Goal: Task Accomplishment & Management: Complete application form

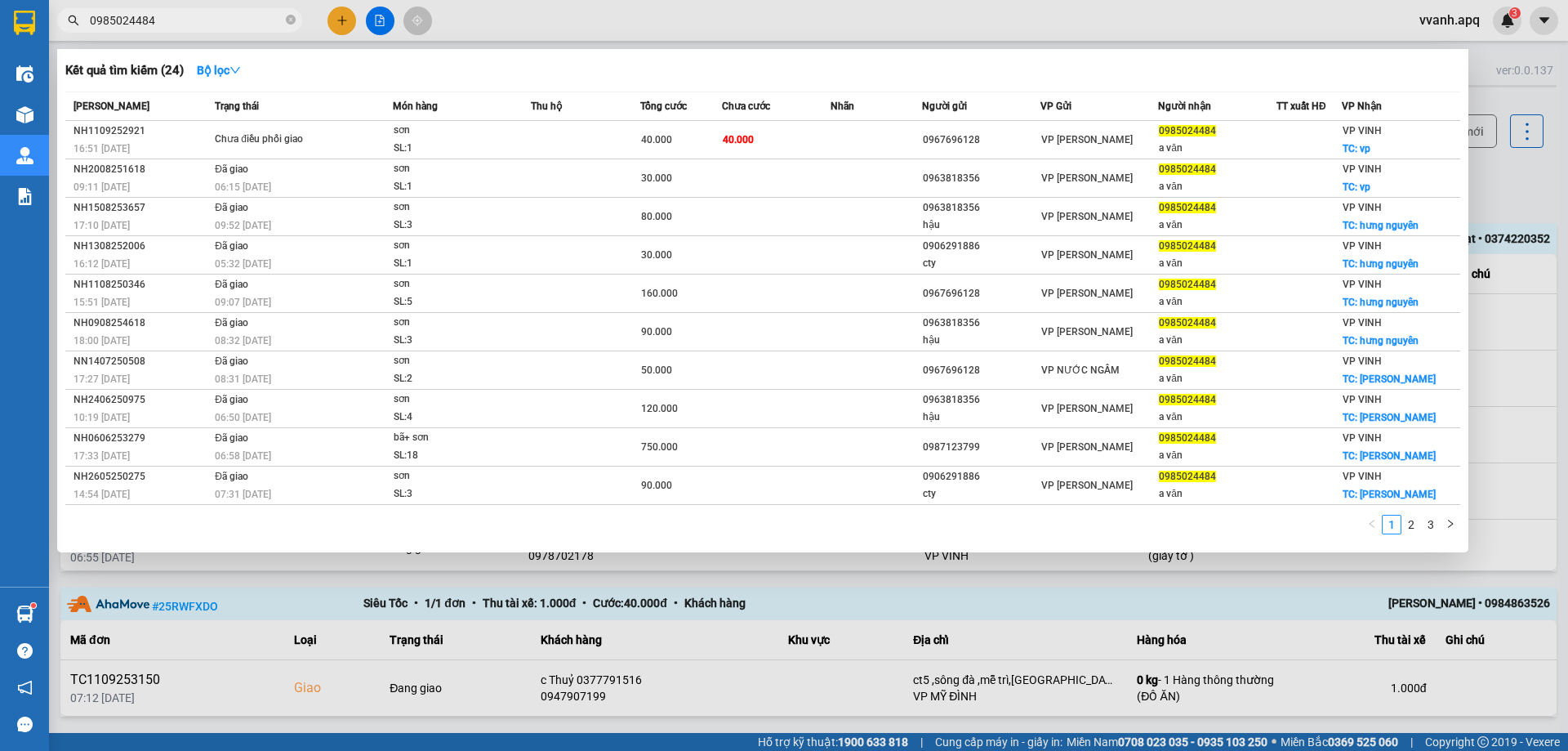
click at [224, 22] on input "0985024484" at bounding box center [186, 20] width 193 height 18
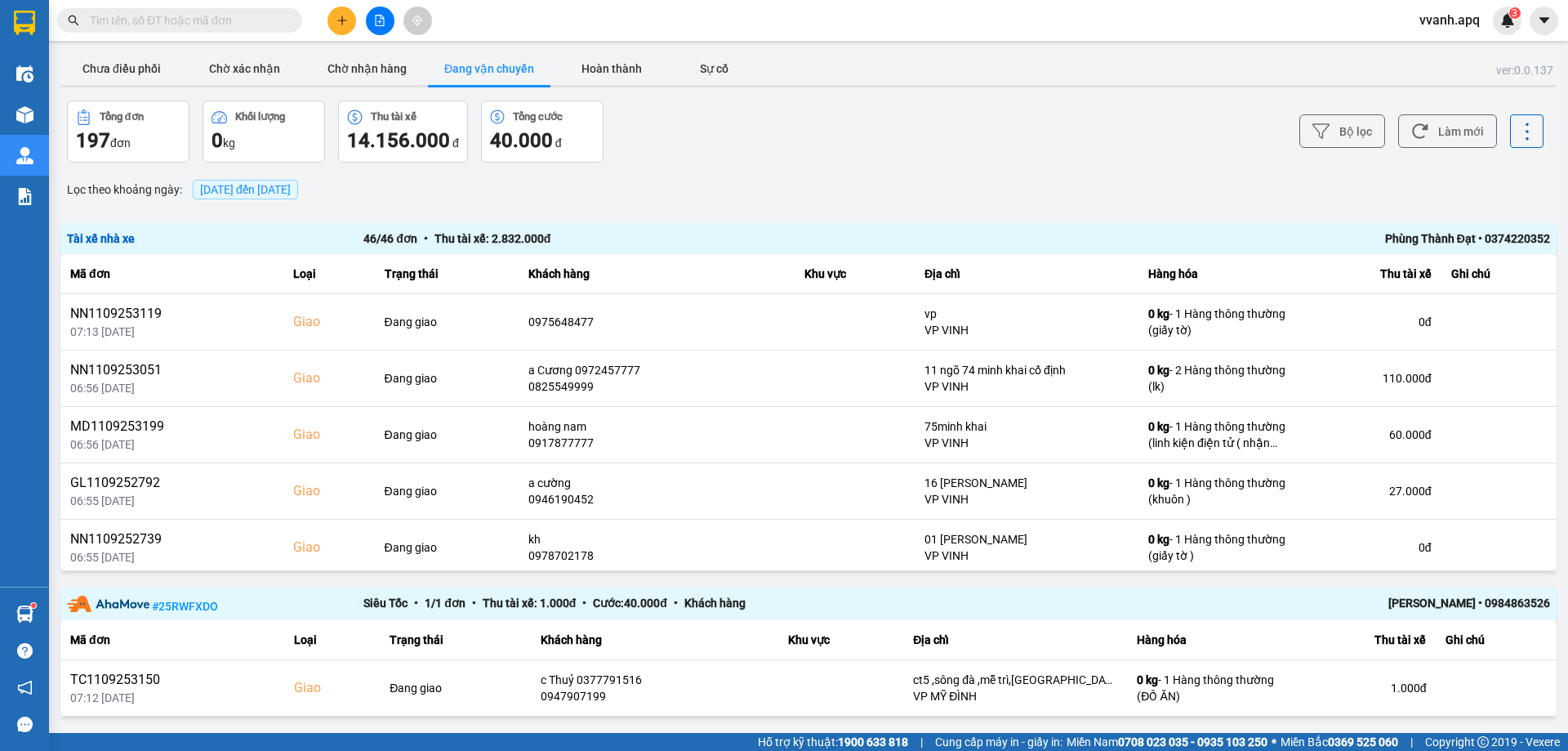
paste input "0985024484"
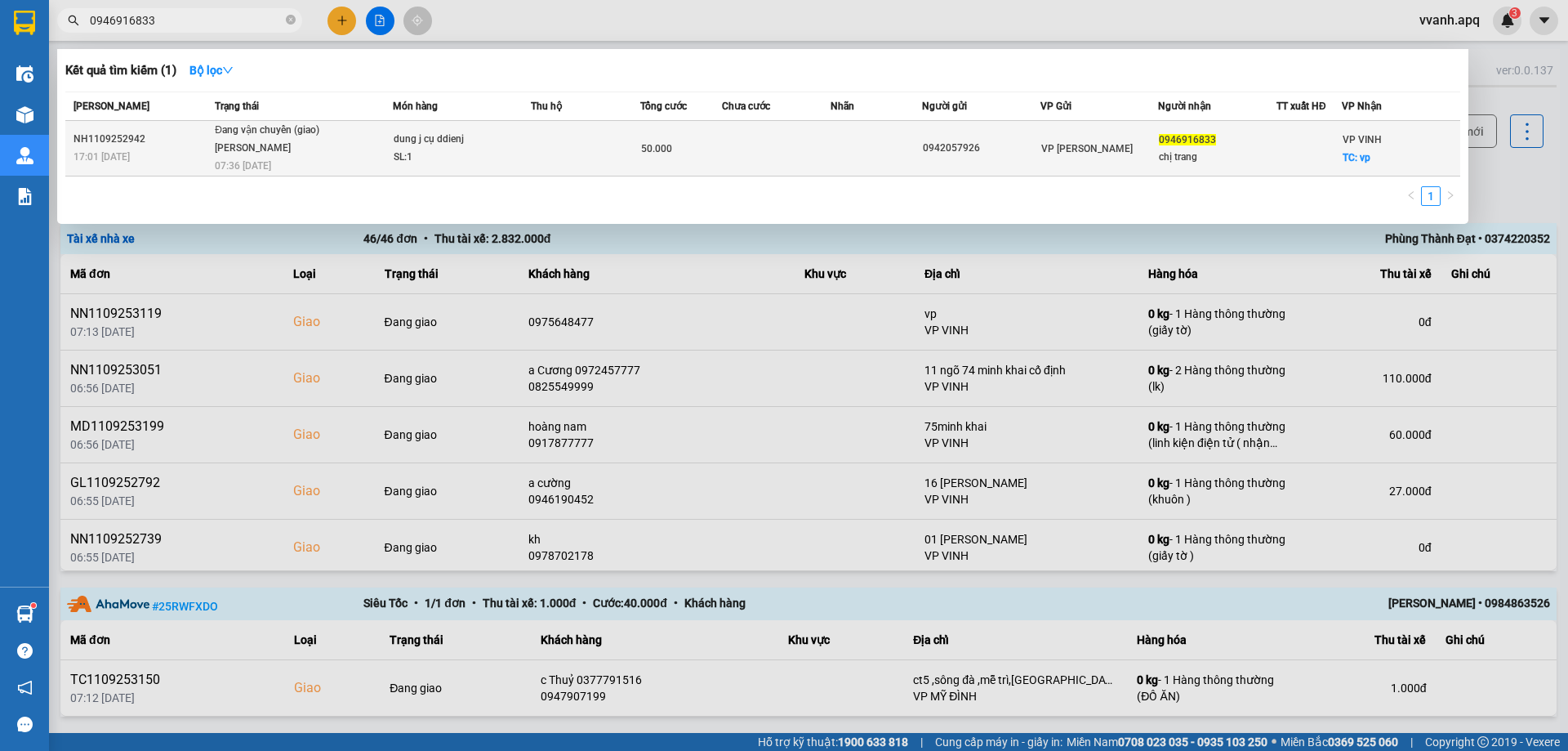
type input "0946916833"
click at [1254, 176] on td "0946916833 chị trang" at bounding box center [1217, 149] width 119 height 56
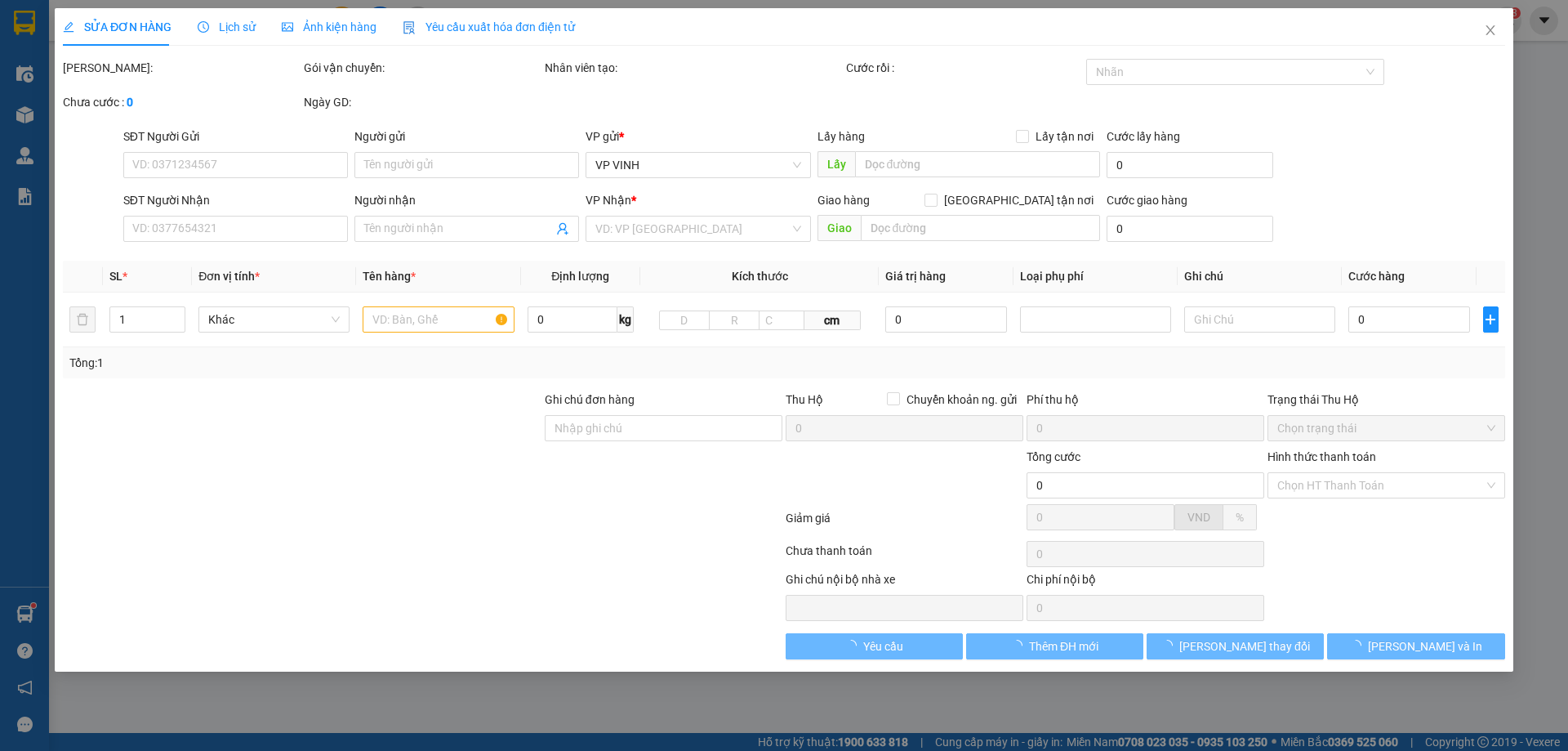
type input "0942057926"
type input "0946916833"
type input "chị trang"
checkbox input "true"
type input "vp"
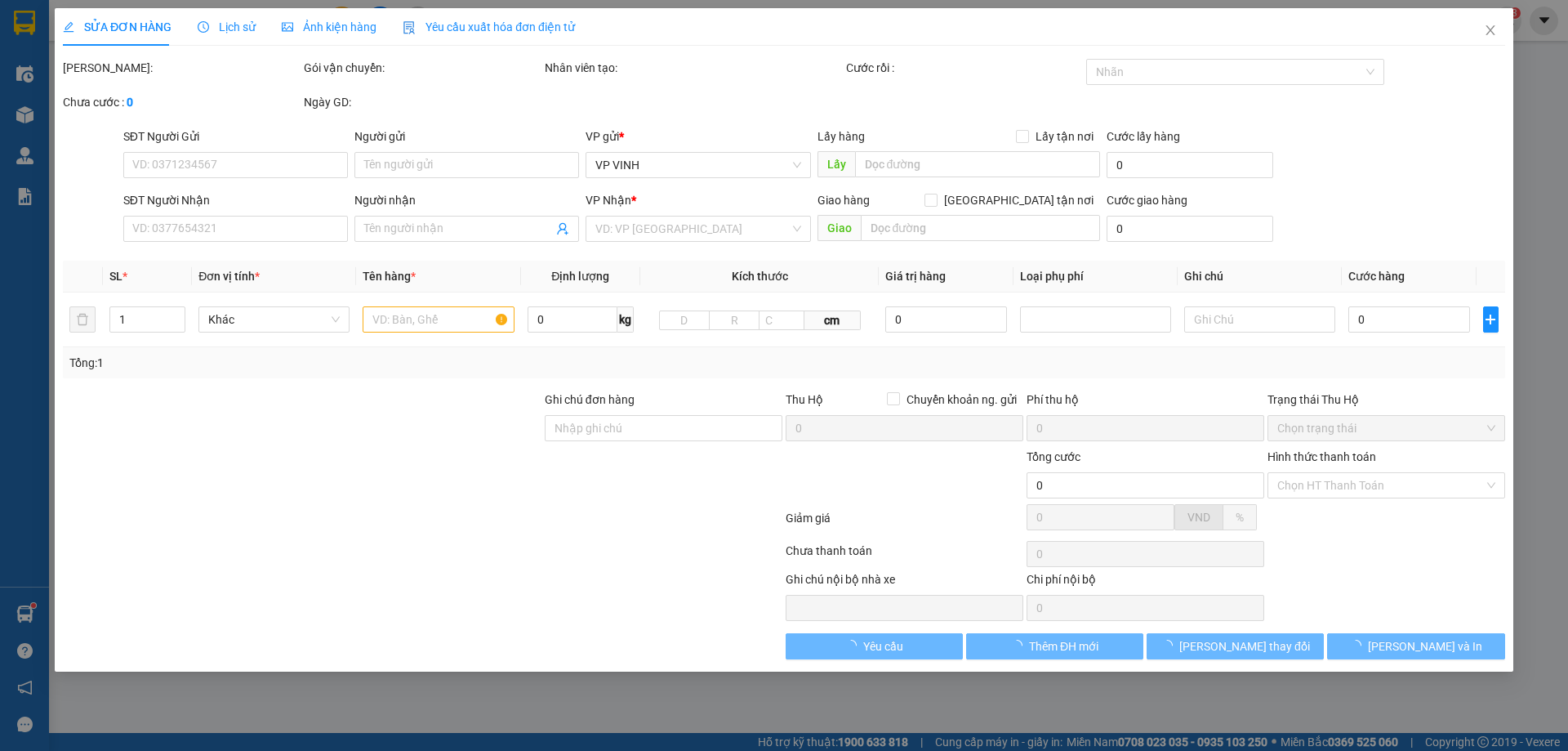
type input "50.000"
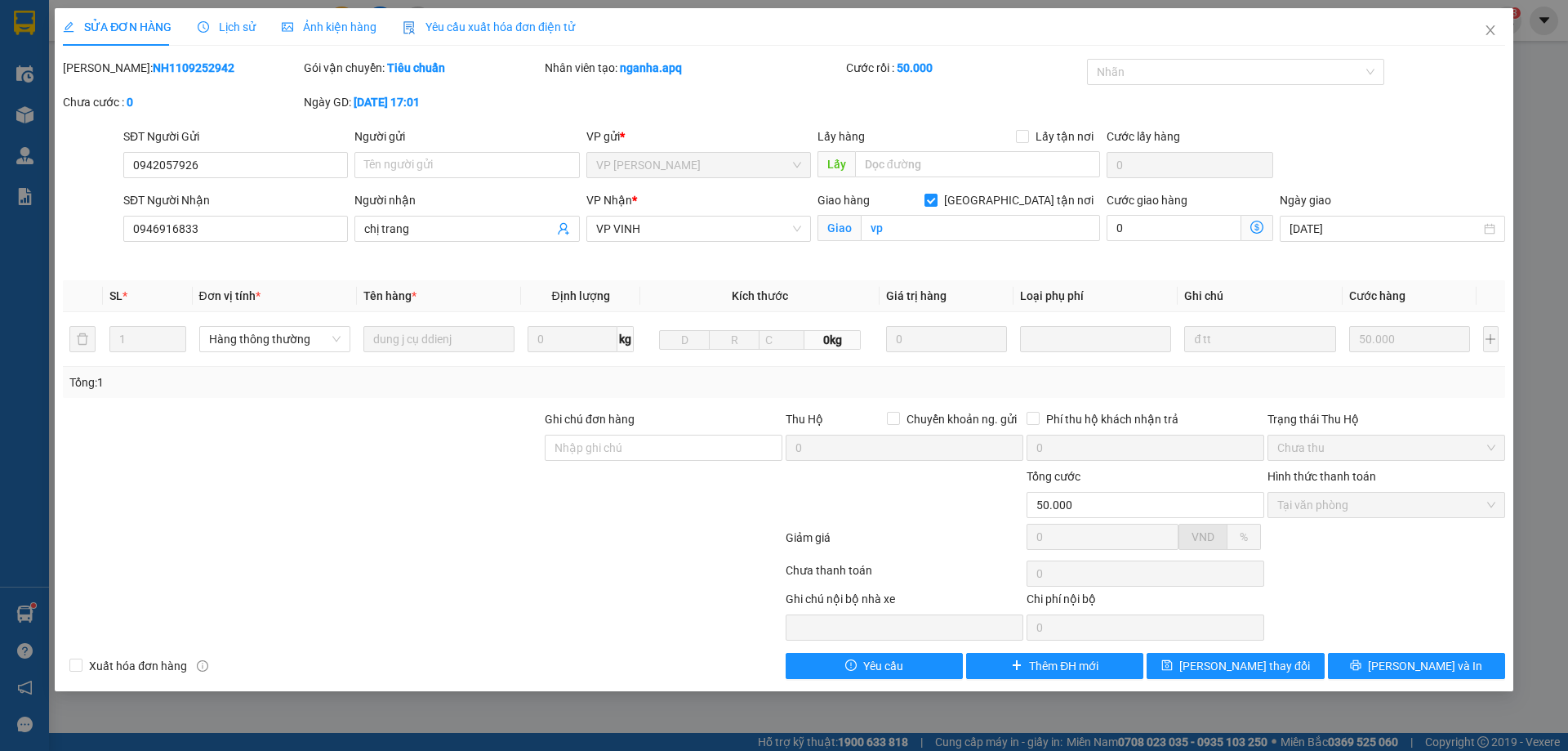
click at [230, 27] on span "Lịch sử" at bounding box center [226, 27] width 58 height 13
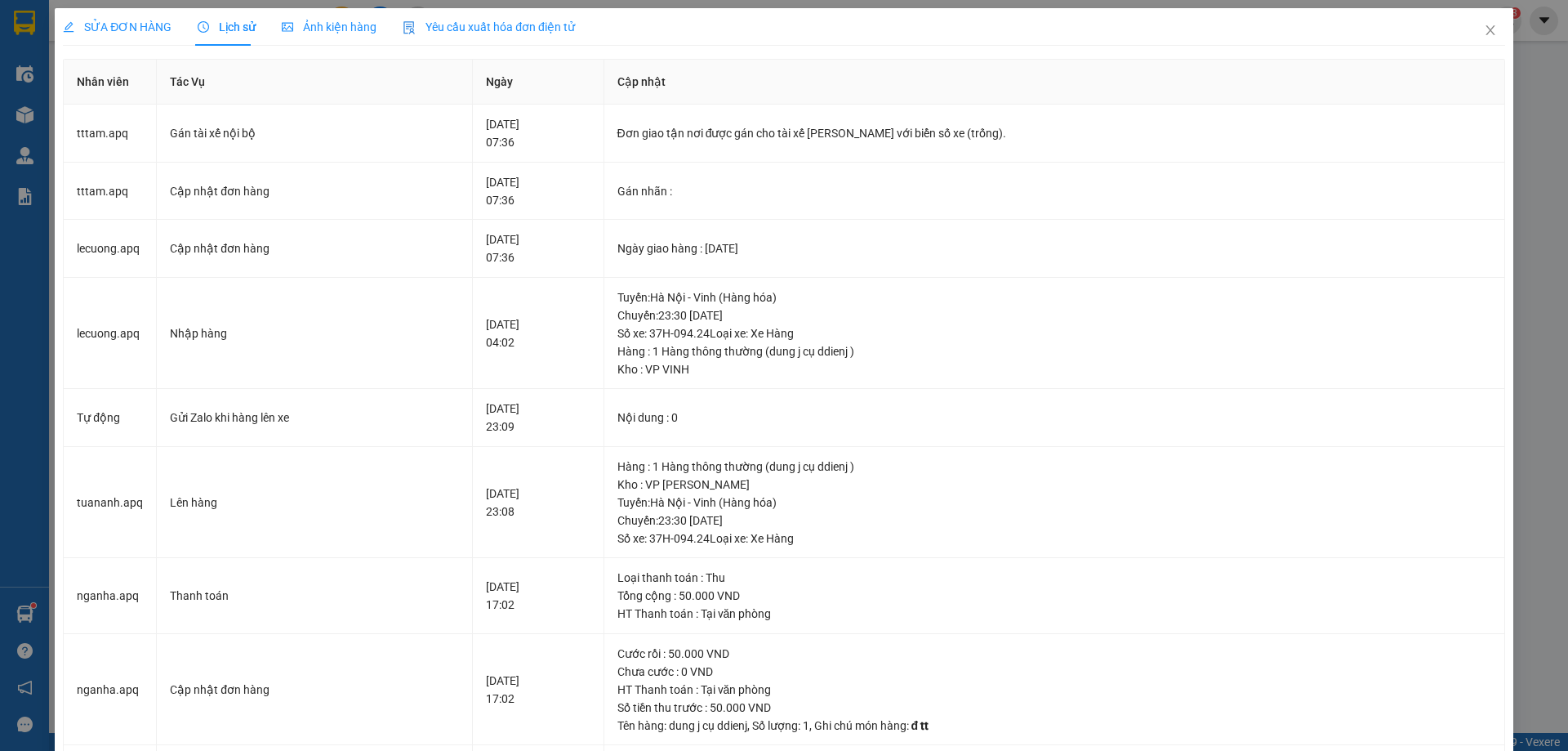
click at [116, 29] on span "SỬA ĐƠN HÀNG" at bounding box center [117, 27] width 109 height 13
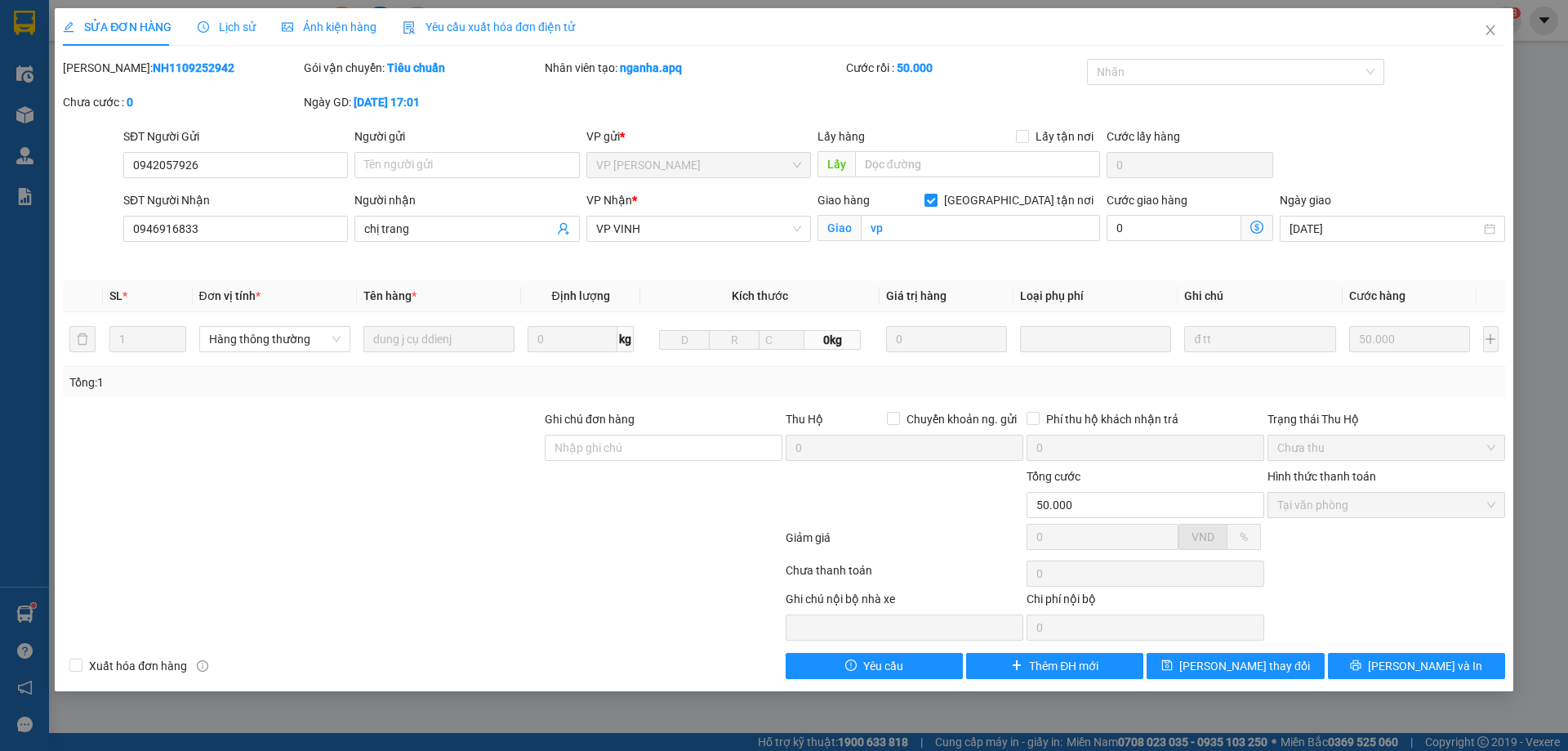
click at [774, 298] on span "Kích thước" at bounding box center [760, 296] width 56 height 13
click at [1401, 111] on div "Mã ĐH: NH1109252942 Gói vận chuyển: Tiêu chuẩn Nhân viên tạo: nganha.apq Cước r…" at bounding box center [784, 93] width 1446 height 69
click at [1485, 37] on icon "close" at bounding box center [1491, 30] width 13 height 13
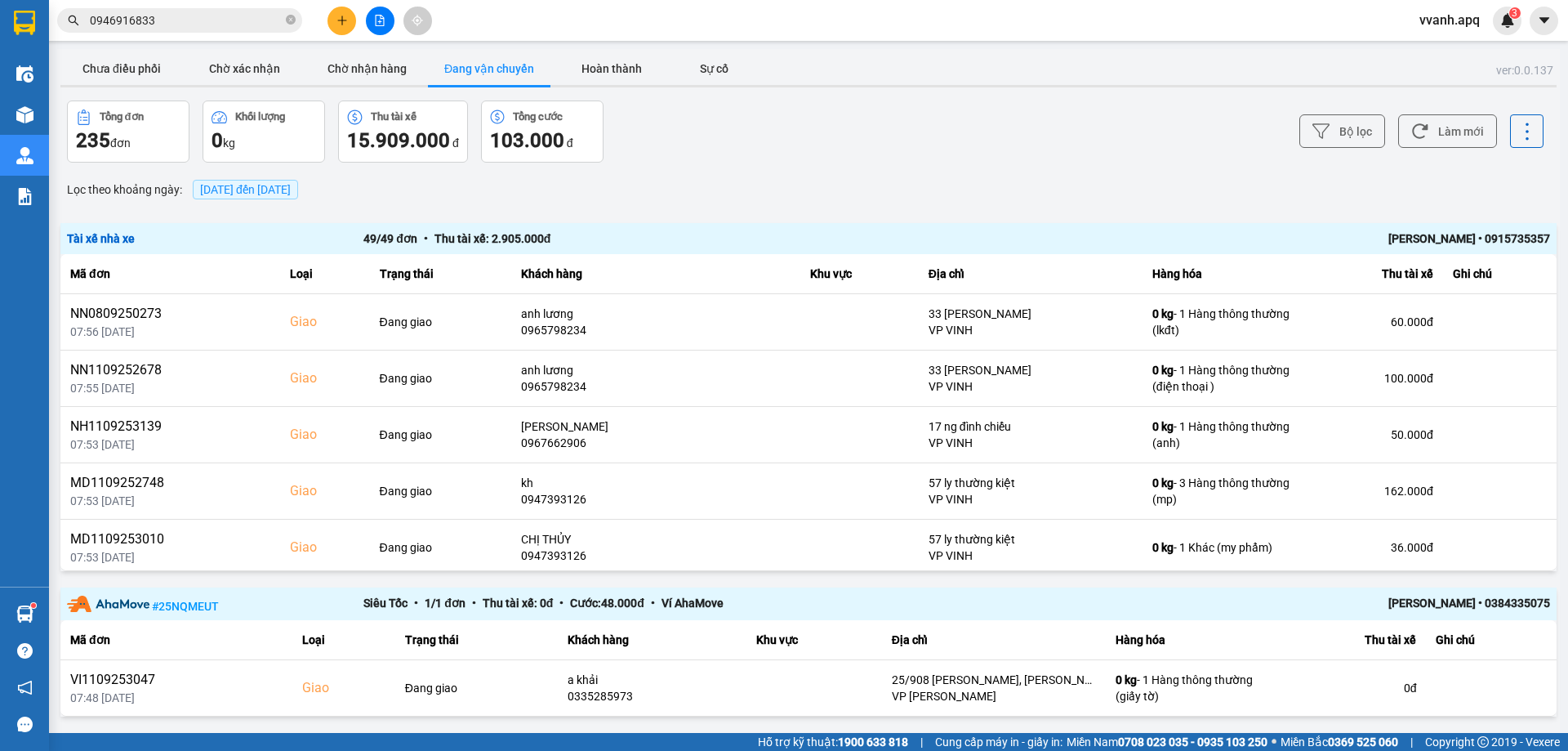
click at [182, 23] on input "0946916833" at bounding box center [186, 20] width 193 height 18
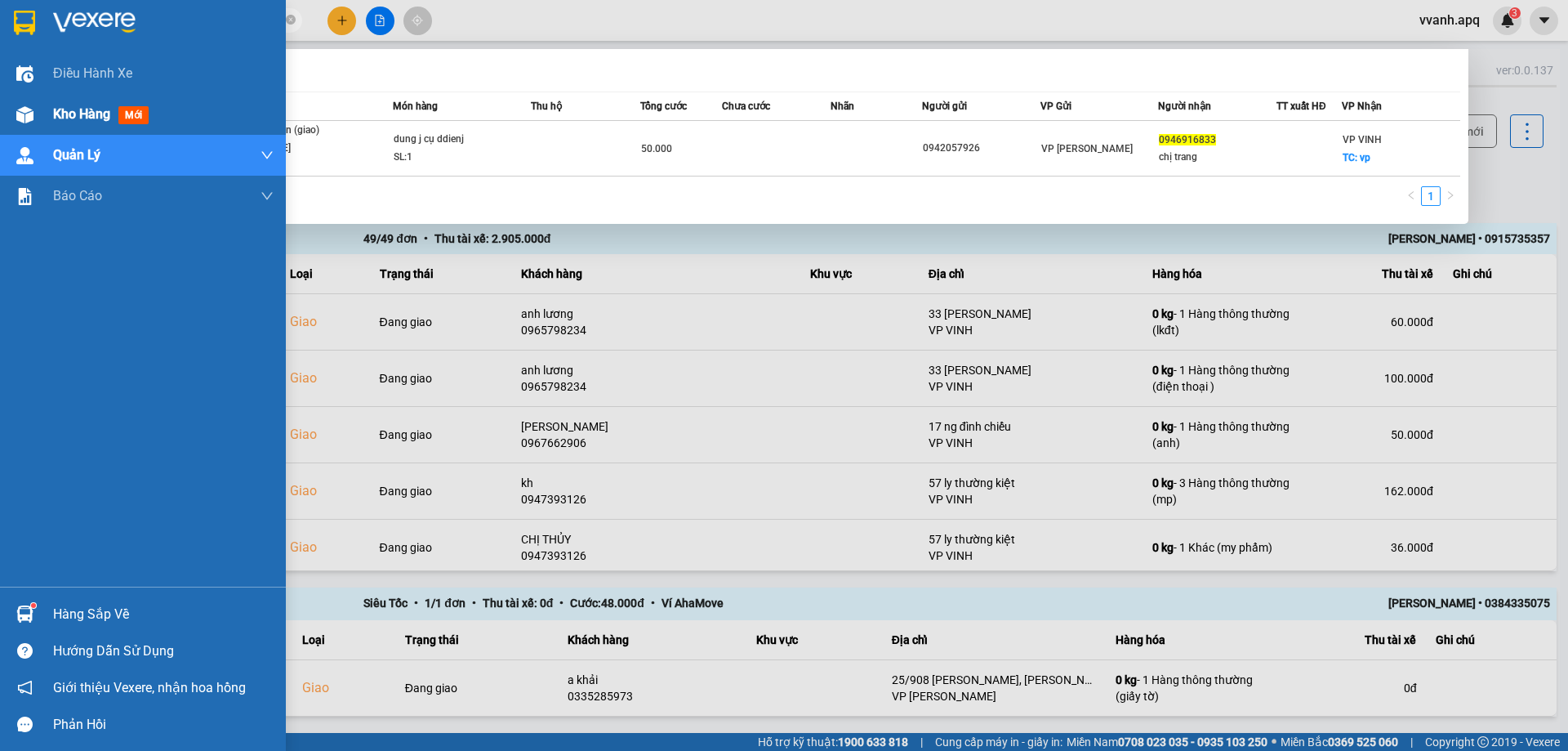
click at [47, 129] on div "Kho hàng mới" at bounding box center [143, 115] width 286 height 41
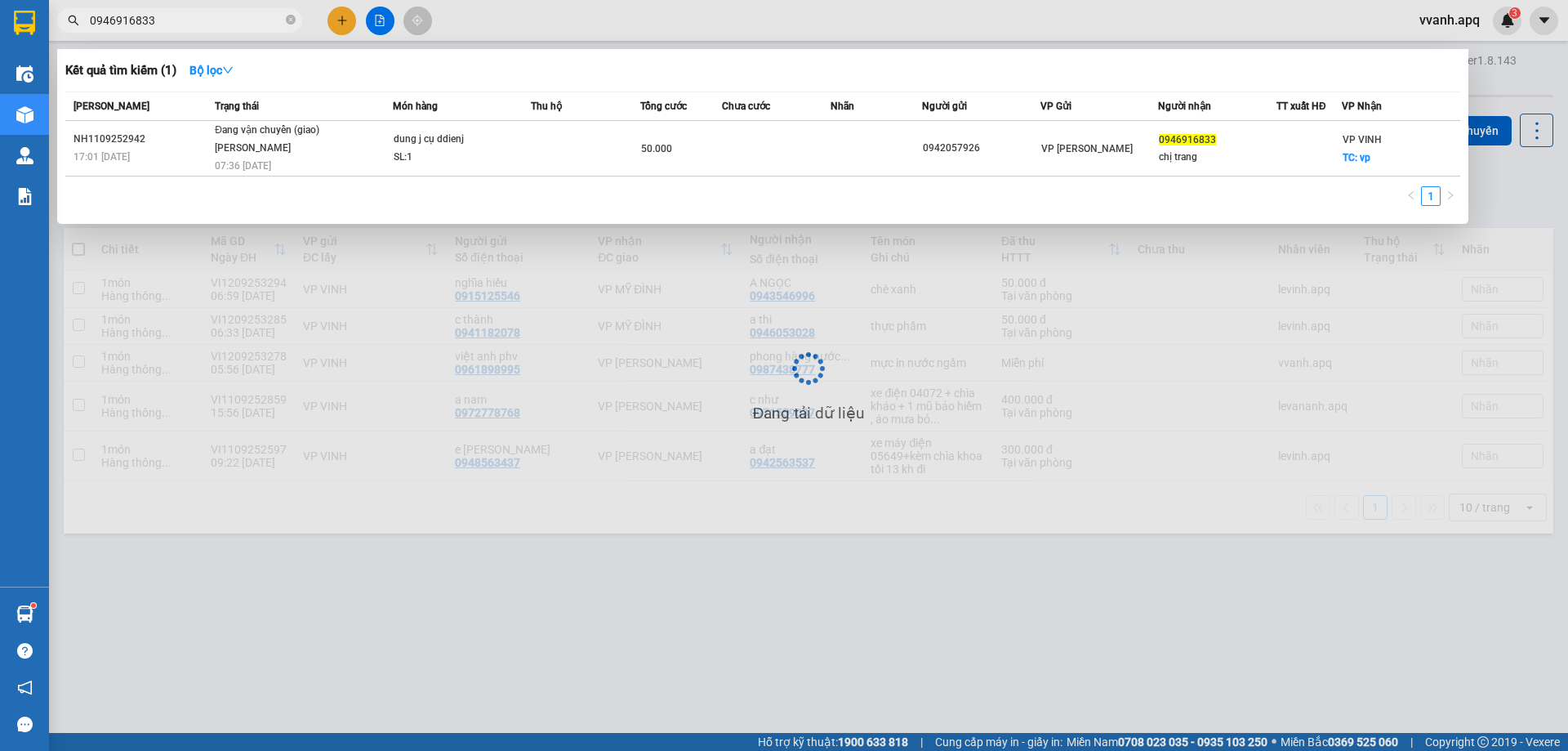
click at [651, 540] on div at bounding box center [784, 376] width 1568 height 751
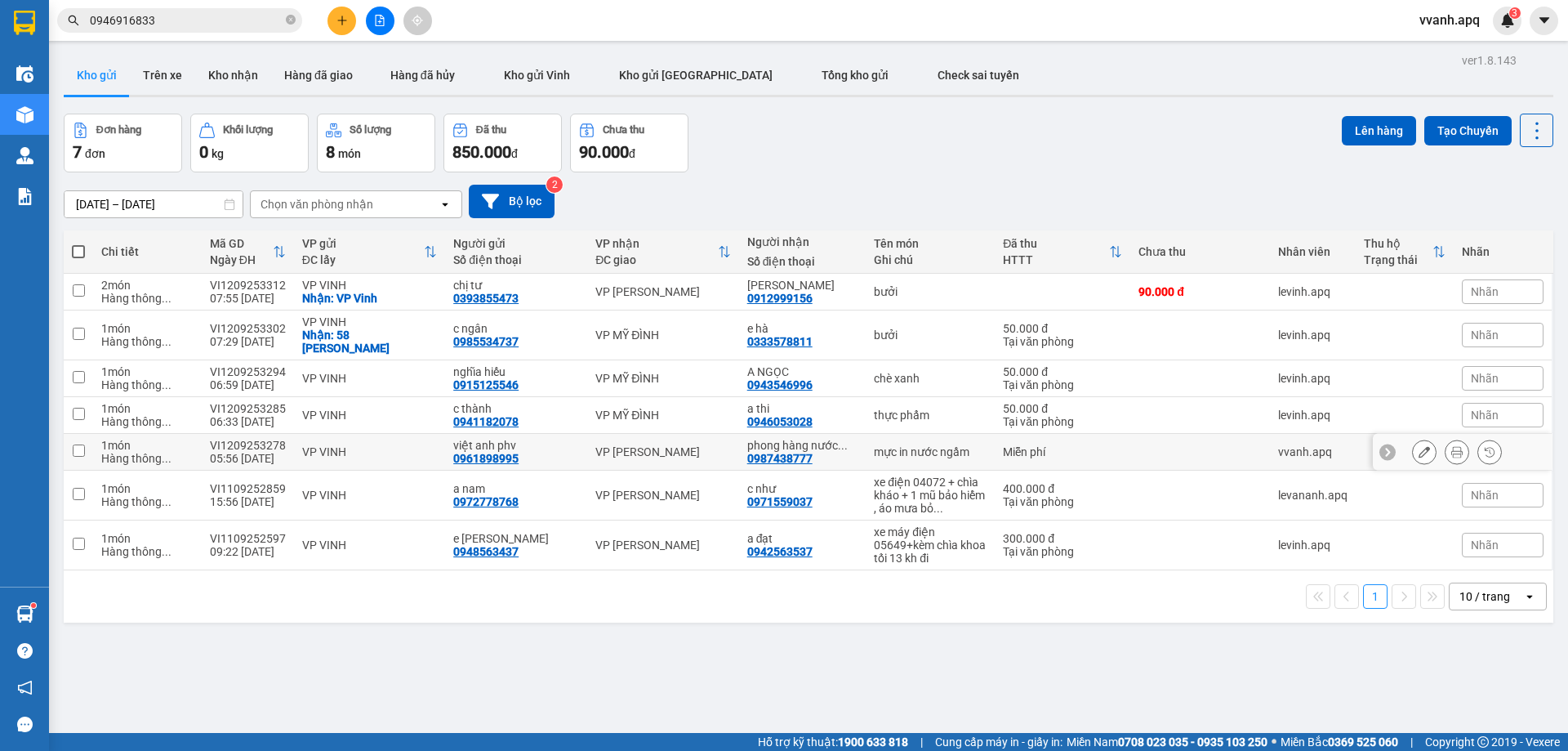
click at [231, 439] on div "VI1209253278" at bounding box center [247, 445] width 76 height 13
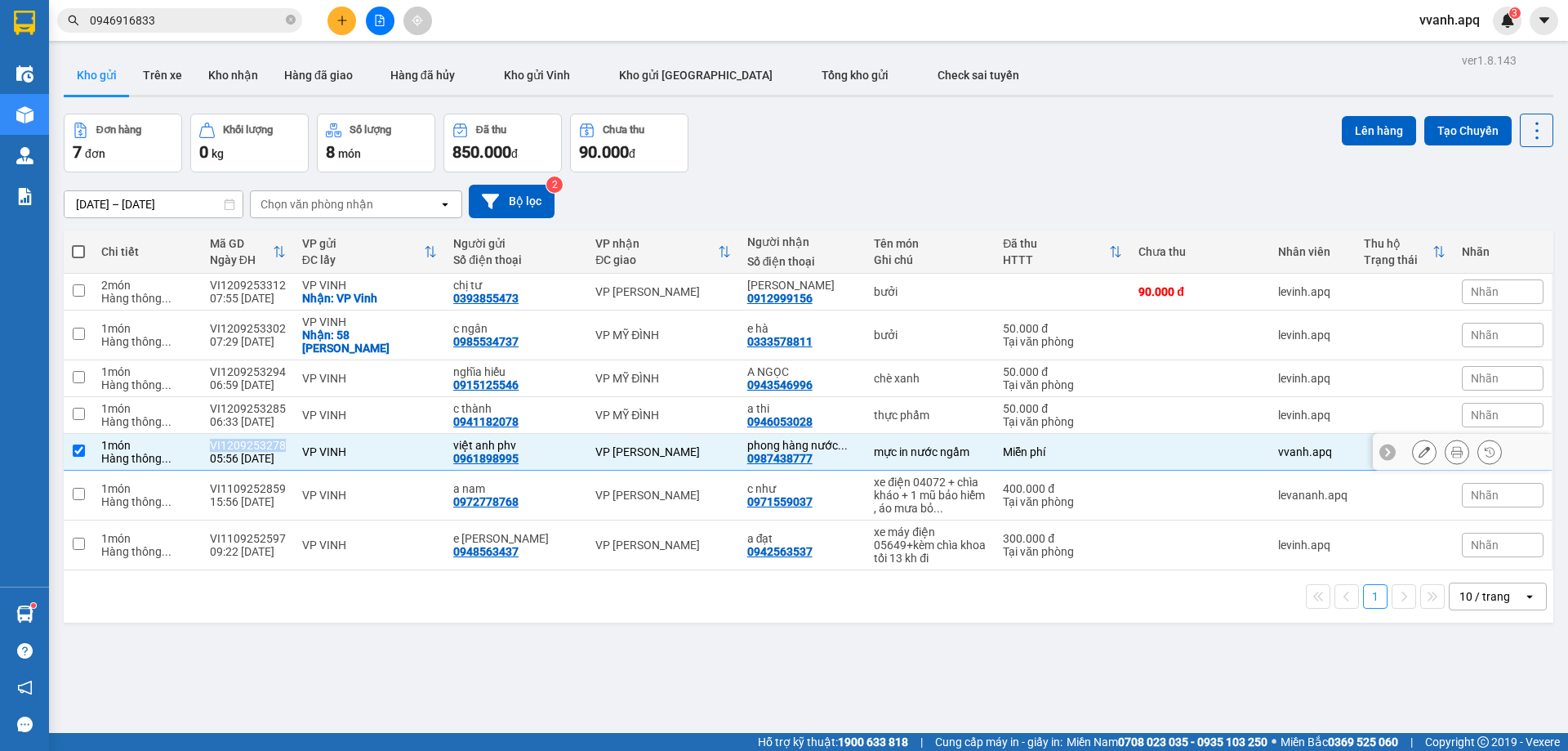
click at [231, 439] on div "VI1209253278" at bounding box center [247, 445] width 76 height 13
checkbox input "false"
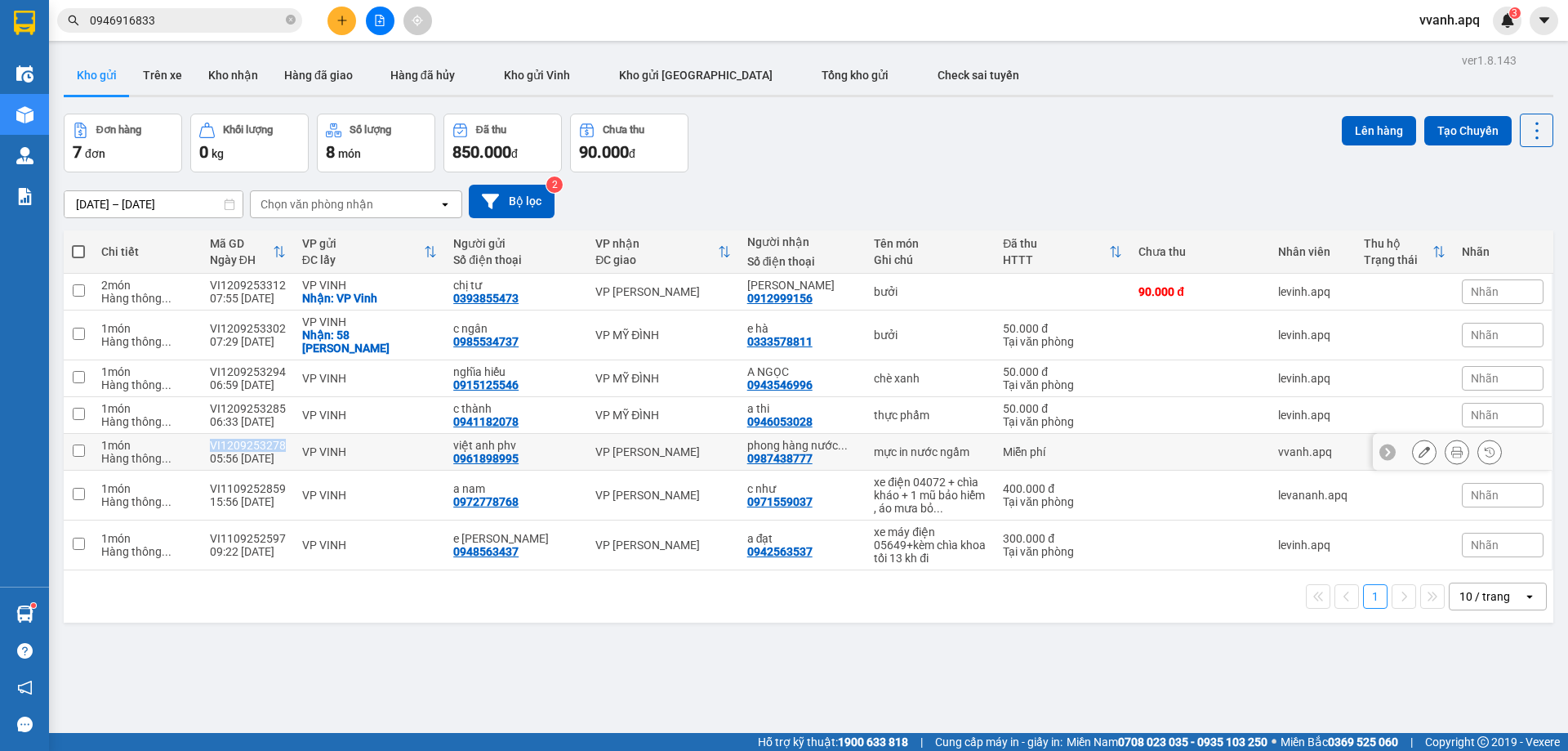
copy div "VI1209253278"
click at [247, 402] on div "VI1209253285" at bounding box center [247, 409] width 76 height 13
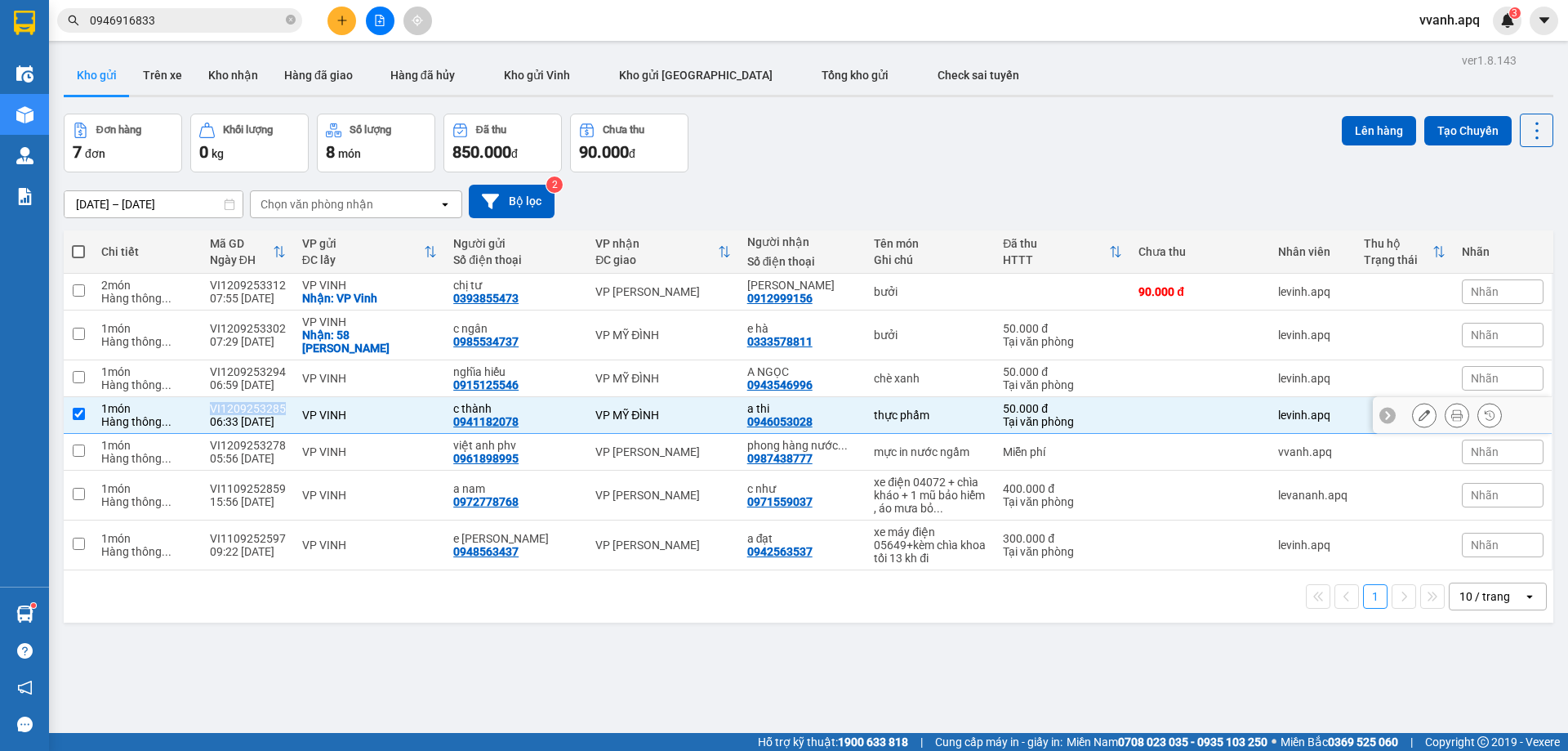
click at [247, 402] on div "VI1209253285" at bounding box center [247, 409] width 76 height 13
checkbox input "false"
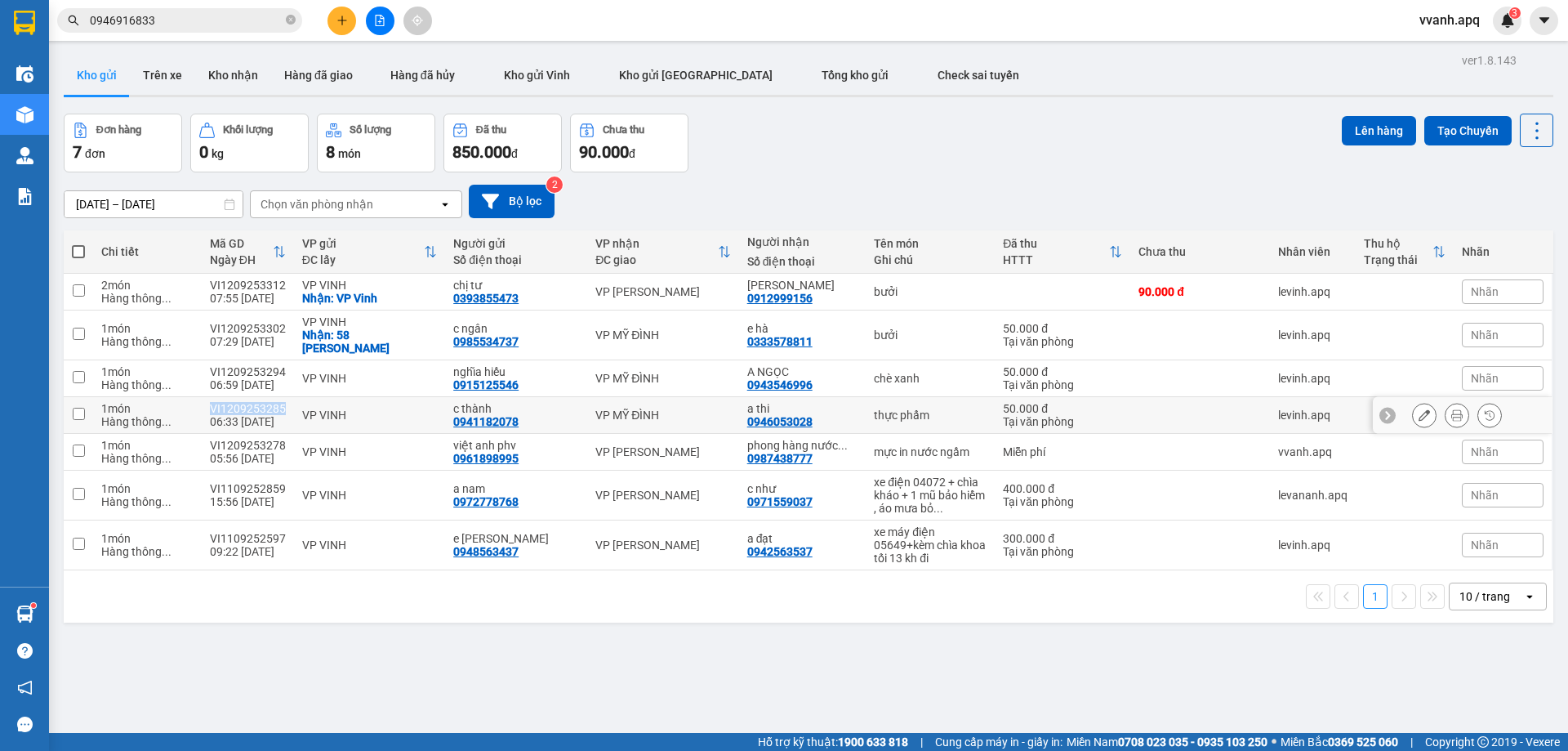
copy div "VI1209253285"
click at [237, 365] on div "VI1209253294" at bounding box center [247, 372] width 76 height 13
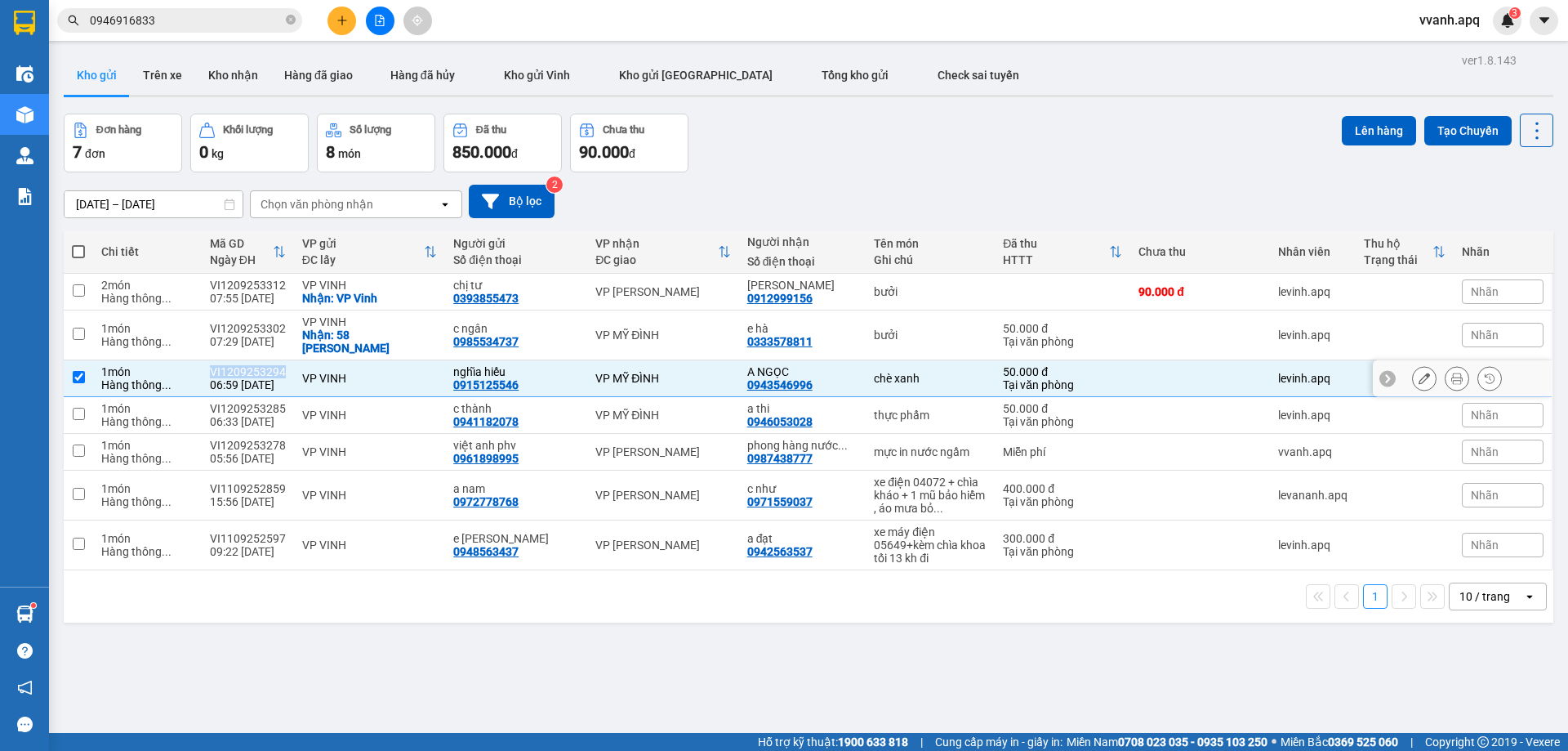
click at [237, 365] on div "VI1209253294" at bounding box center [247, 372] width 76 height 13
checkbox input "false"
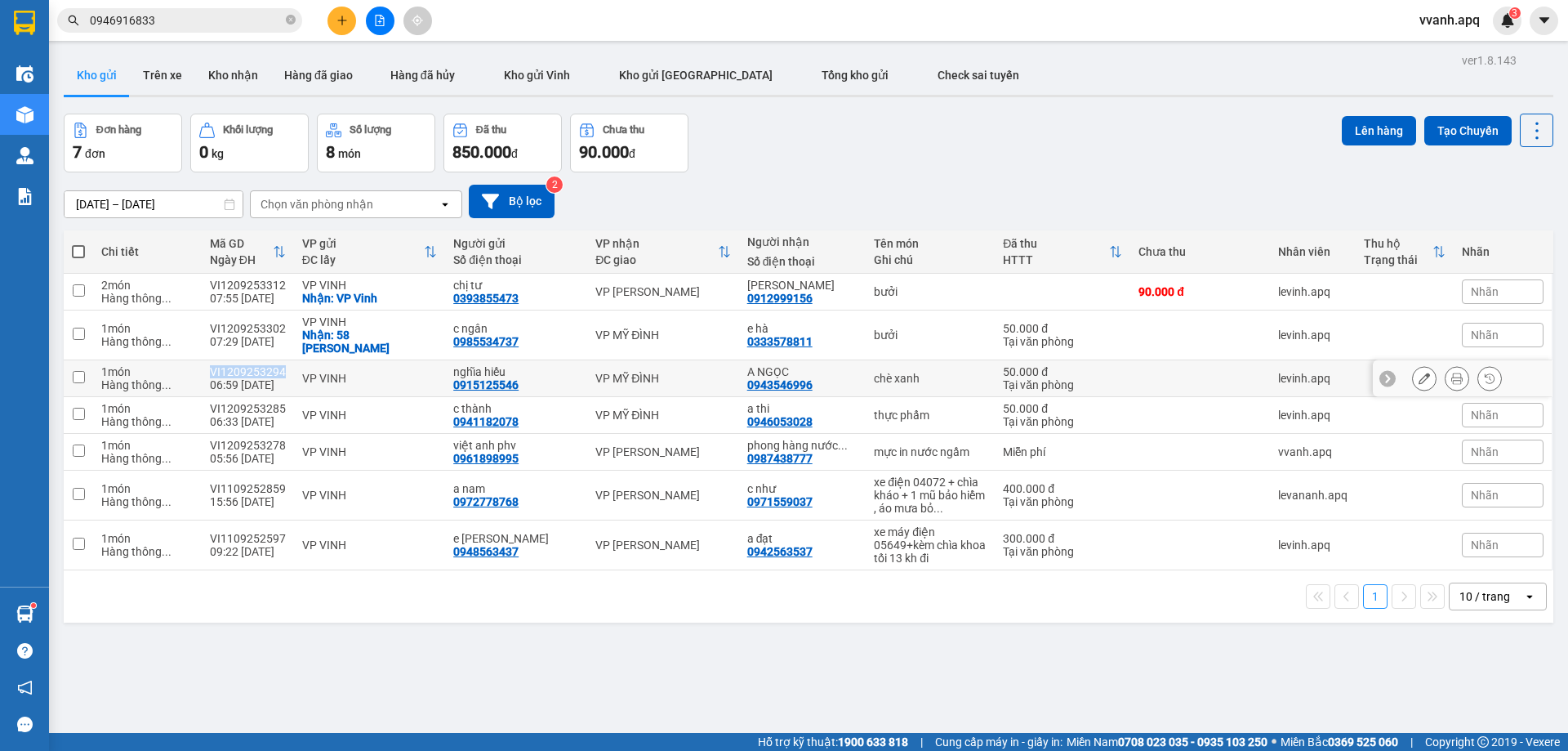
copy div "VI1209253294"
drag, startPoint x: 90, startPoint y: 293, endPoint x: 102, endPoint y: 301, distance: 14.4
click at [92, 294] on td at bounding box center [78, 292] width 29 height 37
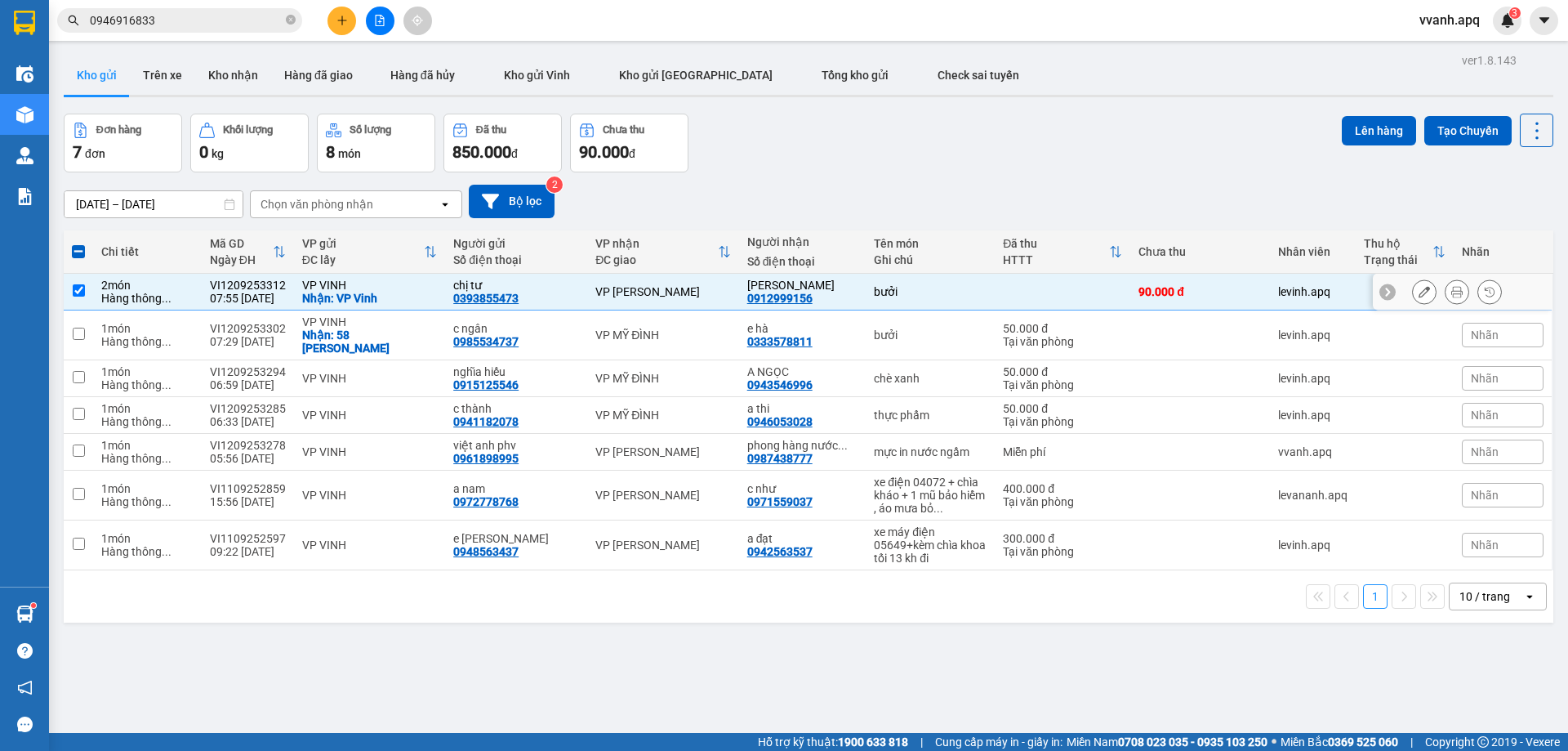
drag, startPoint x: 92, startPoint y: 292, endPoint x: 107, endPoint y: 357, distance: 66.7
click at [97, 296] on tr "2 món Hàng thông ... VI1209253312 07:55 12/09 VP VINH Nhận: VP Vinh chị tư 0393…" at bounding box center [809, 292] width 1490 height 37
checkbox input "false"
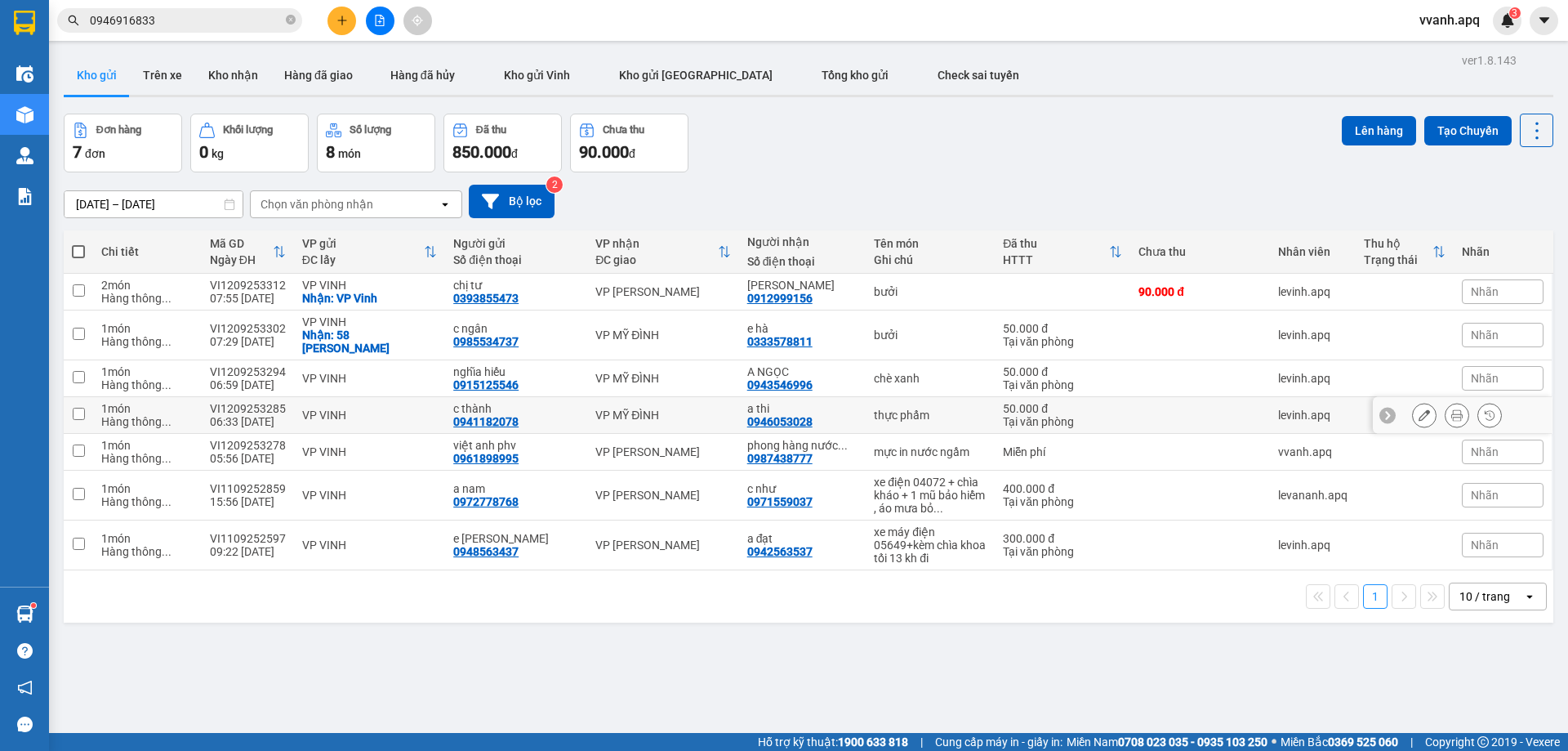
click at [109, 397] on td "1 món Hàng thông ..." at bounding box center [147, 416] width 109 height 37
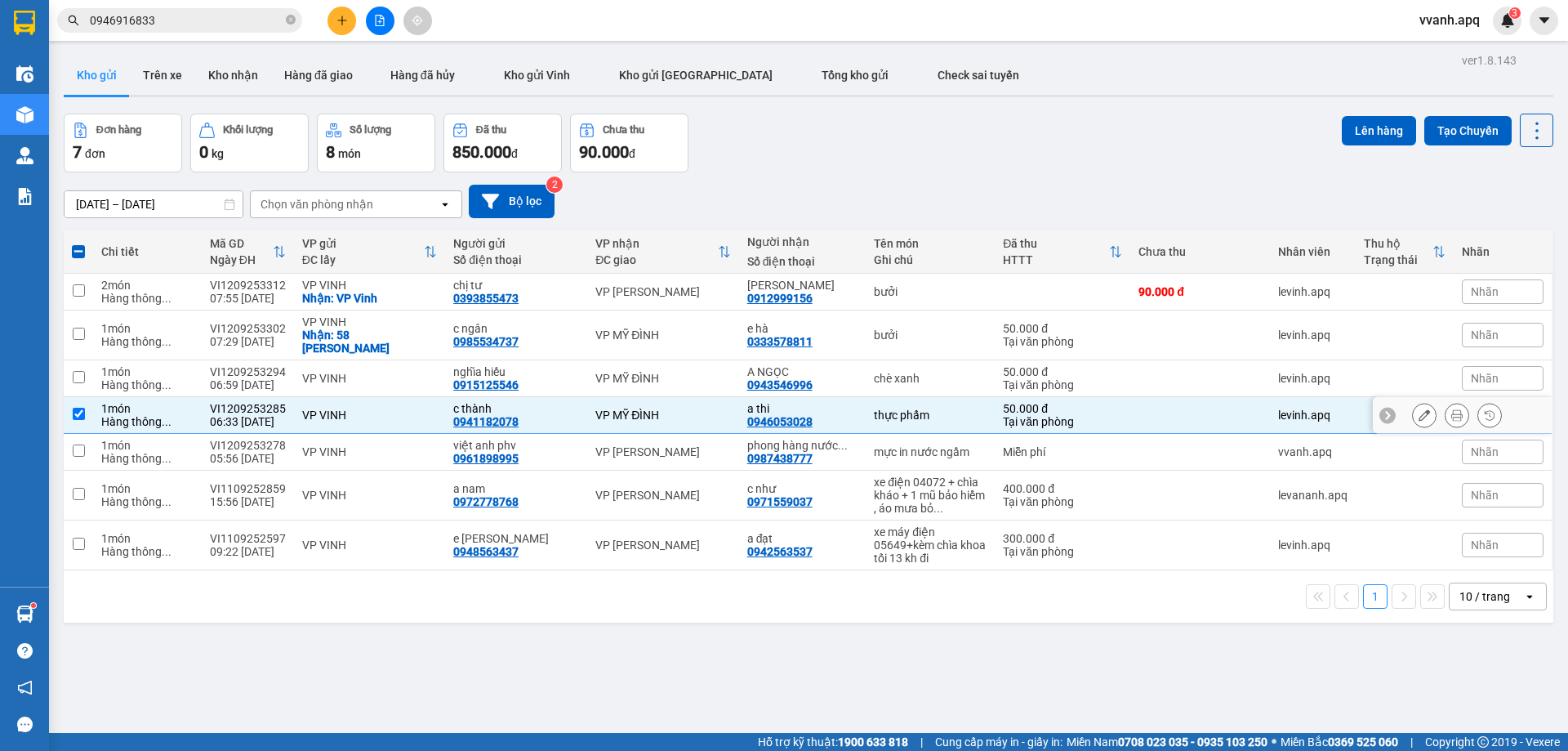
click at [115, 419] on td "1 món Hàng thông ..." at bounding box center [147, 416] width 109 height 37
checkbox input "false"
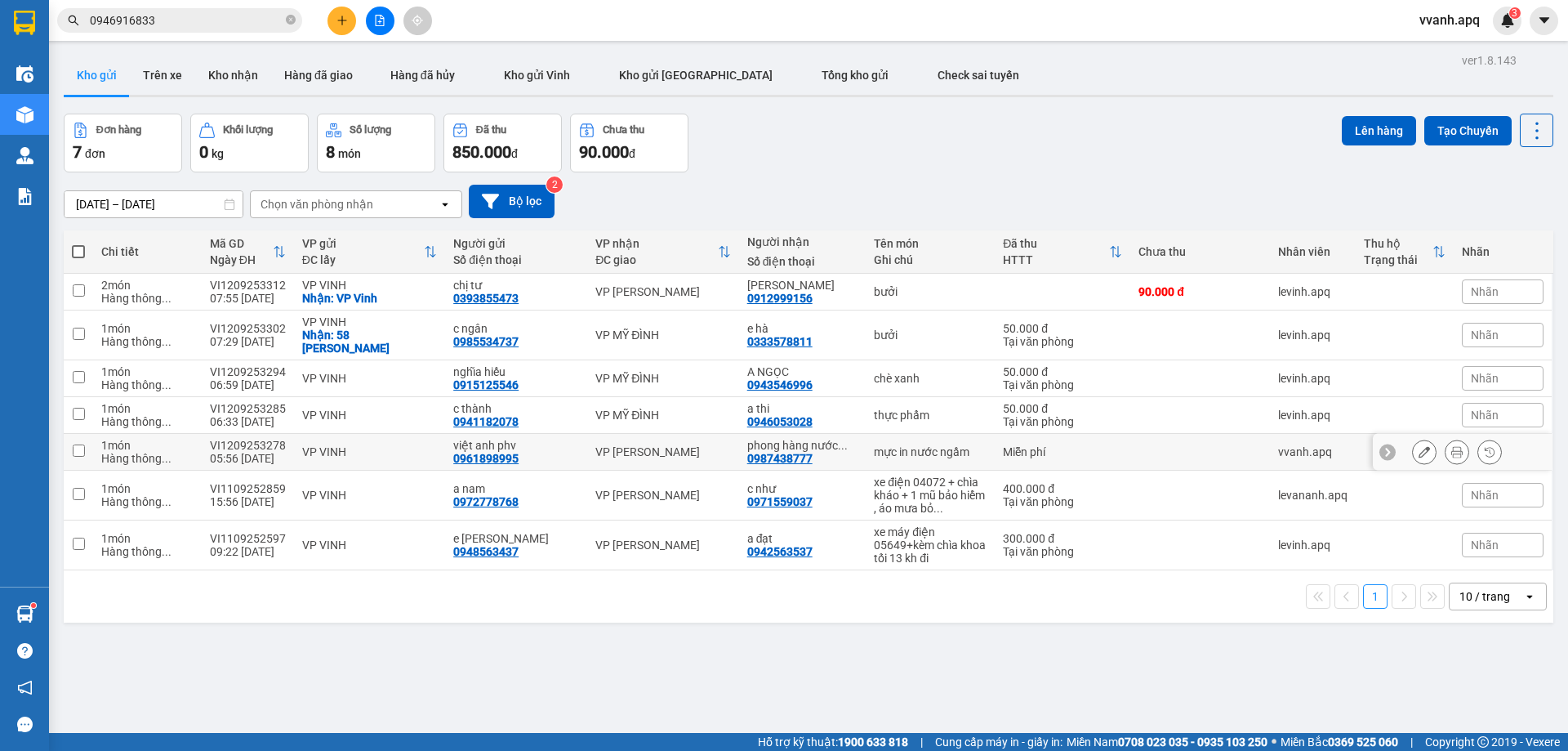
click at [136, 434] on td "1 món Hàng thông ..." at bounding box center [147, 452] width 109 height 37
checkbox input "true"
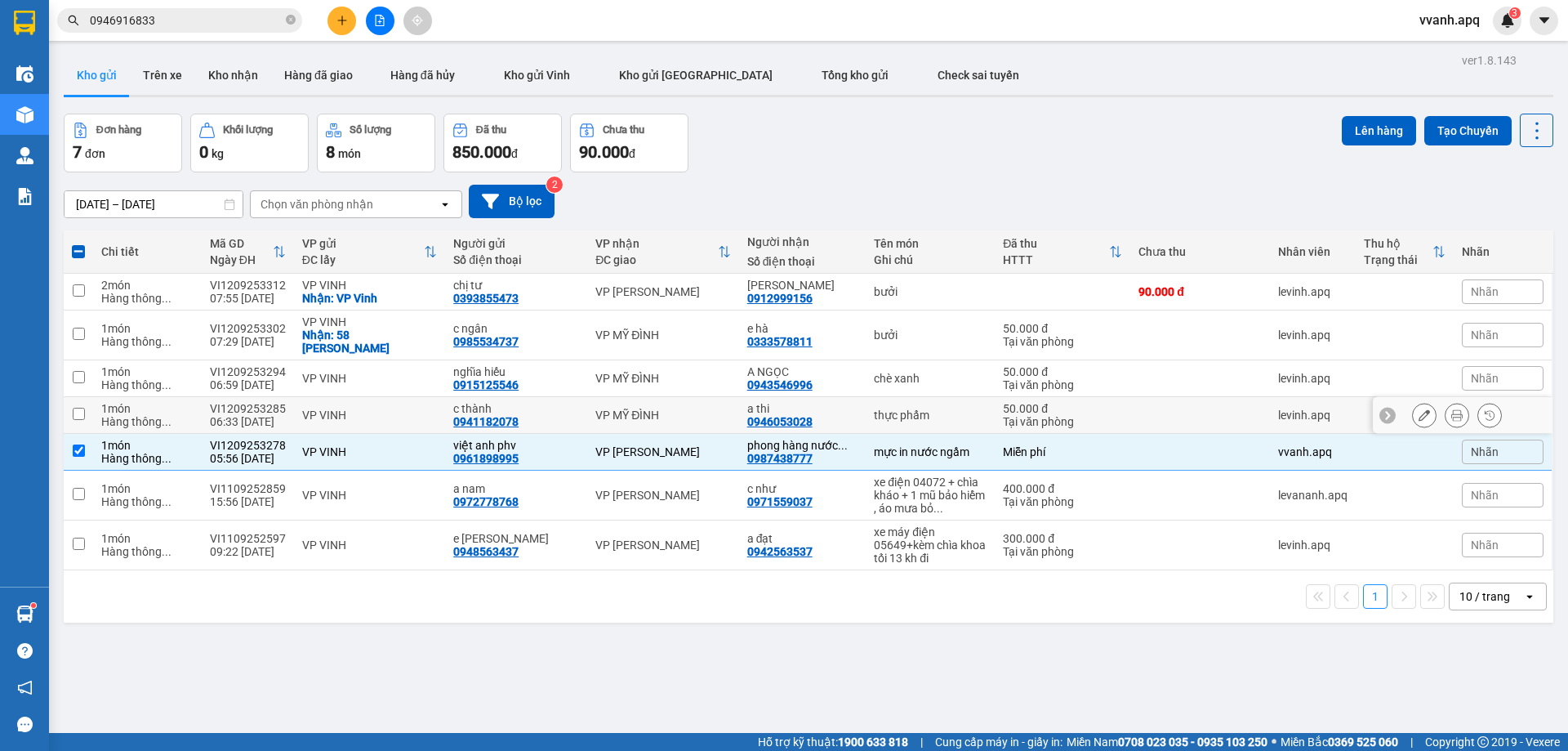
click at [124, 415] on div "Hàng thông ..." at bounding box center [147, 422] width 93 height 13
checkbox input "true"
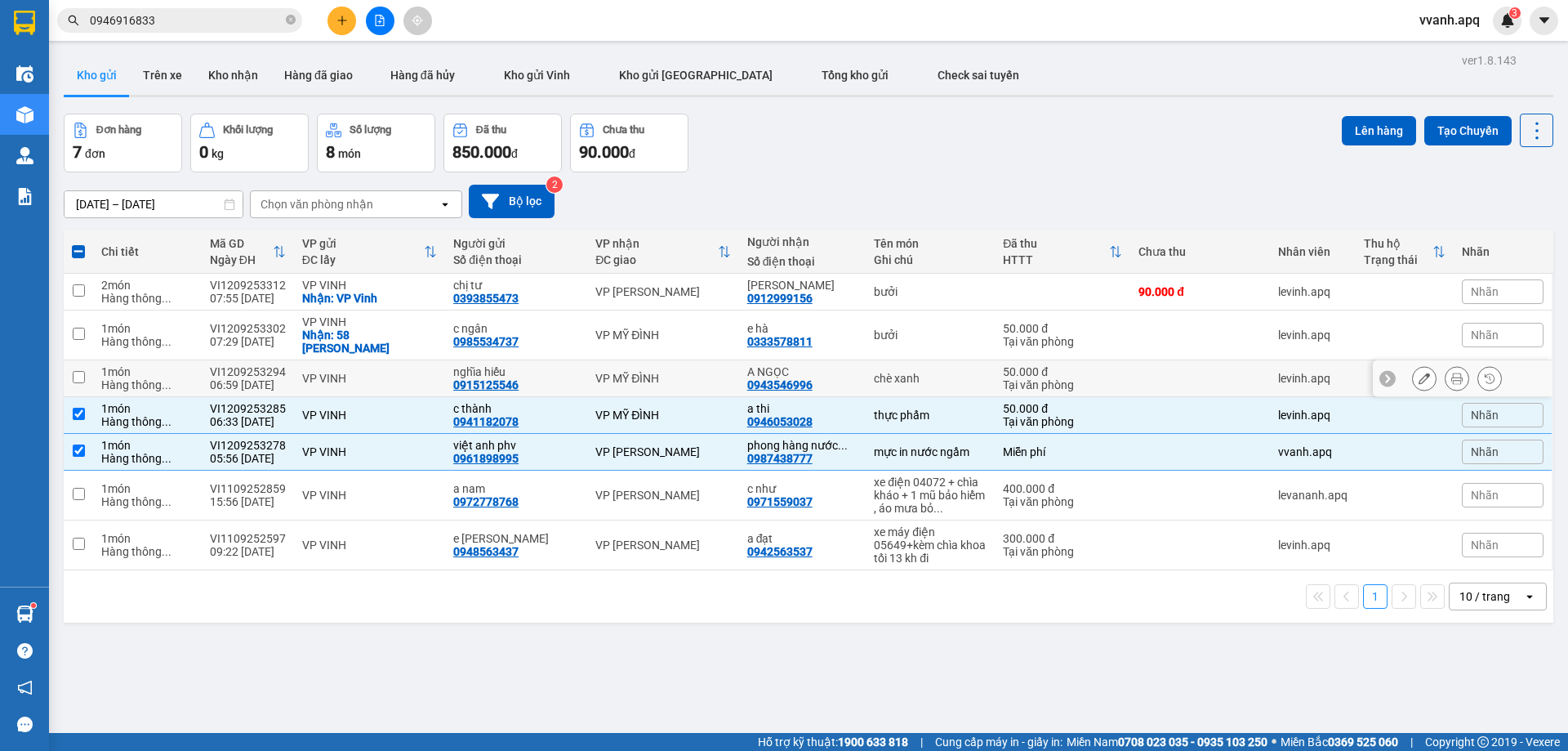
click at [111, 365] on div "1 món" at bounding box center [147, 372] width 93 height 13
checkbox input "true"
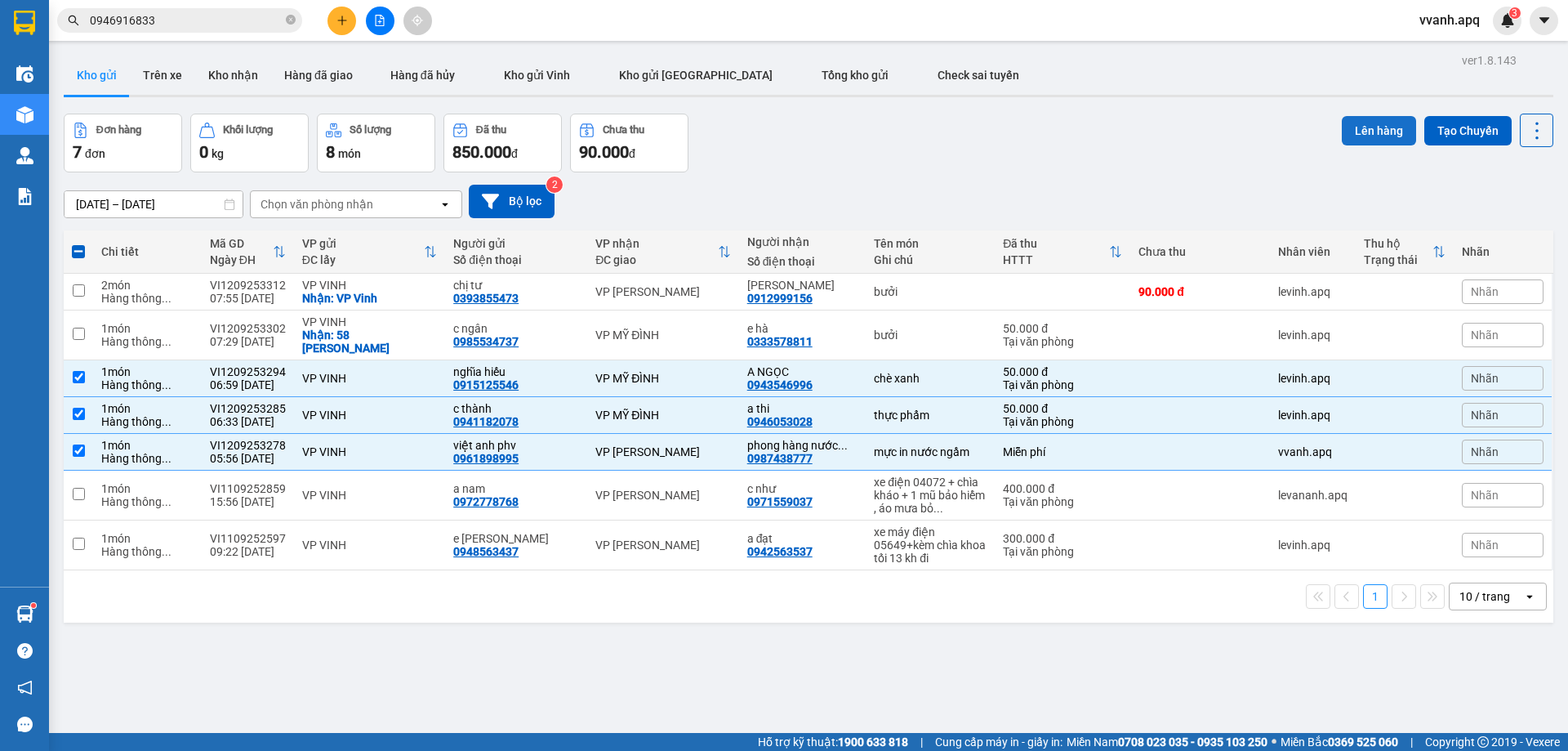
click at [1363, 120] on button "Lên hàng" at bounding box center [1379, 130] width 74 height 29
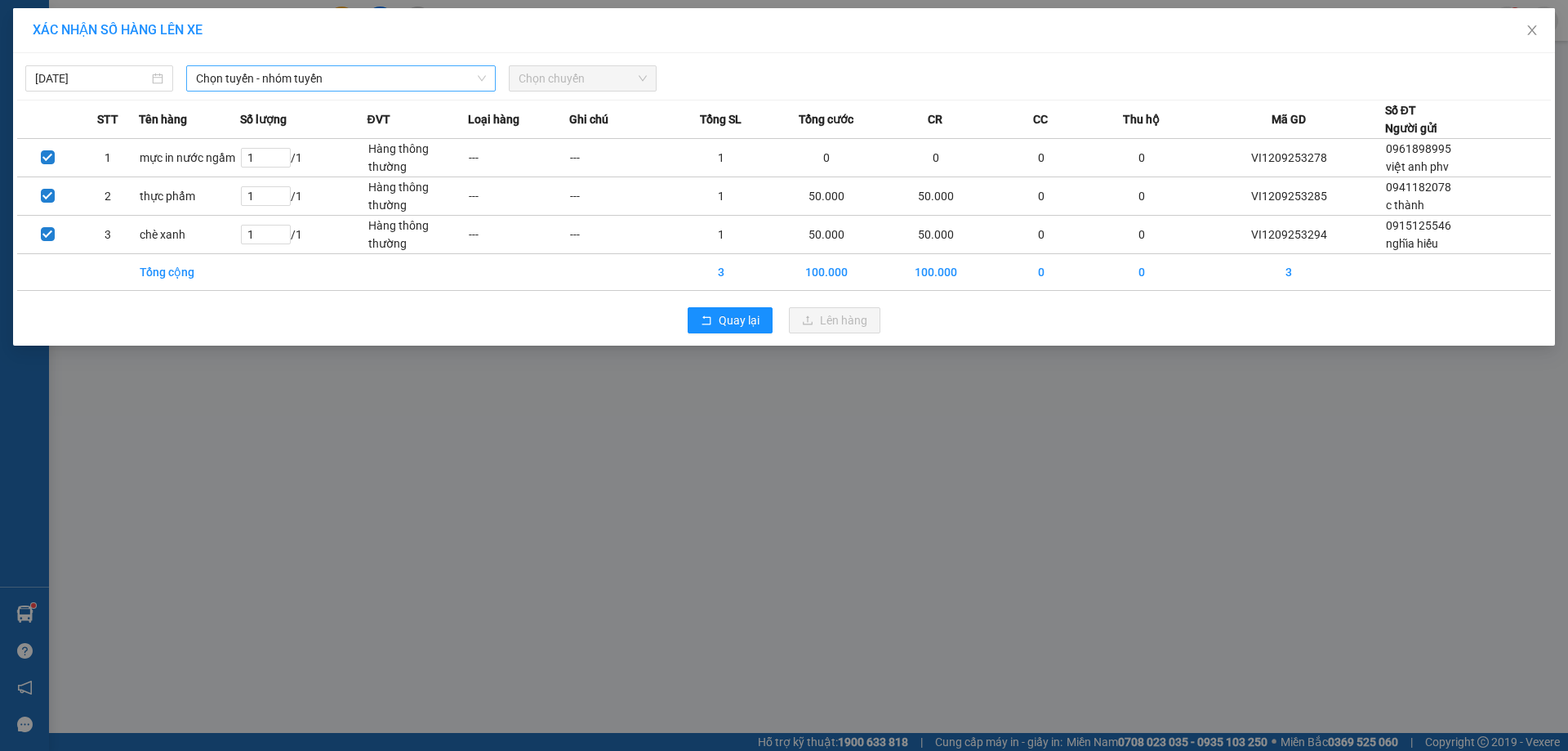
click at [321, 74] on span "Chọn tuyến - nhóm tuyến" at bounding box center [341, 78] width 290 height 24
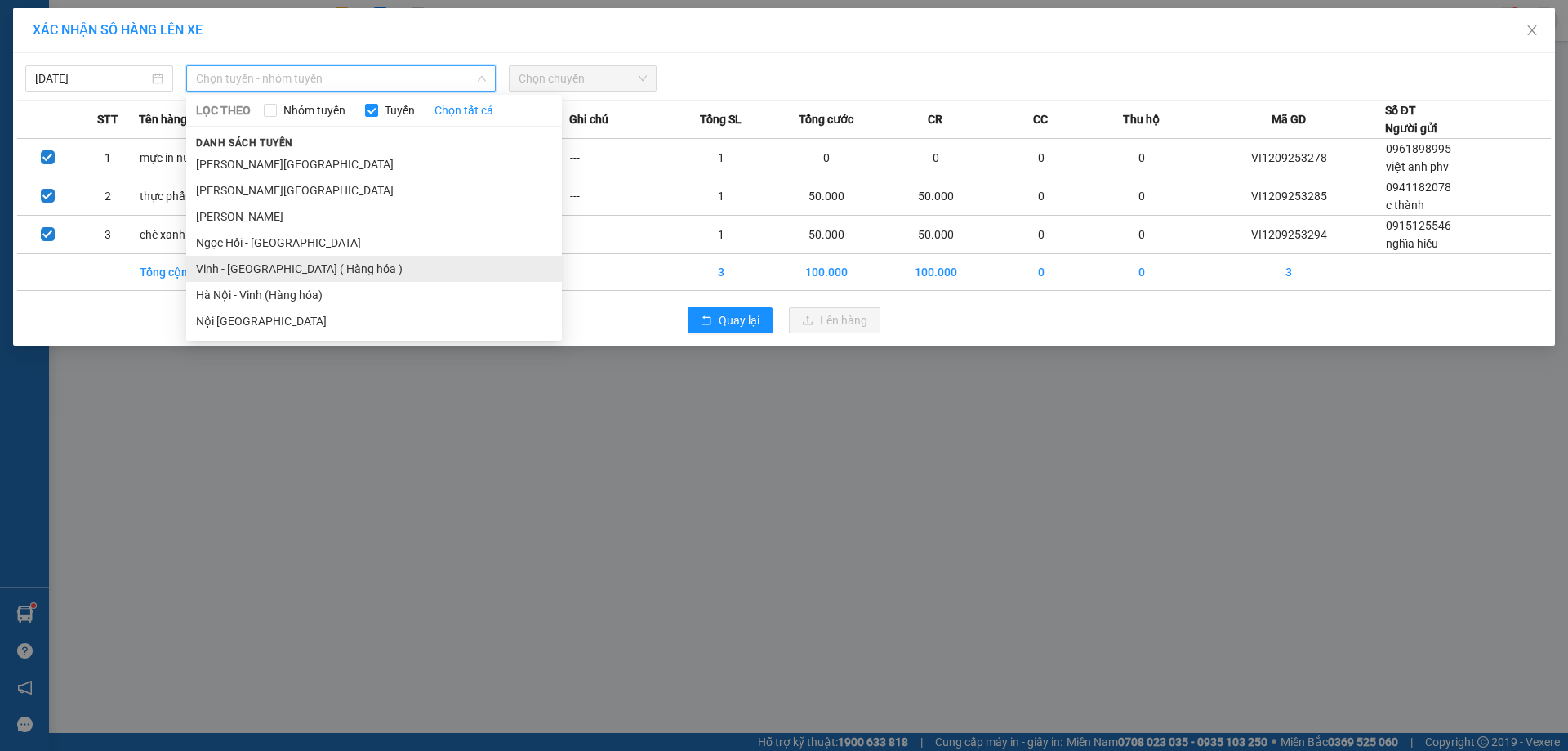
click at [342, 267] on li "Vinh - Hà Nội ( Hàng hóa )" at bounding box center [374, 269] width 375 height 26
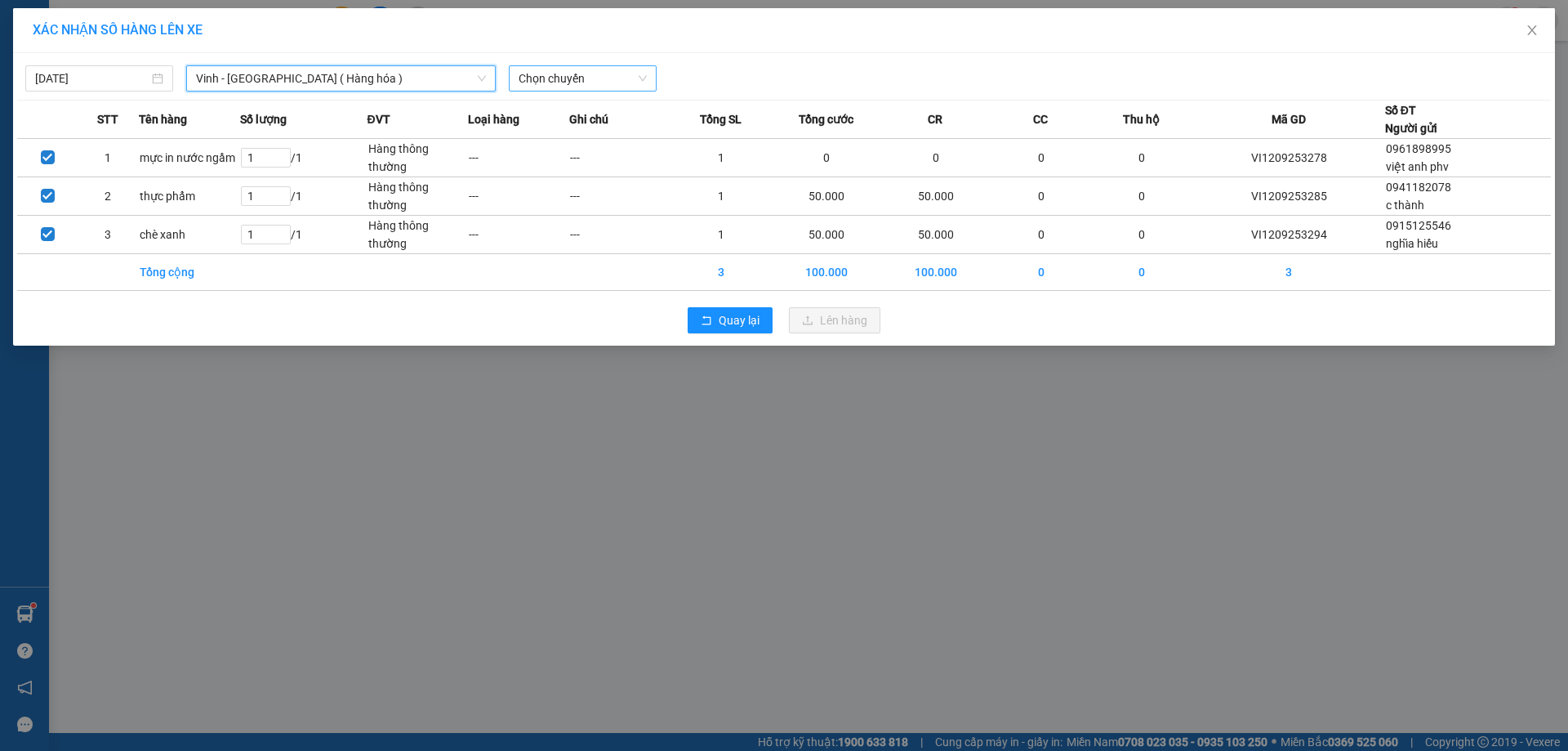
click at [511, 76] on div "Chọn chuyến" at bounding box center [583, 78] width 148 height 26
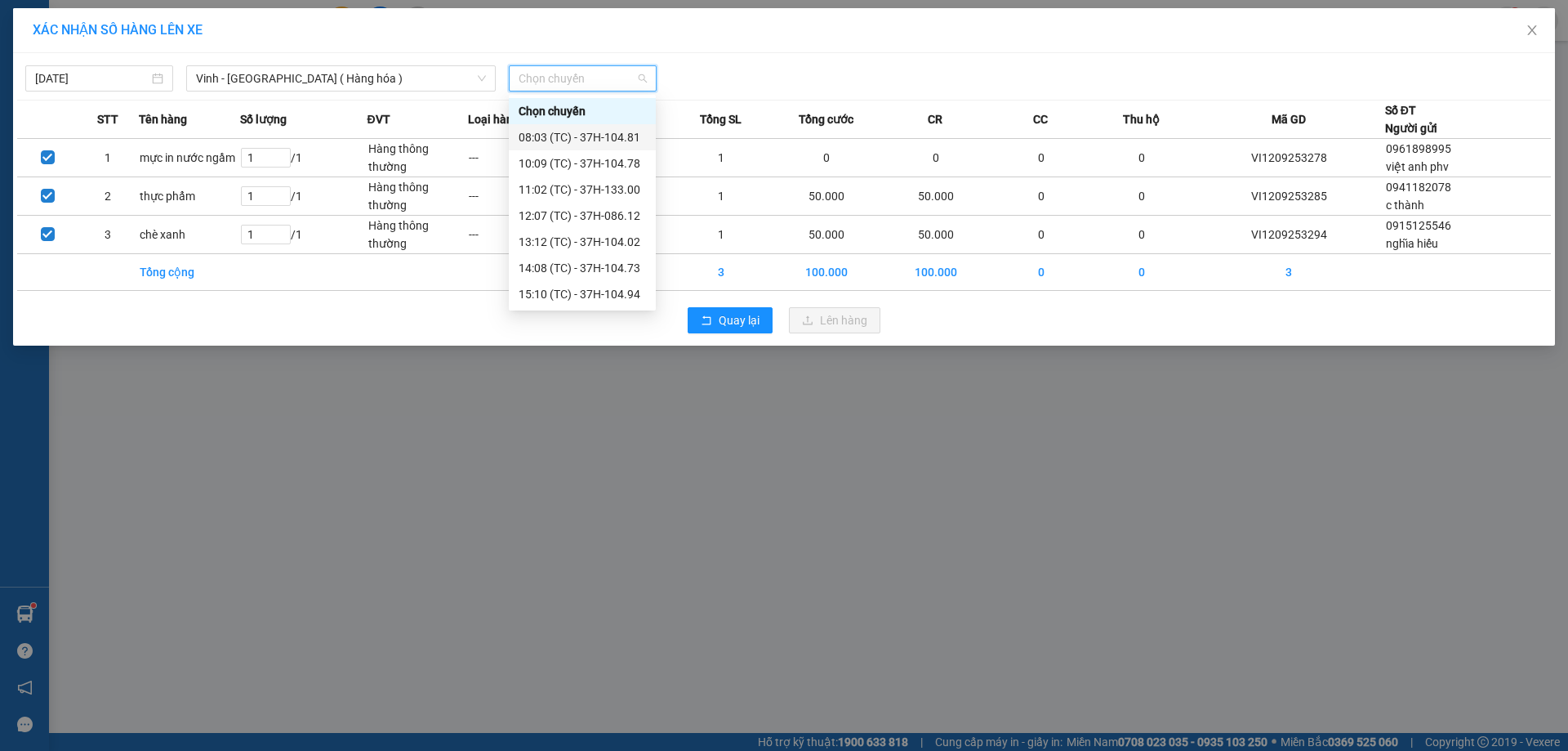
click at [571, 141] on div "08:03 (TC) - 37H-104.81" at bounding box center [582, 136] width 127 height 18
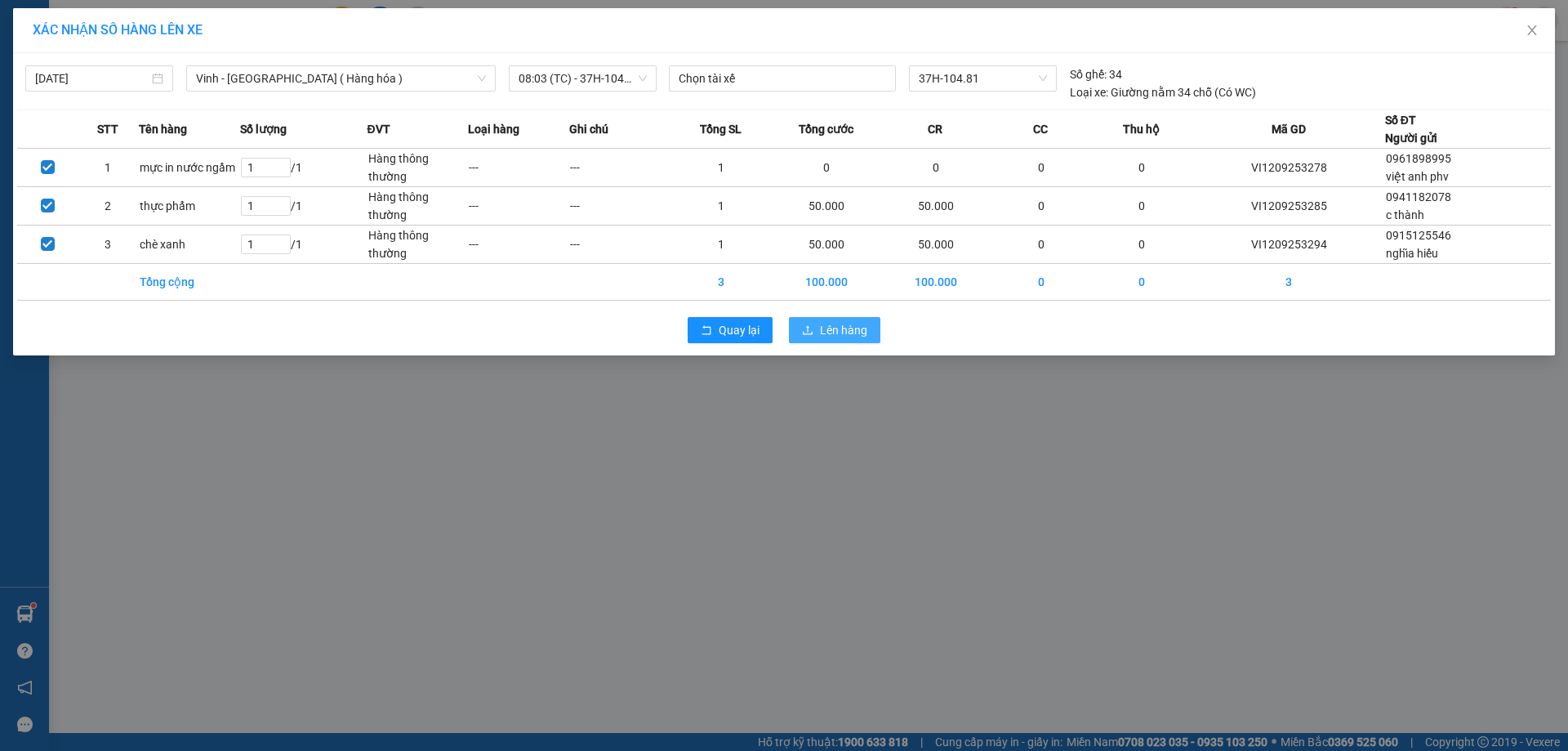
click at [844, 328] on span "Lên hàng" at bounding box center [843, 329] width 47 height 18
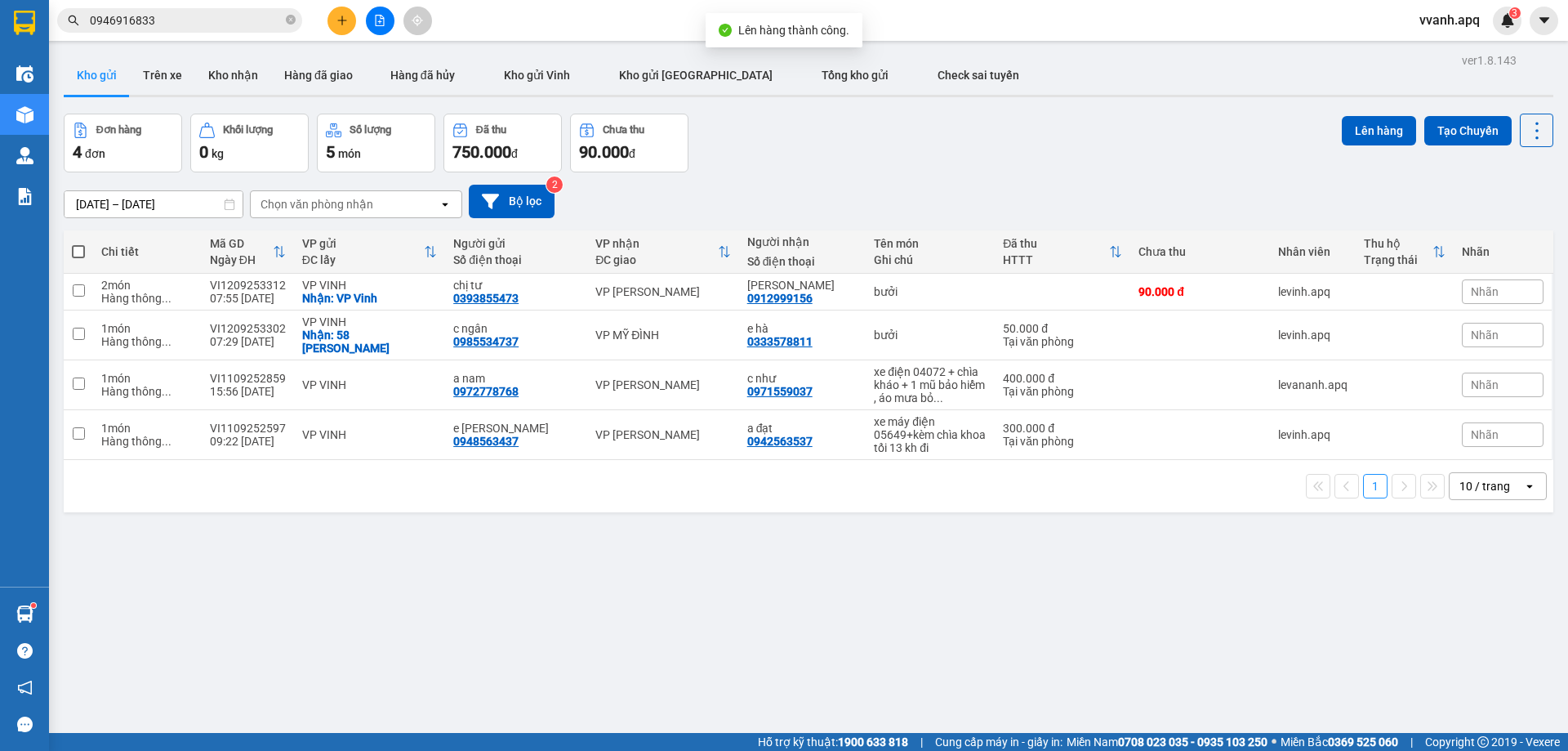
click at [707, 560] on div "ver 1.8.143 Kho gửi Trên xe Kho nhận Hàng đã giao Hàng đã hủy Kho gửi Vinh Kho …" at bounding box center [809, 424] width 1503 height 751
click at [826, 674] on div "ver 1.8.143 Kho gửi Trên xe Kho nhận Hàng đã giao Hàng đã hủy Kho gửi Vinh Kho …" at bounding box center [809, 424] width 1503 height 751
click at [974, 141] on div "Đơn hàng 4 đơn Khối lượng 0 kg Số lượng 5 món Đã thu 750.000 đ Chưa thu 90.000 …" at bounding box center [809, 143] width 1490 height 59
click at [193, 20] on input "0946916833" at bounding box center [186, 20] width 193 height 18
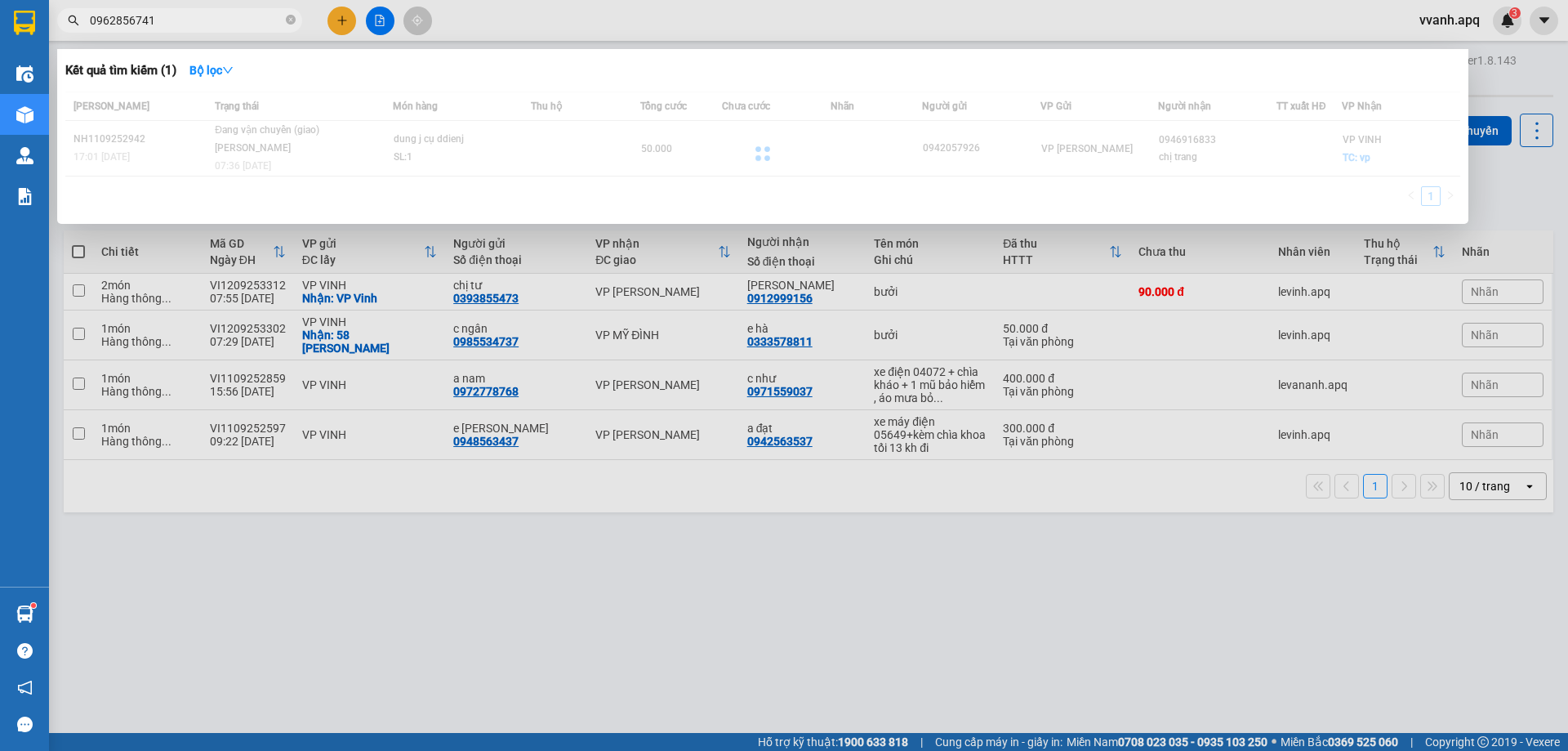
click at [193, 20] on input "0962856741" at bounding box center [186, 20] width 193 height 18
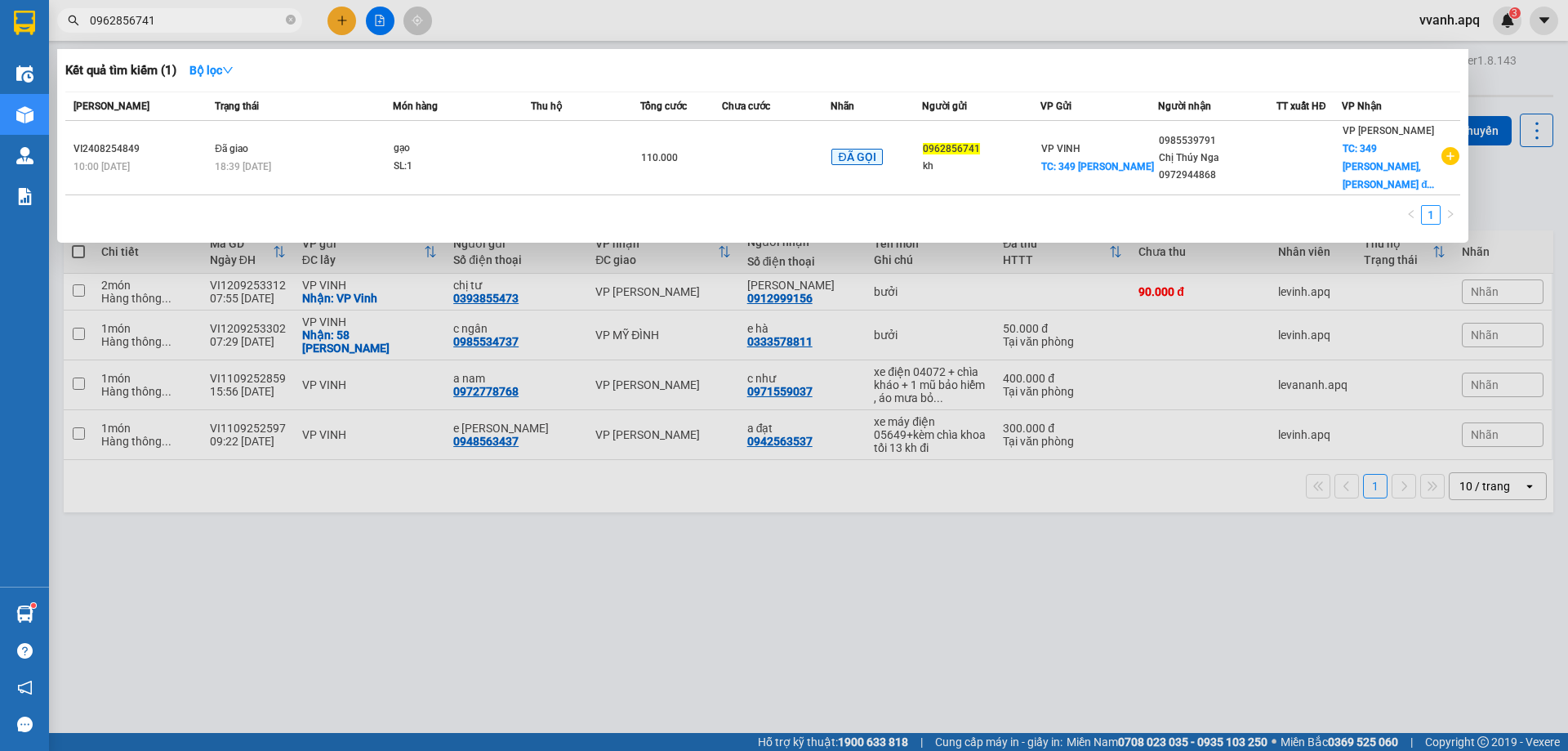
click at [251, 23] on input "0962856741" at bounding box center [186, 20] width 193 height 18
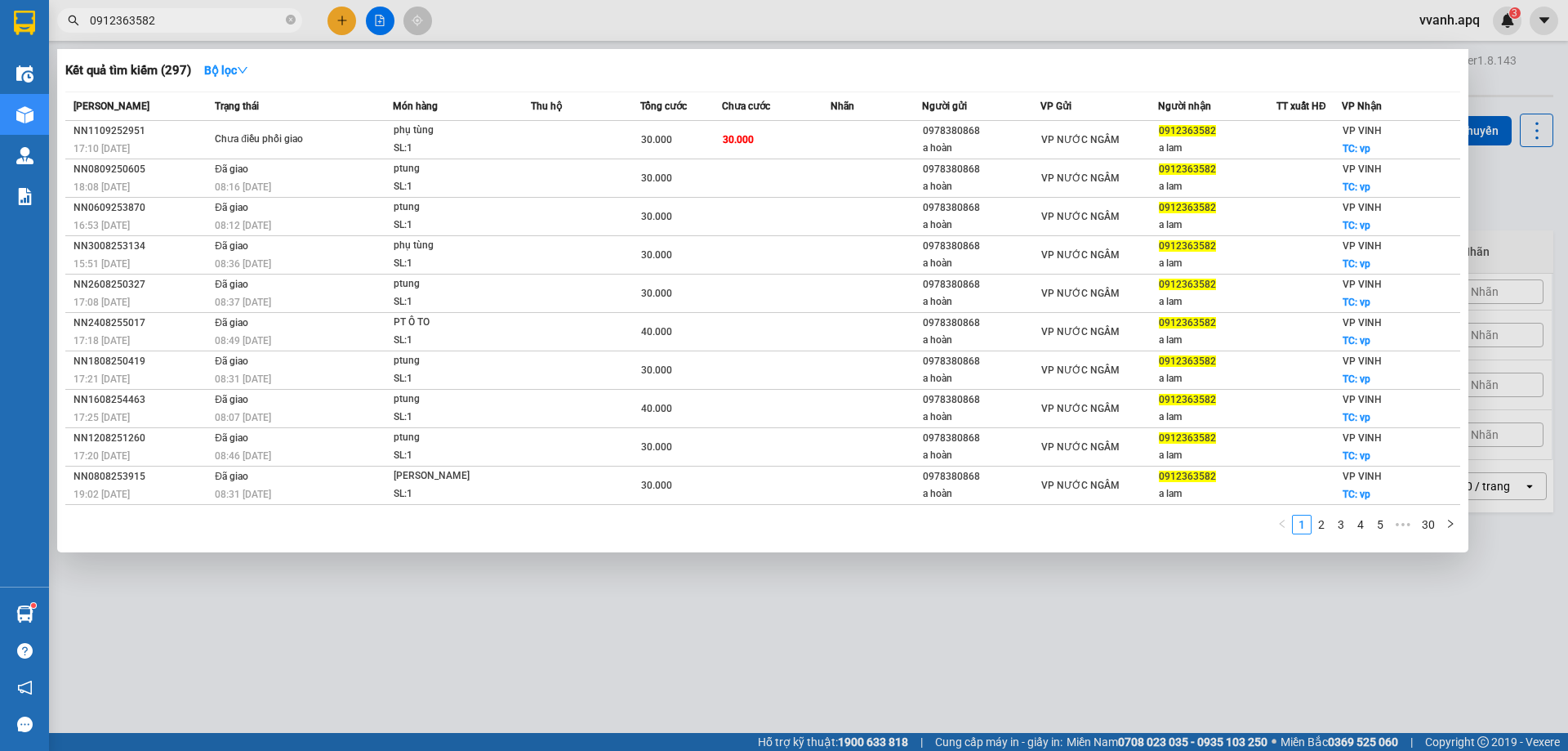
type input "0912363582"
click at [777, 73] on div "Kết quả tìm kiếm ( 297 ) Bộ lọc" at bounding box center [763, 70] width 1395 height 26
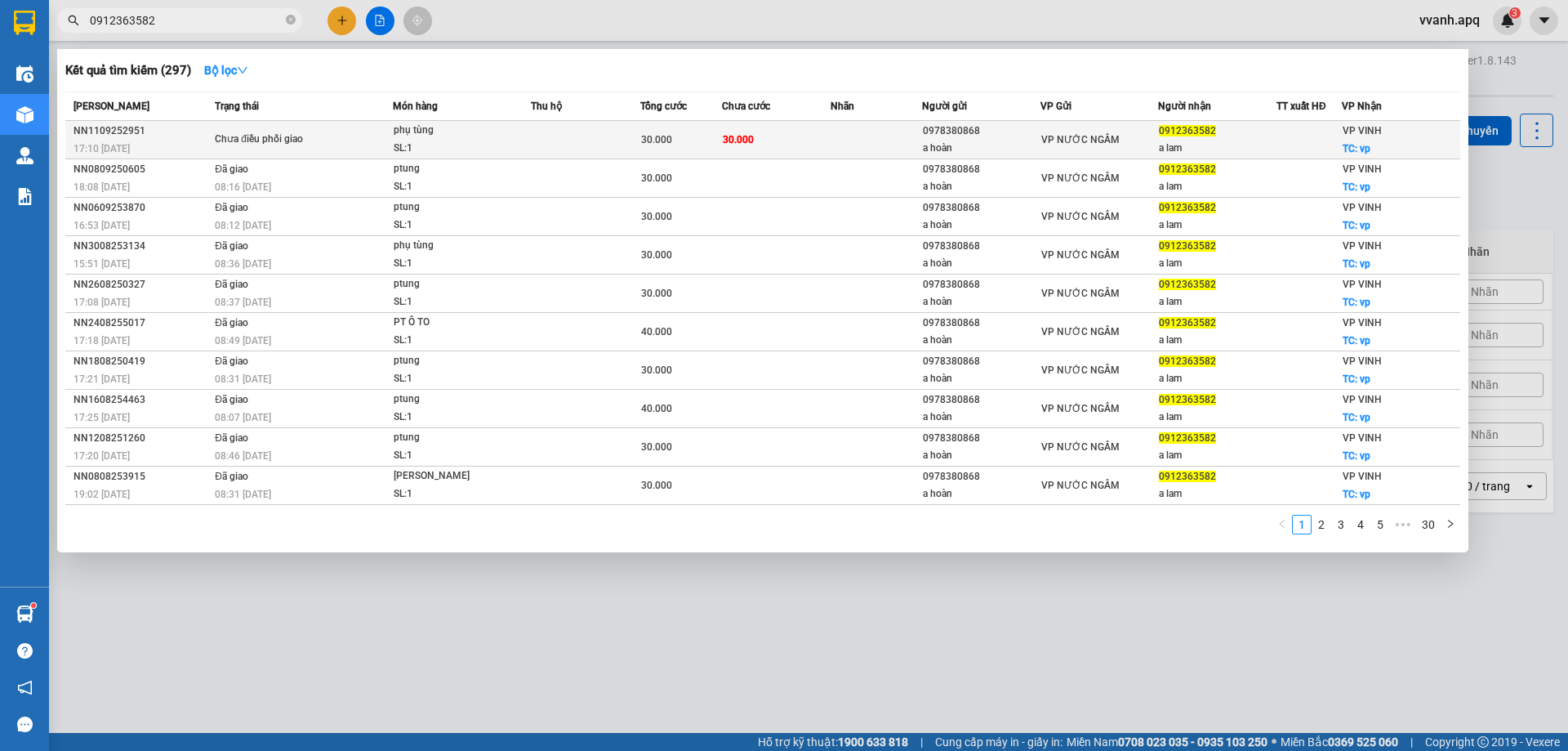
click at [821, 125] on td "30.000" at bounding box center [777, 141] width 109 height 39
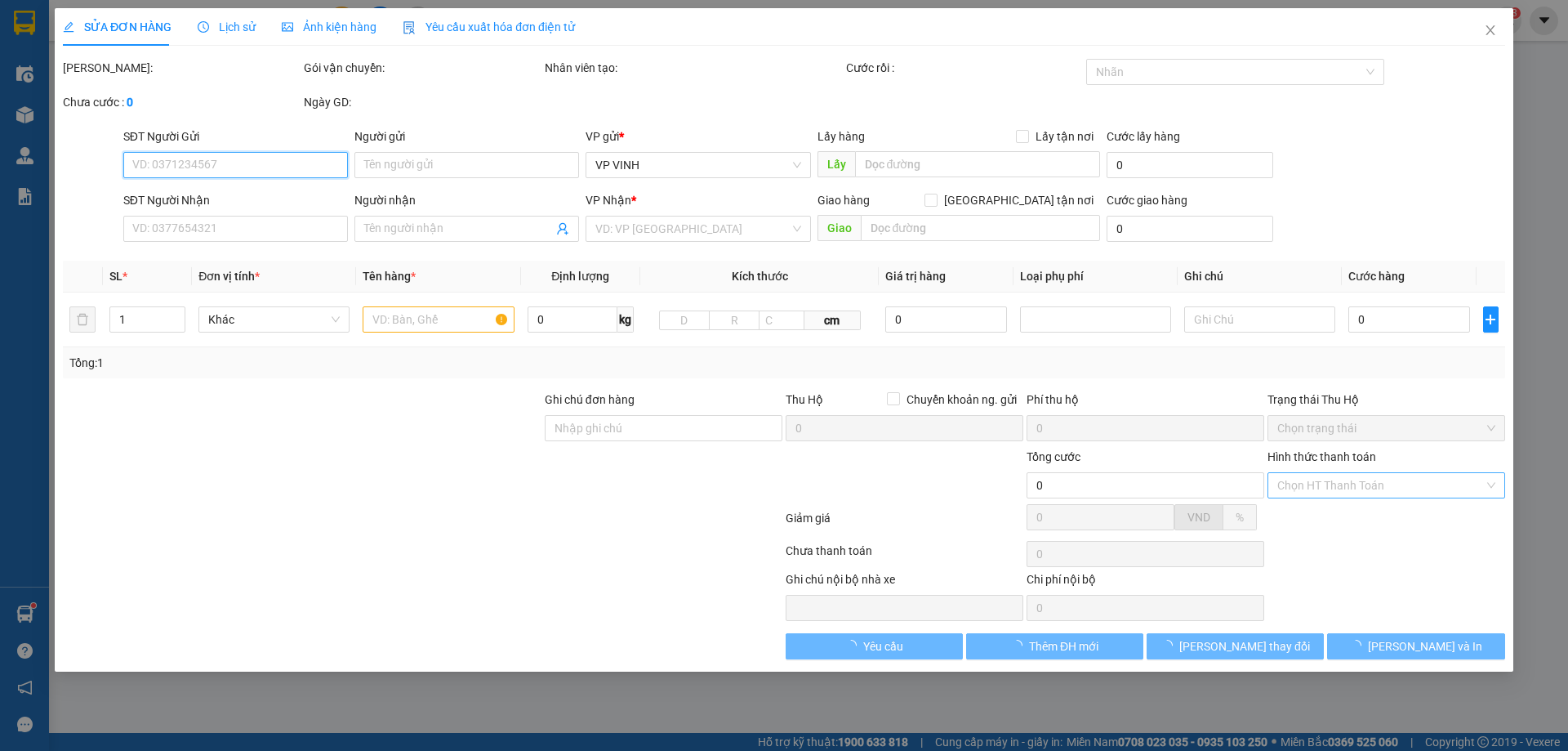
type input "0978380868"
type input "a hoàn"
type input "0912363582"
type input "a lam"
checkbox input "true"
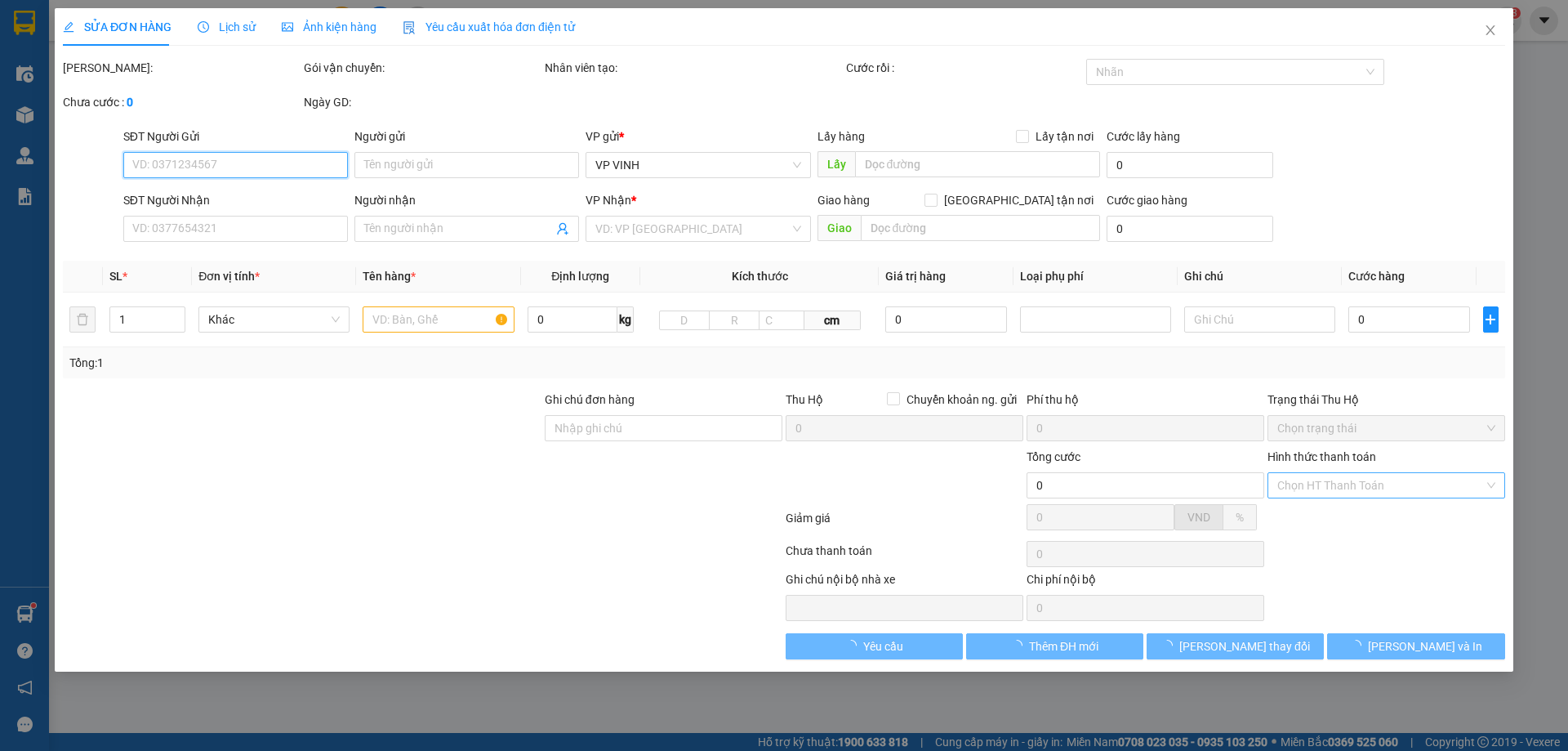
type input "vp"
type input "30.000"
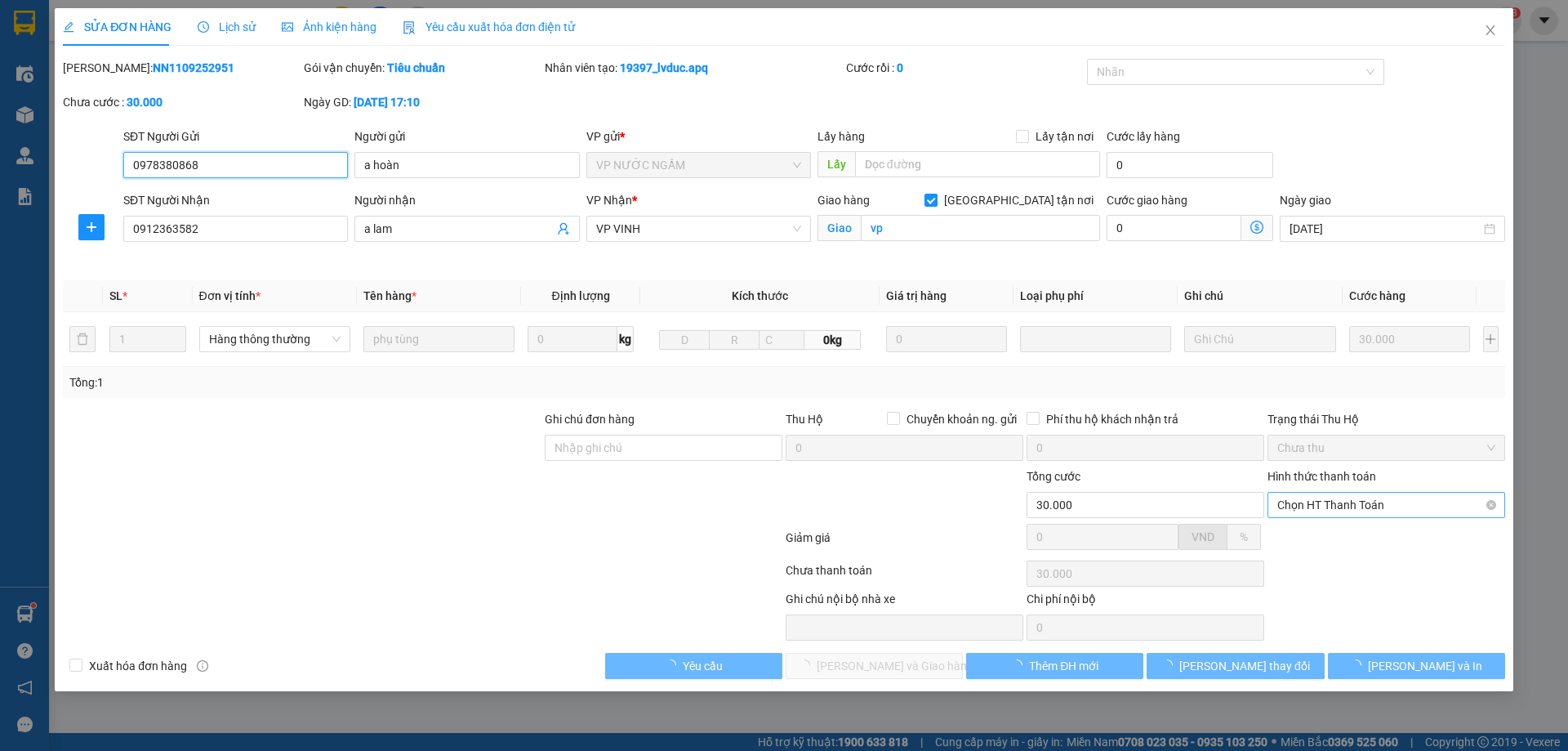
click at [1283, 500] on span "Chọn HT Thanh Toán" at bounding box center [1386, 504] width 218 height 24
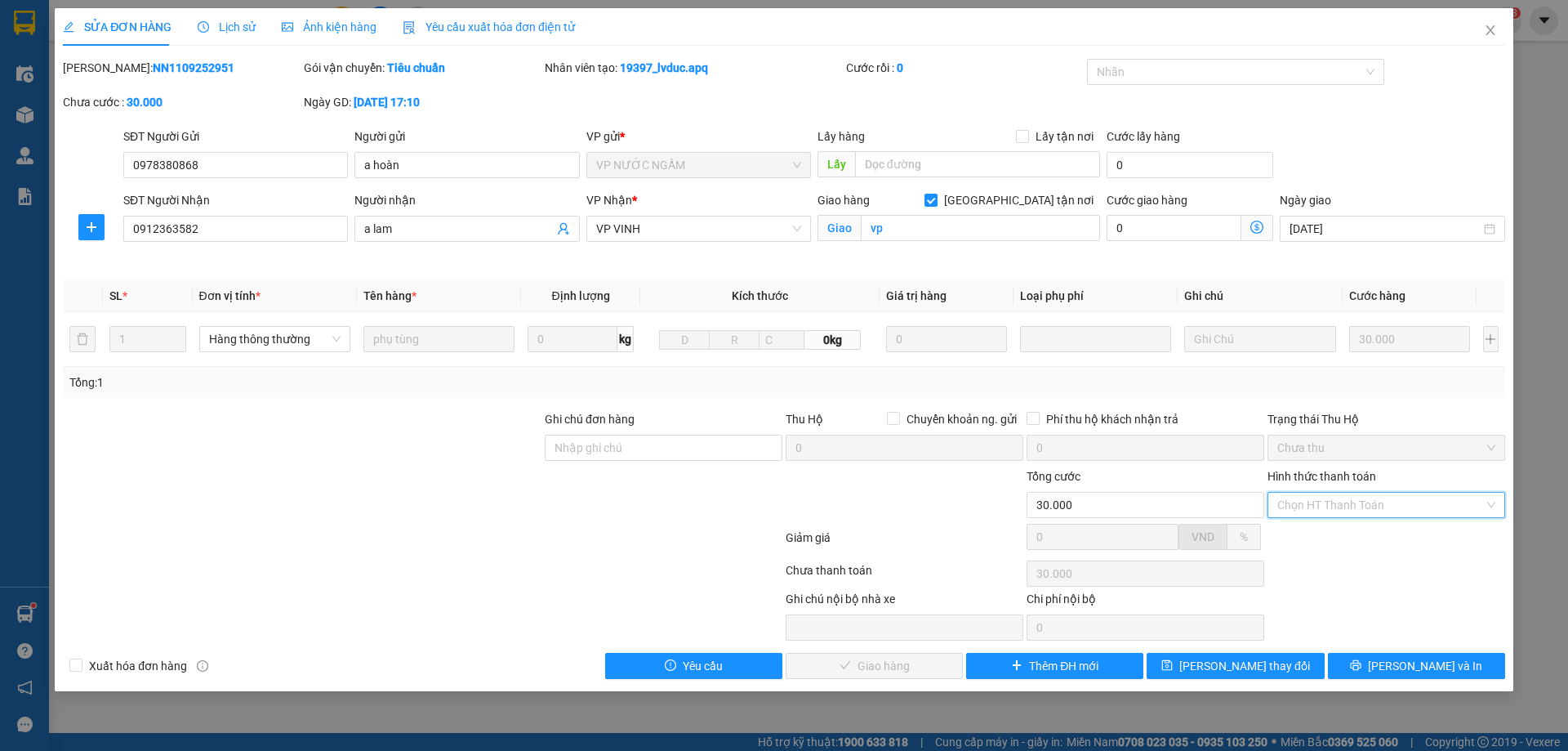
click at [1291, 536] on div "Tại văn phòng" at bounding box center [1386, 537] width 218 height 18
type input "0"
click at [912, 668] on span "Lưu và Giao hàng" at bounding box center [896, 665] width 157 height 18
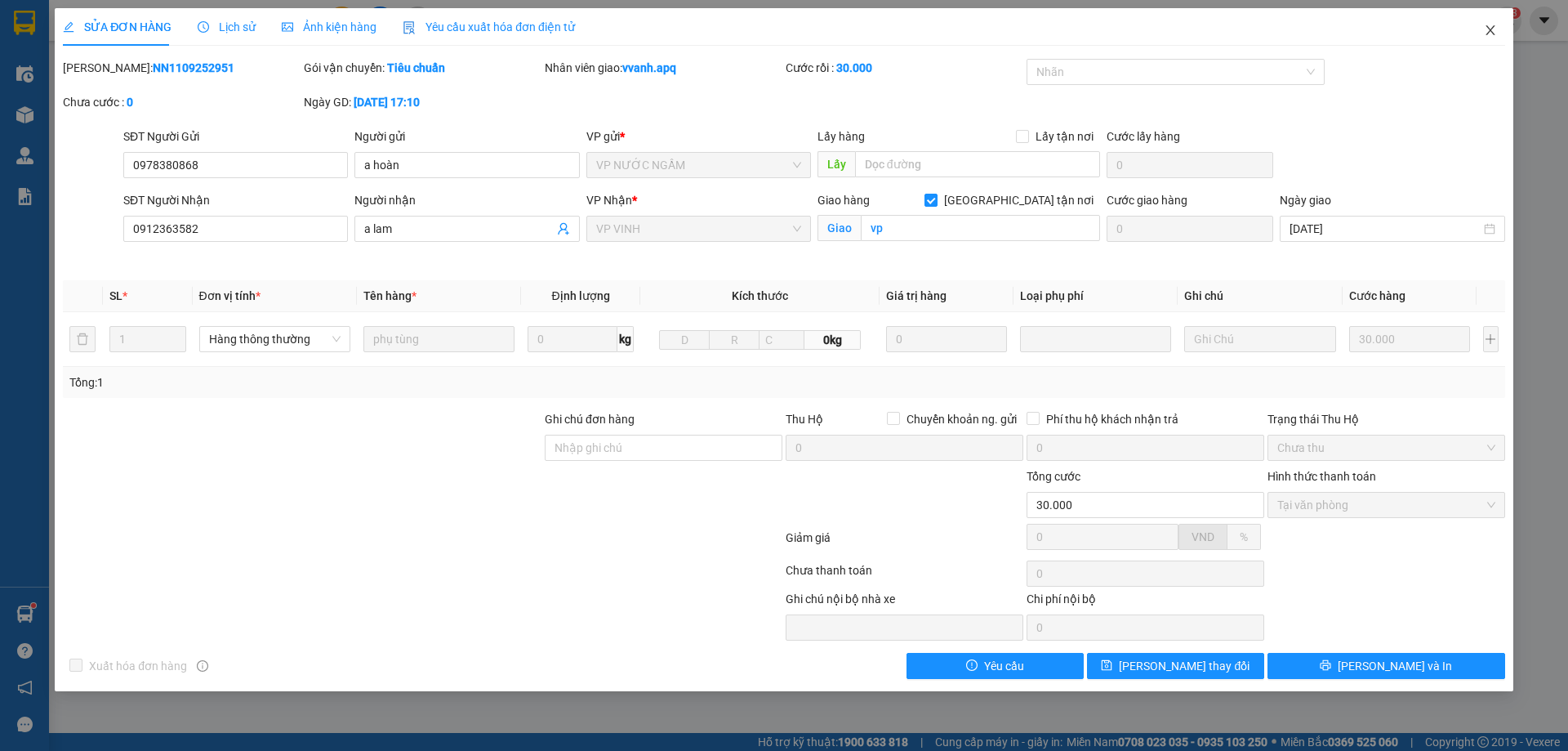
click at [1496, 51] on span "Close" at bounding box center [1491, 31] width 45 height 45
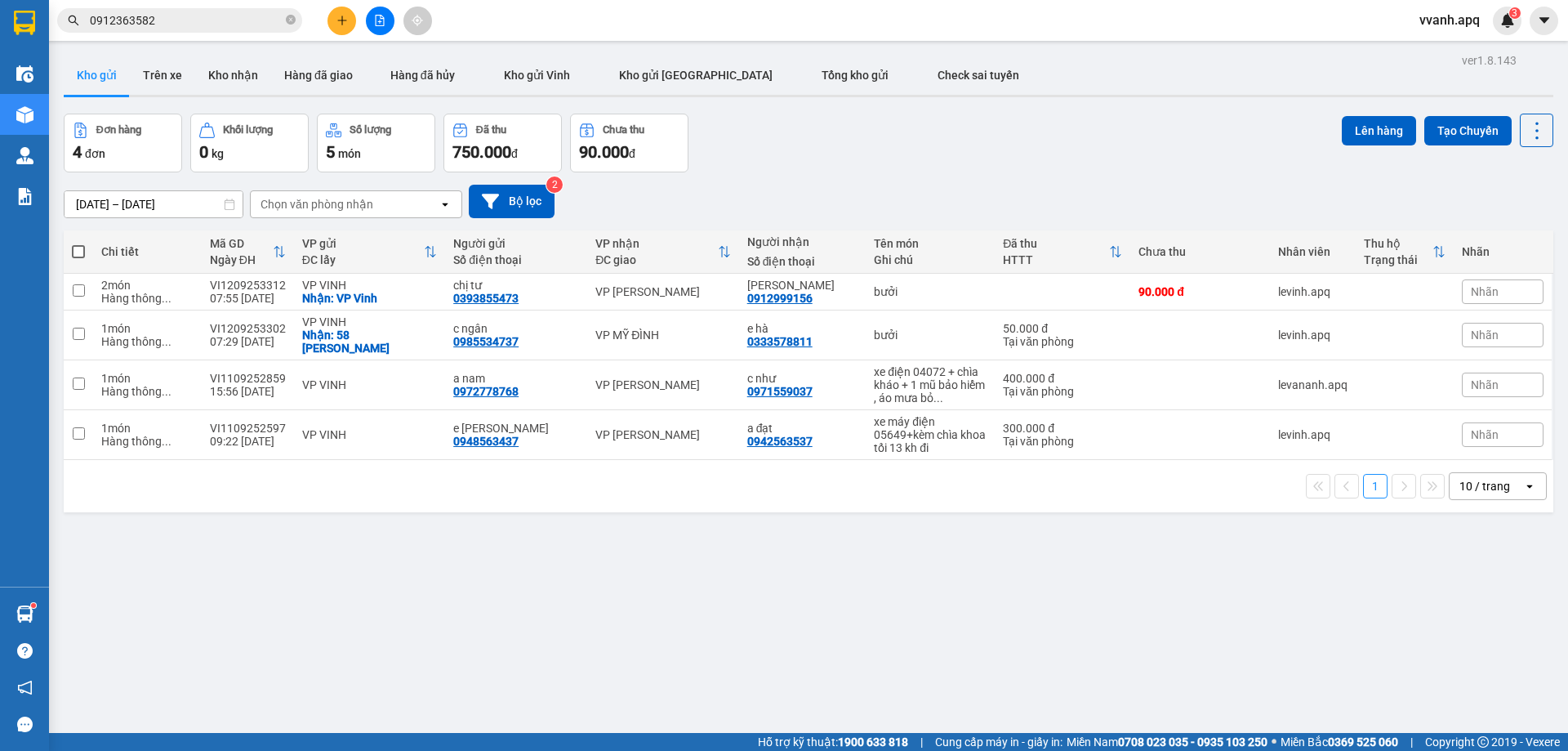
click at [218, 14] on input "0912363582" at bounding box center [186, 20] width 193 height 18
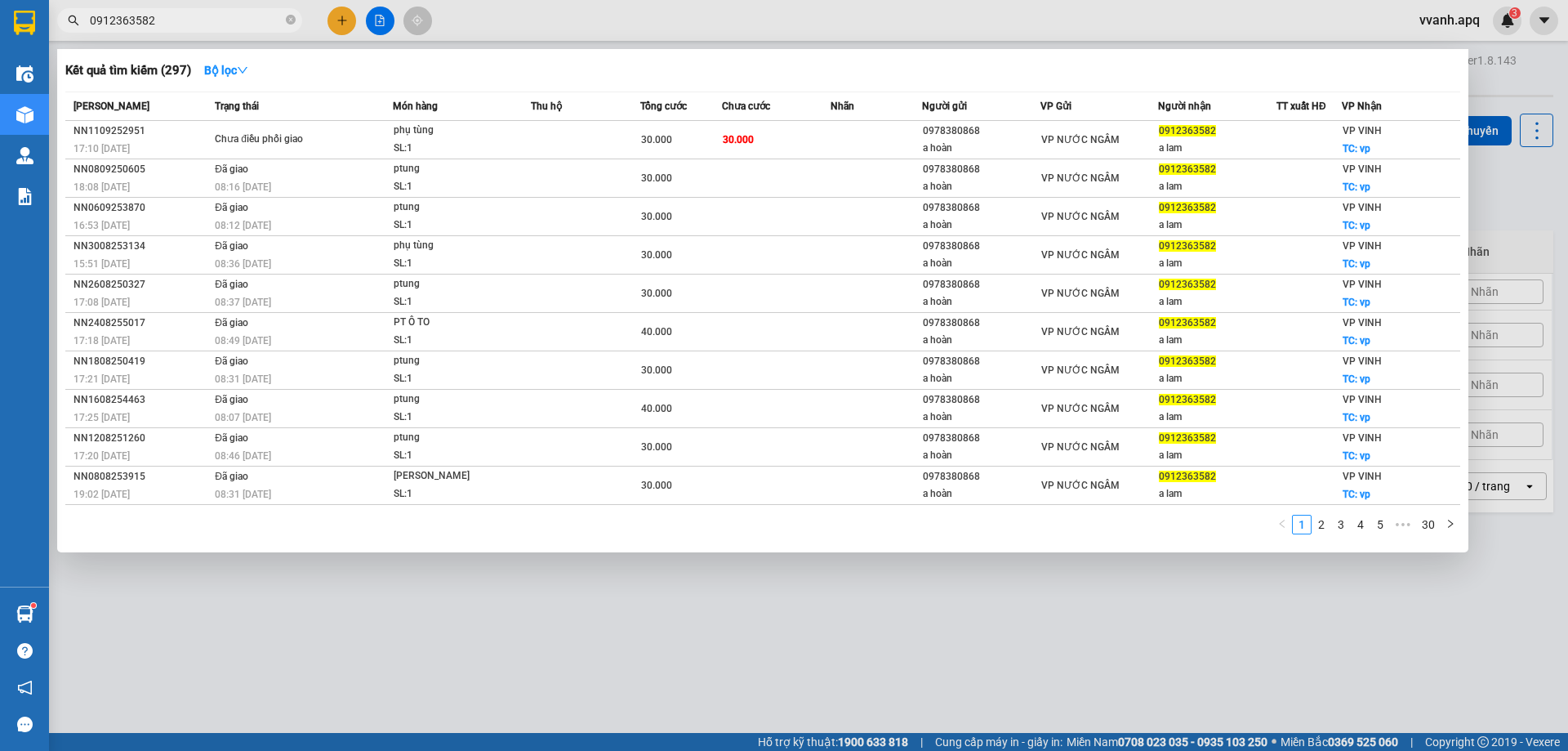
click at [218, 14] on input "0912363582" at bounding box center [186, 20] width 193 height 18
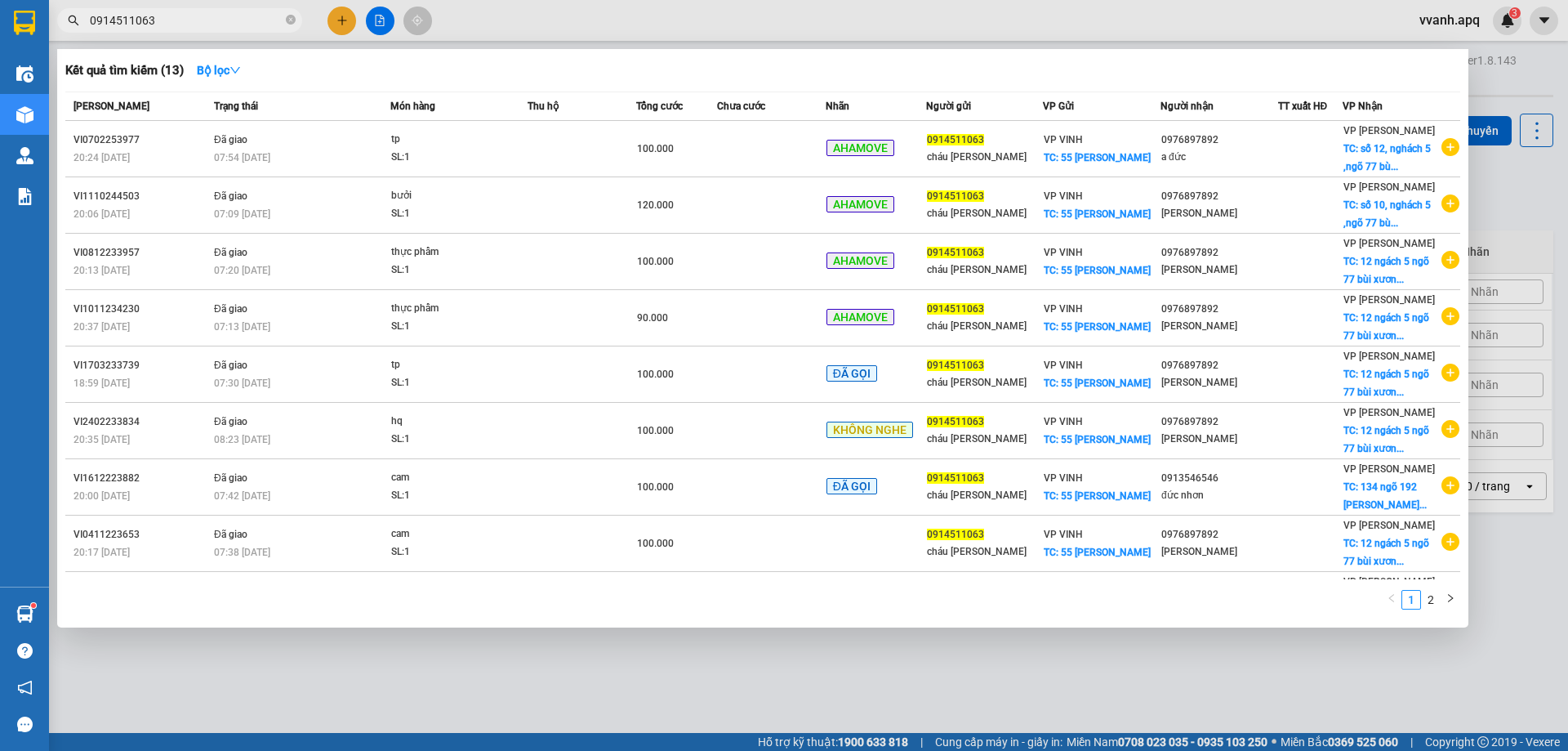
click at [540, 37] on div at bounding box center [784, 376] width 1568 height 751
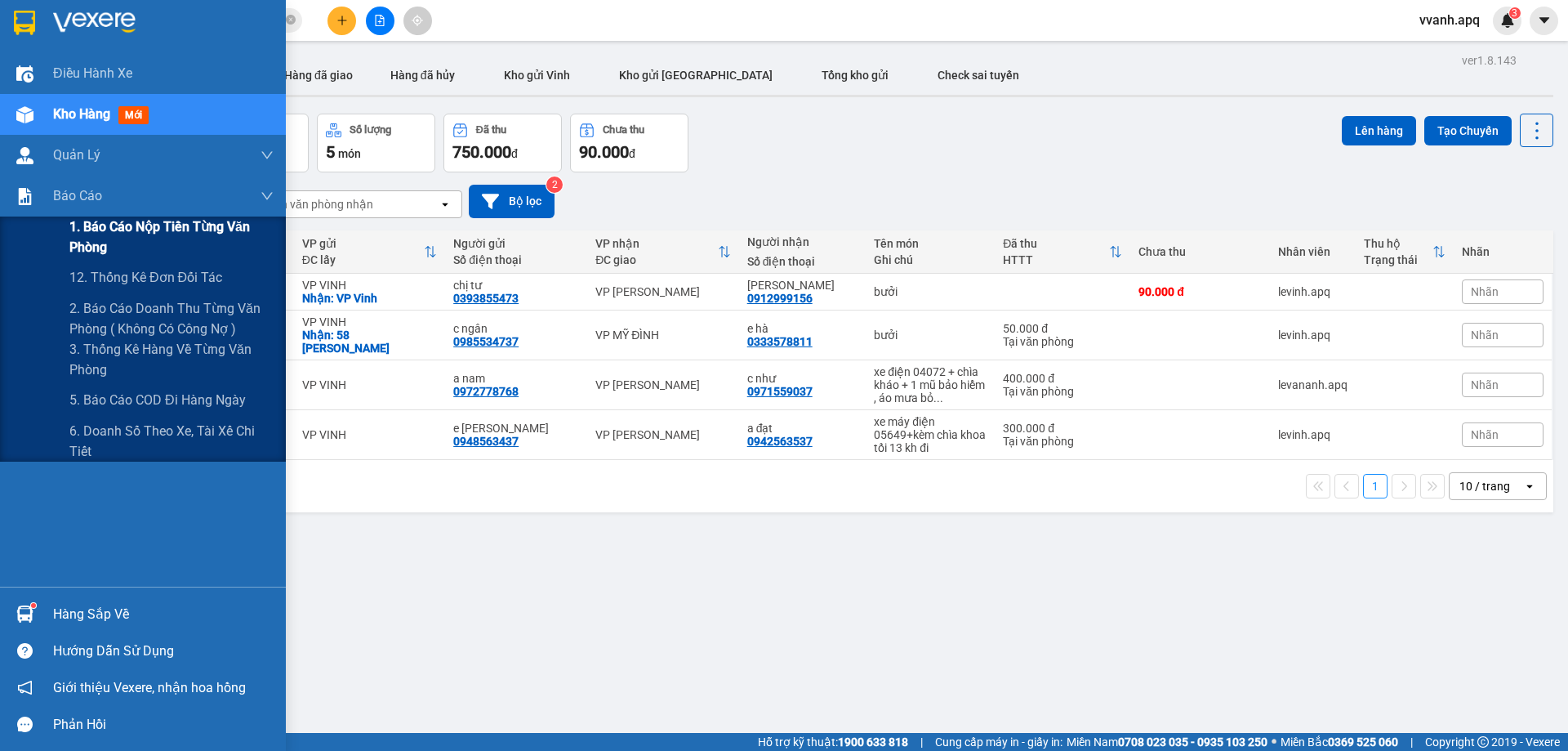
click at [120, 227] on span "1. Báo cáo nộp tiền từng văn phòng" at bounding box center [171, 237] width 205 height 41
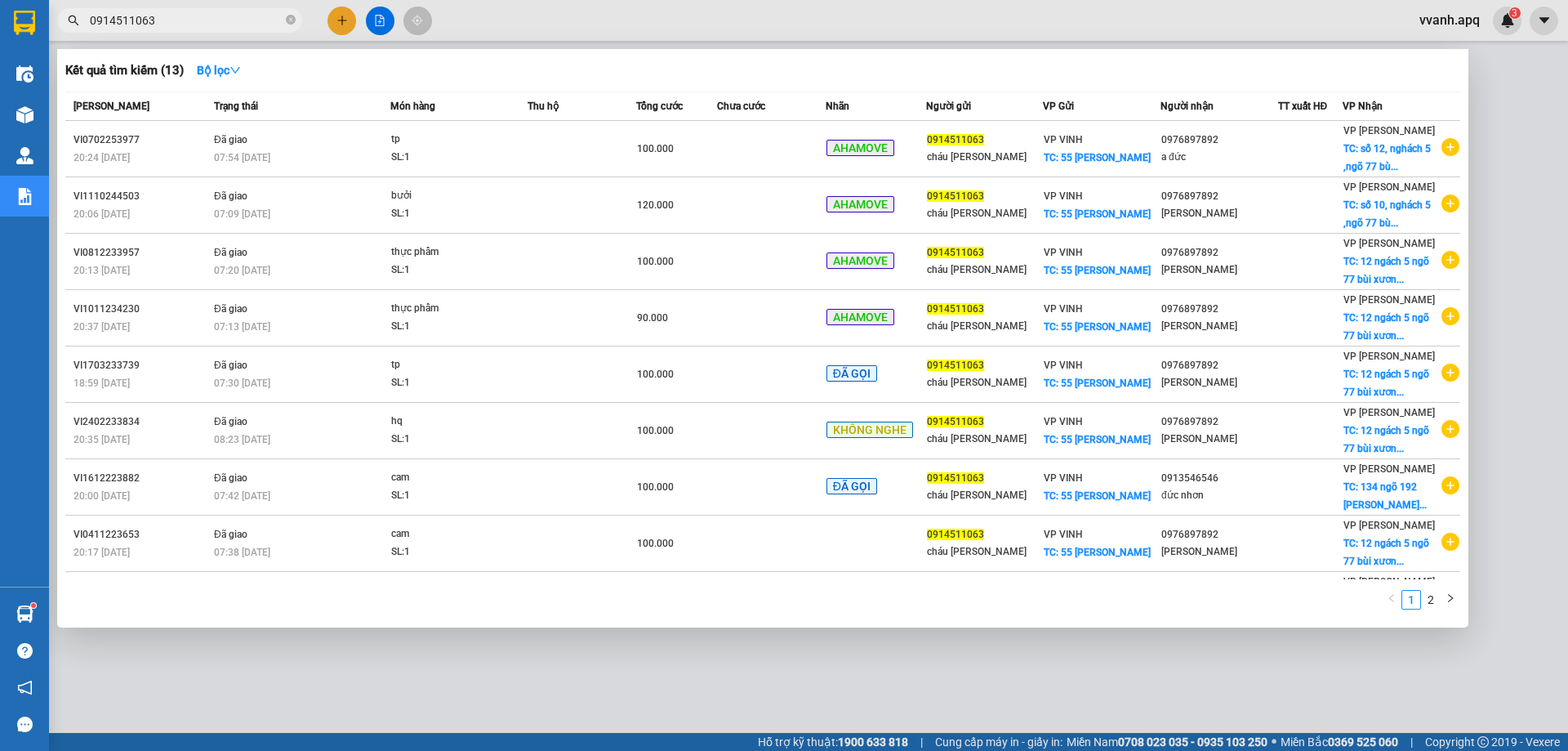
click at [223, 15] on input "0914511063" at bounding box center [186, 20] width 193 height 18
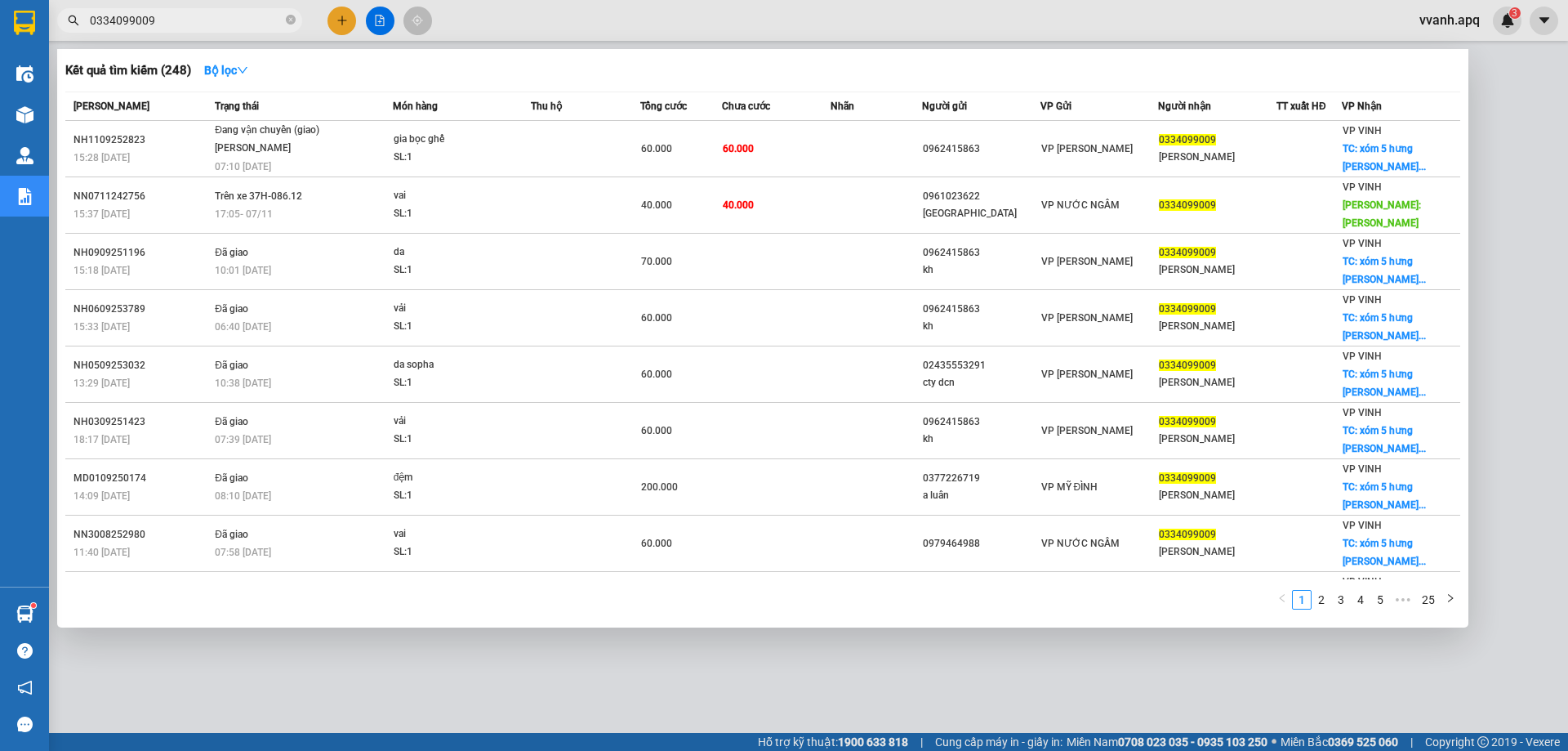
click at [178, 13] on input "0334099009" at bounding box center [186, 20] width 193 height 18
click at [207, 24] on input "0334099009" at bounding box center [186, 20] width 193 height 18
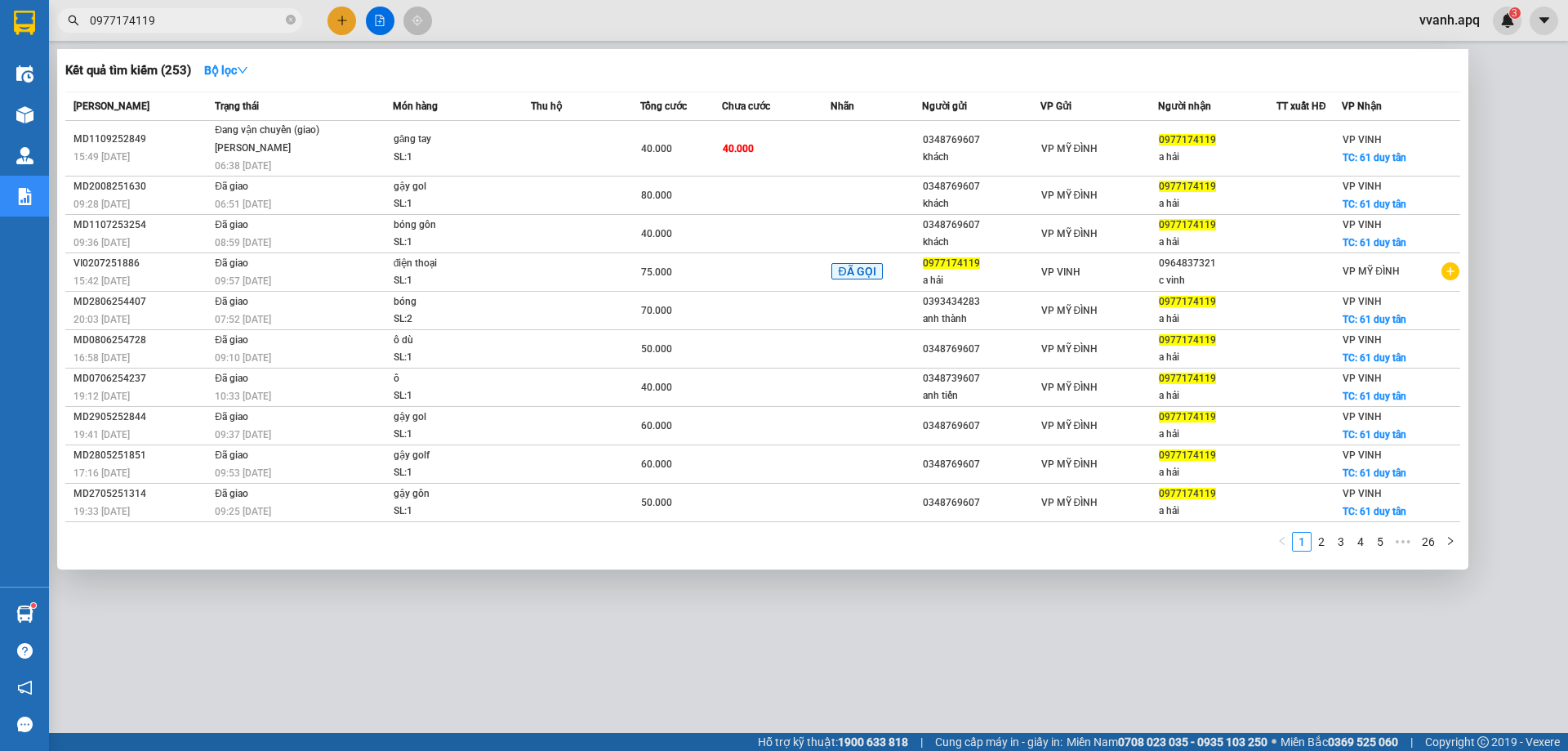
click at [902, 42] on div at bounding box center [784, 376] width 1568 height 751
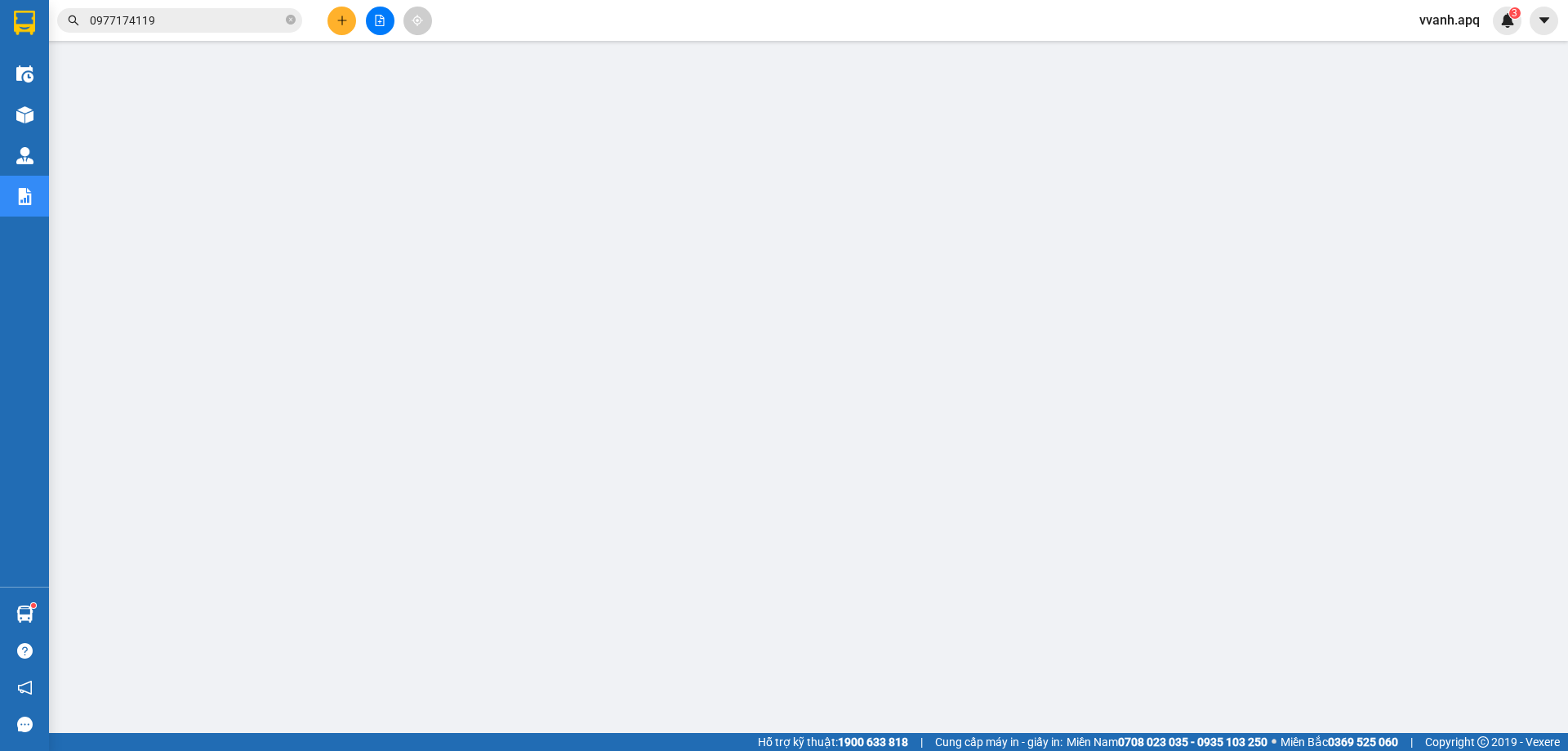
click at [239, 26] on input "0977174119" at bounding box center [186, 20] width 193 height 18
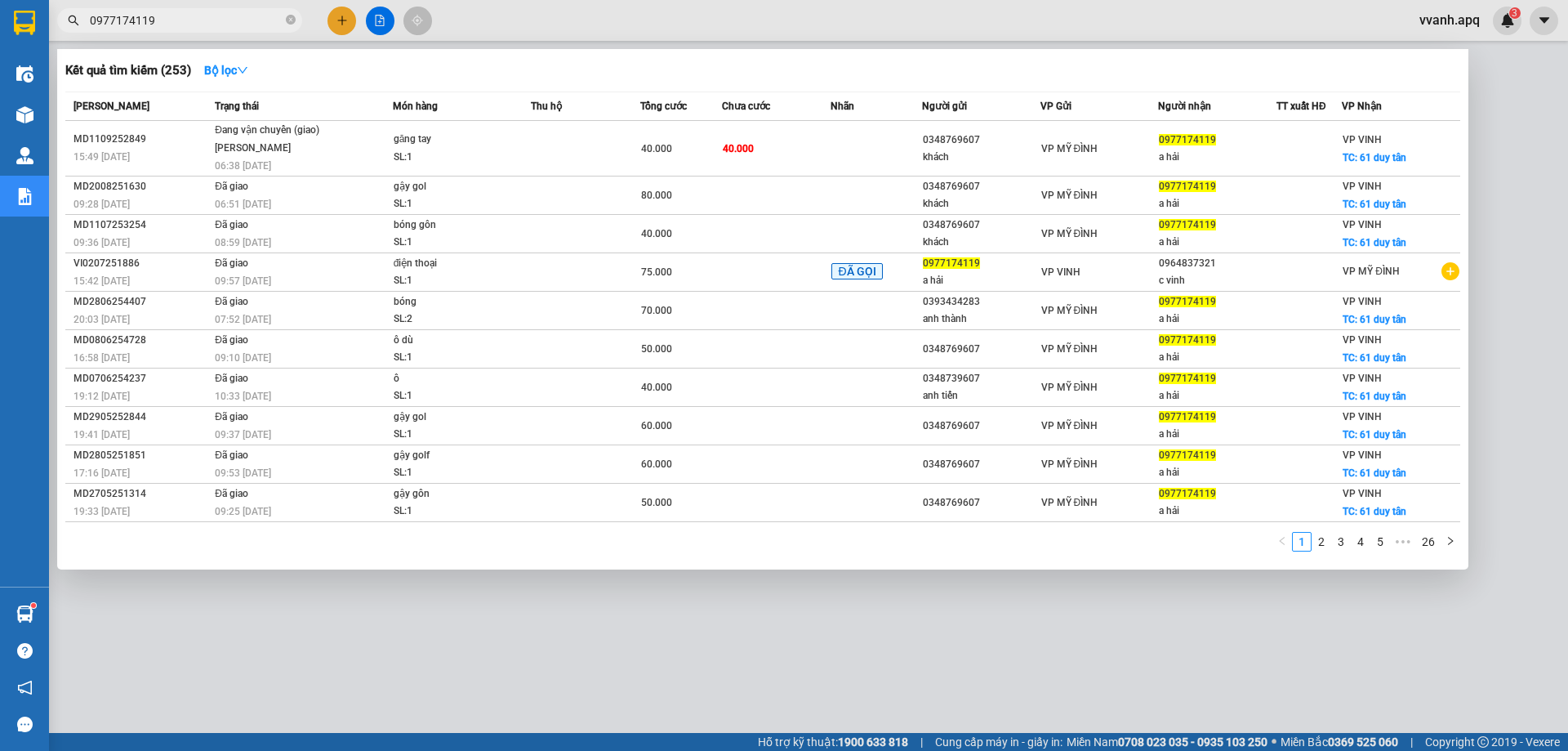
click at [239, 26] on input "0977174119" at bounding box center [186, 20] width 193 height 18
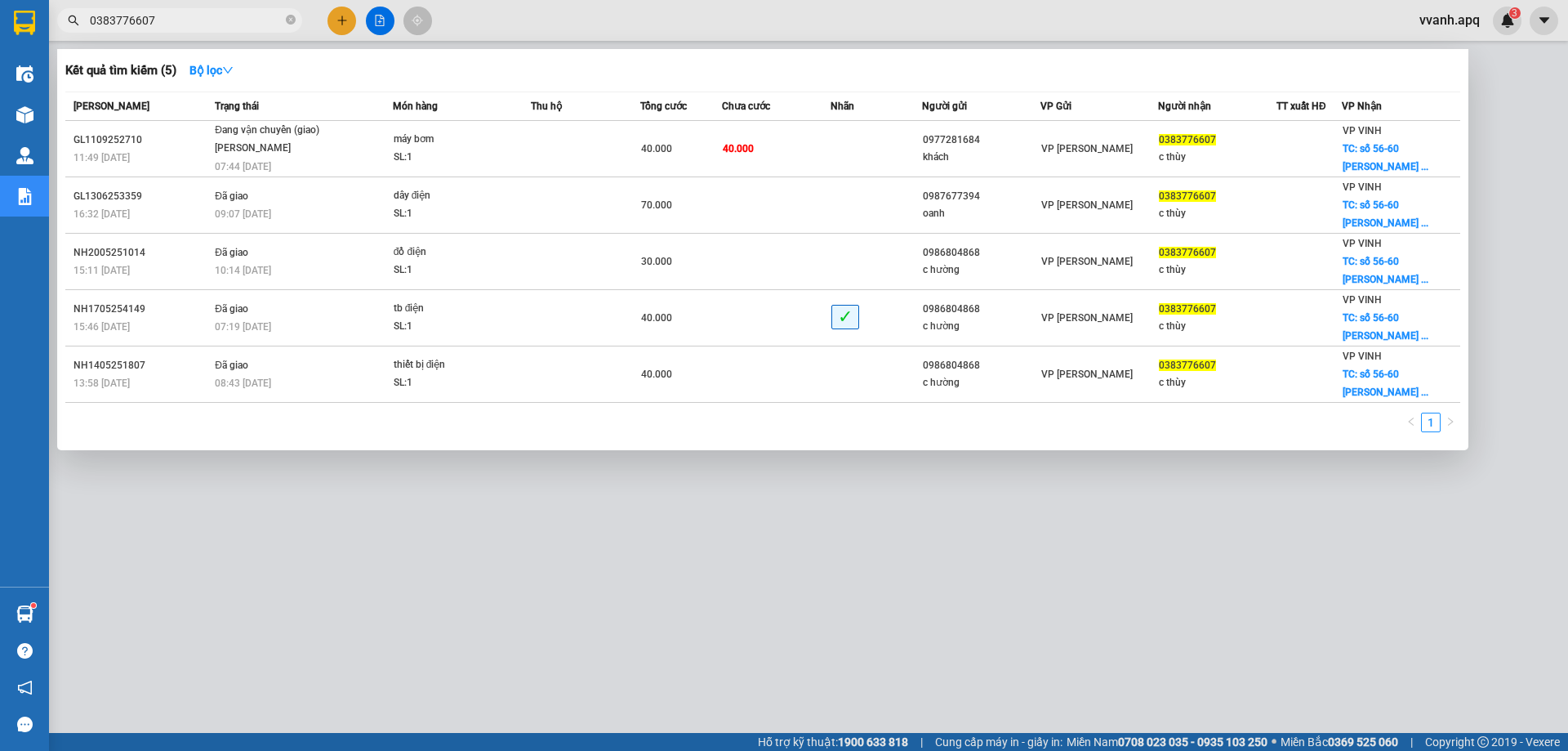
click at [333, 494] on div at bounding box center [784, 376] width 1568 height 751
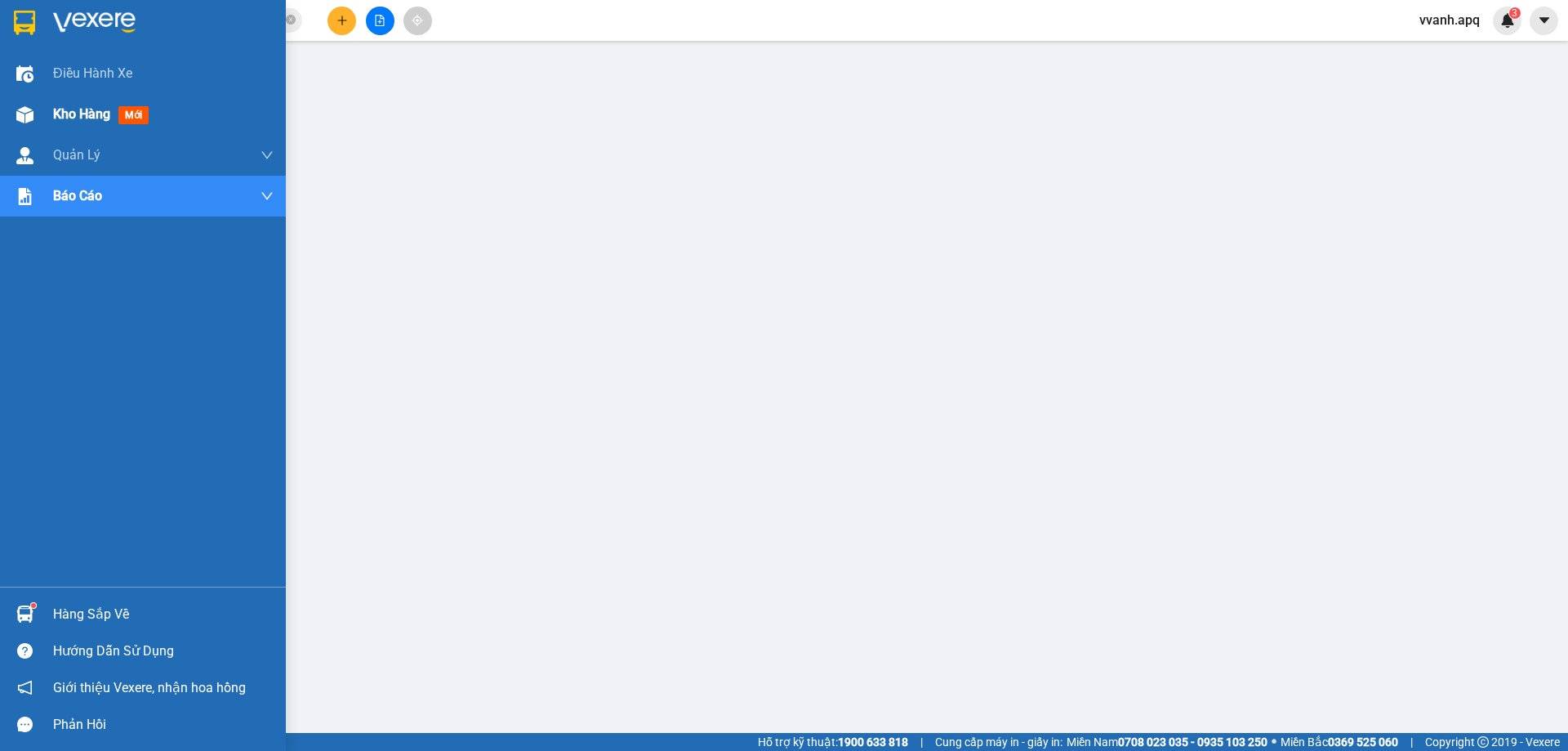
click at [29, 115] on img at bounding box center [24, 115] width 17 height 17
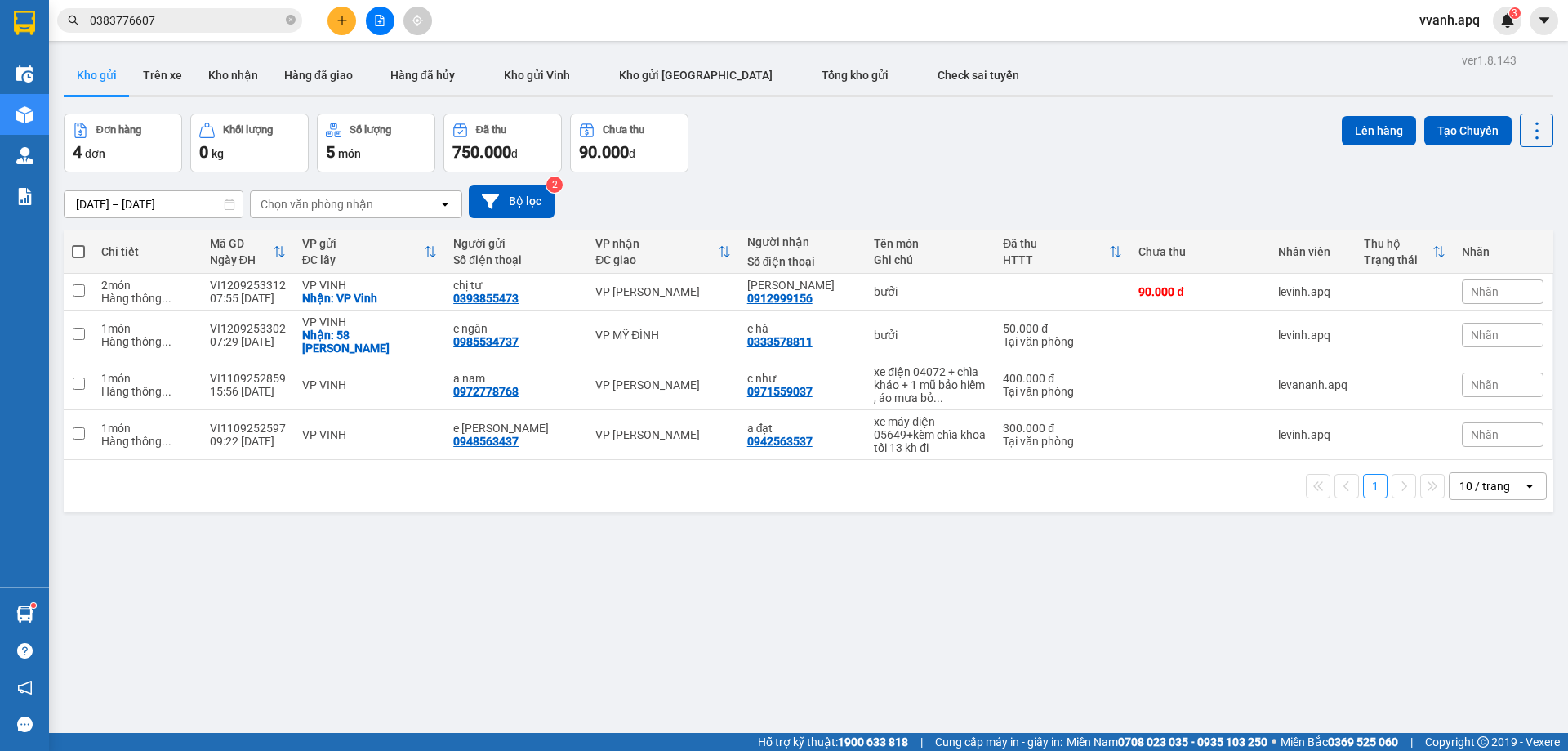
drag, startPoint x: 825, startPoint y: 155, endPoint x: 895, endPoint y: 488, distance: 340.3
click at [895, 487] on div "ver 1.8.143 Kho gửi Trên xe Kho nhận Hàng đã giao Hàng đã hủy Kho gửi Vinh Kho …" at bounding box center [809, 424] width 1503 height 751
click at [895, 488] on div "1 10 / trang open" at bounding box center [809, 486] width 1490 height 52
click at [351, 12] on button at bounding box center [342, 21] width 29 height 29
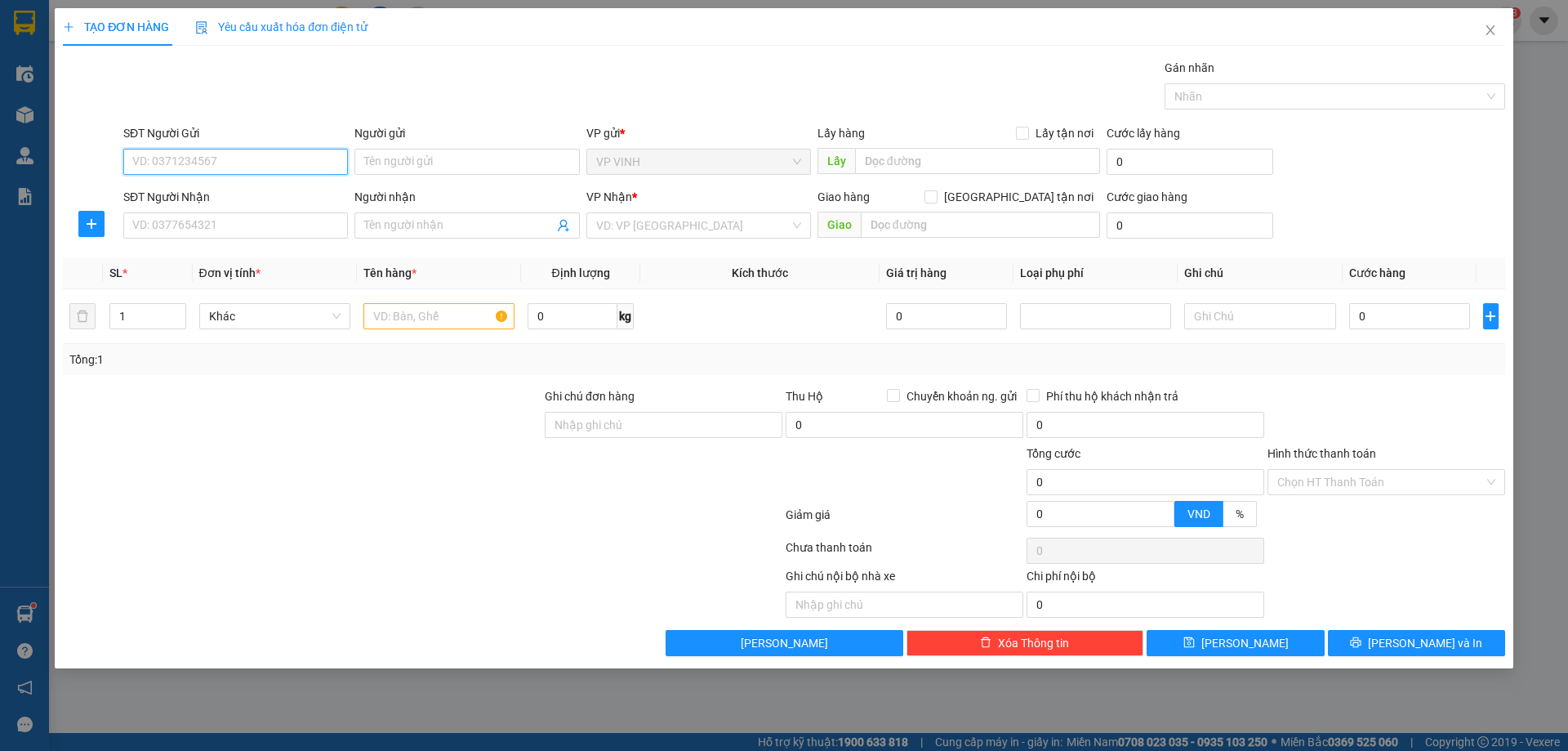
click at [291, 163] on input "SĐT Người Gửi" at bounding box center [236, 162] width 225 height 26
click at [1483, 34] on span "Close" at bounding box center [1491, 31] width 45 height 45
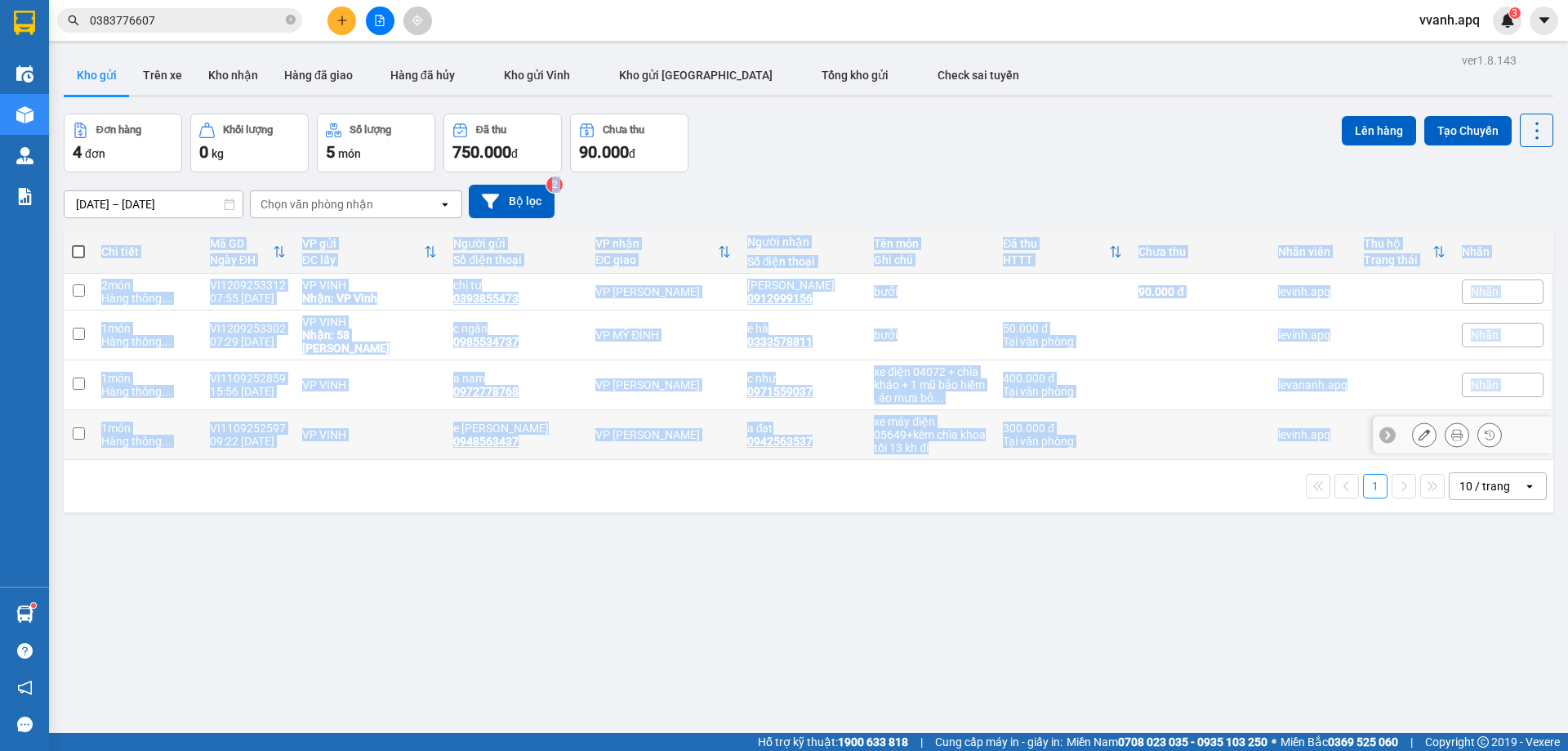
drag, startPoint x: 1018, startPoint y: 209, endPoint x: 1093, endPoint y: 597, distance: 395.2
click at [1093, 597] on div "ver 1.8.143 Kho gửi Trên xe Kho nhận Hàng đã giao Hàng đã hủy Kho gửi Vinh Kho …" at bounding box center [809, 424] width 1503 height 751
drag, startPoint x: 1093, startPoint y: 589, endPoint x: 1267, endPoint y: 332, distance: 310.4
click at [1093, 589] on div "ver 1.8.143 Kho gửi Trên xe Kho nhận Hàng đã giao Hàng đã hủy Kho gửi Vinh Kho …" at bounding box center [809, 424] width 1503 height 751
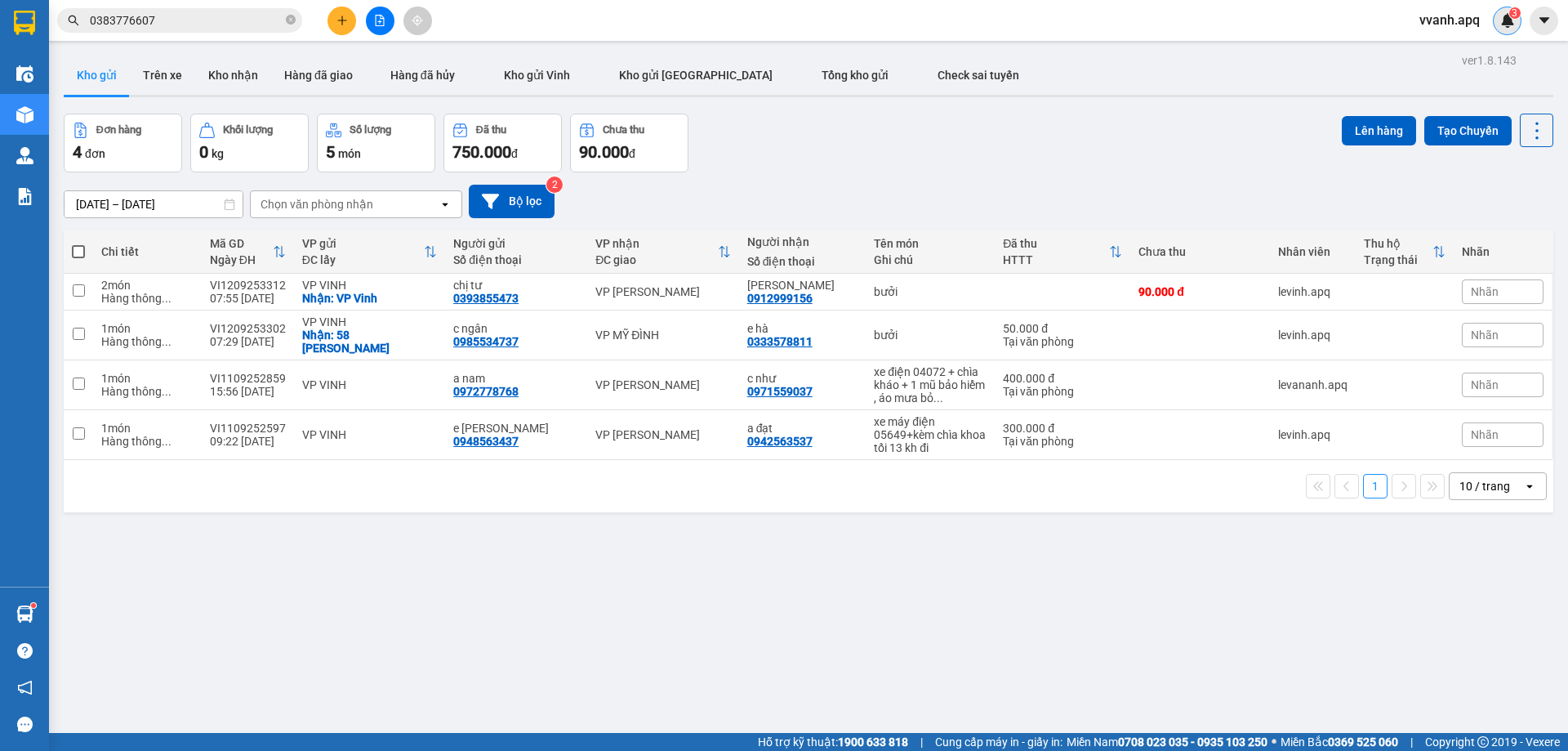
click at [1516, 22] on div "3" at bounding box center [1507, 21] width 29 height 29
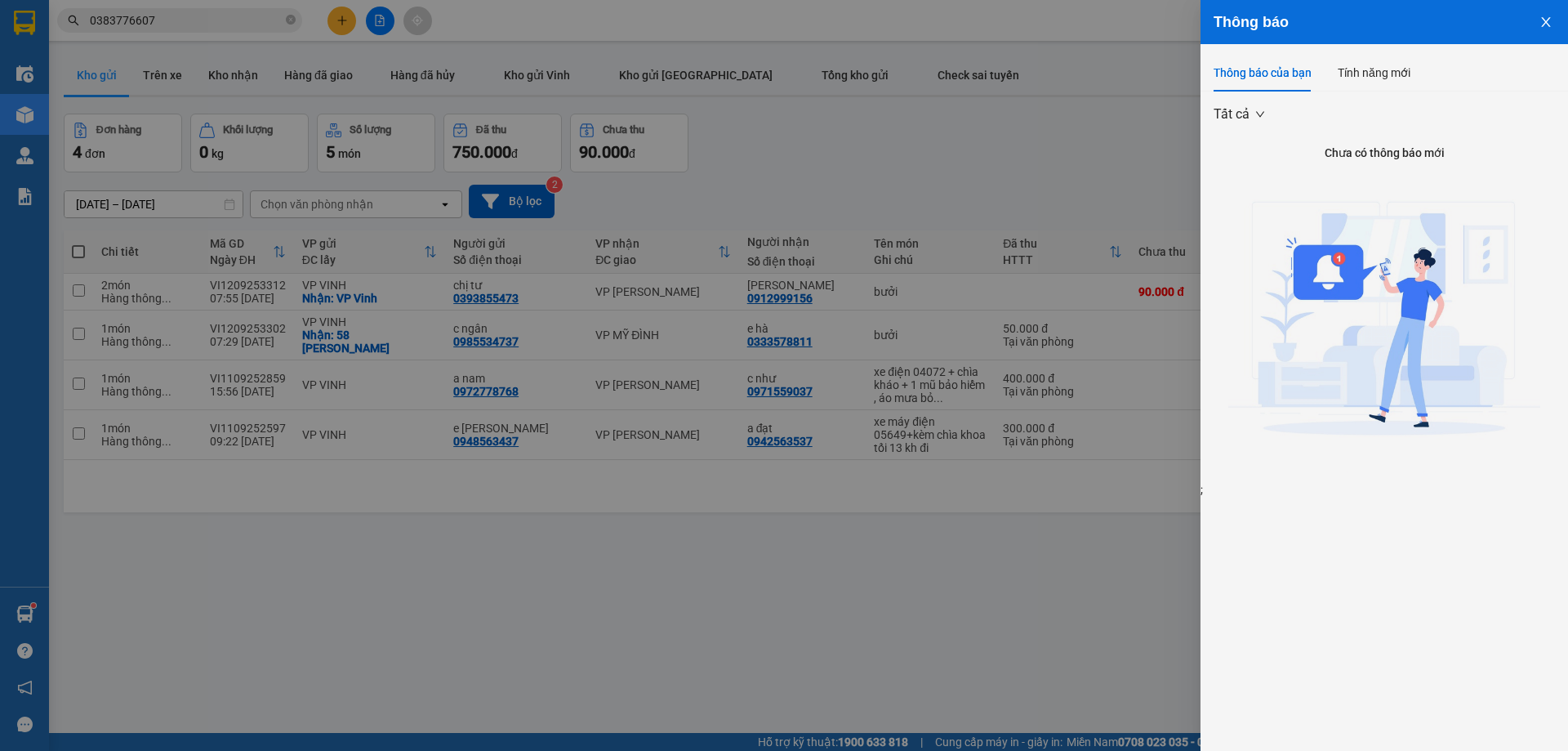
click at [1055, 178] on div at bounding box center [784, 376] width 1568 height 751
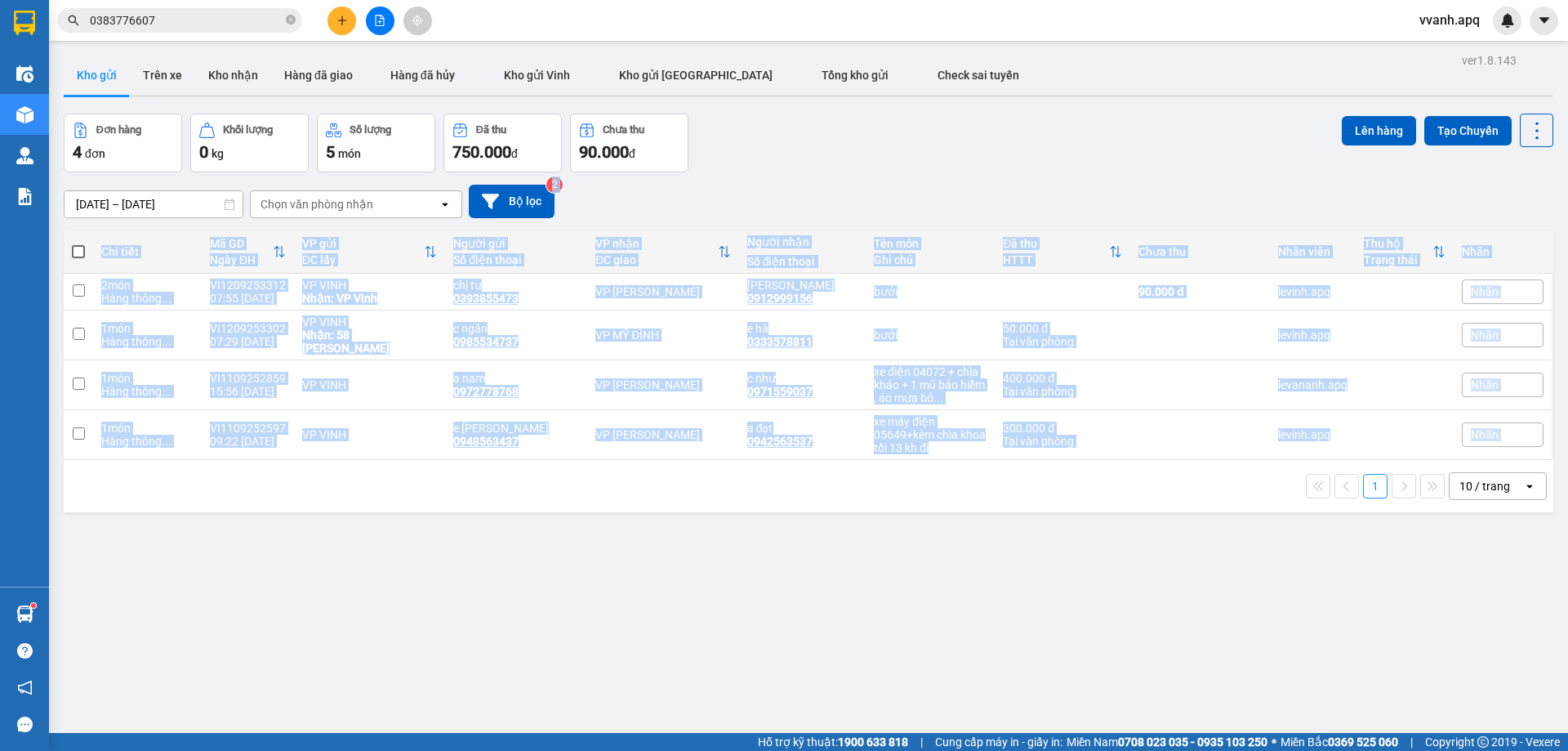
drag, startPoint x: 1055, startPoint y: 178, endPoint x: 1137, endPoint y: 484, distance: 316.8
click at [1137, 484] on div "ver 1.8.143 Kho gửi Trên xe Kho nhận Hàng đã giao Hàng đã hủy Kho gửi Vinh Kho …" at bounding box center [809, 424] width 1503 height 751
click at [1137, 484] on div "1 10 / trang open" at bounding box center [808, 486] width 1477 height 28
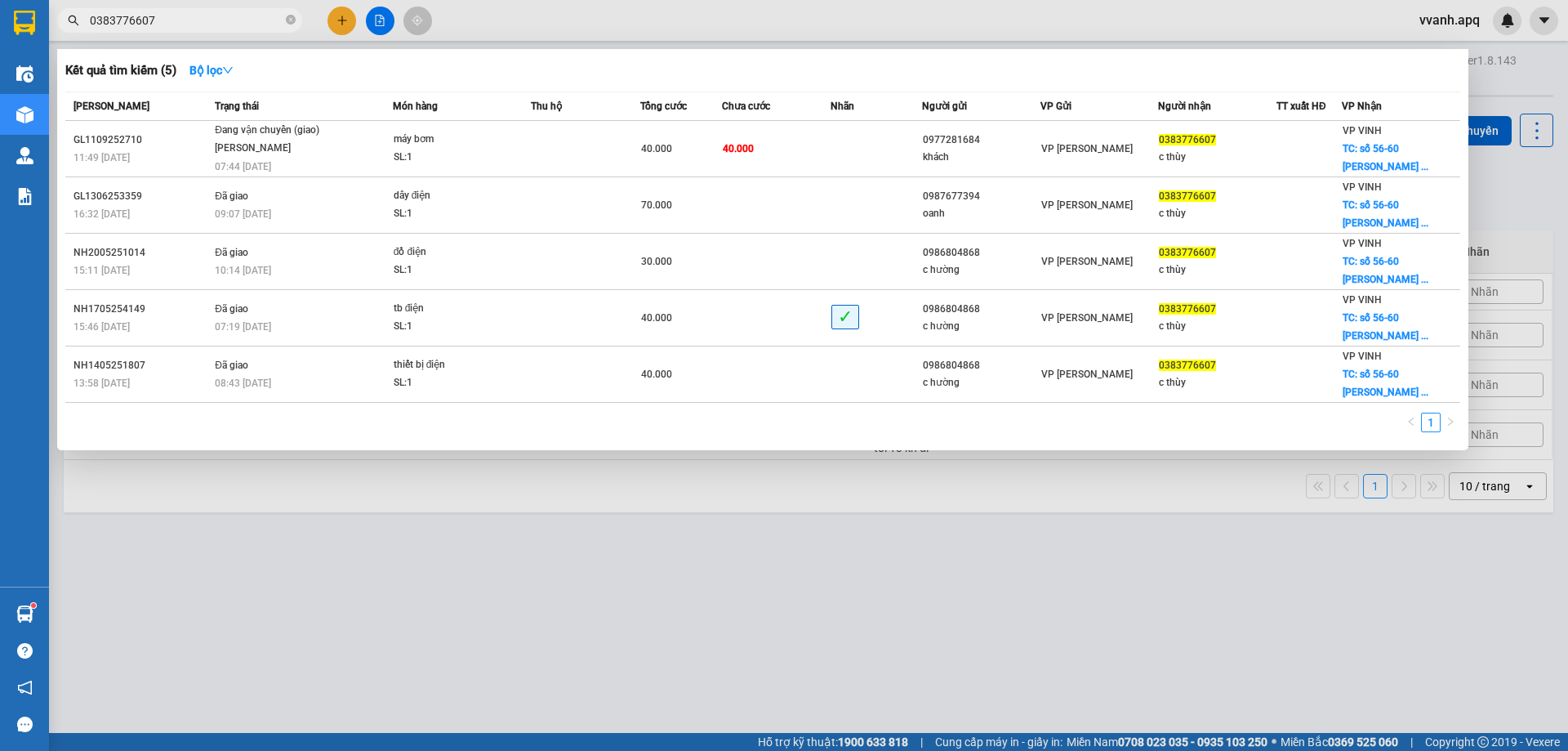
click at [197, 31] on span "0383776607" at bounding box center [179, 20] width 245 height 24
click at [192, 26] on input "0383776607" at bounding box center [186, 20] width 193 height 18
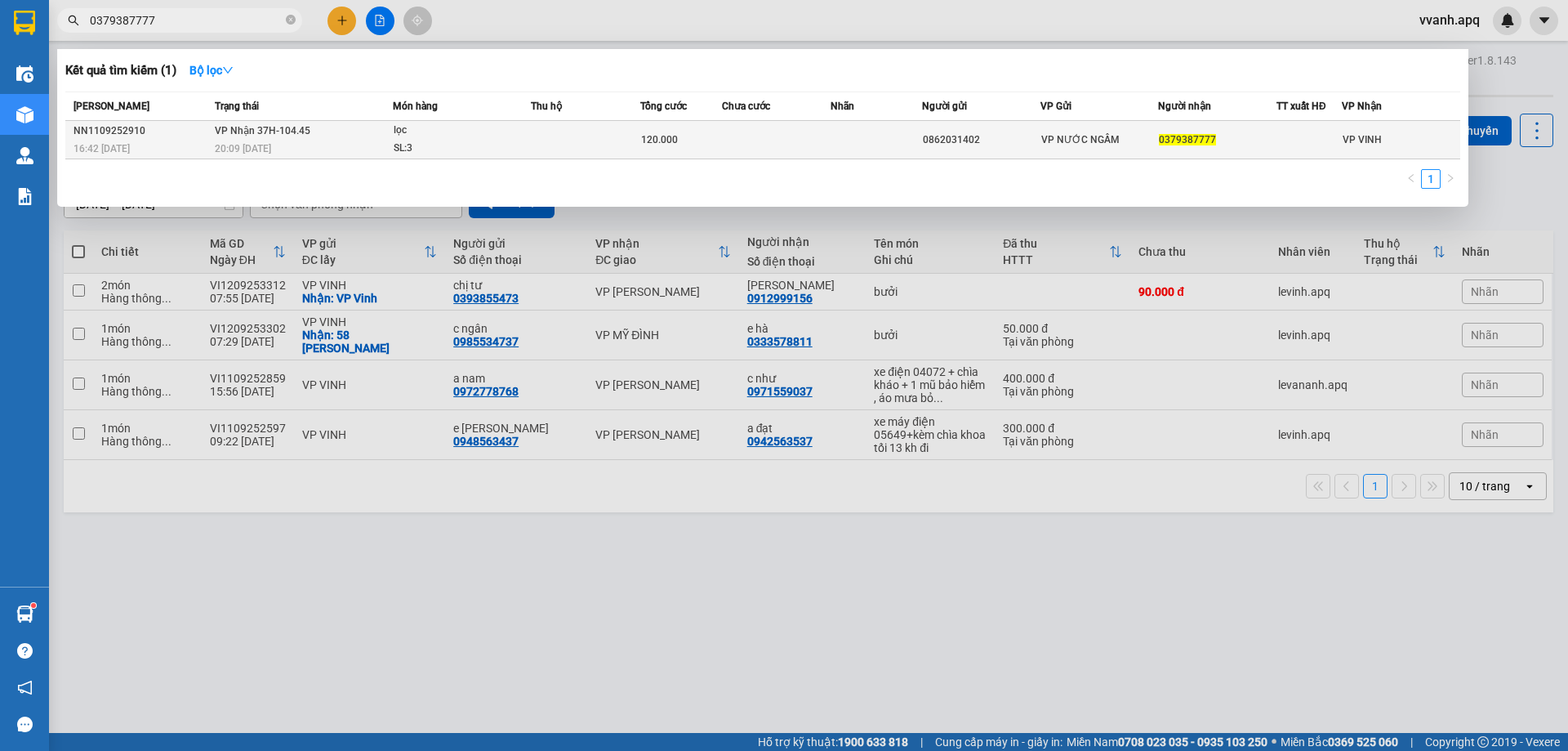
type input "0379387777"
click at [945, 146] on div "0862031402" at bounding box center [981, 140] width 117 height 17
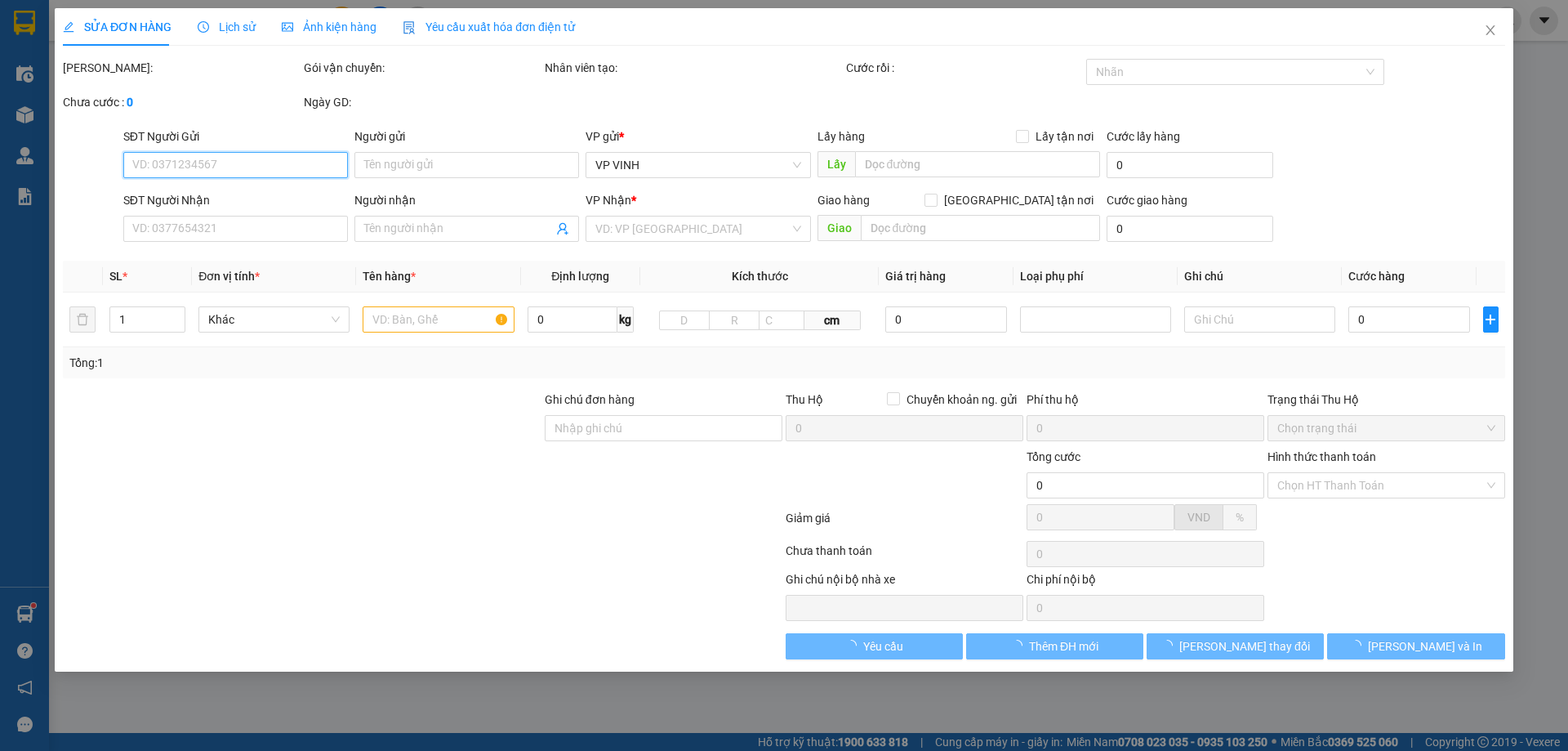
type input "0862031402"
type input "0379387777"
type input "120.000"
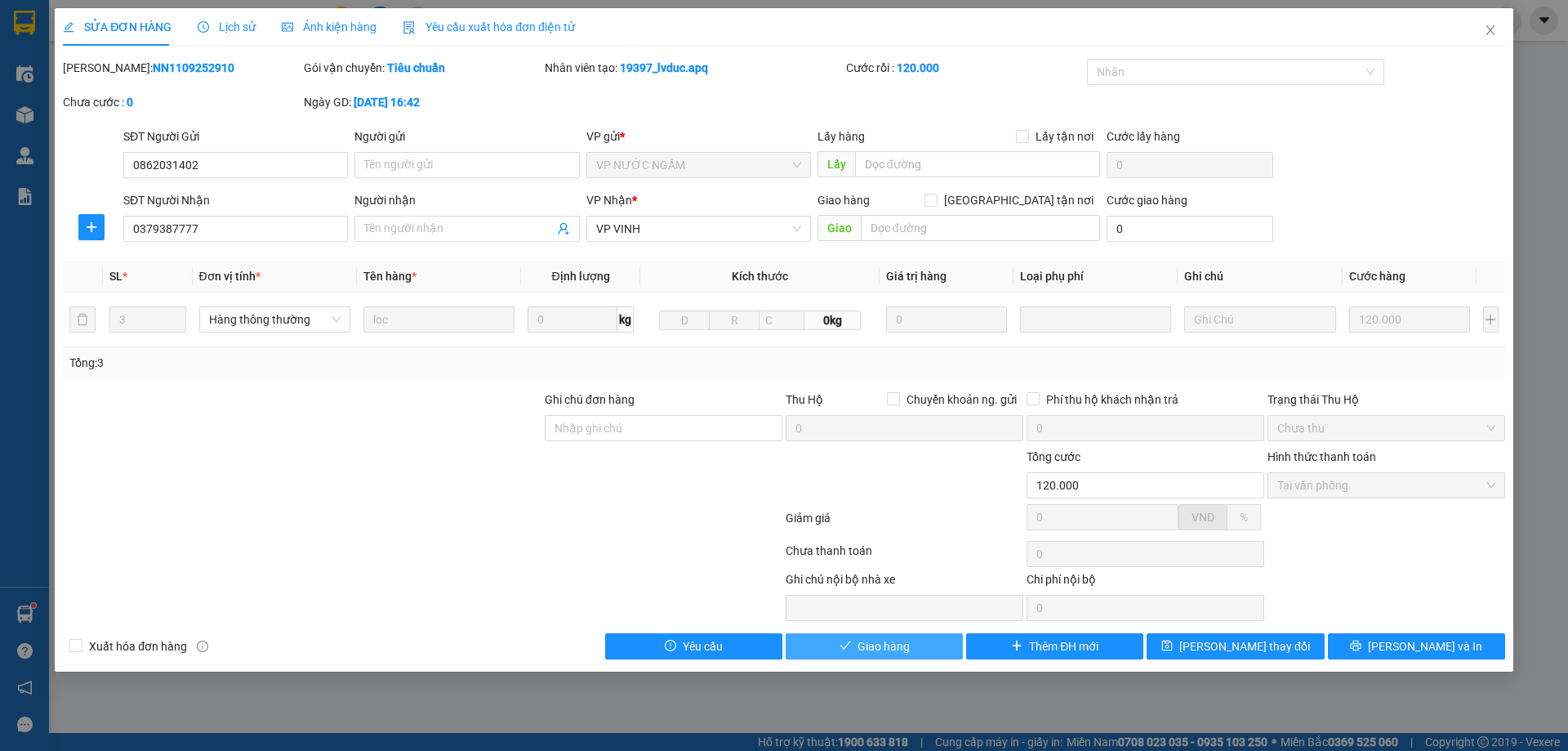
click at [869, 653] on span "Giao hàng" at bounding box center [884, 646] width 52 height 18
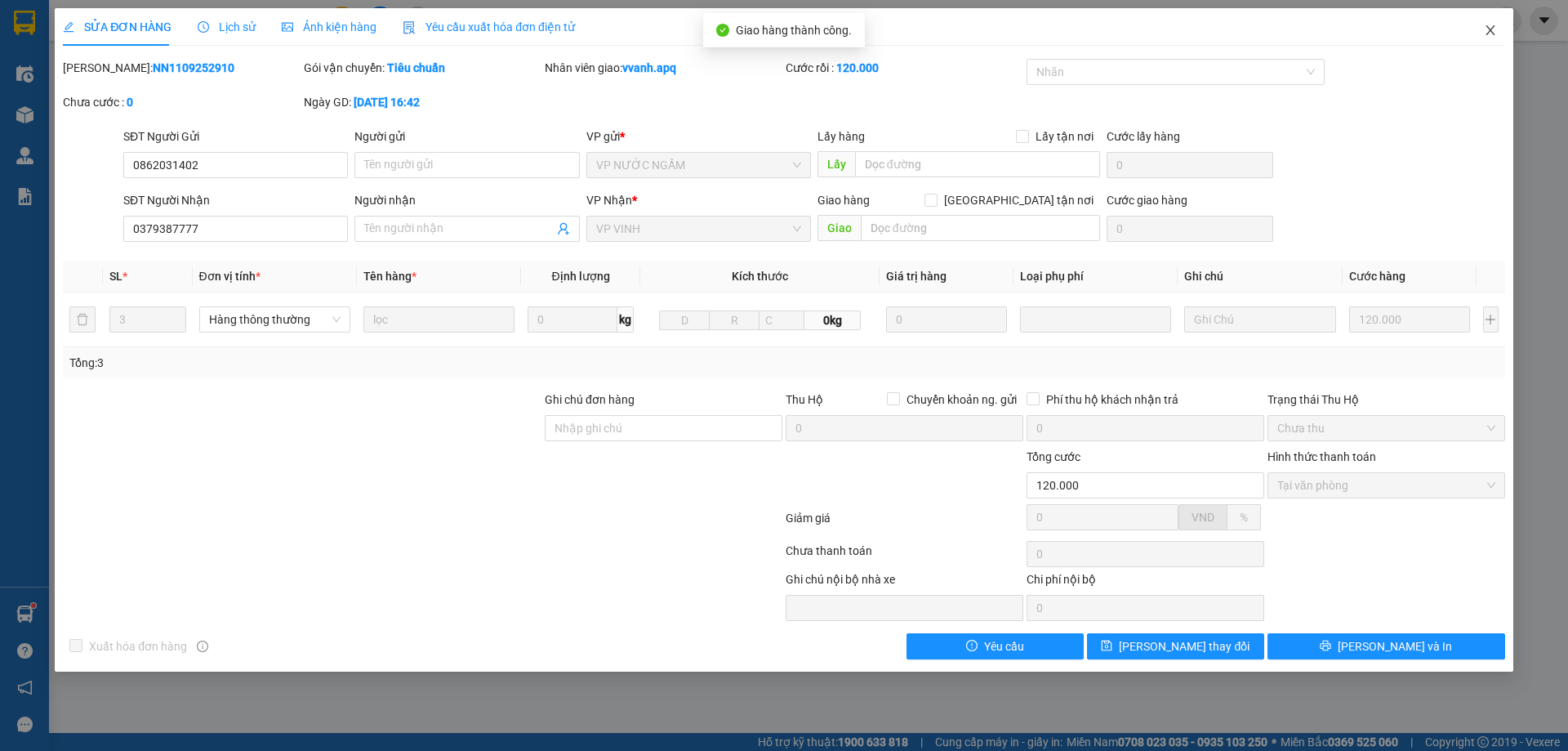
click at [1490, 41] on span "Close" at bounding box center [1491, 31] width 45 height 45
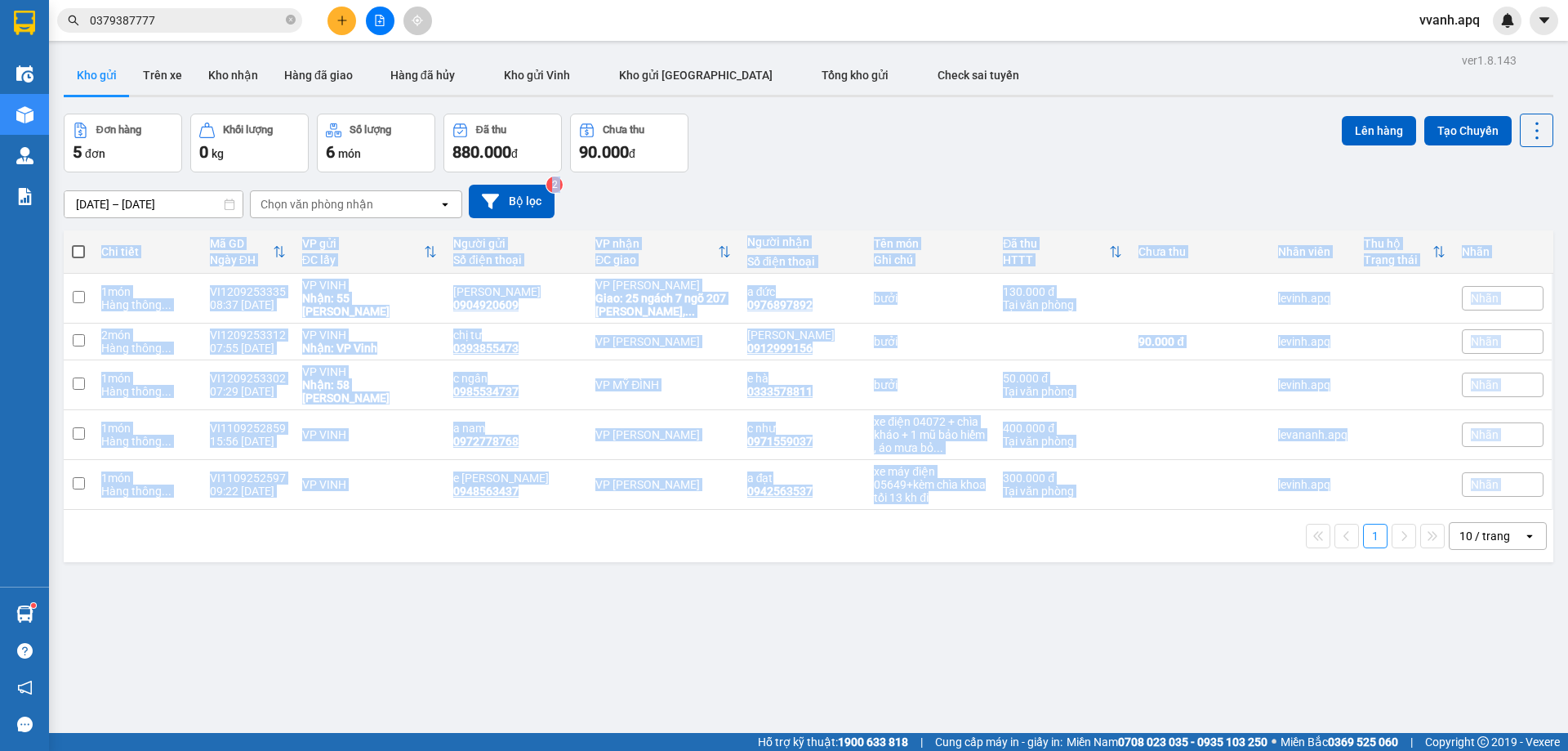
drag, startPoint x: 936, startPoint y: 203, endPoint x: 1023, endPoint y: 509, distance: 318.1
click at [1023, 509] on div "ver 1.8.143 Kho gửi Trên xe Kho nhận Hàng đã giao Hàng đã hủy Kho gửi Vinh Kho …" at bounding box center [809, 424] width 1503 height 751
click at [454, 687] on div "ver 1.8.143 Kho gửi Trên xe Kho nhận Hàng đã giao Hàng đã hủy Kho gửi Vinh Kho …" at bounding box center [809, 424] width 1503 height 751
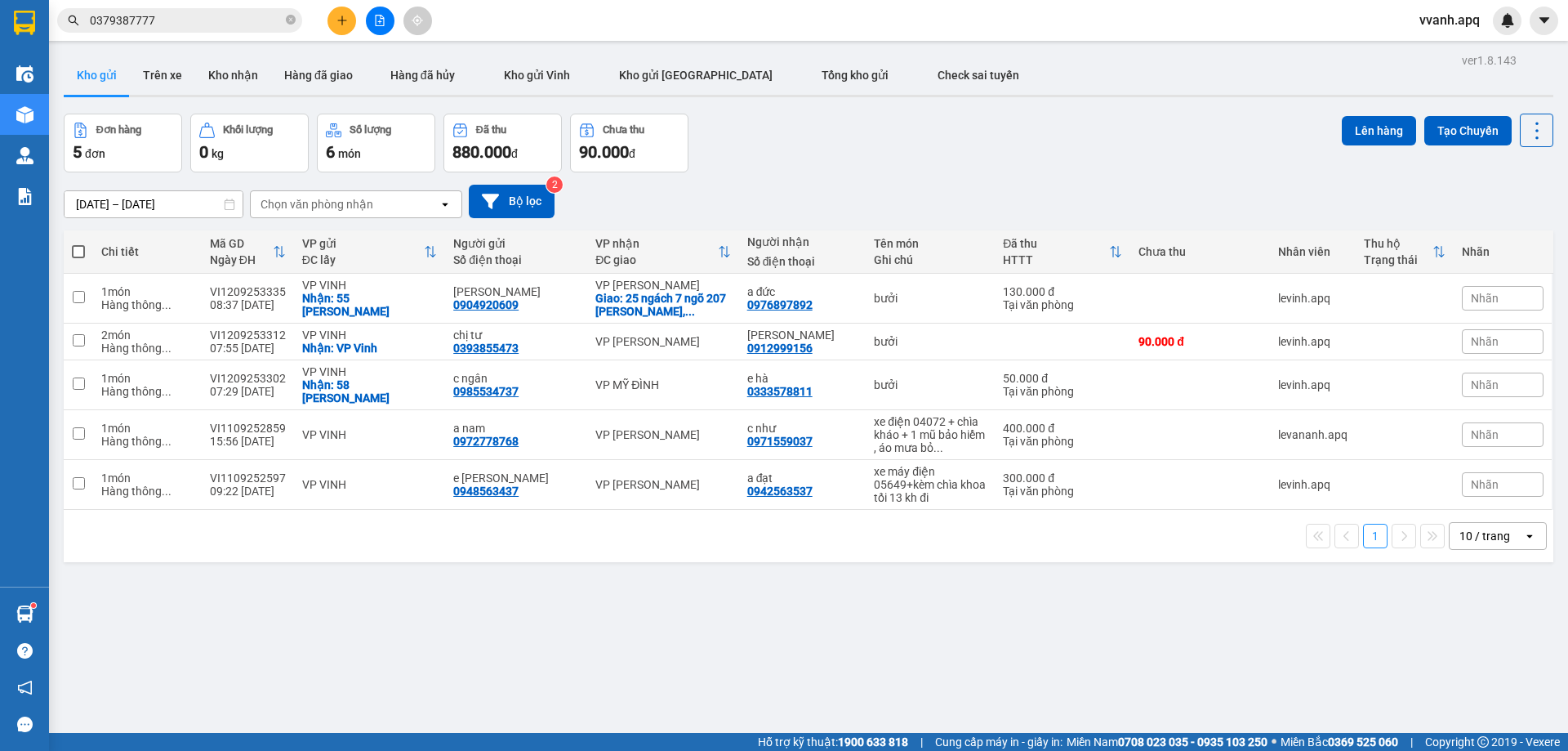
click at [922, 130] on div "Đơn hàng 5 đơn Khối lượng 0 kg Số lượng 6 món Đã thu 880.000 đ Chưa thu 90.000 …" at bounding box center [809, 143] width 1490 height 59
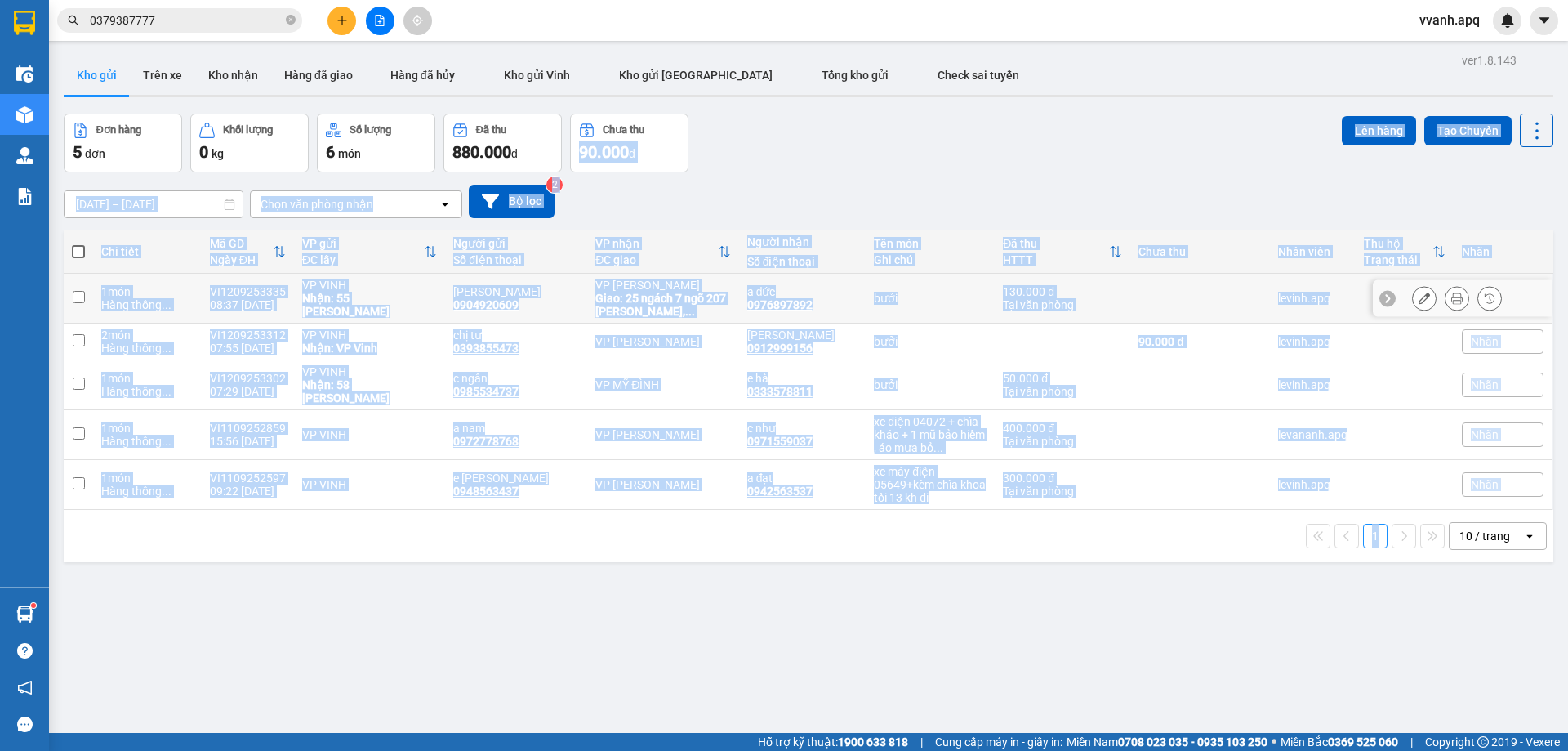
drag, startPoint x: 922, startPoint y: 130, endPoint x: 929, endPoint y: 518, distance: 388.1
click at [929, 518] on div "ver 1.8.143 Kho gửi Trên xe Kho nhận Hàng đã giao Hàng đã hủy Kho gửi Vinh Kho …" at bounding box center [809, 424] width 1503 height 751
click at [933, 522] on div "1 10 / trang open" at bounding box center [808, 535] width 1477 height 28
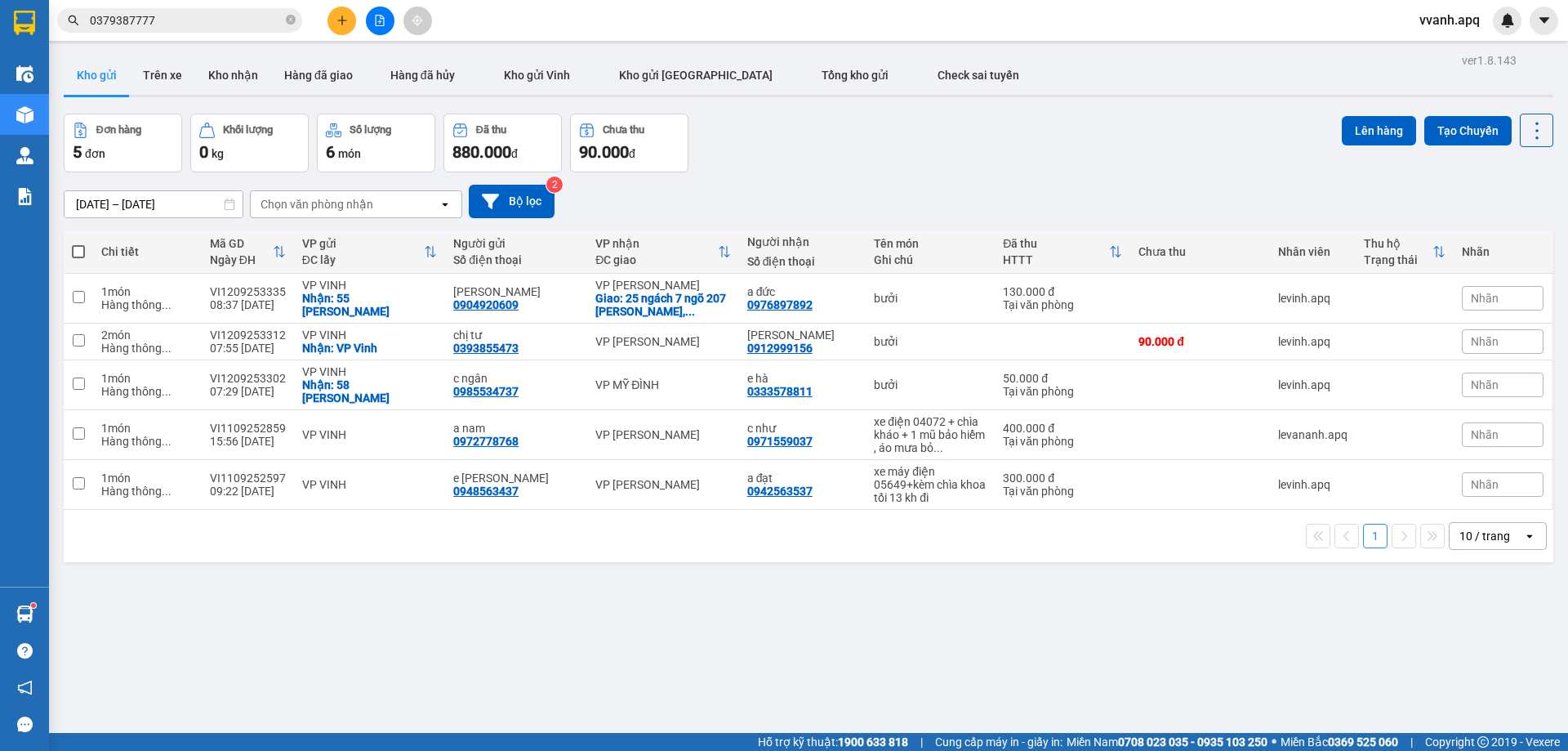
click at [1002, 152] on div "Đơn hàng 5 đơn Khối lượng 0 kg Số lượng 6 món Đã thu 880.000 đ Chưa thu 90.000 …" at bounding box center [809, 143] width 1490 height 59
click at [1022, 131] on div "Đơn hàng 5 đơn Khối lượng 0 kg Số lượng 6 món Đã thu 880.000 đ Chưa thu 90.000 …" at bounding box center [809, 143] width 1490 height 59
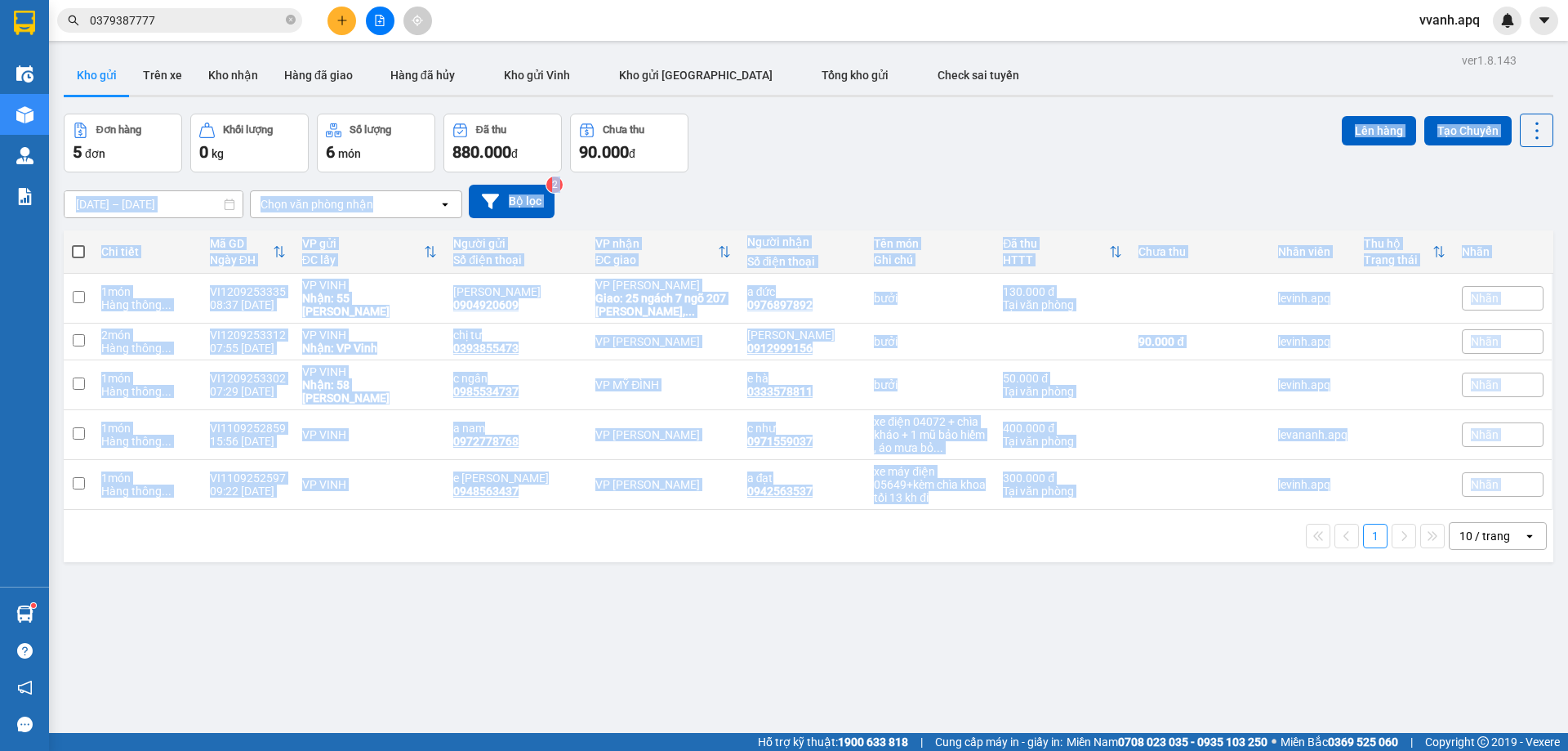
drag, startPoint x: 1091, startPoint y: 477, endPoint x: 1095, endPoint y: 538, distance: 61.1
click at [1095, 538] on div "ver 1.8.143 Kho gửi Trên xe Kho nhận Hàng đã giao Hàng đã hủy Kho gửi Vinh Kho …" at bounding box center [809, 424] width 1503 height 751
click at [1095, 538] on div "1 10 / trang open" at bounding box center [809, 536] width 1490 height 52
drag, startPoint x: 1105, startPoint y: 557, endPoint x: 1105, endPoint y: 172, distance: 385.0
click at [1105, 172] on div "ver 1.8.143 Kho gửi Trên xe Kho nhận Hàng đã giao Hàng đã hủy Kho gửi Vinh Kho …" at bounding box center [809, 424] width 1503 height 751
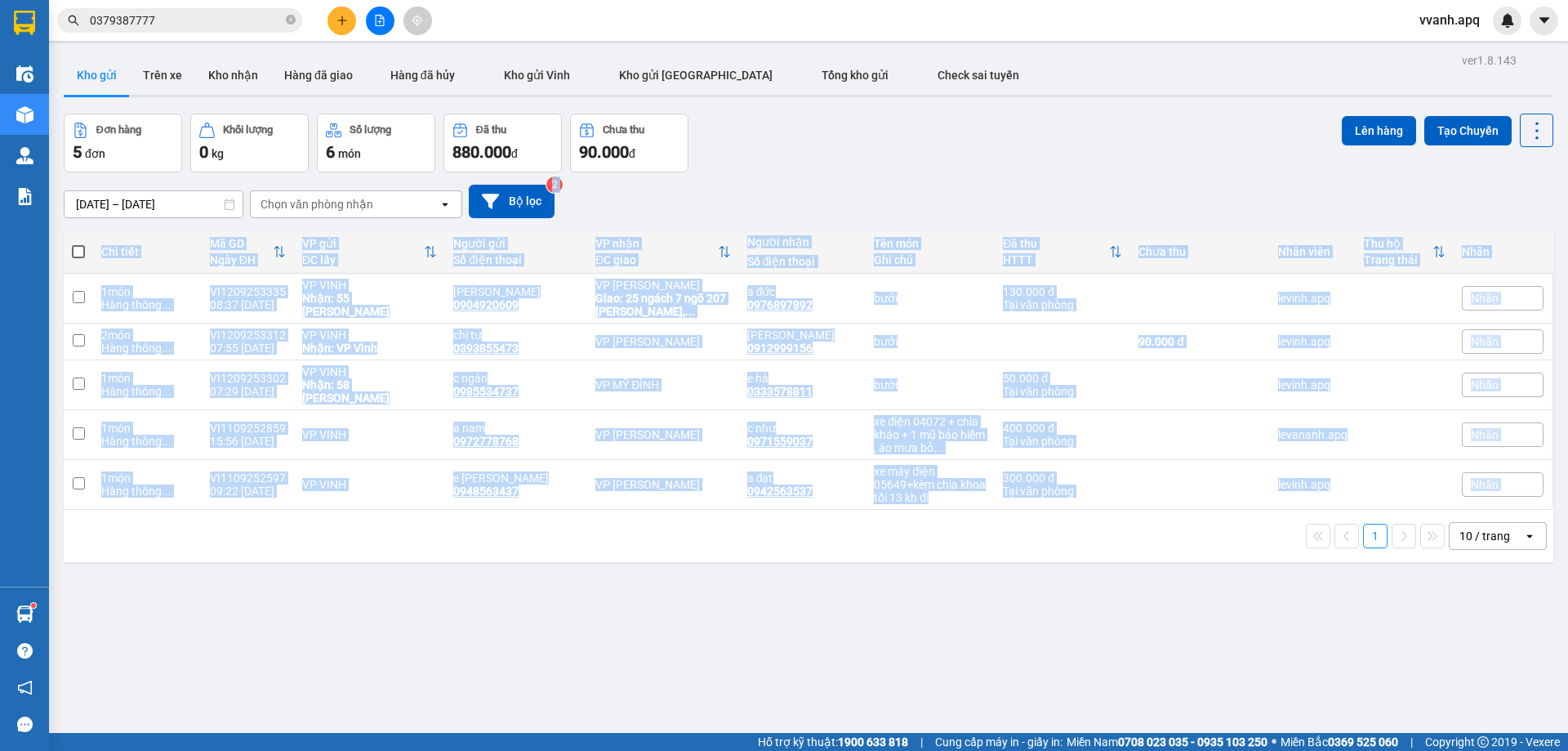
click at [1105, 173] on div "10/09/2025 – 12/09/2025 Press the down arrow key to interact with the calendar …" at bounding box center [809, 201] width 1490 height 58
drag, startPoint x: 1105, startPoint y: 172, endPoint x: 1167, endPoint y: 527, distance: 360.4
click at [1167, 527] on div "ver 1.8.143 Kho gửi Trên xe Kho nhận Hàng đã giao Hàng đã hủy Kho gửi Vinh Kho …" at bounding box center [809, 424] width 1503 height 751
click at [1167, 527] on div "1 10 / trang open" at bounding box center [808, 535] width 1477 height 28
drag, startPoint x: 1167, startPoint y: 527, endPoint x: 1135, endPoint y: 147, distance: 381.3
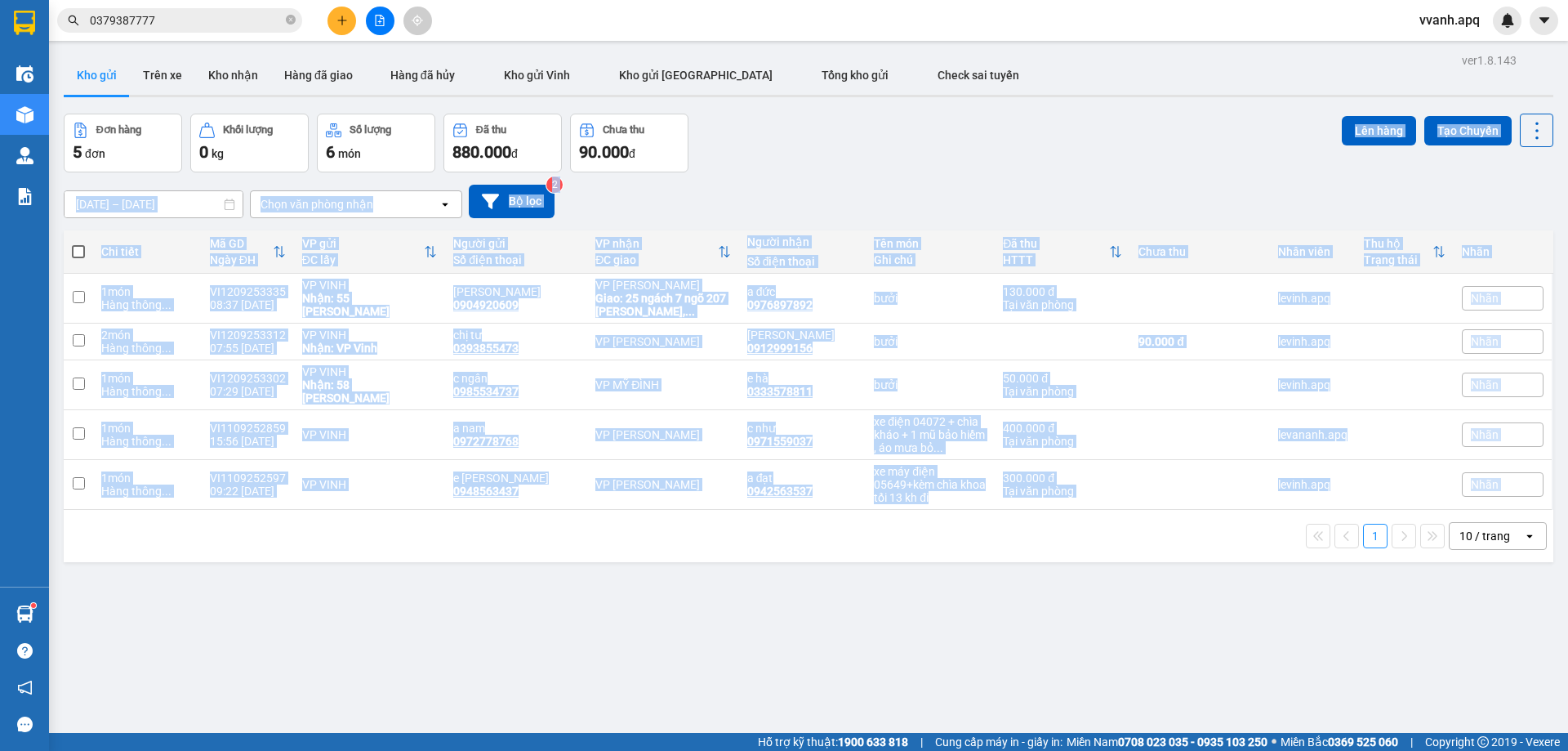
click at [1135, 147] on div "ver 1.8.143 Kho gửi Trên xe Kho nhận Hàng đã giao Hàng đã hủy Kho gửi Vinh Kho …" at bounding box center [809, 424] width 1503 height 751
click at [1135, 147] on div "Đơn hàng 5 đơn Khối lượng 0 kg Số lượng 6 món Đã thu 880.000 đ Chưa thu 90.000 …" at bounding box center [809, 143] width 1490 height 59
drag, startPoint x: 1135, startPoint y: 147, endPoint x: 1153, endPoint y: 496, distance: 349.5
click at [1145, 485] on div "ver 1.8.143 Kho gửi Trên xe Kho nhận Hàng đã giao Hàng đã hủy Kho gửi Vinh Kho …" at bounding box center [809, 424] width 1503 height 751
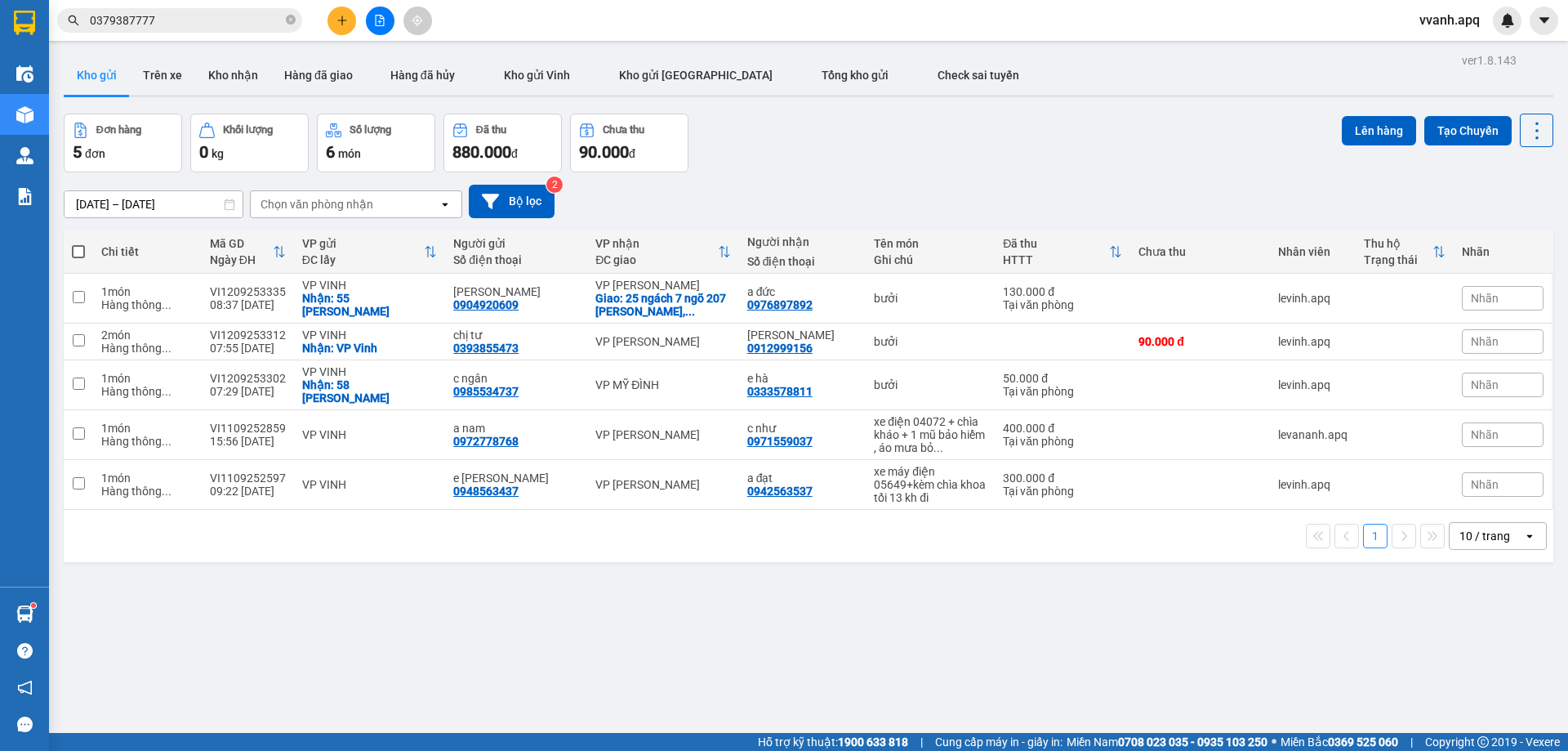
click at [1174, 522] on div "1 10 / trang open" at bounding box center [808, 535] width 1477 height 28
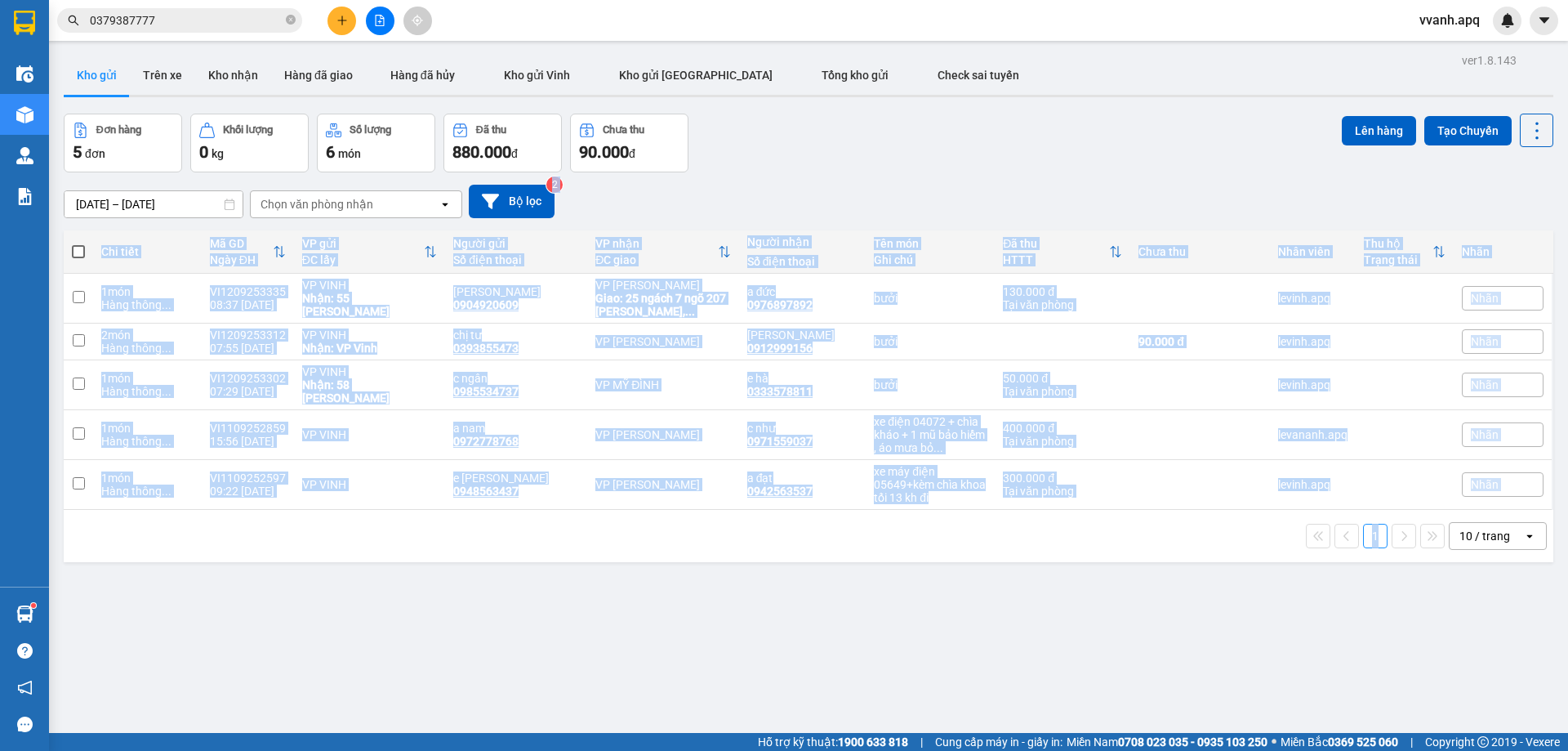
drag, startPoint x: 1176, startPoint y: 522, endPoint x: 1132, endPoint y: 180, distance: 344.8
click at [1132, 180] on div "ver 1.8.143 Kho gửi Trên xe Kho nhận Hàng đã giao Hàng đã hủy Kho gửi Vinh Kho …" at bounding box center [809, 424] width 1503 height 751
click at [1132, 180] on div "10/09/2025 – 12/09/2025 Press the down arrow key to interact with the calendar …" at bounding box center [809, 201] width 1490 height 58
drag, startPoint x: 1132, startPoint y: 180, endPoint x: 1175, endPoint y: 557, distance: 379.4
click at [1175, 557] on div "ver 1.8.143 Kho gửi Trên xe Kho nhận Hàng đã giao Hàng đã hủy Kho gửi Vinh Kho …" at bounding box center [809, 424] width 1503 height 751
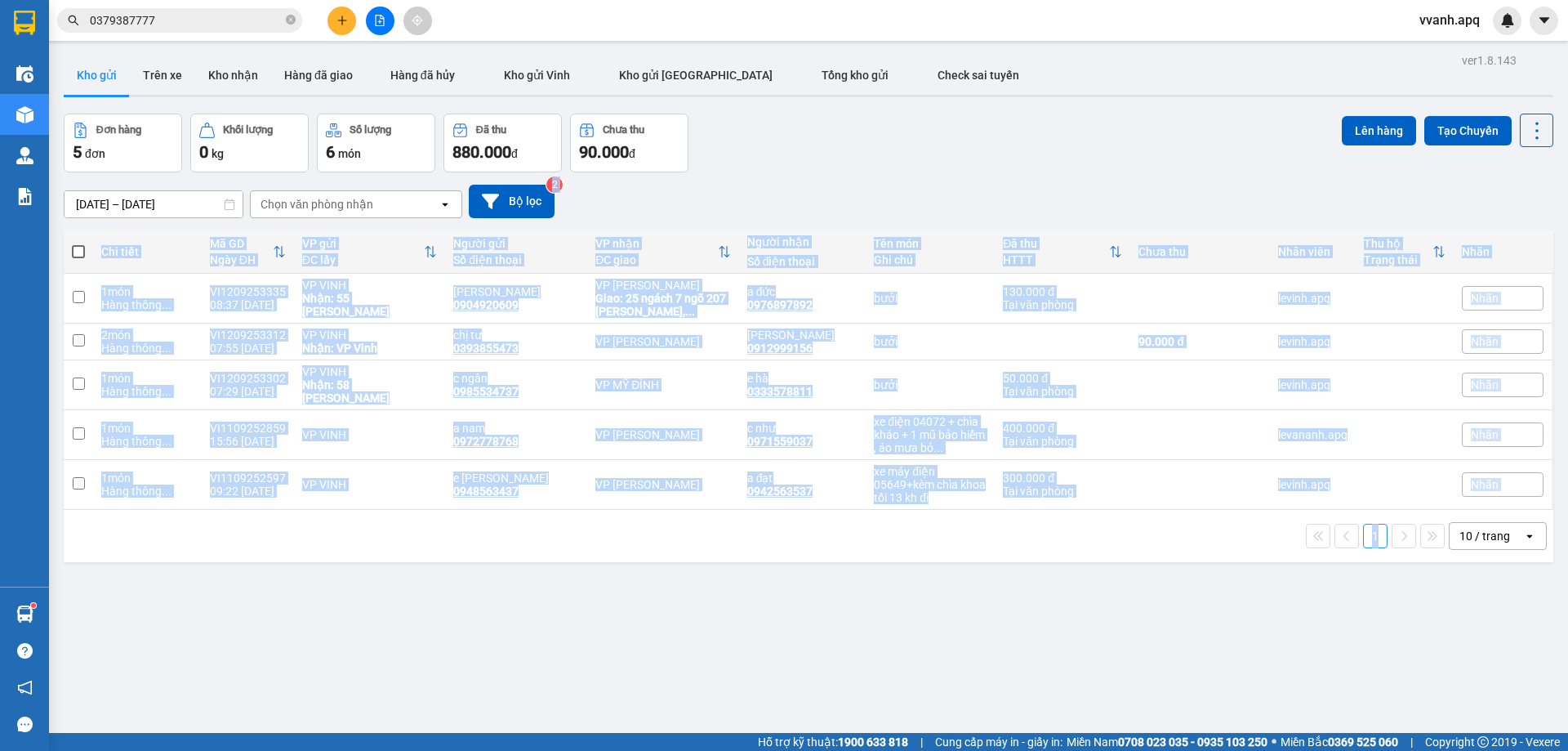
click at [1177, 557] on div "ver 1.8.143 Kho gửi Trên xe Kho nhận Hàng đã giao Hàng đã hủy Kho gửi Vinh Kho …" at bounding box center [809, 424] width 1503 height 751
drag, startPoint x: 1090, startPoint y: 102, endPoint x: 1164, endPoint y: 516, distance: 420.6
click at [1164, 516] on div "ver 1.8.143 Kho gửi Trên xe Kho nhận Hàng đã giao Hàng đã hủy Kho gửi Vinh Kho …" at bounding box center [809, 424] width 1503 height 751
click at [1164, 522] on div "1 10 / trang open" at bounding box center [808, 535] width 1477 height 28
drag, startPoint x: 1164, startPoint y: 516, endPoint x: 1164, endPoint y: 221, distance: 295.0
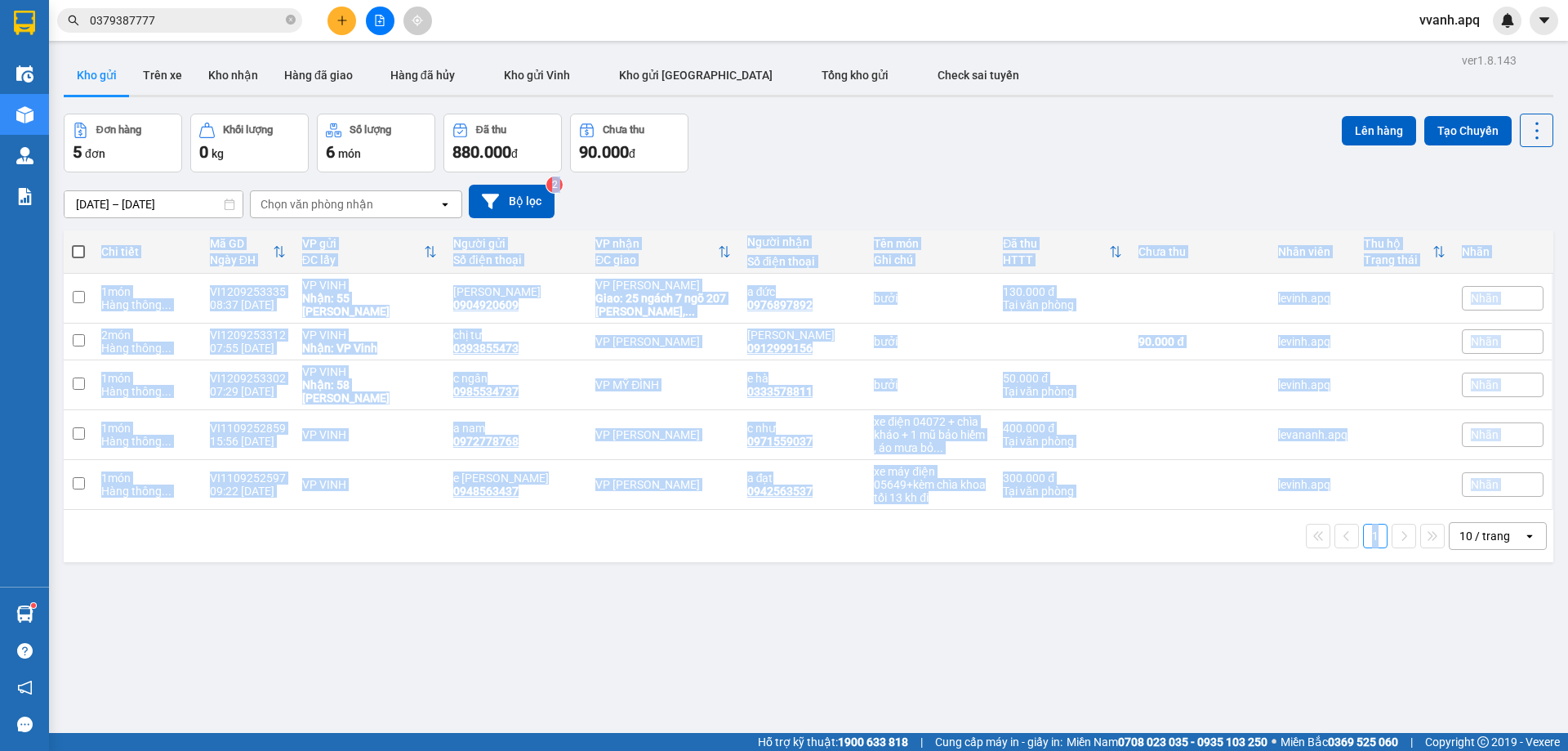
click at [1164, 221] on div "ver 1.8.143 Kho gửi Trên xe Kho nhận Hàng đã giao Hàng đã hủy Kho gửi Vinh Kho …" at bounding box center [809, 424] width 1503 height 751
click at [1186, 203] on div "10/09/2025 – 12/09/2025 Press the down arrow key to interact with the calendar …" at bounding box center [809, 201] width 1490 height 34
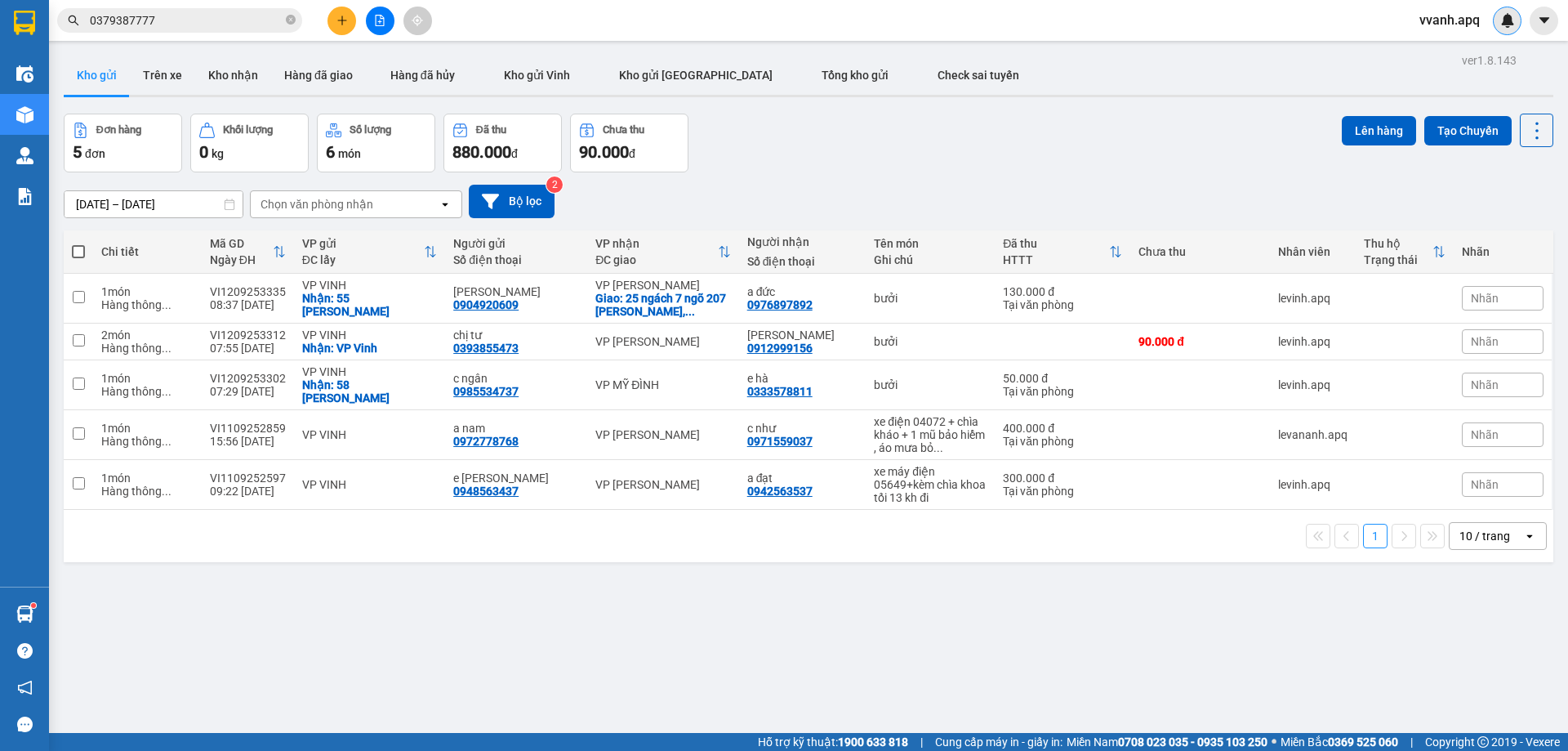
click at [1500, 30] on div at bounding box center [1507, 21] width 29 height 29
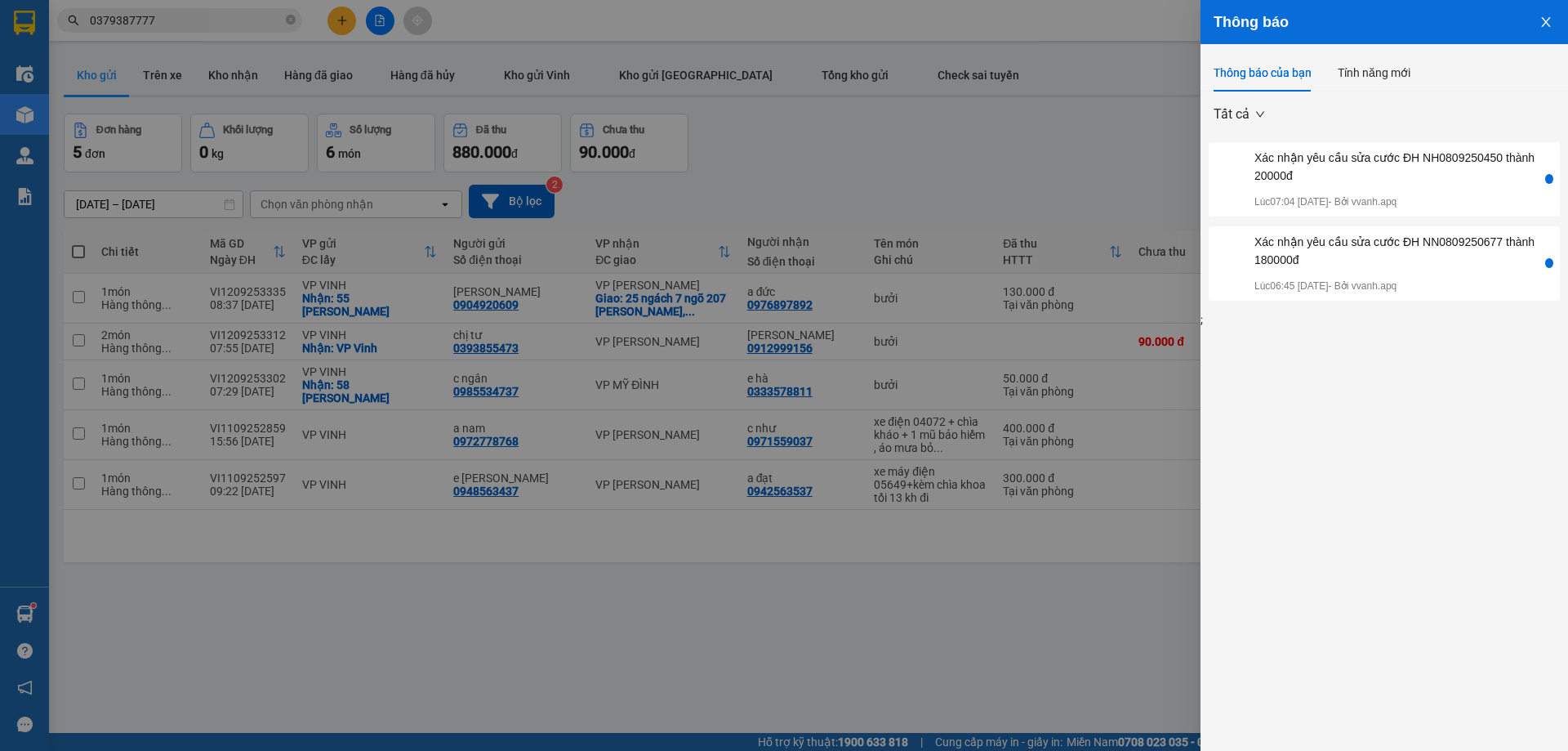
click at [1034, 185] on div at bounding box center [784, 376] width 1568 height 751
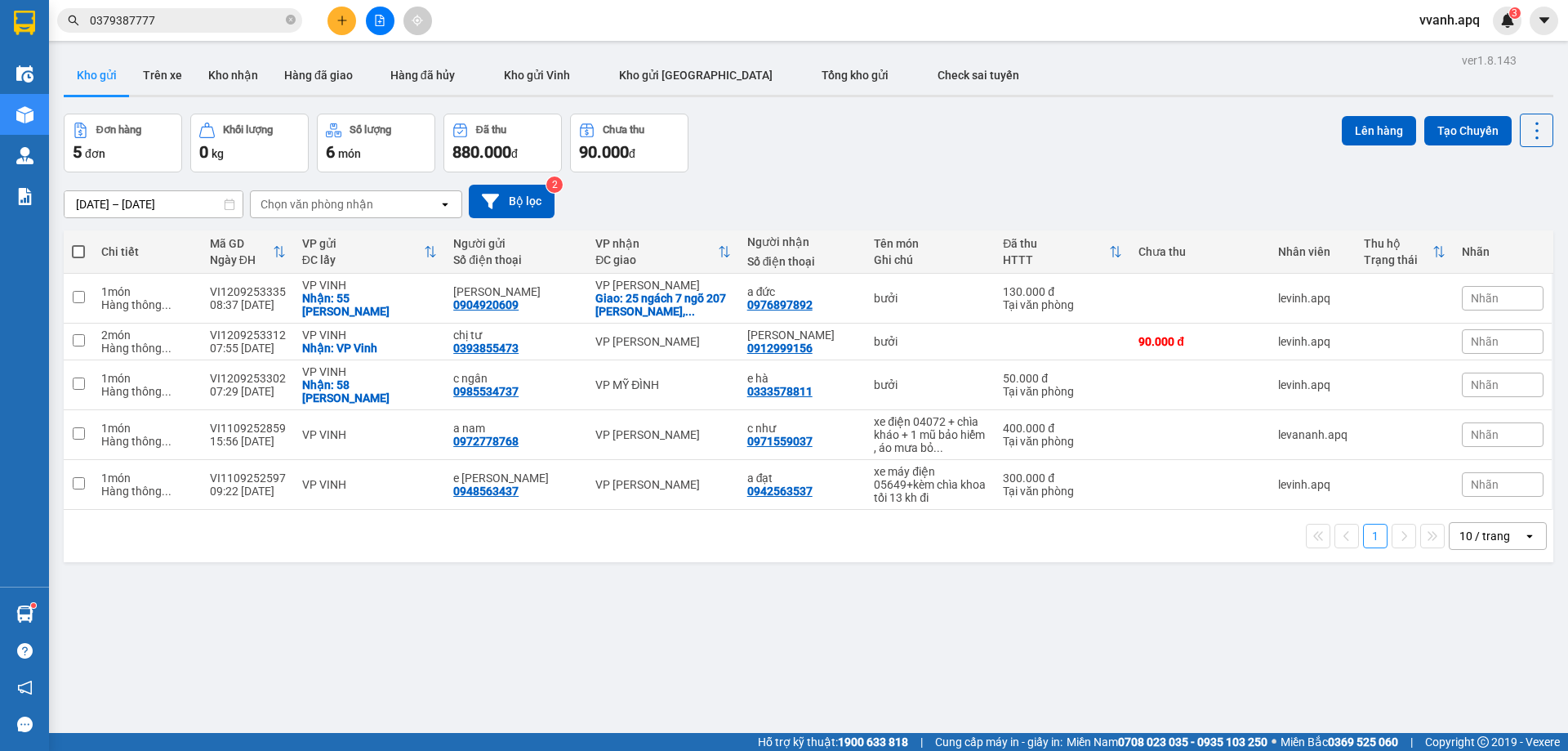
click at [1015, 170] on div "Đơn hàng 5 đơn Khối lượng 0 kg Số lượng 6 món Đã thu 880.000 đ Chưa thu 90.000 …" at bounding box center [809, 143] width 1490 height 59
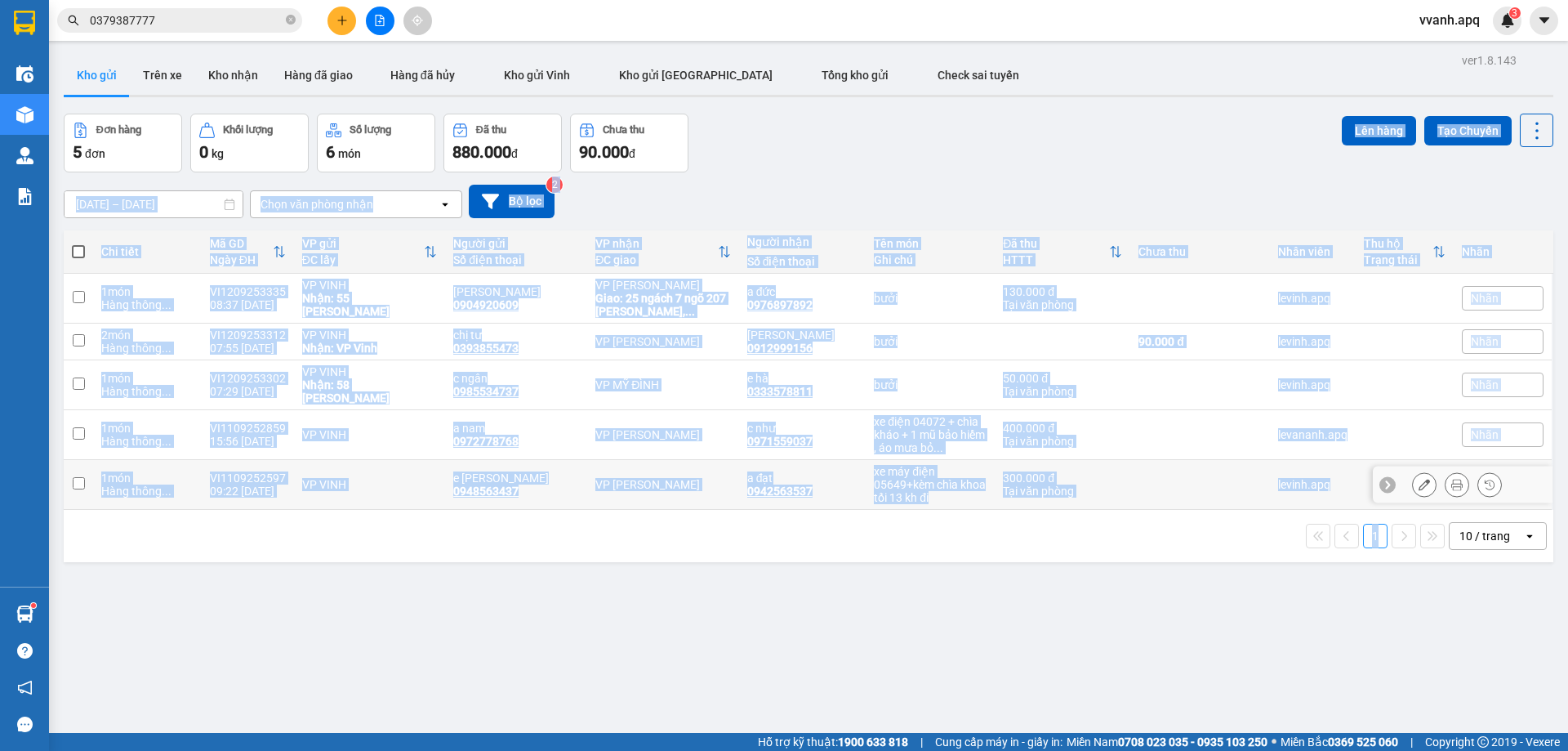
drag, startPoint x: 1014, startPoint y: 171, endPoint x: 1186, endPoint y: 577, distance: 440.9
click at [1186, 577] on div "ver 1.8.143 Kho gửi Trên xe Kho nhận Hàng đã giao Hàng đã hủy Kho gửi Vinh Kho …" at bounding box center [809, 424] width 1503 height 751
click at [1186, 546] on div "1 10 / trang open" at bounding box center [809, 536] width 1490 height 52
drag, startPoint x: 1211, startPoint y: 517, endPoint x: 1171, endPoint y: 200, distance: 319.5
click at [1171, 202] on div "ver 1.8.143 Kho gửi Trên xe Kho nhận Hàng đã giao Hàng đã hủy Kho gửi Vinh Kho …" at bounding box center [809, 424] width 1503 height 751
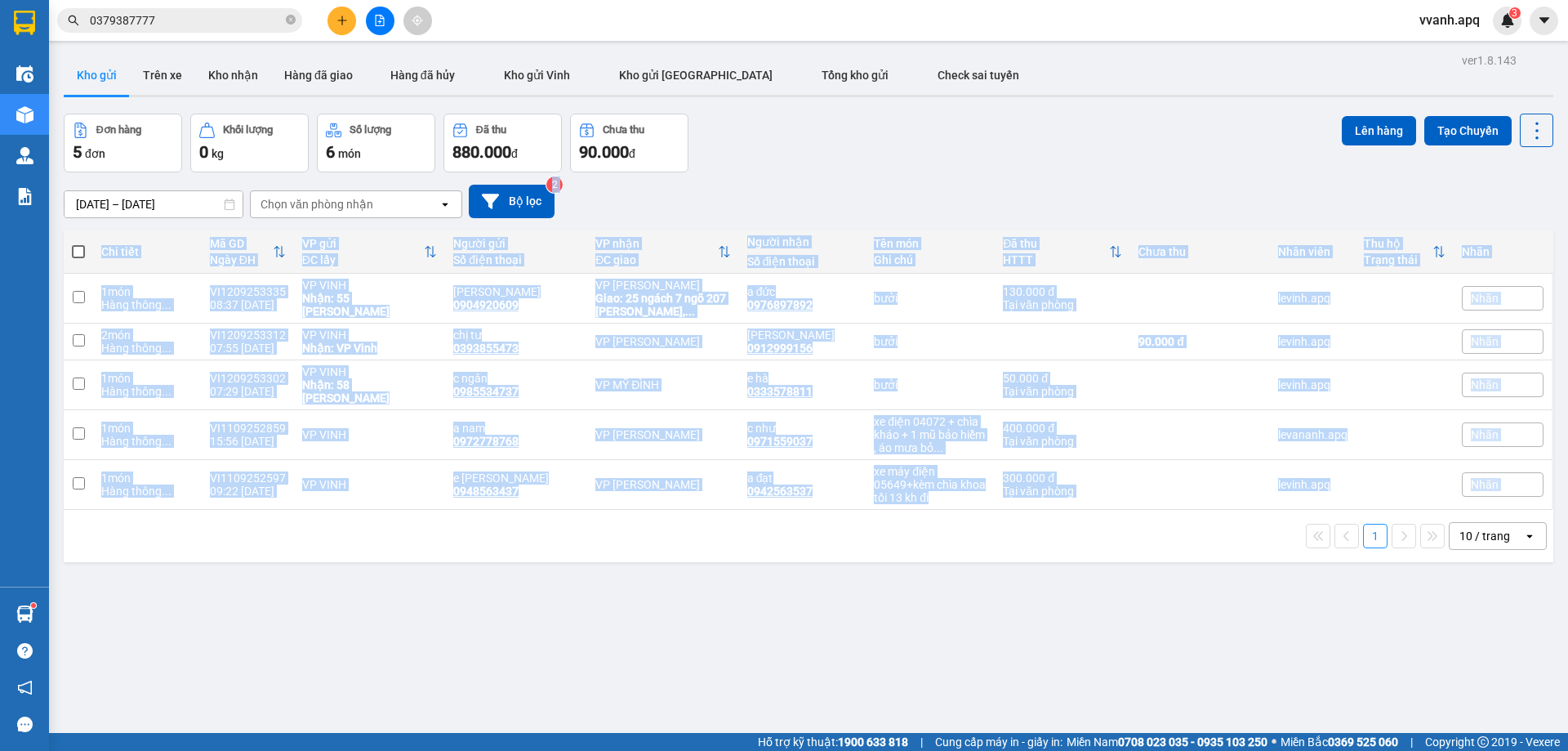
click at [1171, 200] on div "10/09/2025 – 12/09/2025 Press the down arrow key to interact with the calendar …" at bounding box center [809, 201] width 1490 height 34
drag, startPoint x: 1171, startPoint y: 200, endPoint x: 1215, endPoint y: 512, distance: 315.1
click at [1215, 512] on div "ver 1.8.143 Kho gửi Trên xe Kho nhận Hàng đã giao Hàng đã hủy Kho gửi Vinh Kho …" at bounding box center [809, 424] width 1503 height 751
click at [1215, 522] on div "1 10 / trang open" at bounding box center [808, 535] width 1477 height 28
drag, startPoint x: 1215, startPoint y: 512, endPoint x: 1215, endPoint y: 200, distance: 312.0
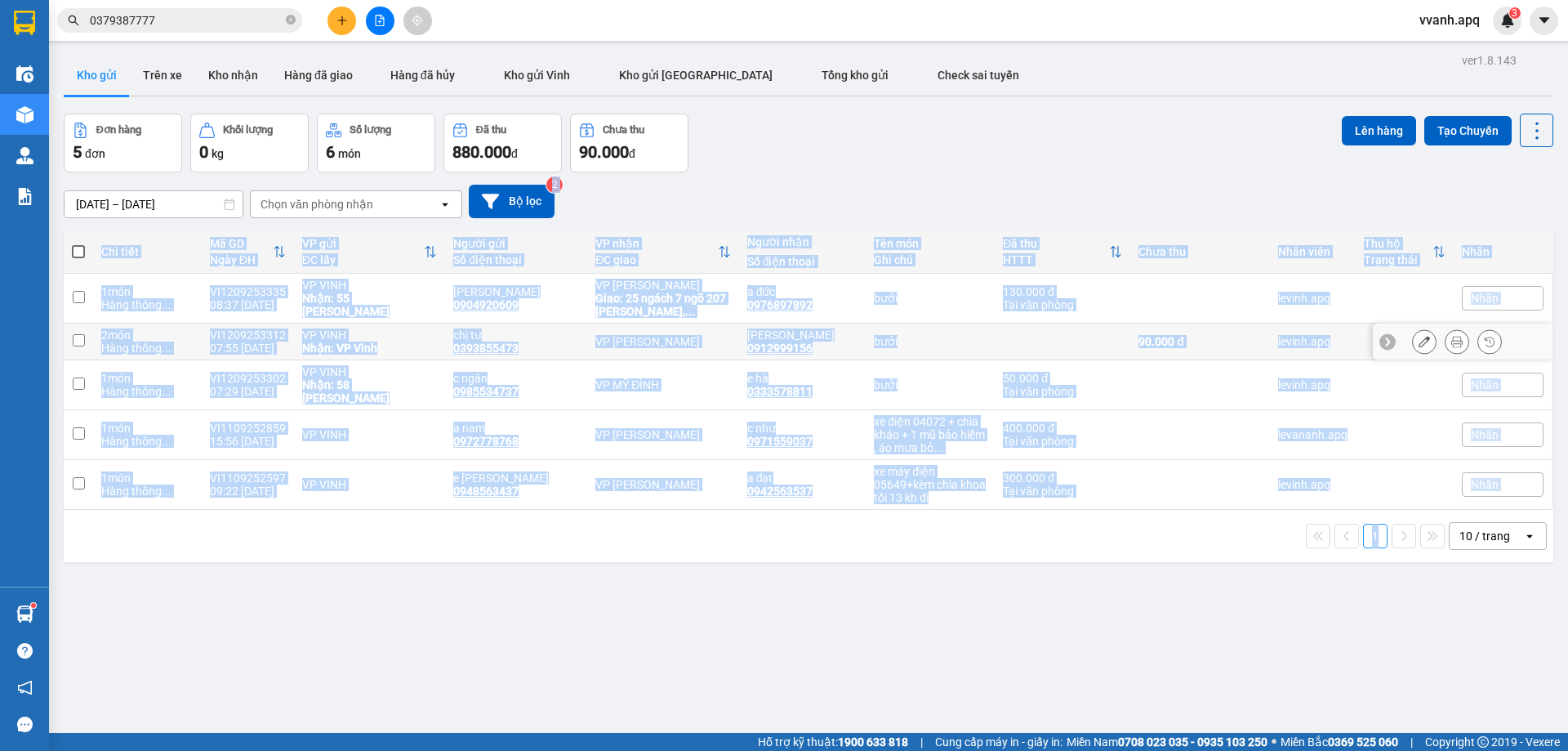
click at [1215, 200] on div "ver 1.8.143 Kho gửi Trên xe Kho nhận Hàng đã giao Hàng đã hủy Kho gửi Vinh Kho …" at bounding box center [809, 424] width 1503 height 751
click at [1215, 200] on div "10/09/2025 – 12/09/2025 Press the down arrow key to interact with the calendar …" at bounding box center [809, 201] width 1490 height 34
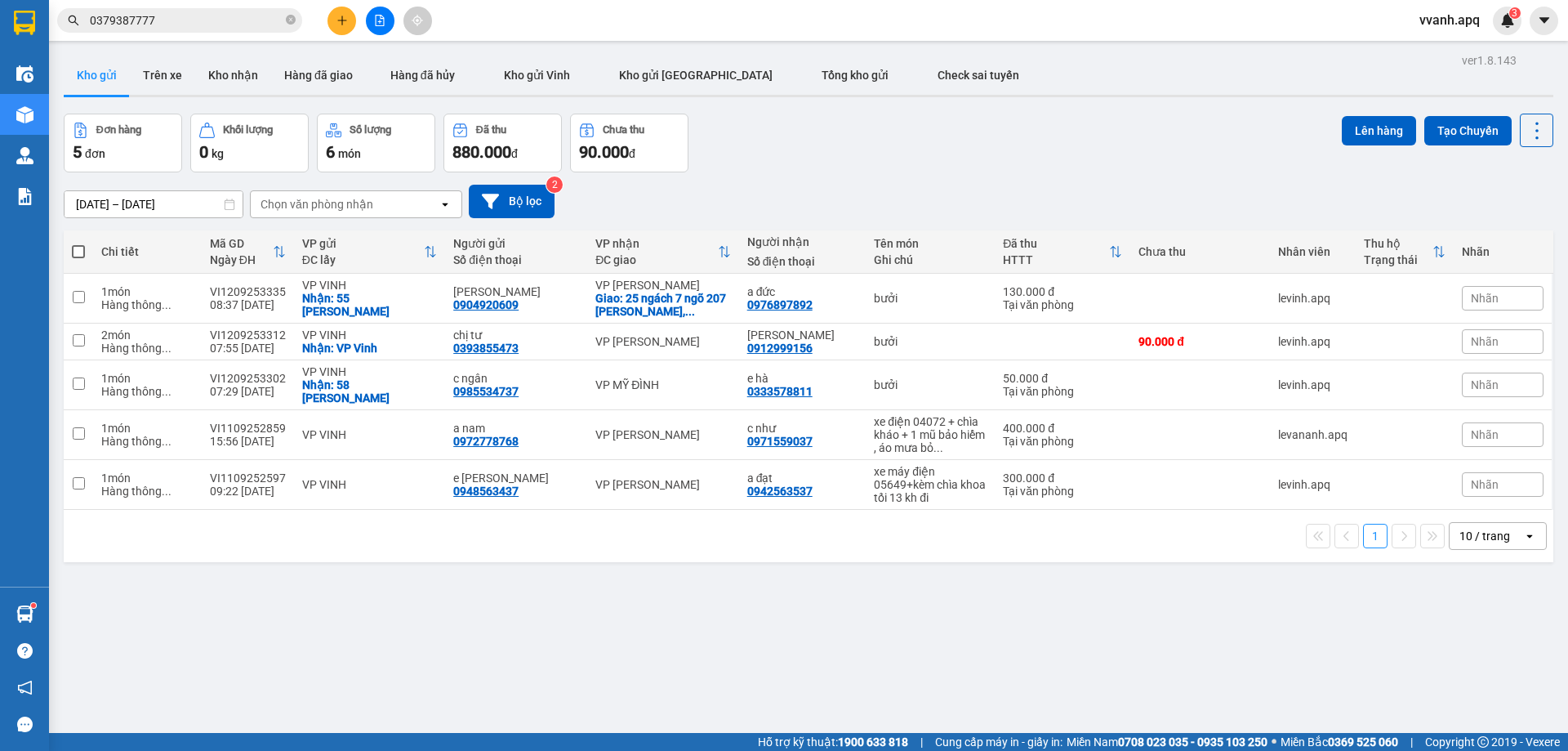
click at [1504, 22] on img at bounding box center [1507, 20] width 14 height 14
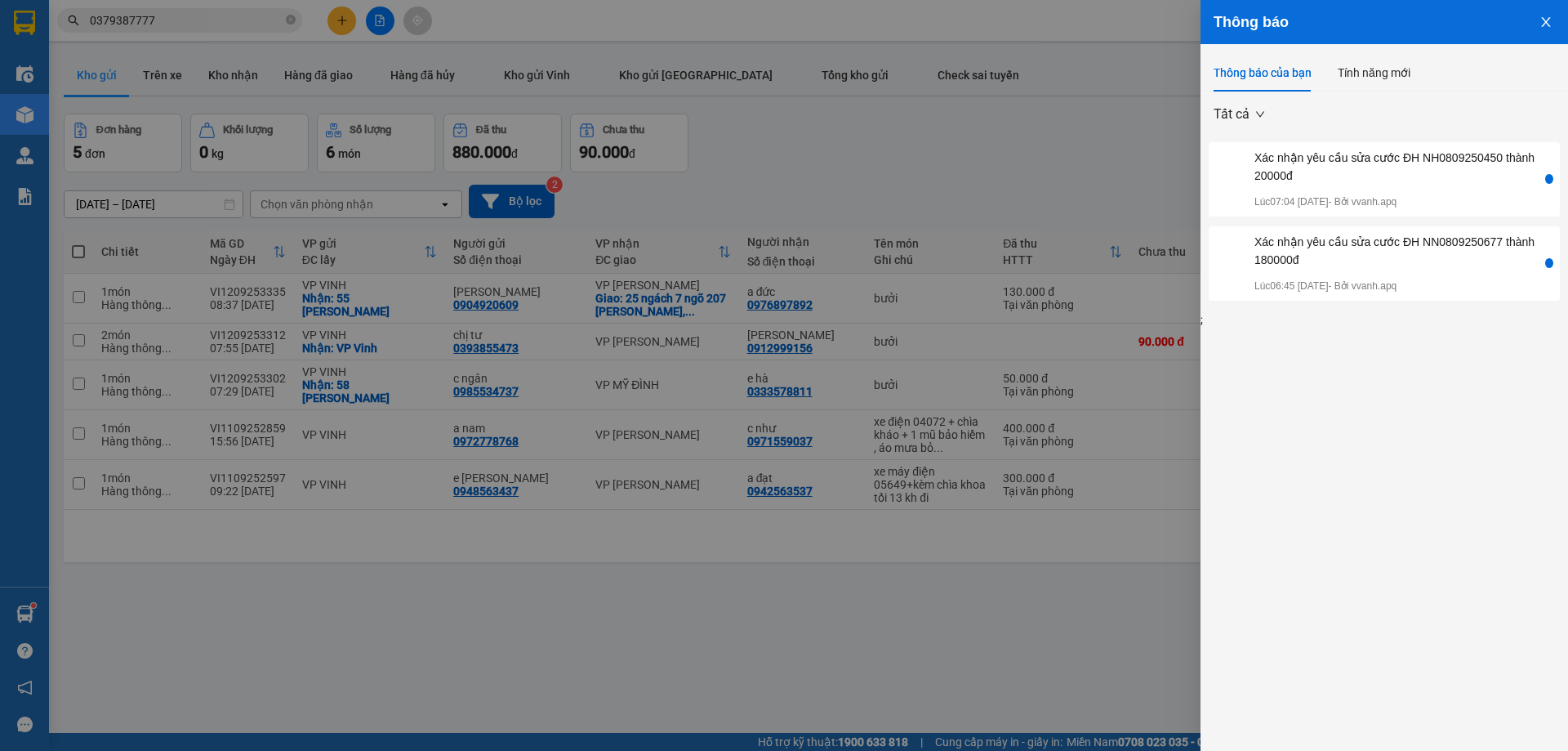
click at [1018, 138] on div at bounding box center [784, 376] width 1568 height 751
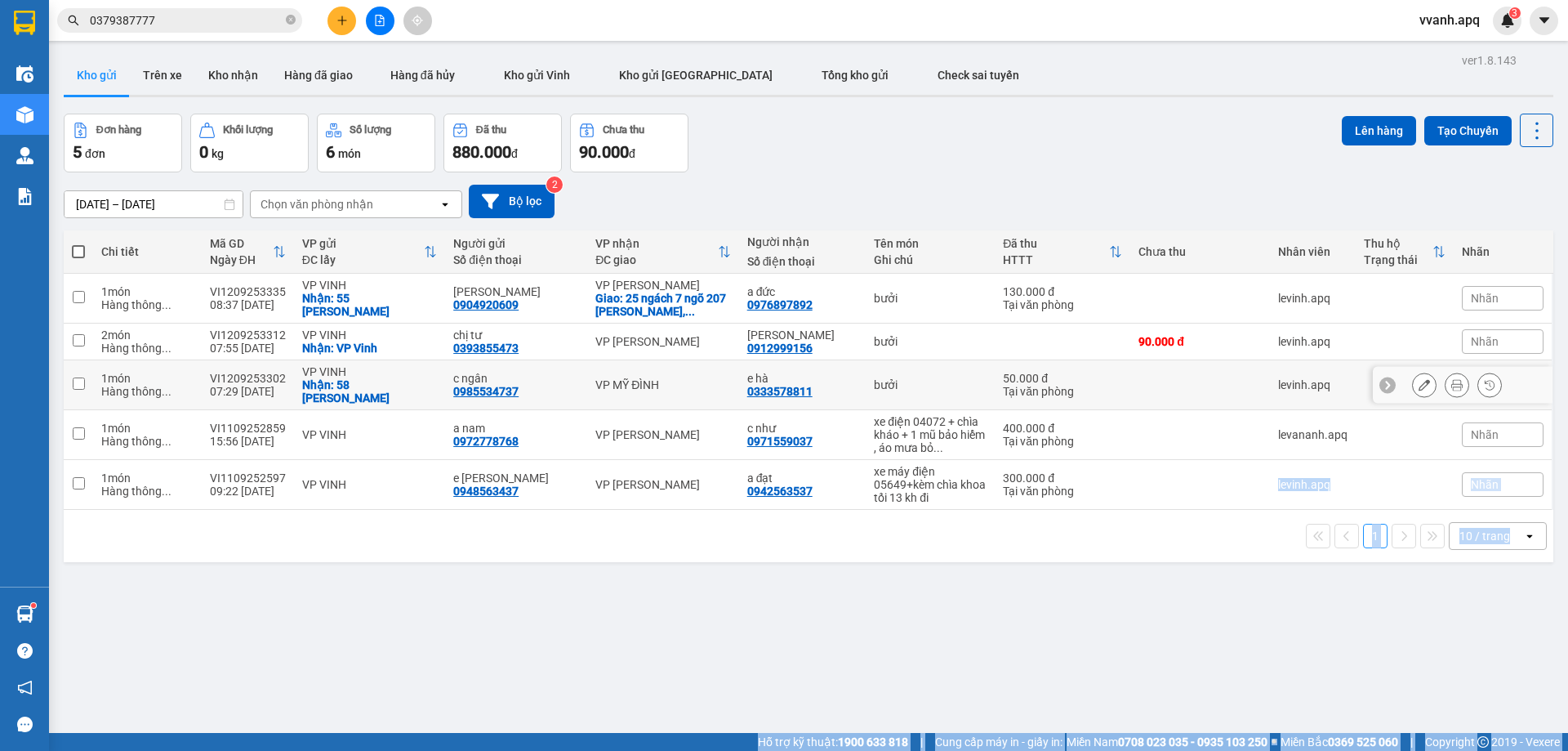
drag, startPoint x: 1018, startPoint y: 138, endPoint x: 1108, endPoint y: 487, distance: 360.4
click at [1108, 487] on body "Kết quả tìm kiếm ( 1 ) Bộ lọc Mã ĐH Trạng thái Món hàng Thu hộ Tổng cước Chưa c…" at bounding box center [784, 376] width 1568 height 751
click at [1147, 522] on div "1 10 / trang open" at bounding box center [808, 535] width 1477 height 28
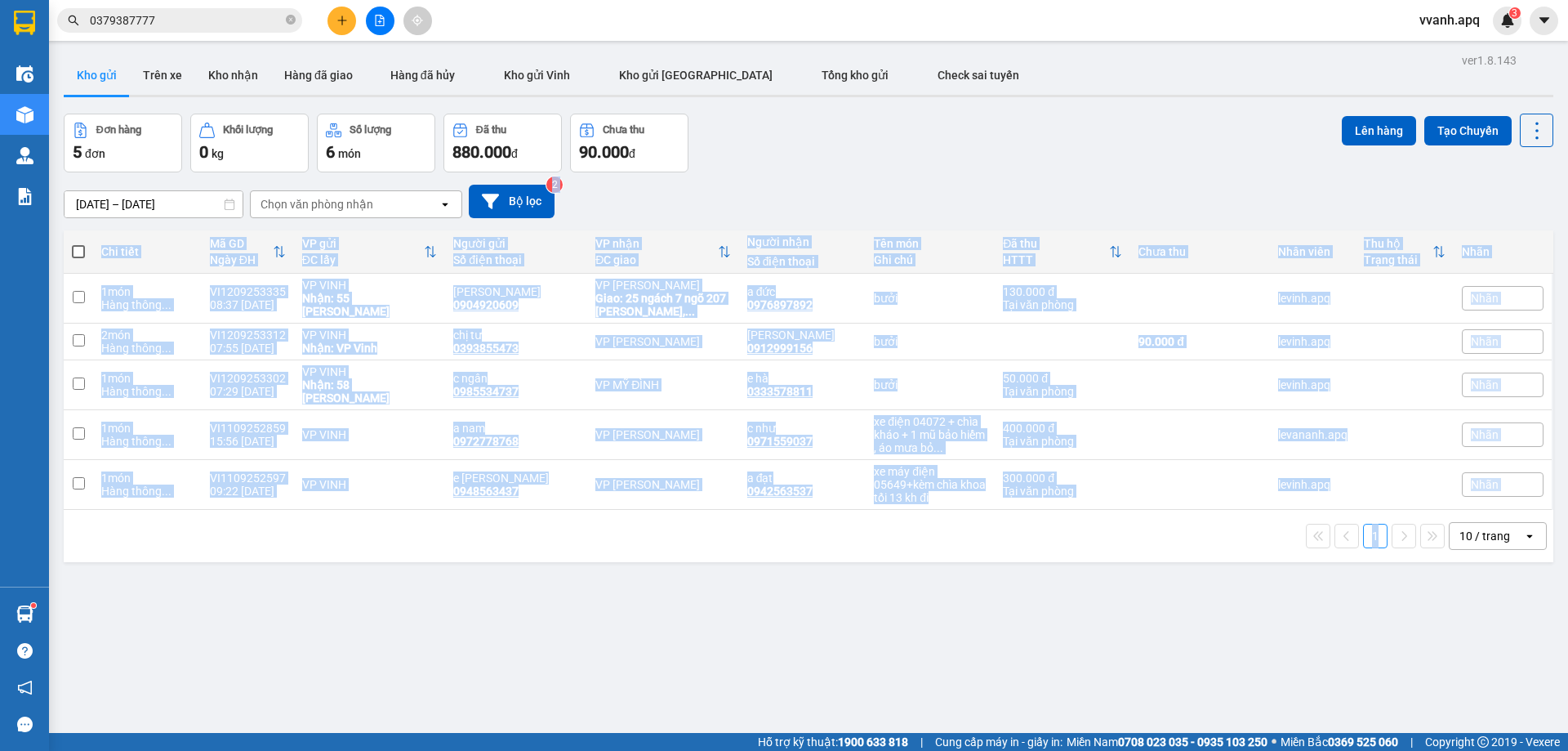
drag, startPoint x: 1147, startPoint y: 511, endPoint x: 1122, endPoint y: 221, distance: 291.1
click at [1122, 221] on div "ver 1.8.143 Kho gửi Trên xe Kho nhận Hàng đã giao Hàng đã hủy Kho gửi Vinh Kho …" at bounding box center [809, 424] width 1503 height 751
click at [1122, 221] on div "10/09/2025 – 12/09/2025 Press the down arrow key to interact with the calendar …" at bounding box center [809, 201] width 1490 height 58
drag, startPoint x: 1122, startPoint y: 221, endPoint x: 1172, endPoint y: 560, distance: 342.7
click at [1172, 560] on div "ver 1.8.143 Kho gửi Trên xe Kho nhận Hàng đã giao Hàng đã hủy Kho gửi Vinh Kho …" at bounding box center [809, 424] width 1503 height 751
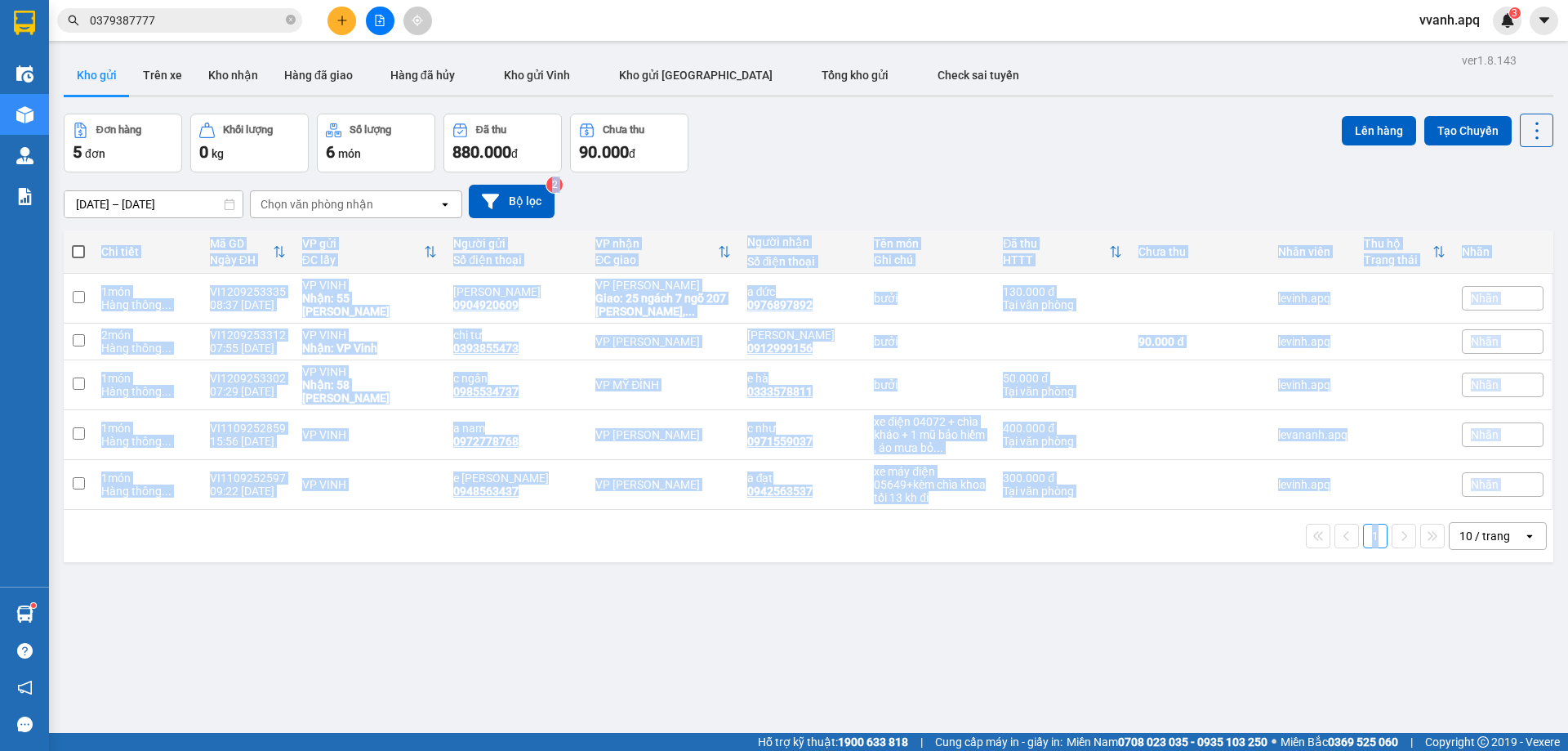
click at [1177, 522] on div "1 10 / trang open" at bounding box center [808, 535] width 1477 height 28
drag, startPoint x: 1177, startPoint y: 517, endPoint x: 1152, endPoint y: 191, distance: 327.0
click at [1152, 191] on div "ver 1.8.143 Kho gửi Trên xe Kho nhận Hàng đã giao Hàng đã hủy Kho gửi Vinh Kho …" at bounding box center [809, 424] width 1503 height 751
click at [1152, 190] on div "10/09/2025 – 12/09/2025 Press the down arrow key to interact with the calendar …" at bounding box center [809, 201] width 1490 height 34
drag, startPoint x: 1152, startPoint y: 190, endPoint x: 1199, endPoint y: 535, distance: 348.2
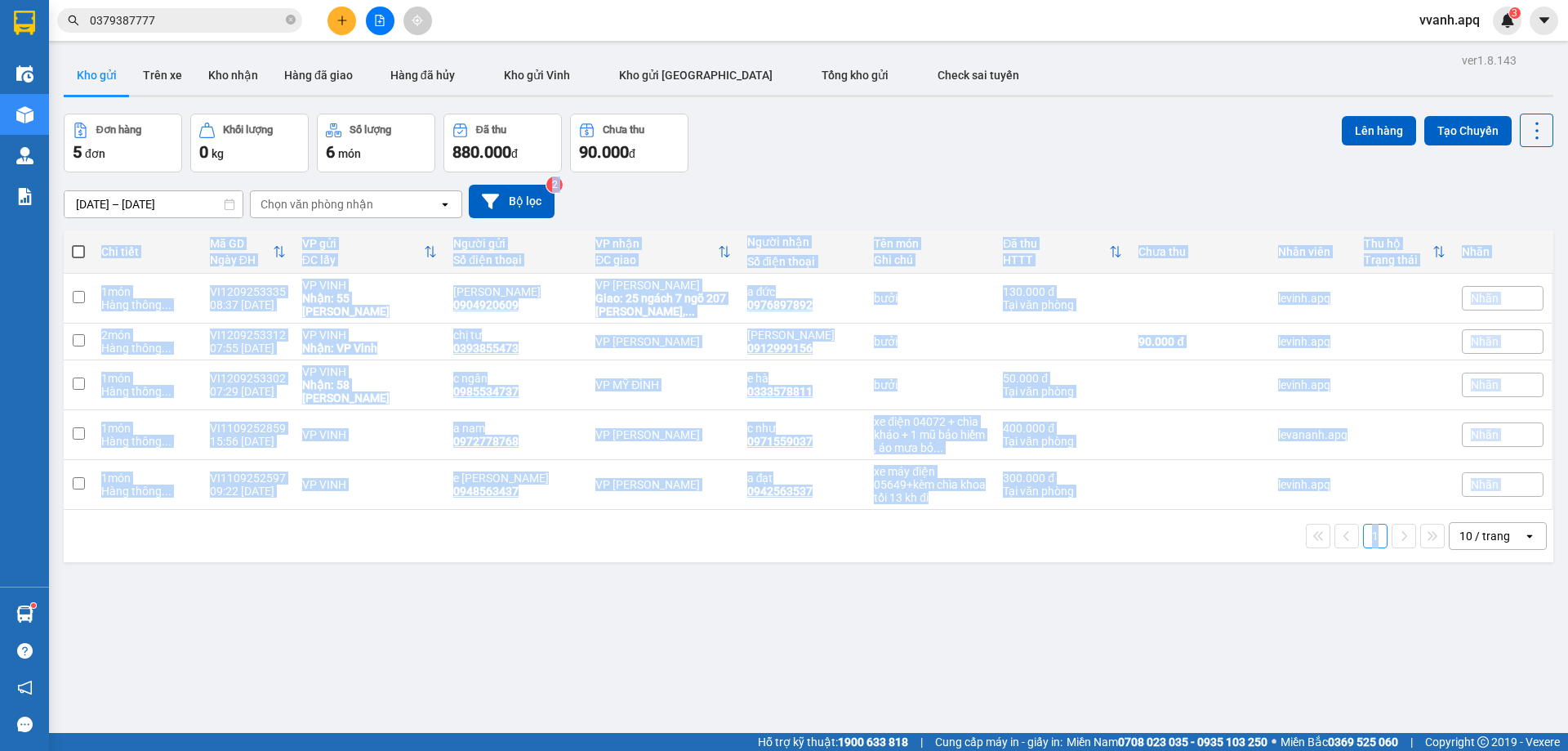
click at [1199, 535] on div "ver 1.8.143 Kho gửi Trên xe Kho nhận Hàng đã giao Hàng đã hủy Kho gửi Vinh Kho …" at bounding box center [809, 424] width 1503 height 751
click at [1199, 535] on div "1 10 / trang open" at bounding box center [808, 535] width 1477 height 28
drag, startPoint x: 1199, startPoint y: 535, endPoint x: 1152, endPoint y: 219, distance: 319.5
click at [1152, 219] on div "ver 1.8.143 Kho gửi Trên xe Kho nhận Hàng đã giao Hàng đã hủy Kho gửi Vinh Kho …" at bounding box center [809, 424] width 1503 height 751
click at [1152, 219] on div "10/09/2025 – 12/09/2025 Press the down arrow key to interact with the calendar …" at bounding box center [809, 201] width 1490 height 58
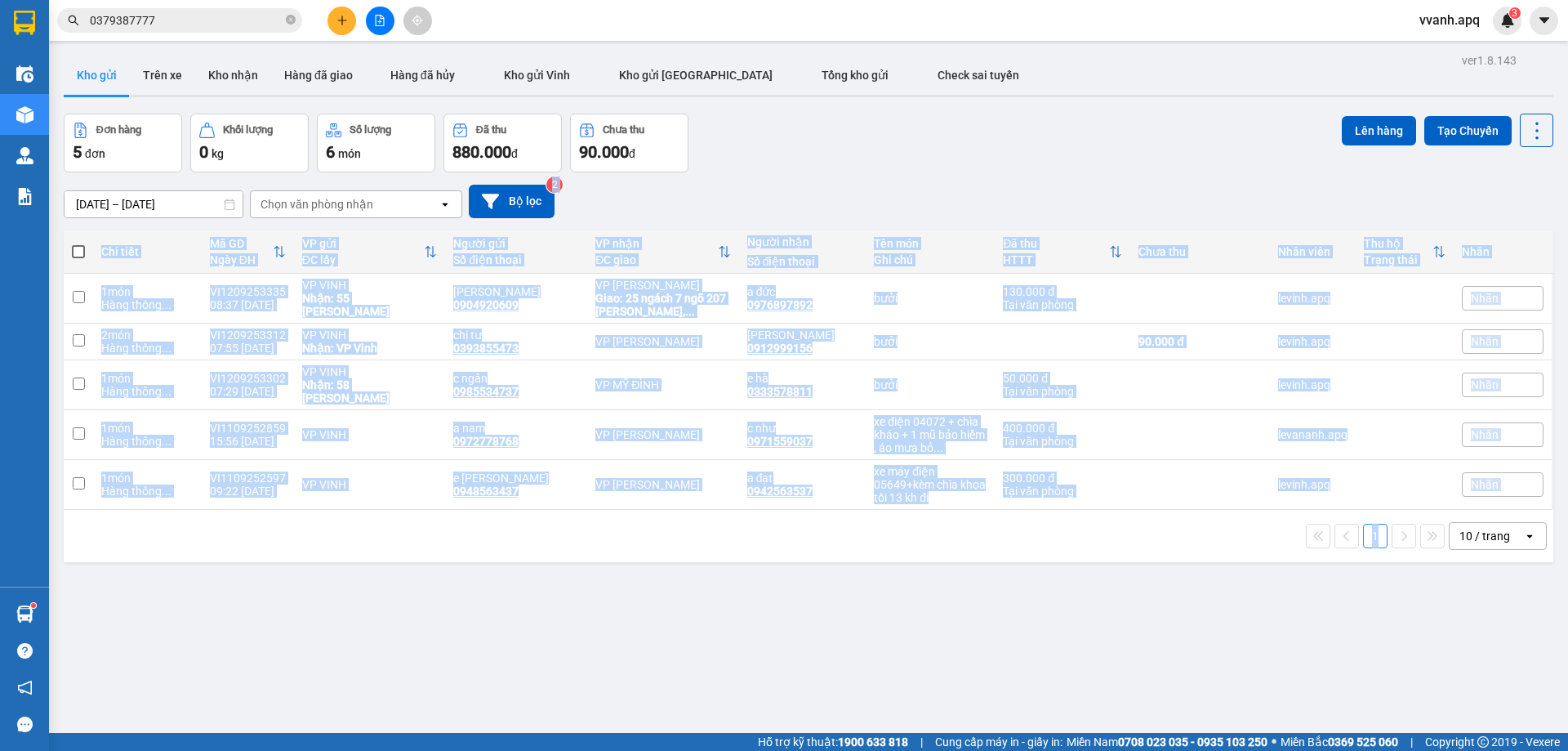
drag, startPoint x: 1152, startPoint y: 219, endPoint x: 1170, endPoint y: 553, distance: 334.5
click at [1170, 553] on div "ver 1.8.143 Kho gửi Trên xe Kho nhận Hàng đã giao Hàng đã hủy Kho gửi Vinh Kho …" at bounding box center [809, 424] width 1503 height 751
click at [1169, 538] on div "1 10 / trang open" at bounding box center [809, 536] width 1490 height 52
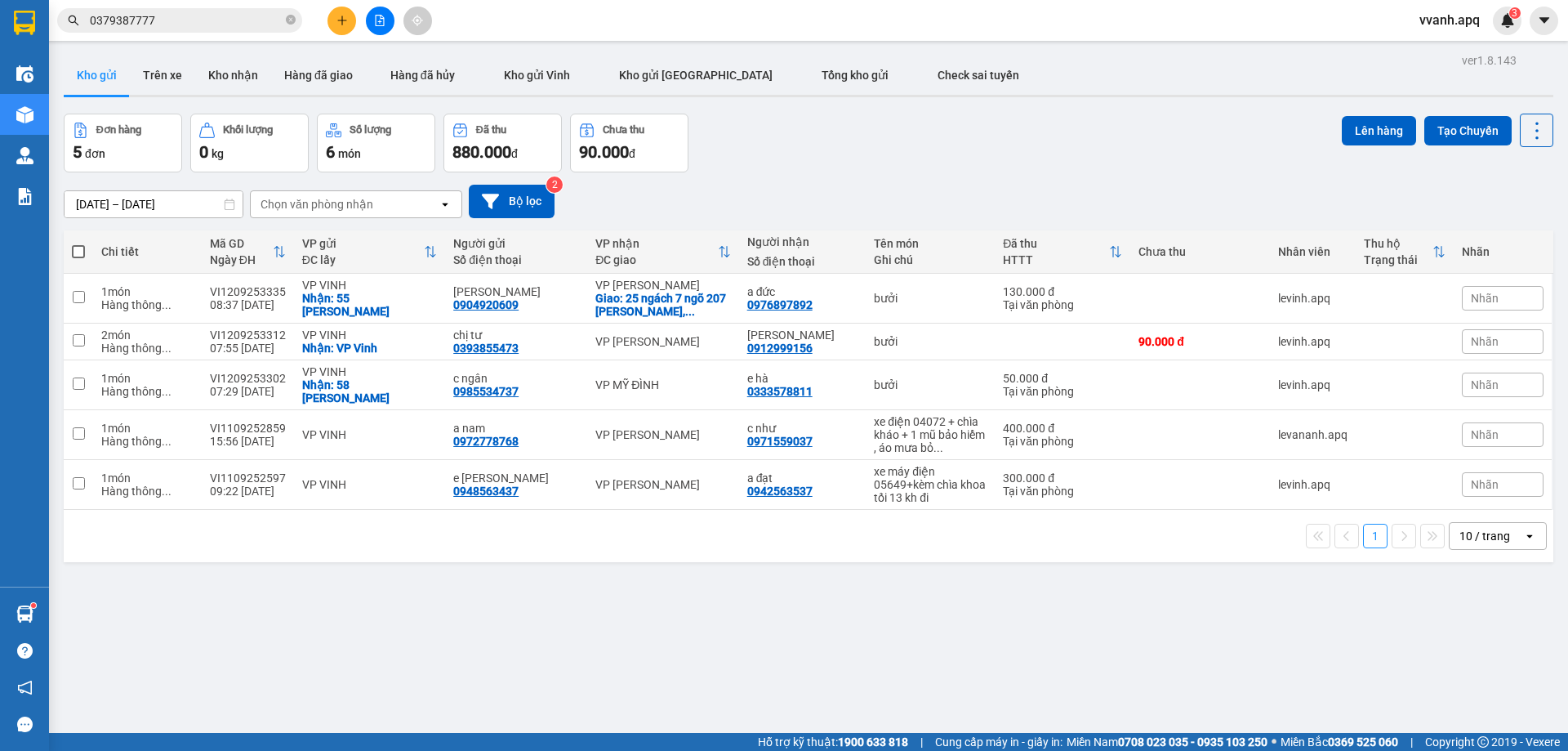
click at [343, 11] on button at bounding box center [342, 21] width 29 height 29
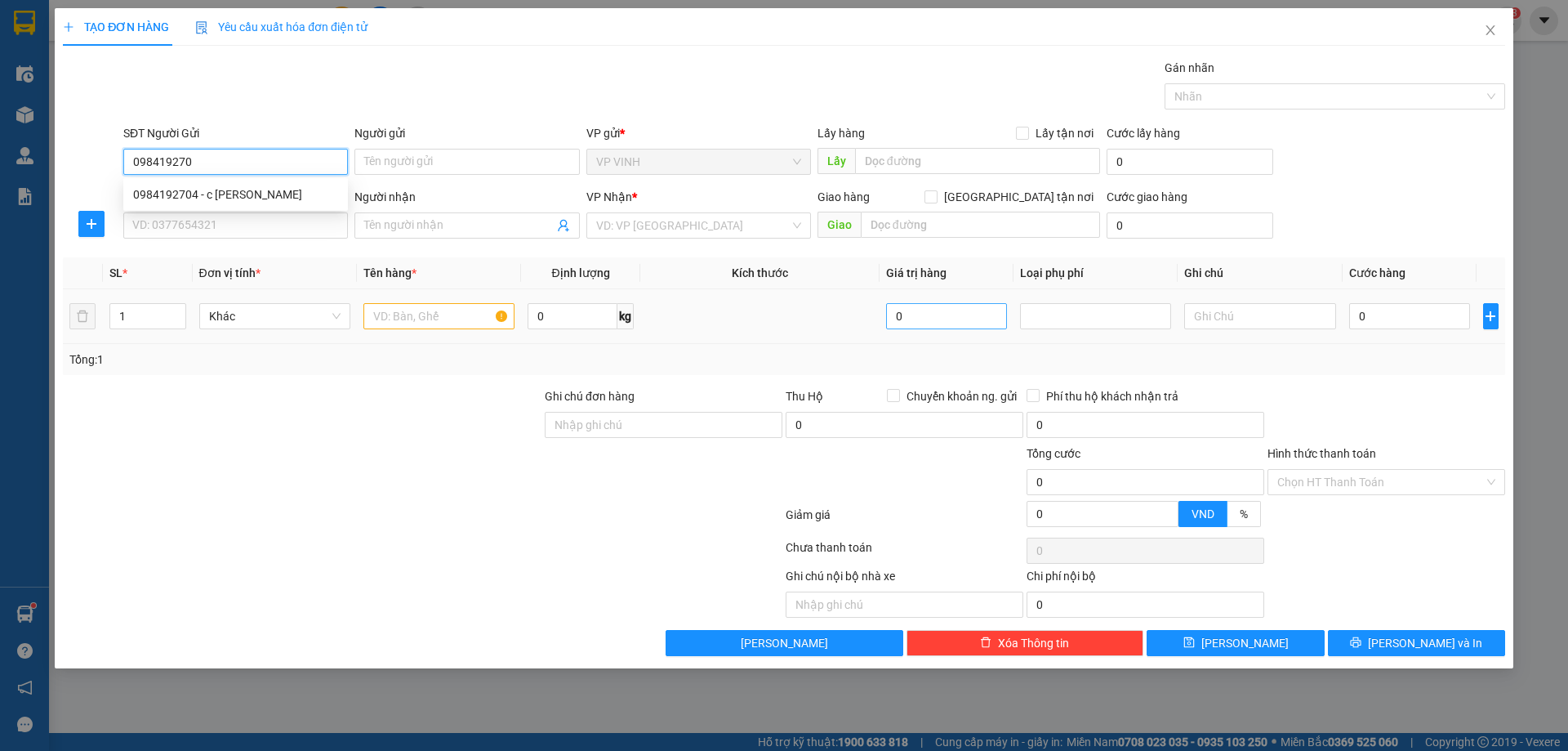
type input "0984192704"
click at [172, 188] on div "0984192704 - c quỳnh anh" at bounding box center [236, 194] width 205 height 18
type input "c [PERSON_NAME]"
click at [203, 161] on input "0984192704" at bounding box center [236, 162] width 225 height 26
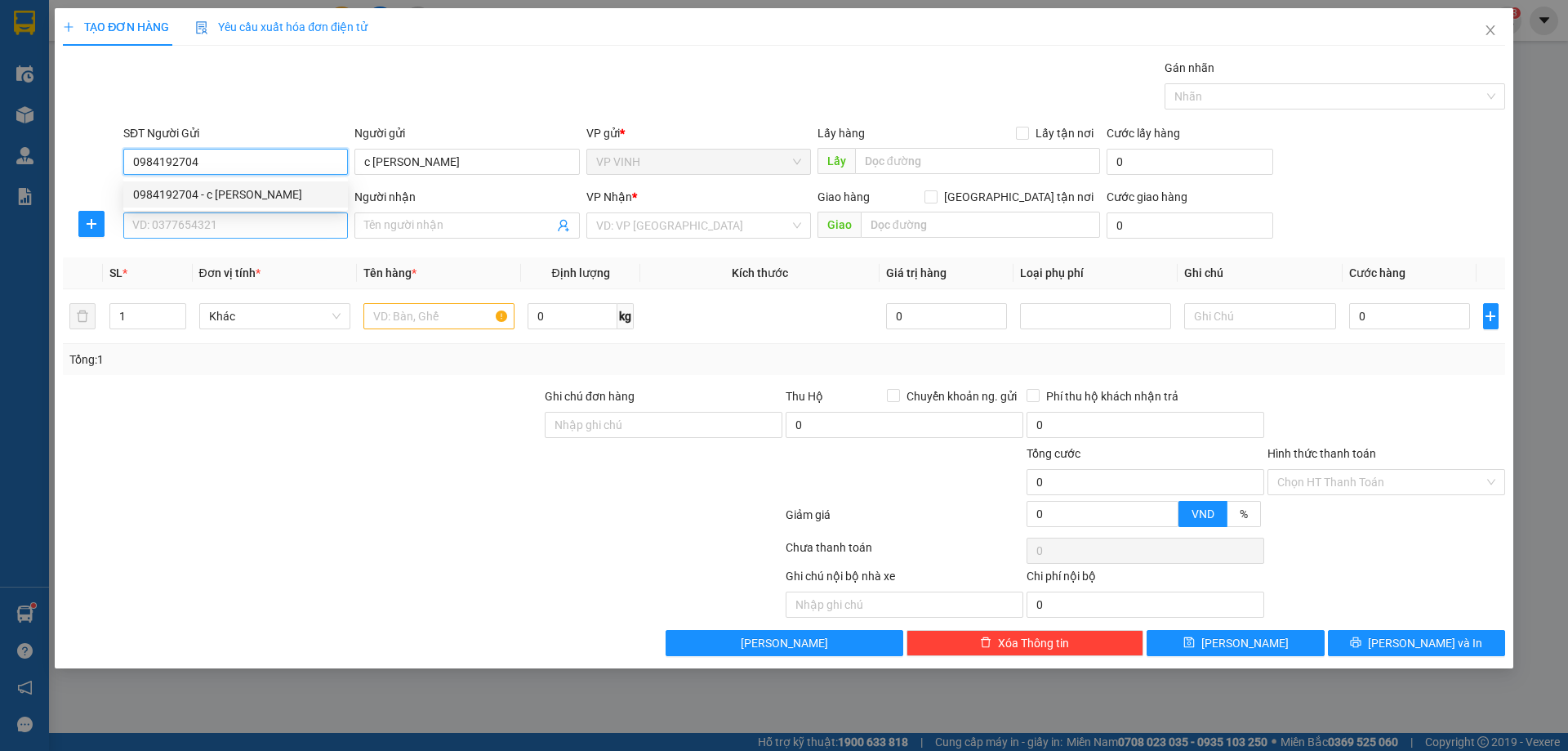
type input "0984192704"
click at [239, 235] on input "SĐT Người Nhận" at bounding box center [236, 225] width 225 height 26
paste input "0984192704"
type input "0984192704"
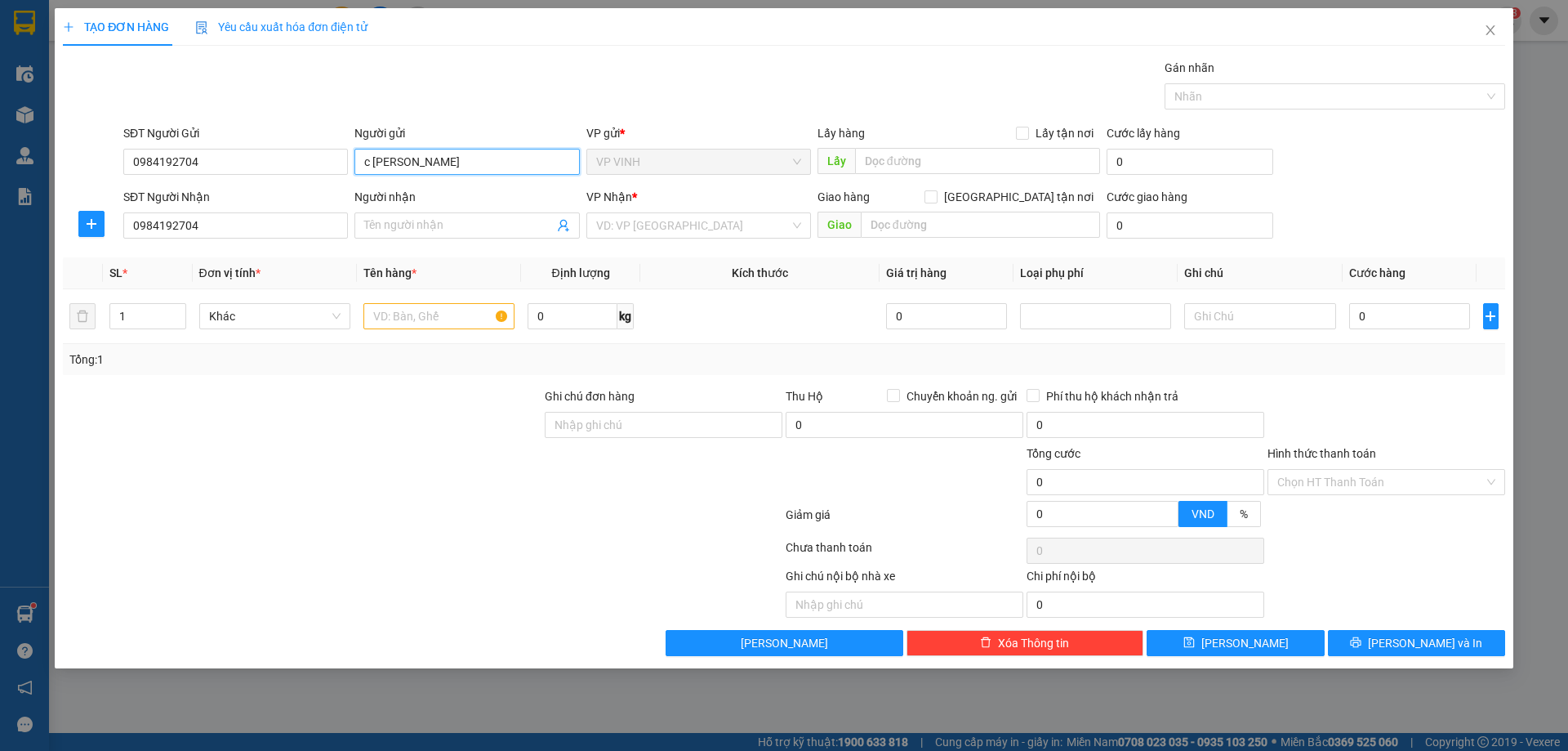
click at [388, 164] on input "c [PERSON_NAME]" at bounding box center [466, 162] width 225 height 26
click at [415, 222] on input "Người nhận" at bounding box center [459, 225] width 189 height 18
paste input "c [PERSON_NAME]"
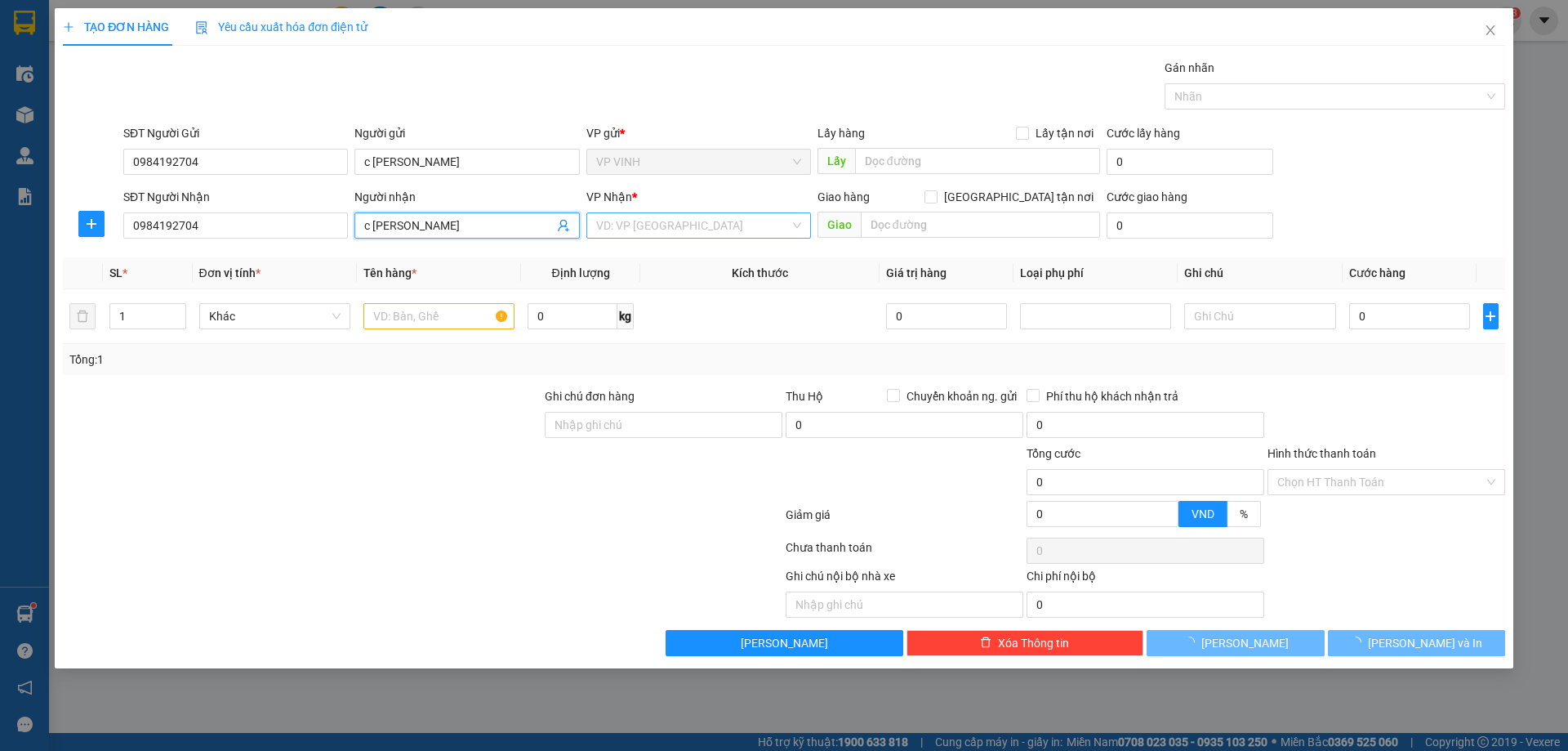
type input "c [PERSON_NAME]"
click at [680, 234] on input "search" at bounding box center [694, 225] width 194 height 24
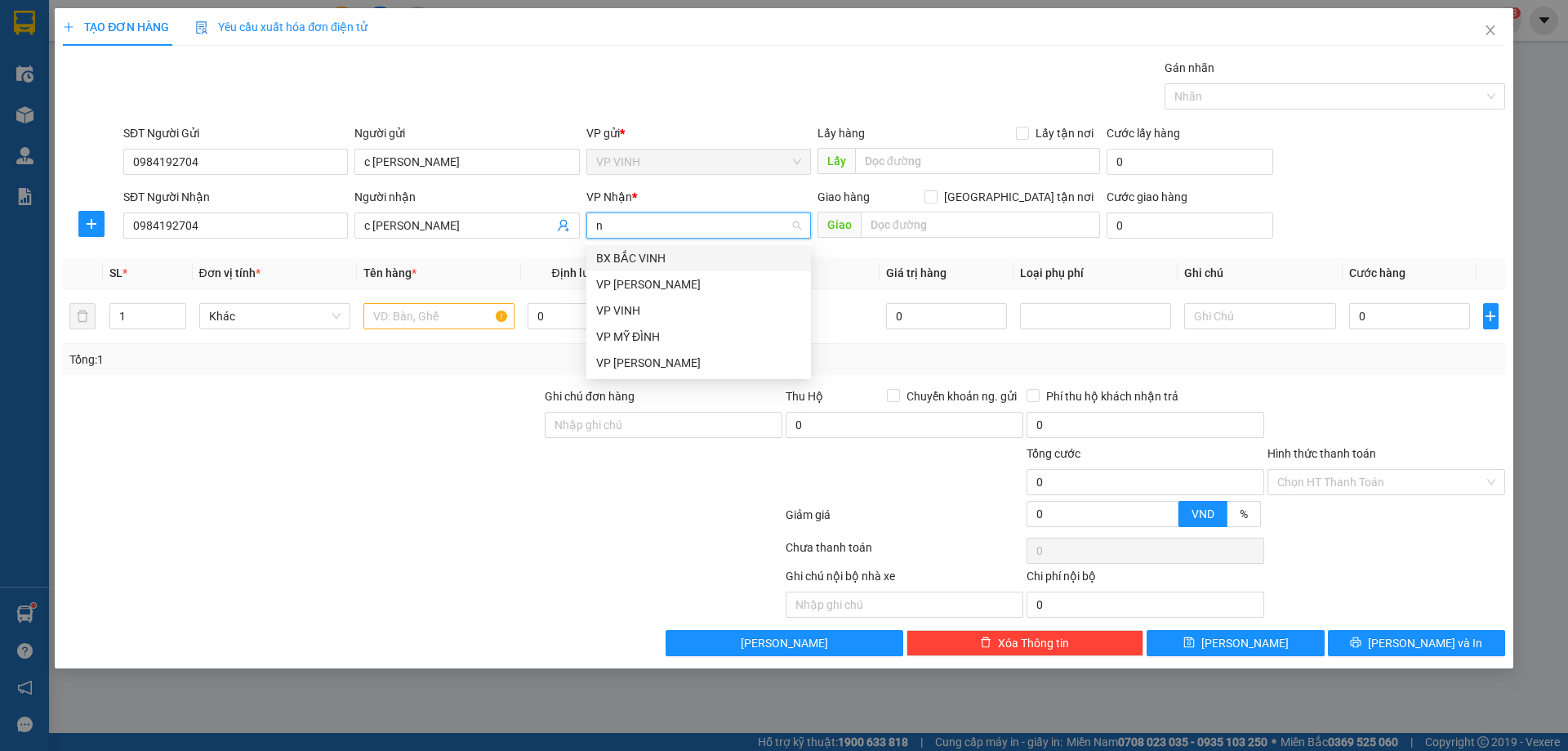
type input "nh"
click at [678, 274] on div "VP [PERSON_NAME]" at bounding box center [699, 284] width 225 height 26
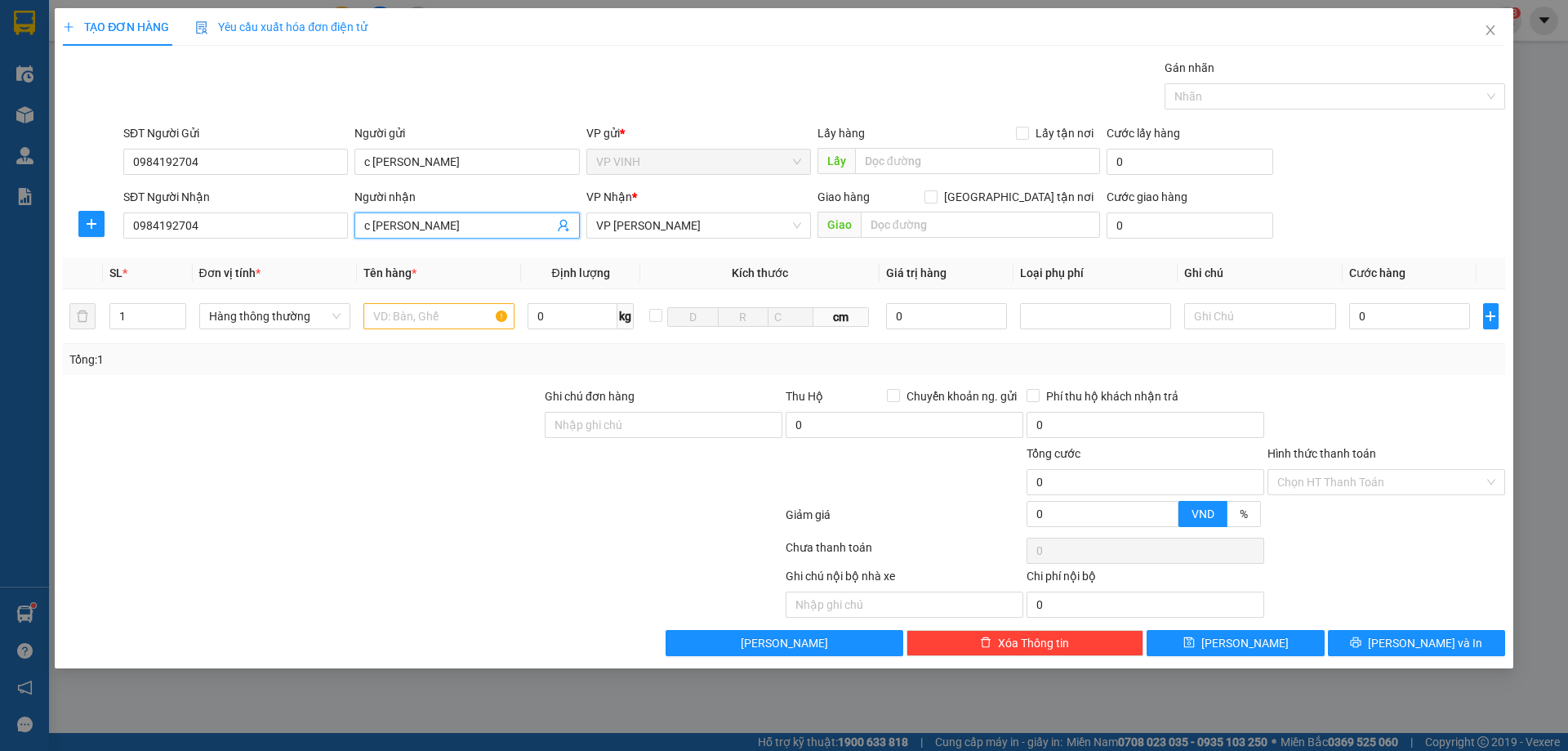
click at [473, 225] on input "c [PERSON_NAME]" at bounding box center [459, 225] width 189 height 18
type input "c quỳnh anh 0979526548"
click at [469, 310] on input "text" at bounding box center [439, 316] width 151 height 26
type input "ư"
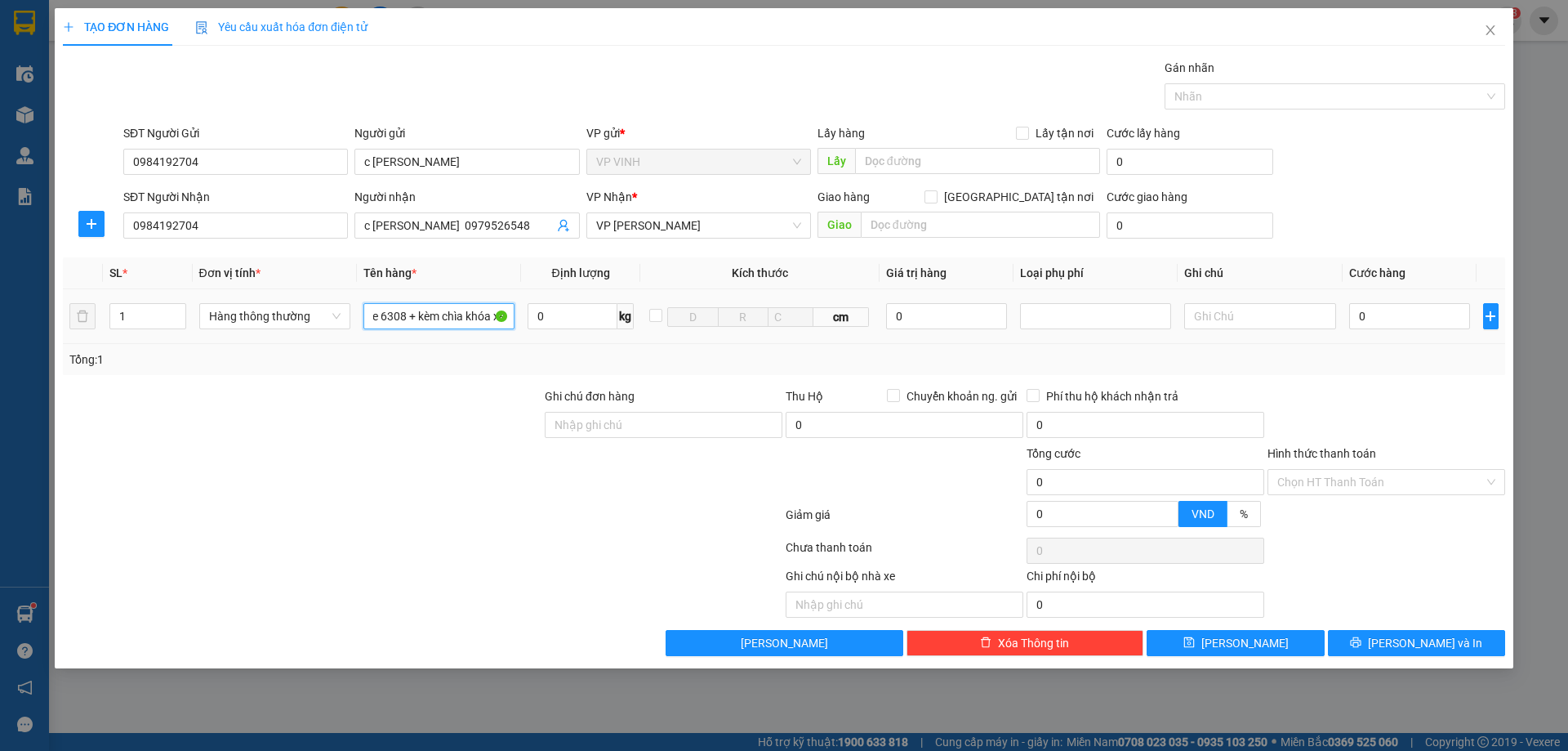
type input "wave 6308 + kèm chìa khóa xe"
click at [1395, 329] on div "0" at bounding box center [1410, 316] width 122 height 33
click at [1395, 313] on input "0" at bounding box center [1410, 316] width 122 height 26
type input "3"
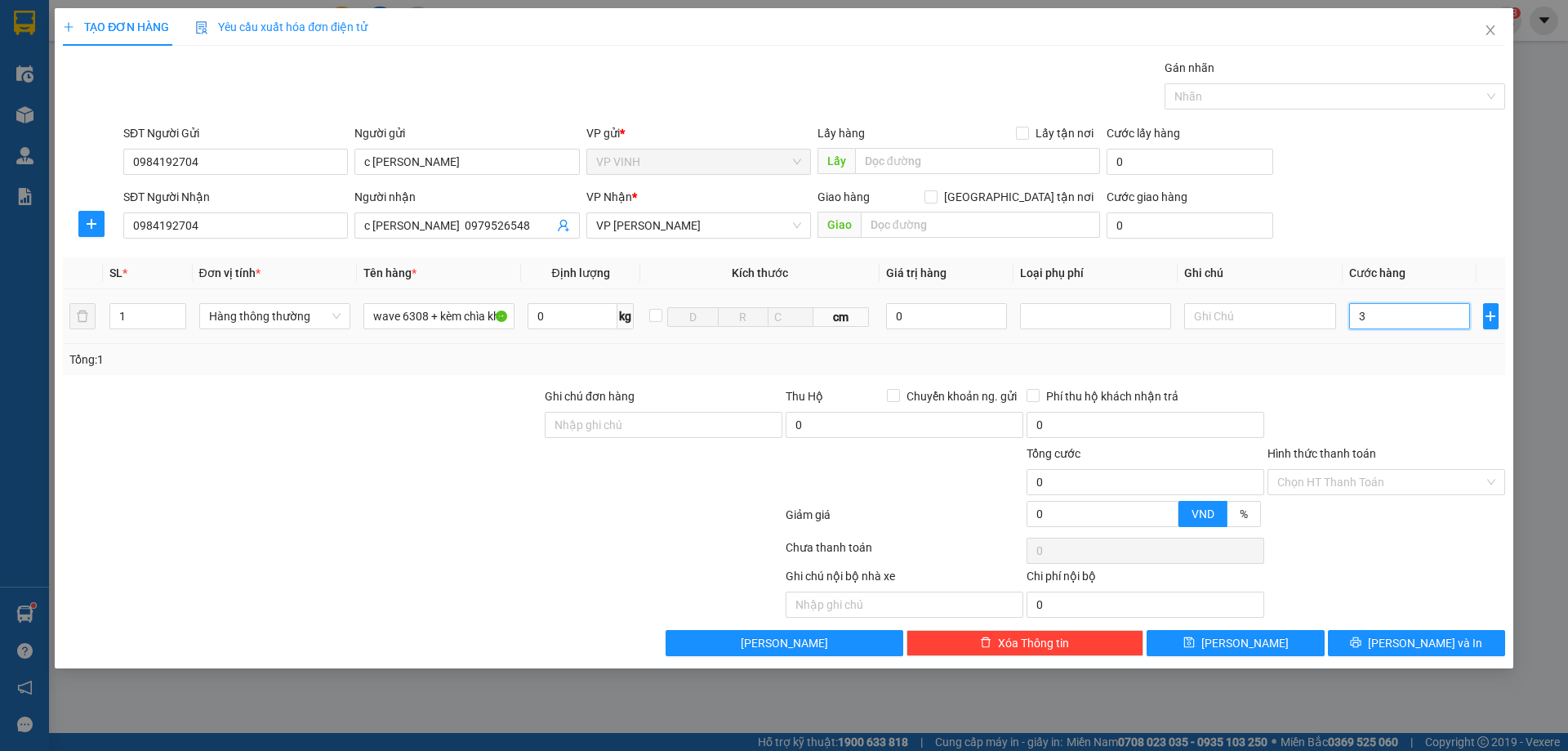
type input "3"
type input "30"
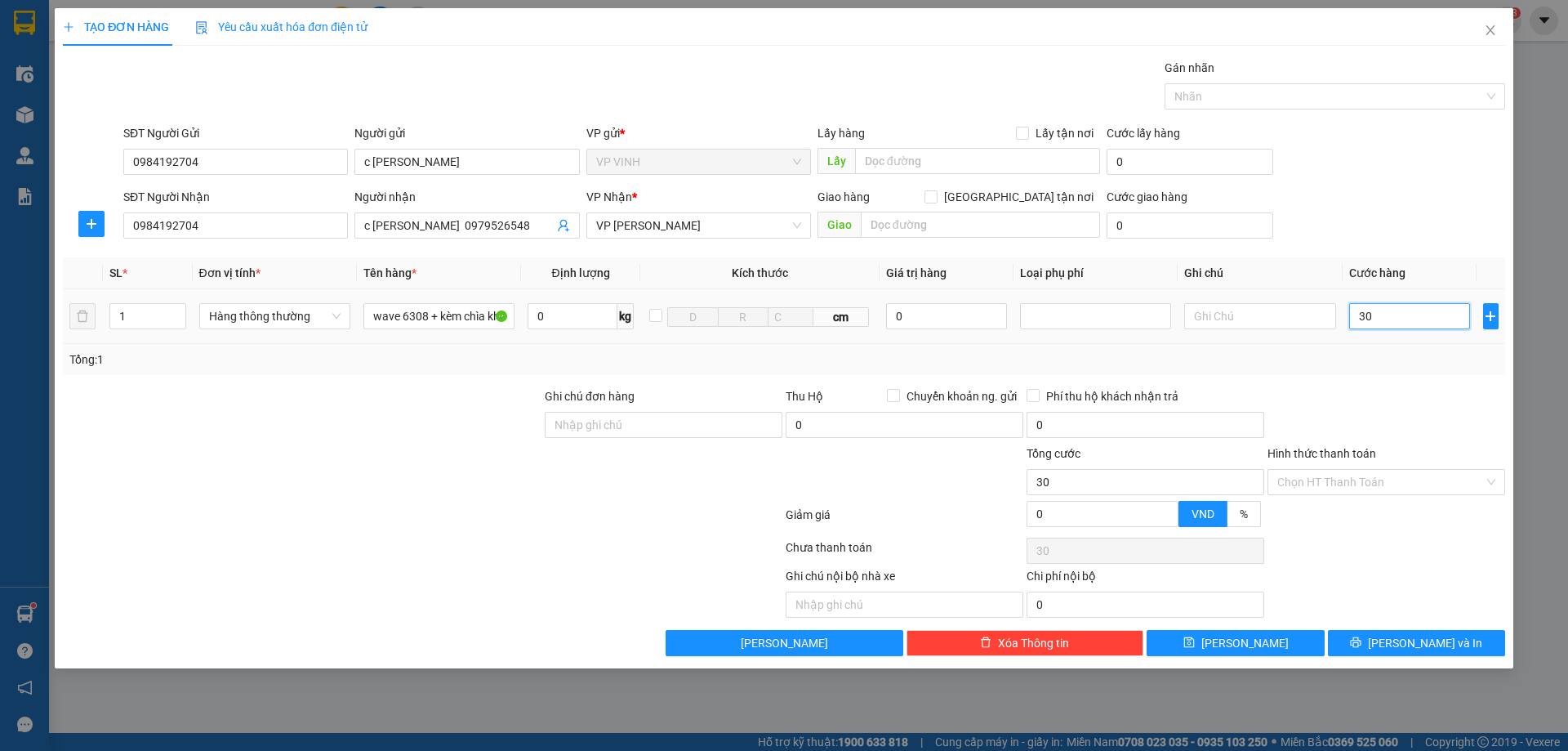
type input "300"
type input "300.000"
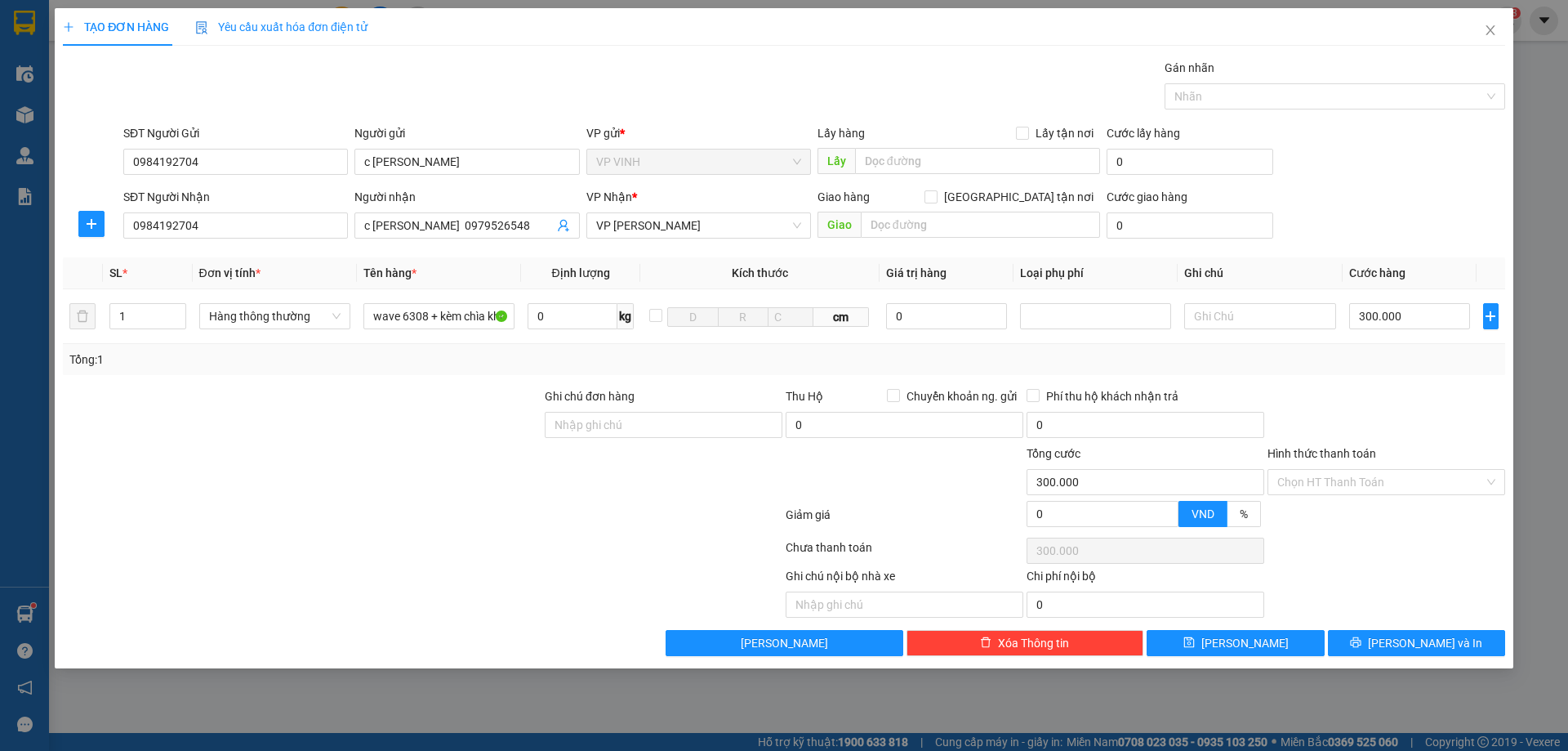
click at [1385, 392] on div at bounding box center [1386, 416] width 241 height 57
click at [1354, 489] on input "Hình thức thanh toán" at bounding box center [1381, 482] width 207 height 24
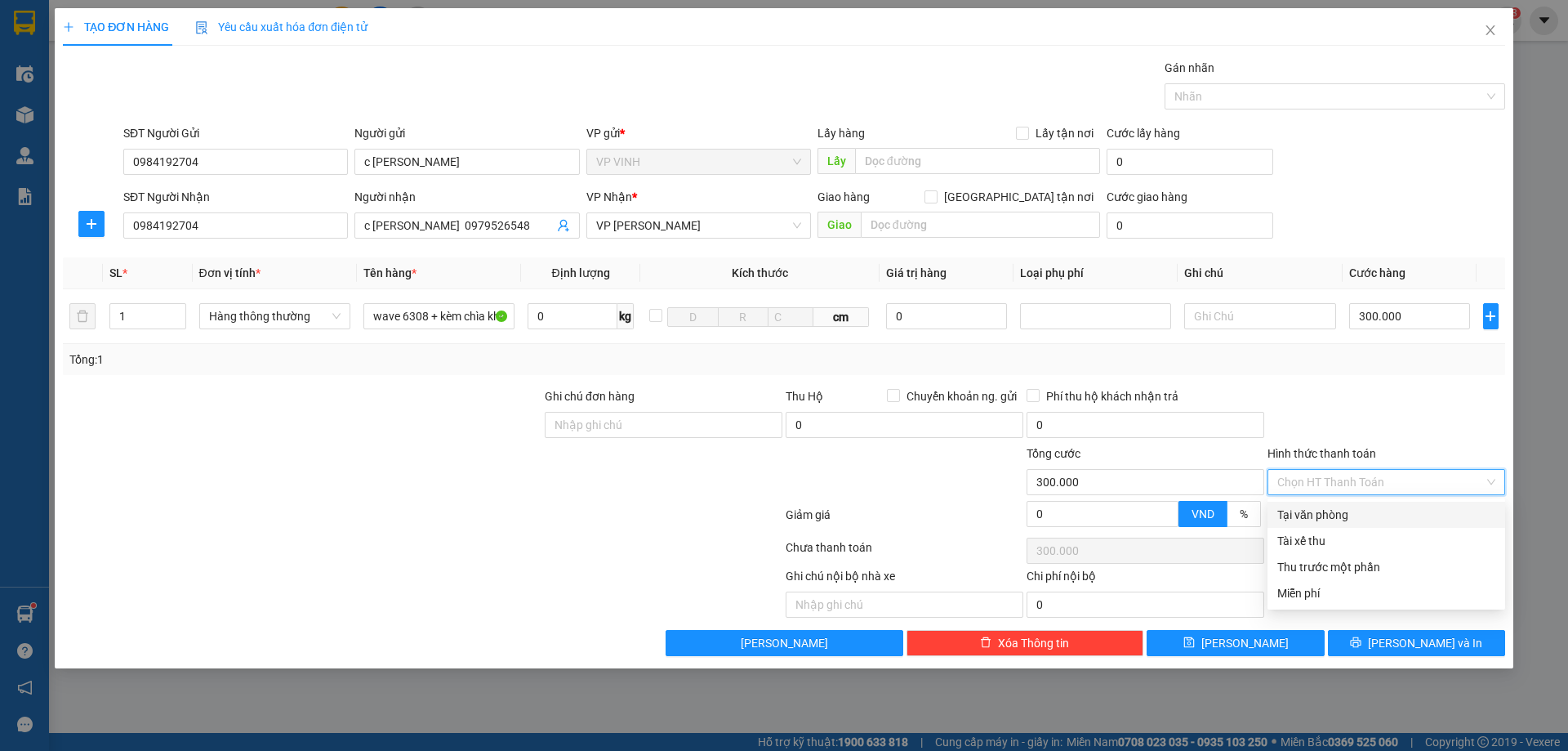
click at [1353, 507] on div "Tại văn phòng" at bounding box center [1386, 514] width 218 height 18
type input "0"
click at [1358, 423] on div at bounding box center [1386, 416] width 241 height 57
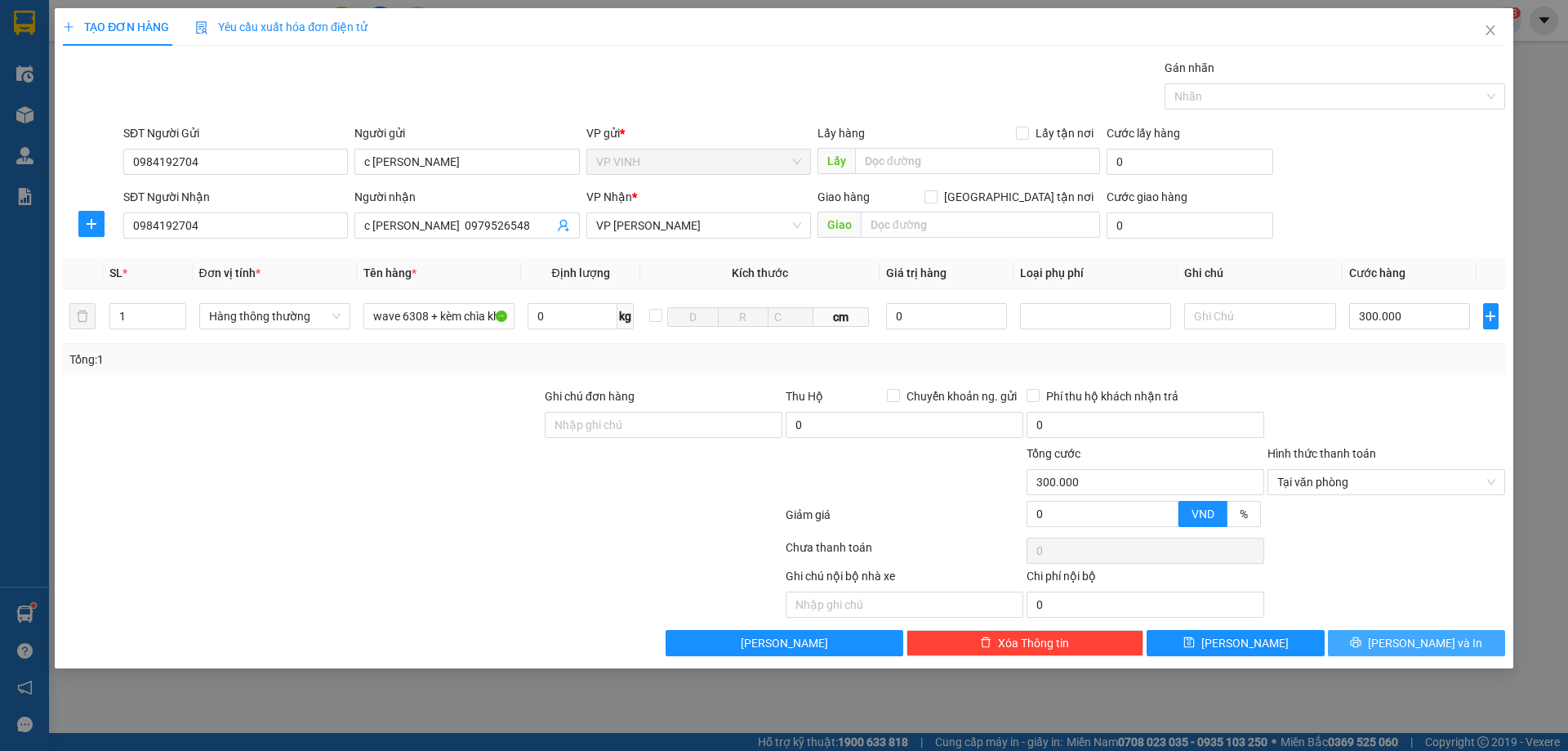
click at [1397, 634] on button "[PERSON_NAME] và In" at bounding box center [1417, 642] width 178 height 26
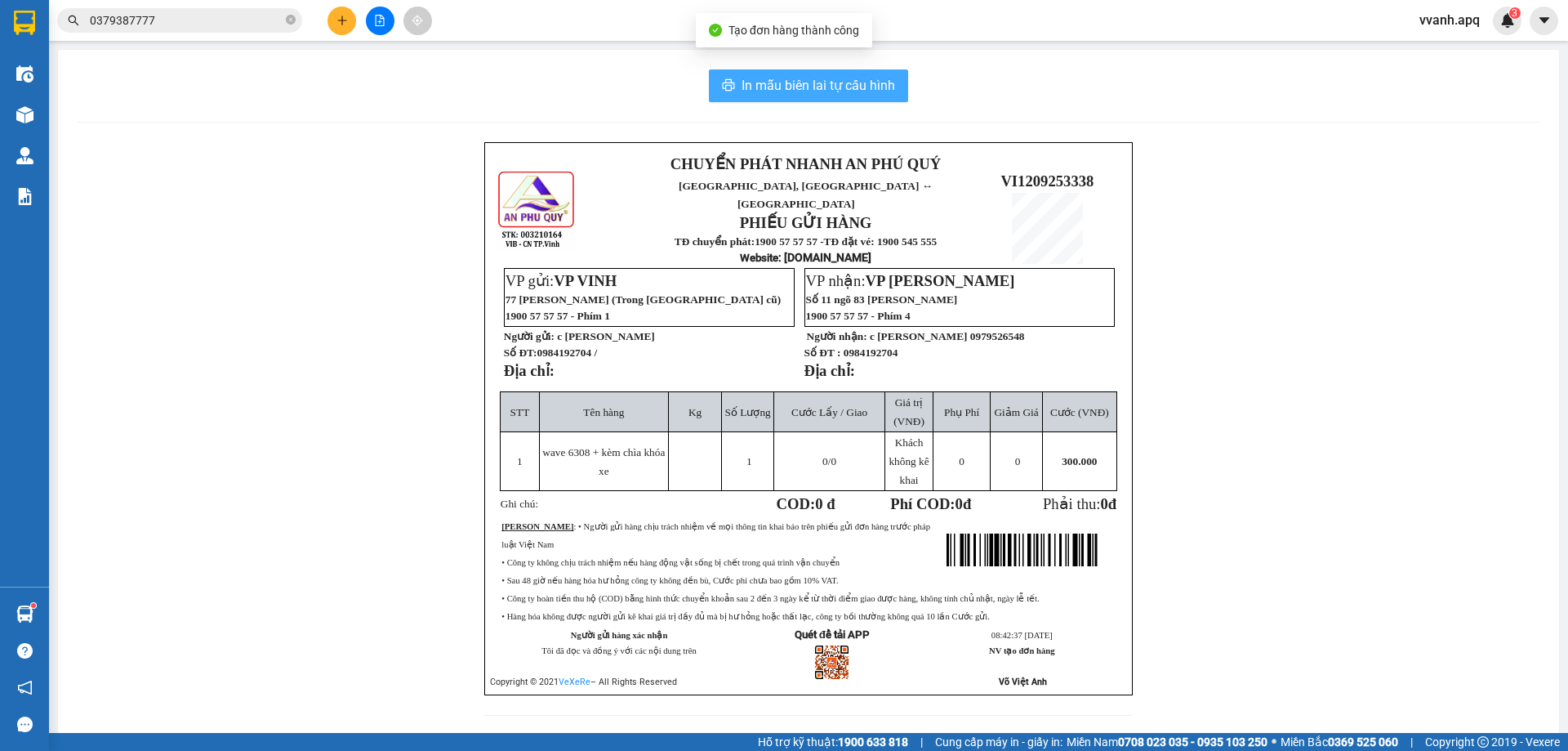
click at [840, 84] on span "In mẫu biên lai tự cấu hình" at bounding box center [818, 85] width 153 height 20
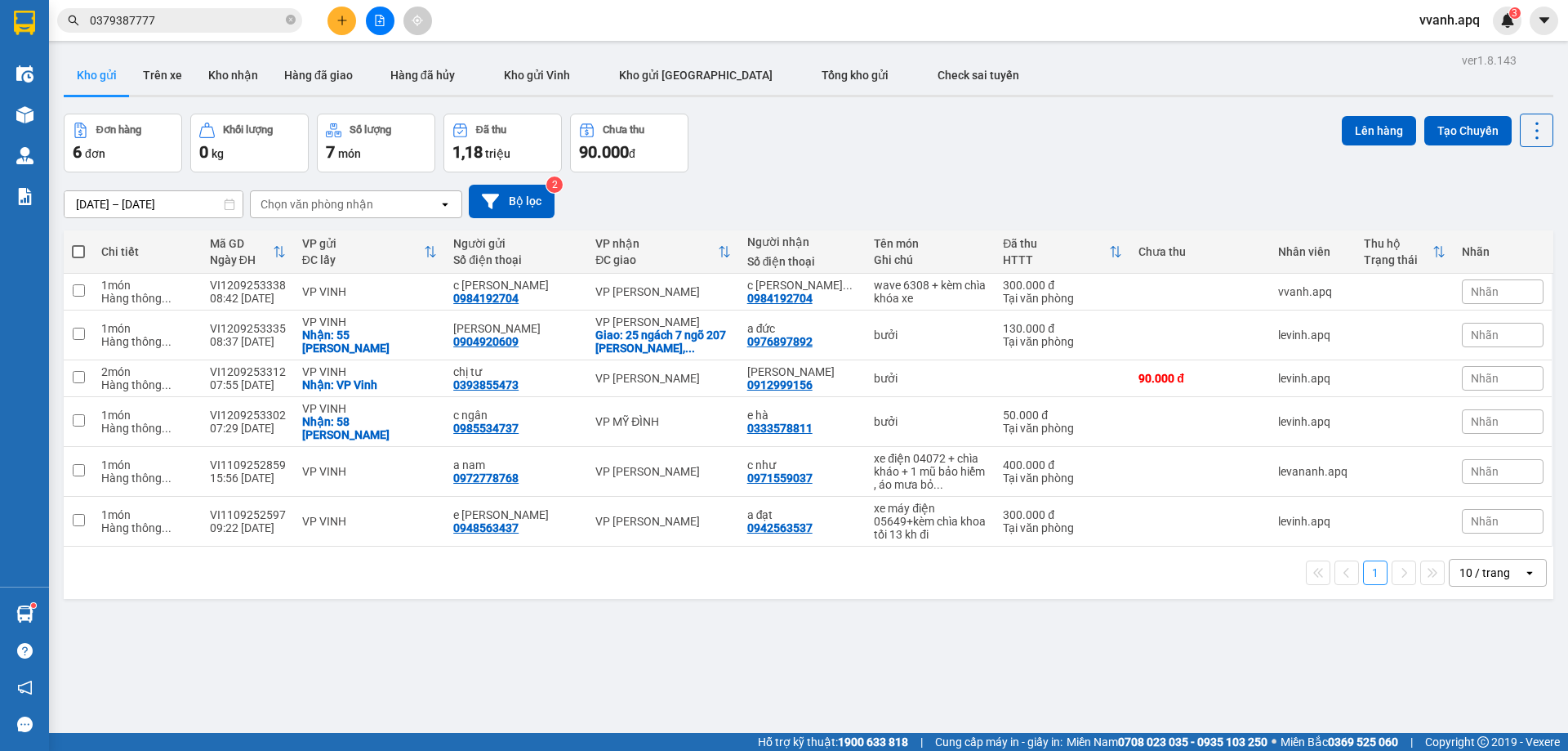
click at [1194, 184] on div "10/09/2025 – 12/09/2025 Press the down arrow key to interact with the calendar …" at bounding box center [809, 201] width 1490 height 34
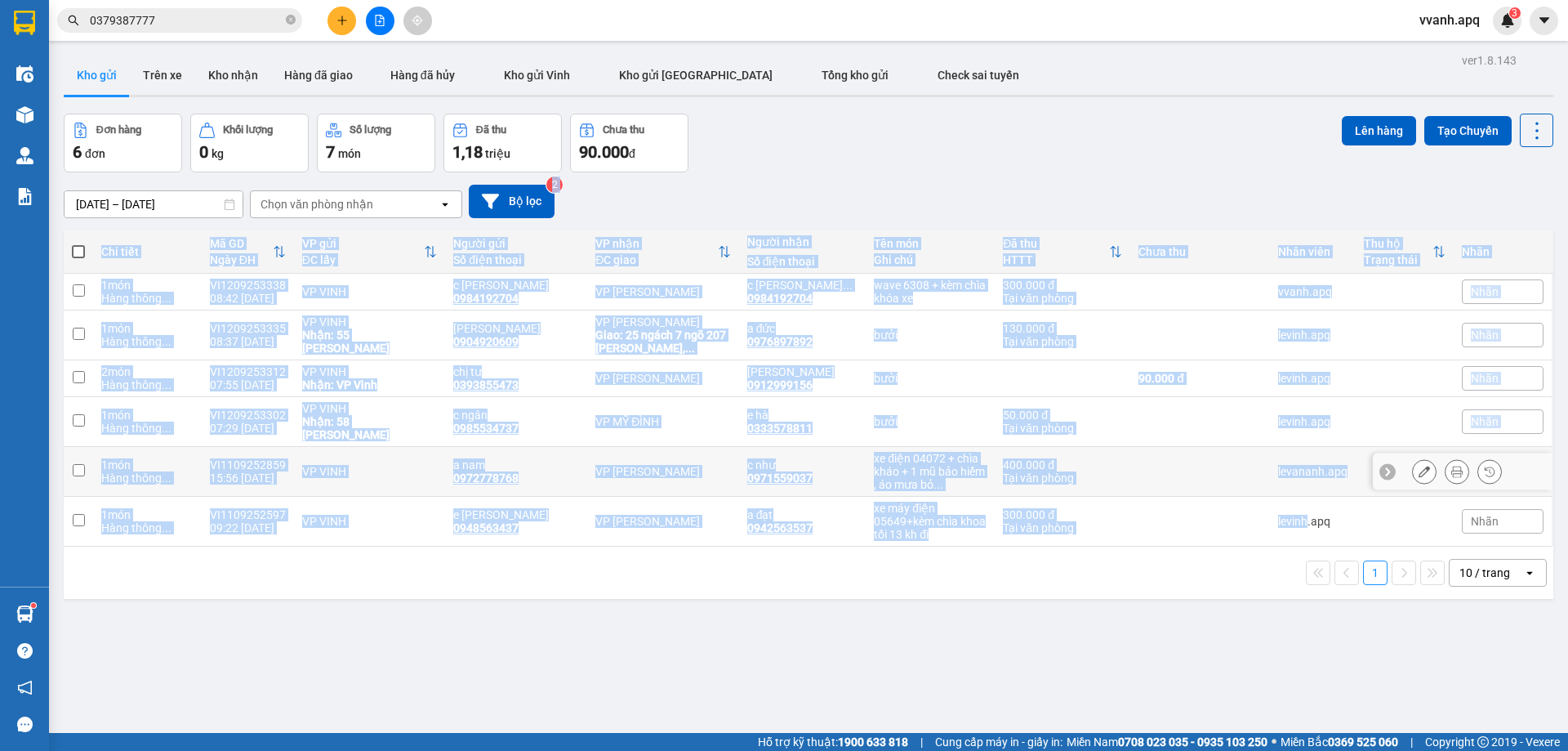
drag, startPoint x: 1194, startPoint y: 184, endPoint x: 1207, endPoint y: 536, distance: 352.2
click at [1207, 536] on div "ver 1.8.143 Kho gửi Trên xe Kho nhận Hàng đã giao Hàng đã hủy Kho gửi Vinh Kho …" at bounding box center [809, 424] width 1503 height 751
click at [1209, 546] on div "1 10 / trang open" at bounding box center [809, 573] width 1490 height 52
drag, startPoint x: 1209, startPoint y: 539, endPoint x: 1180, endPoint y: 208, distance: 332.3
click at [1180, 209] on div "ver 1.8.143 Kho gửi Trên xe Kho nhận Hàng đã giao Hàng đã hủy Kho gửi Vinh Kho …" at bounding box center [809, 424] width 1503 height 751
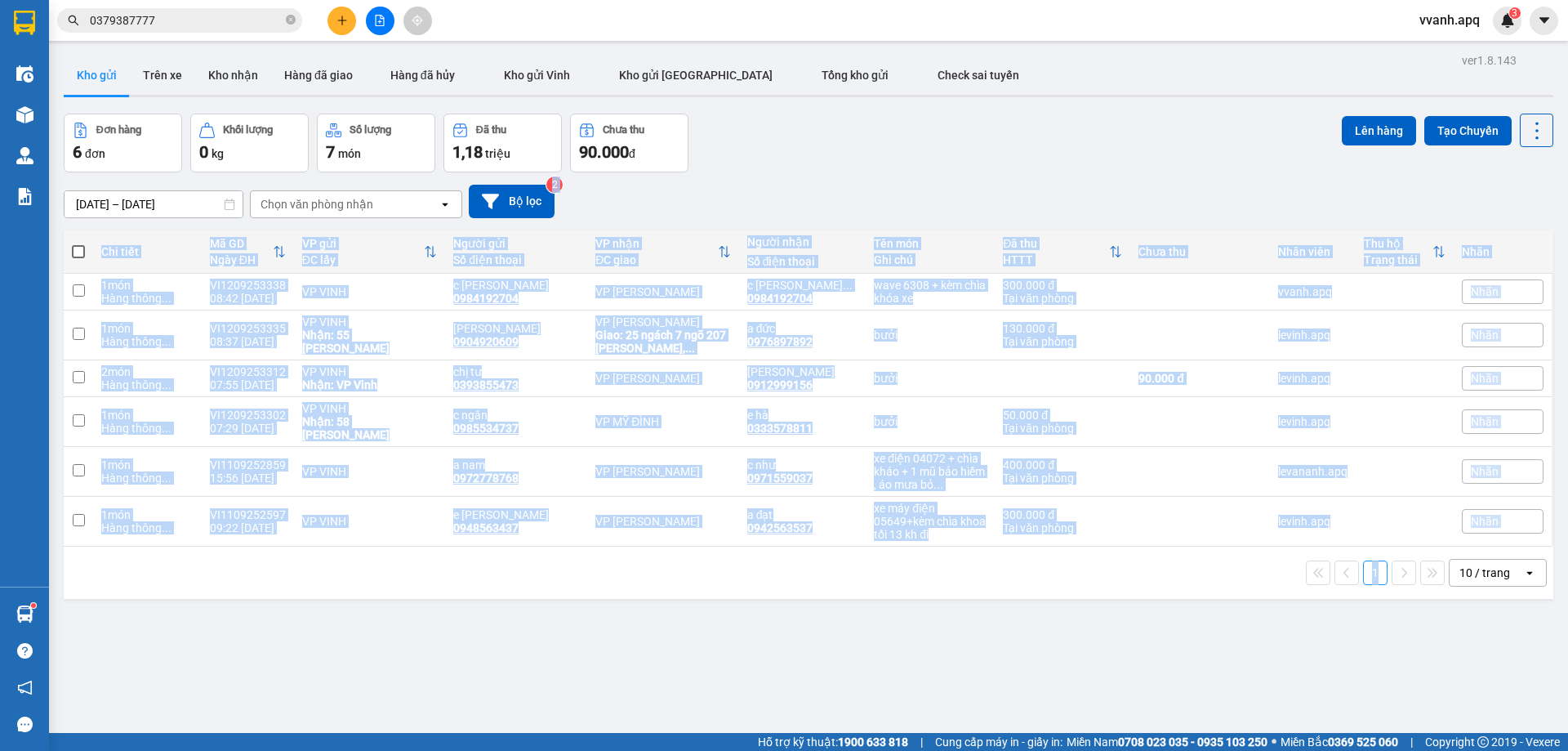
click at [1180, 208] on div "10/09/2025 – 12/09/2025 Press the down arrow key to interact with the calendar …" at bounding box center [809, 201] width 1490 height 34
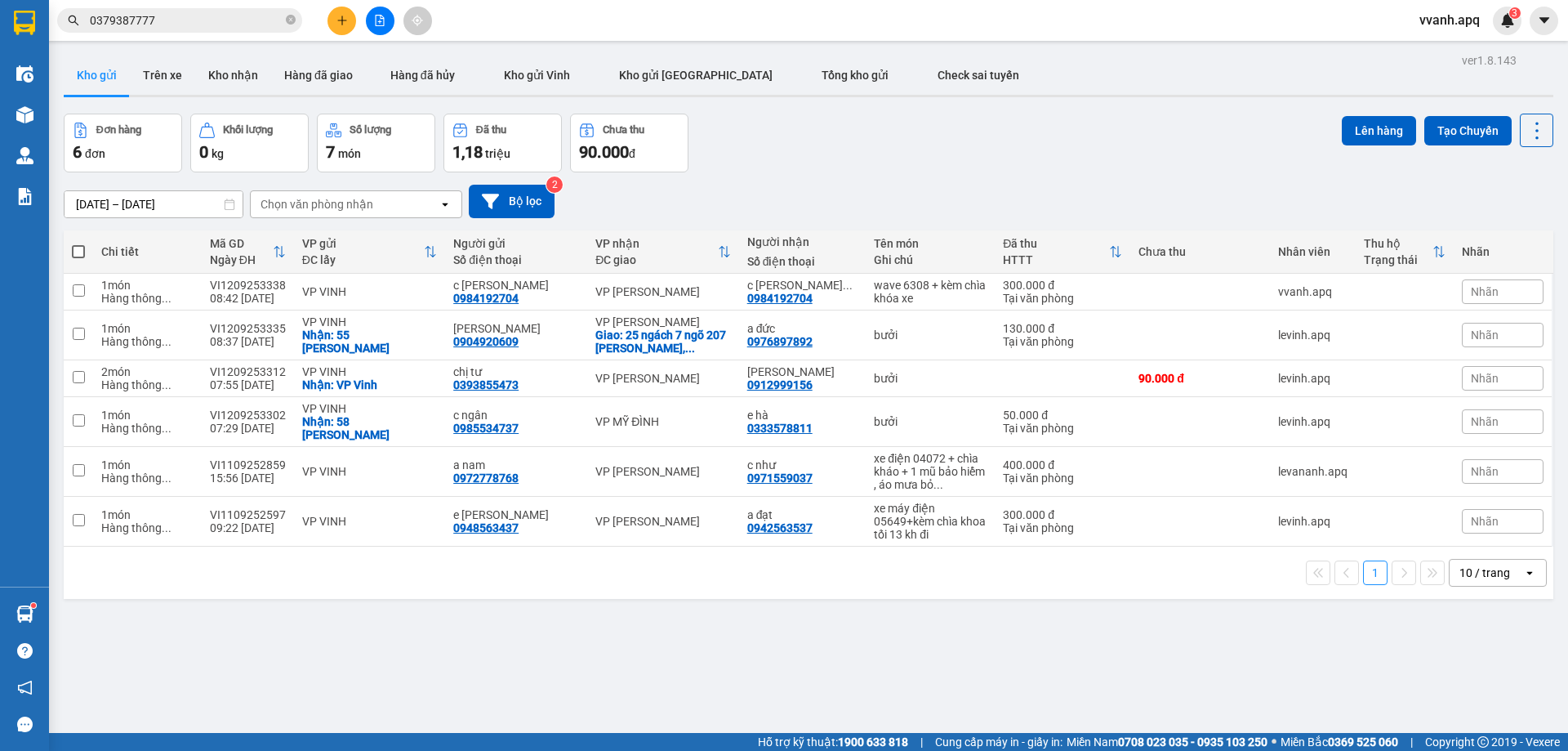
click at [995, 144] on div "Đơn hàng 6 đơn Khối lượng 0 kg Số lượng 7 món Đã thu 1,18 triệu Chưa thu 90.000…" at bounding box center [809, 143] width 1490 height 59
click at [254, 22] on input "0379387777" at bounding box center [186, 20] width 193 height 18
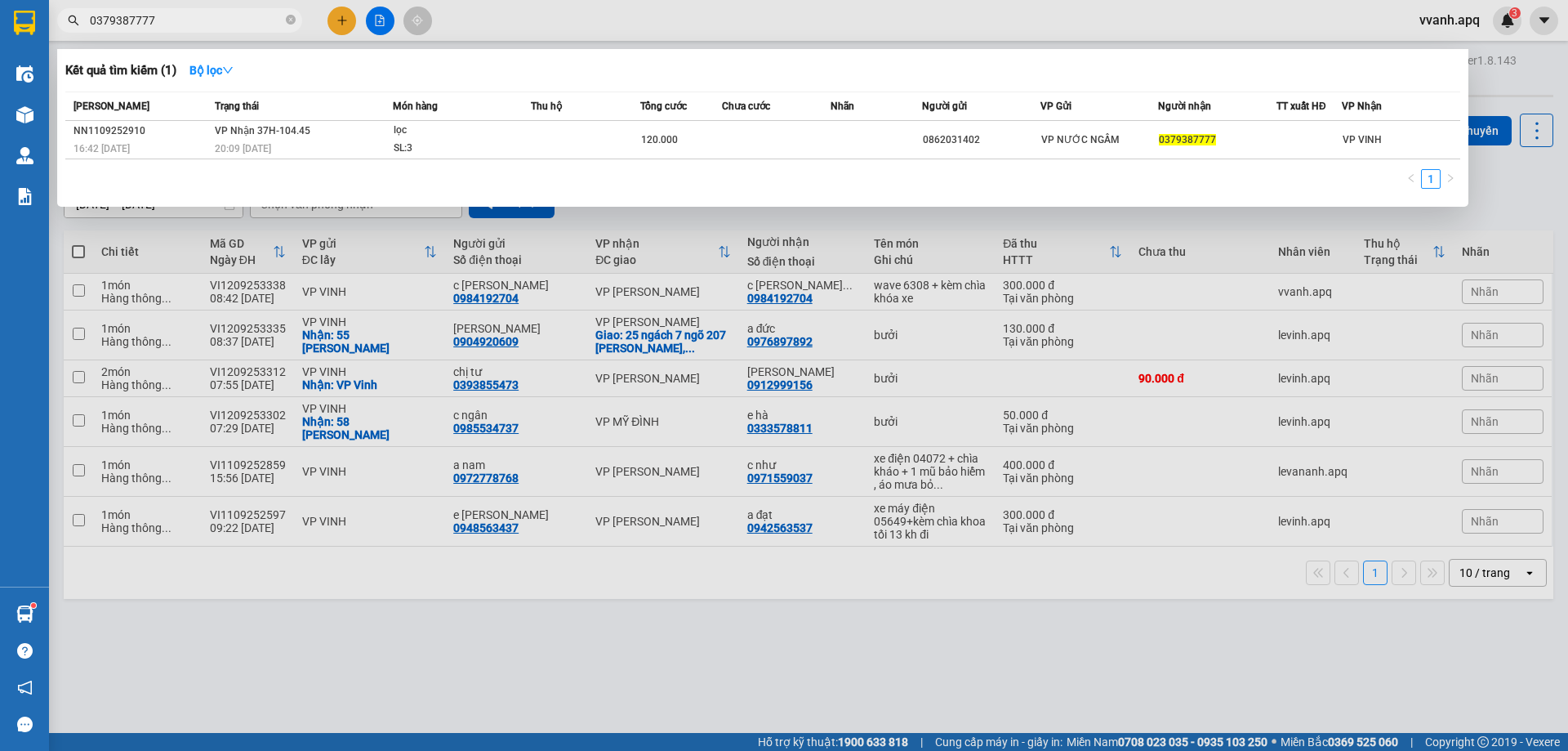
click at [254, 22] on input "0379387777" at bounding box center [186, 20] width 193 height 18
paste input "987561262"
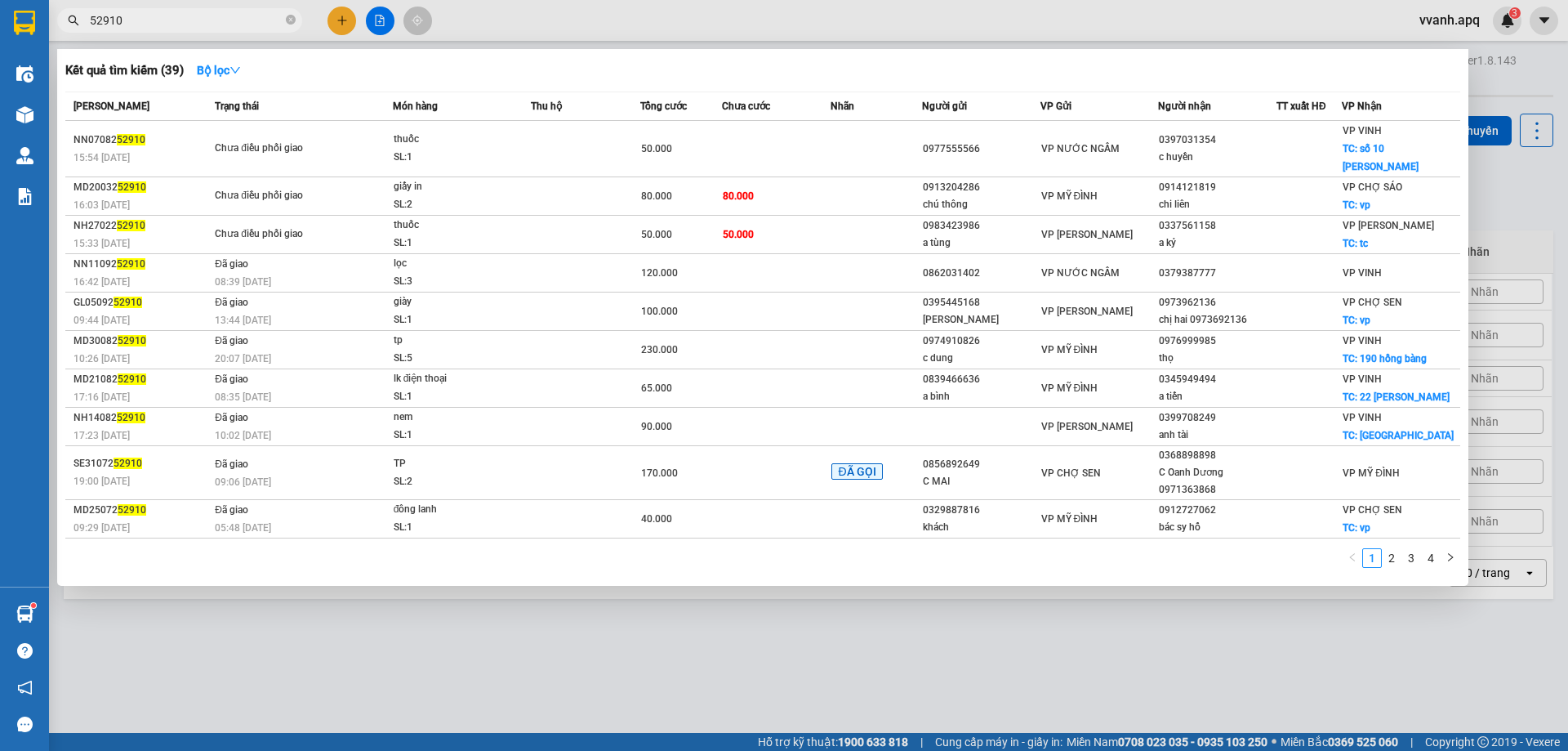
click at [152, 22] on input "52910" at bounding box center [186, 20] width 193 height 18
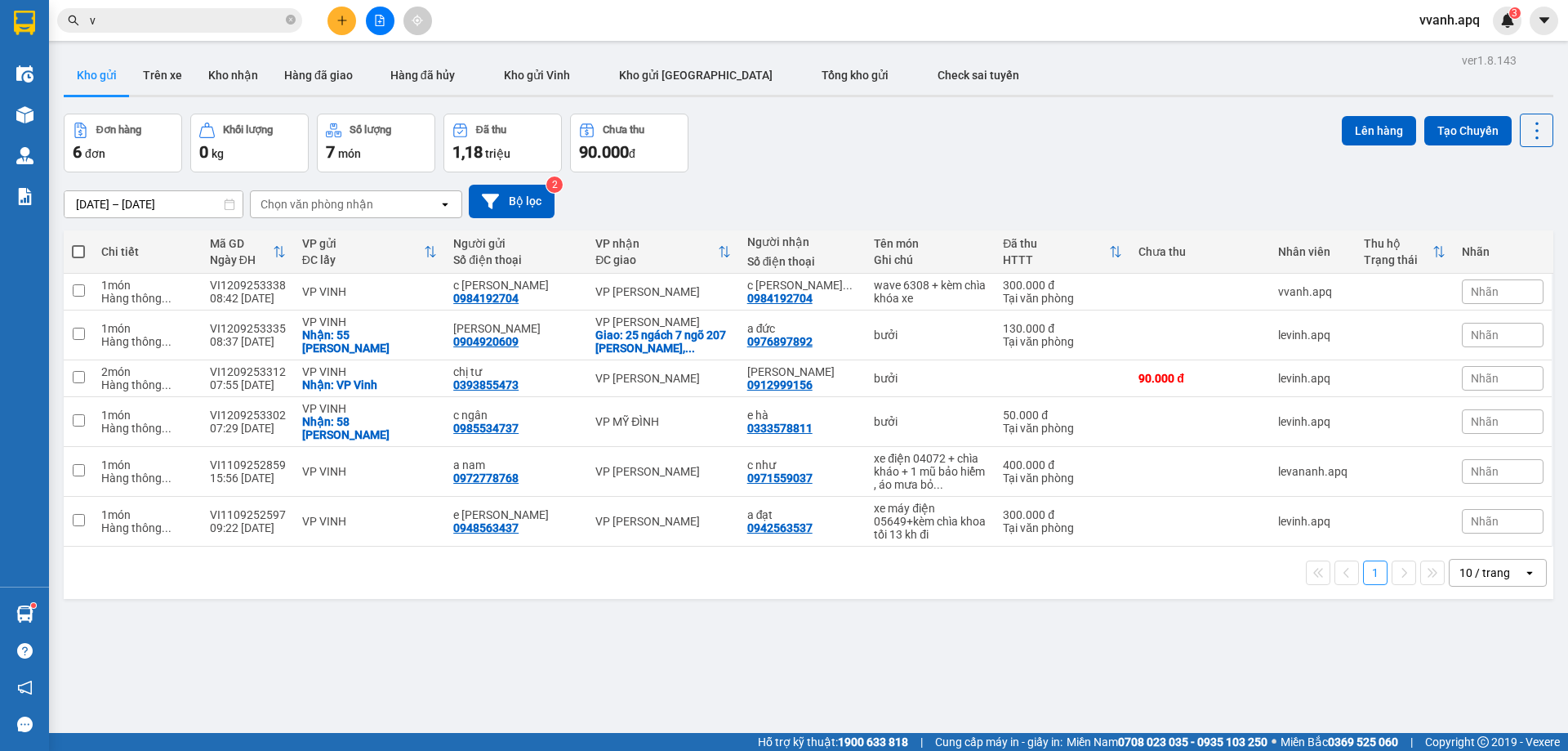
click at [152, 22] on input "v" at bounding box center [186, 20] width 193 height 18
paste input "0987561262"
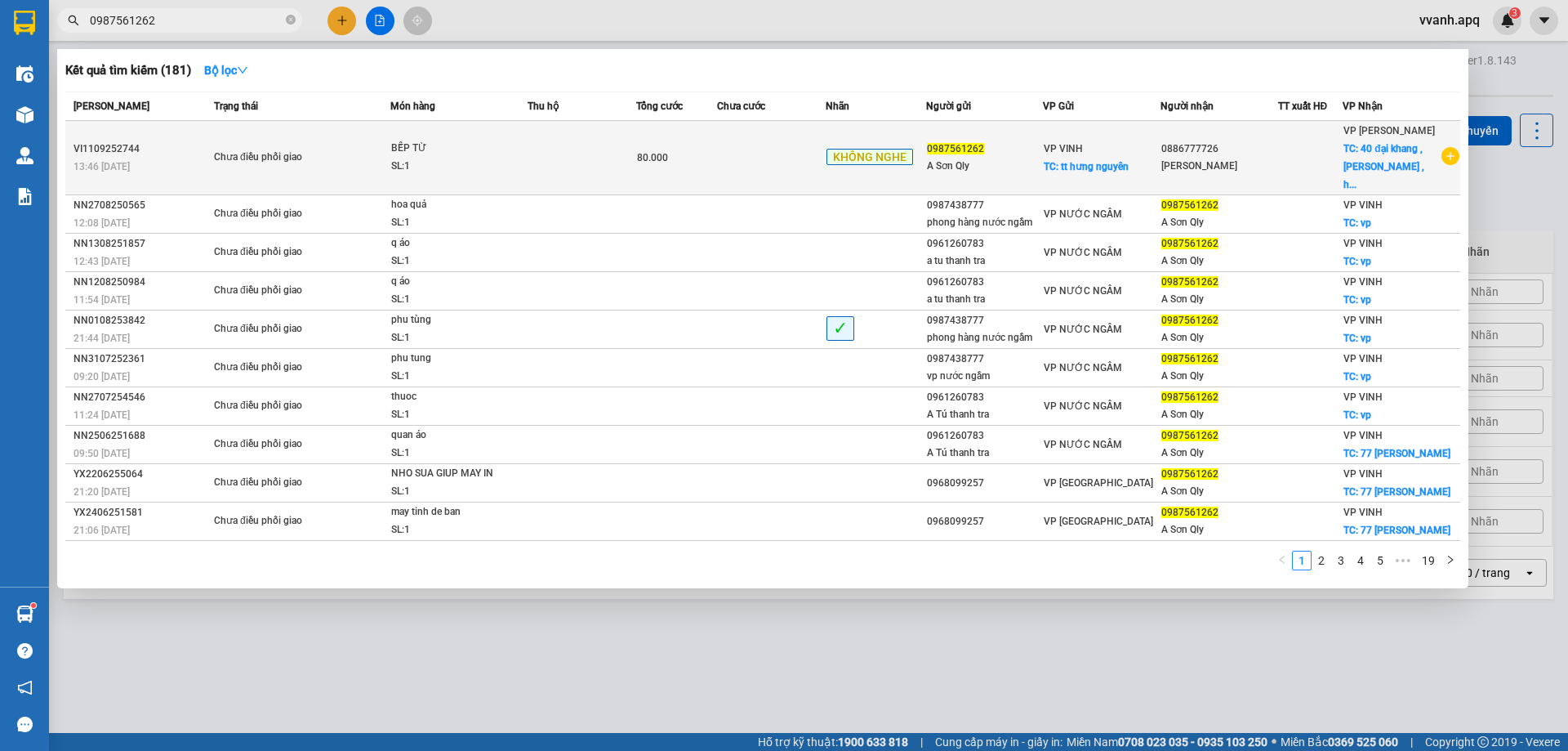
type input "0987561262"
click at [432, 142] on div "BẾP TỪ" at bounding box center [453, 148] width 123 height 18
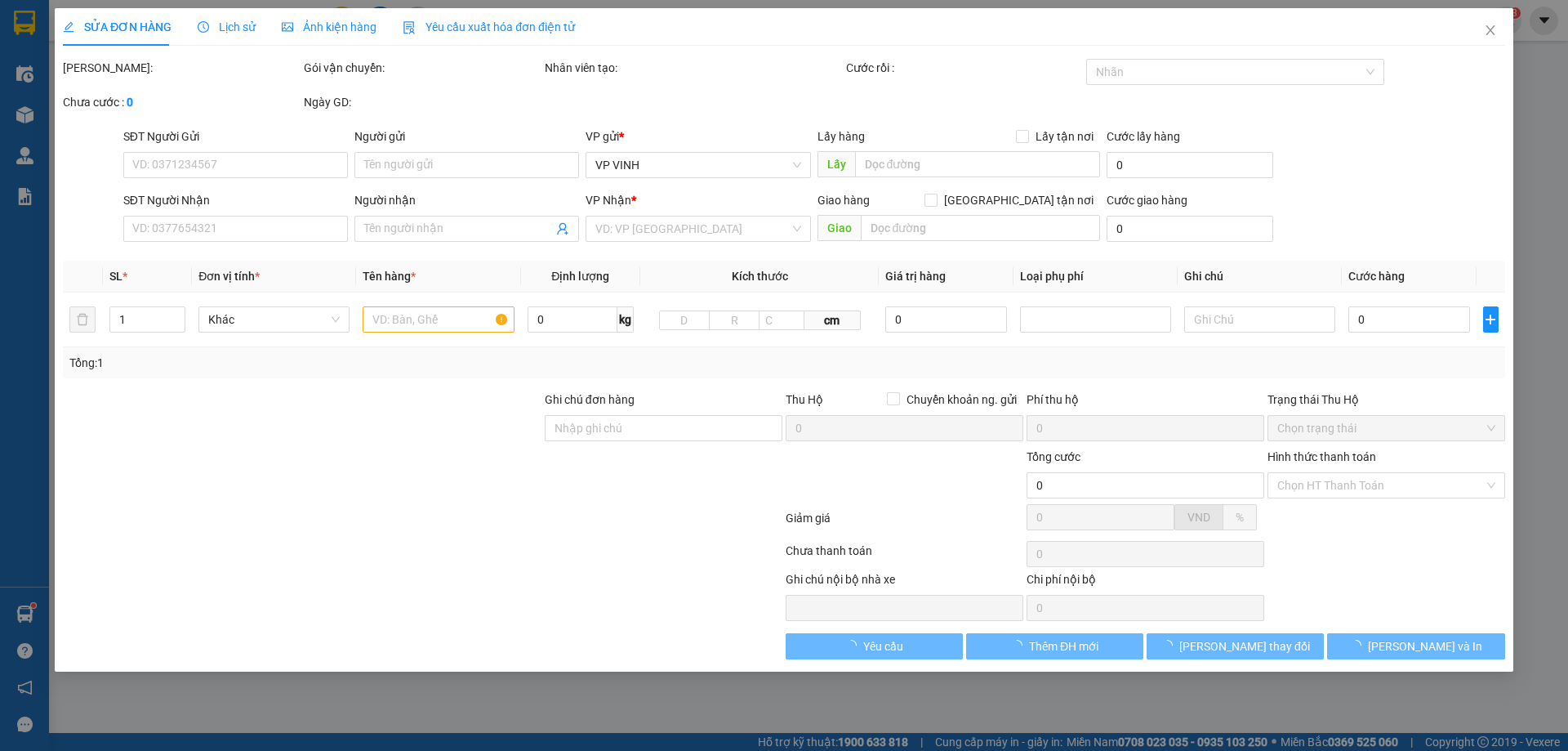
type input "0987561262"
type input "A Sơn Qly"
checkbox input "true"
type input "tt hưng nguyên"
type input "0886777726"
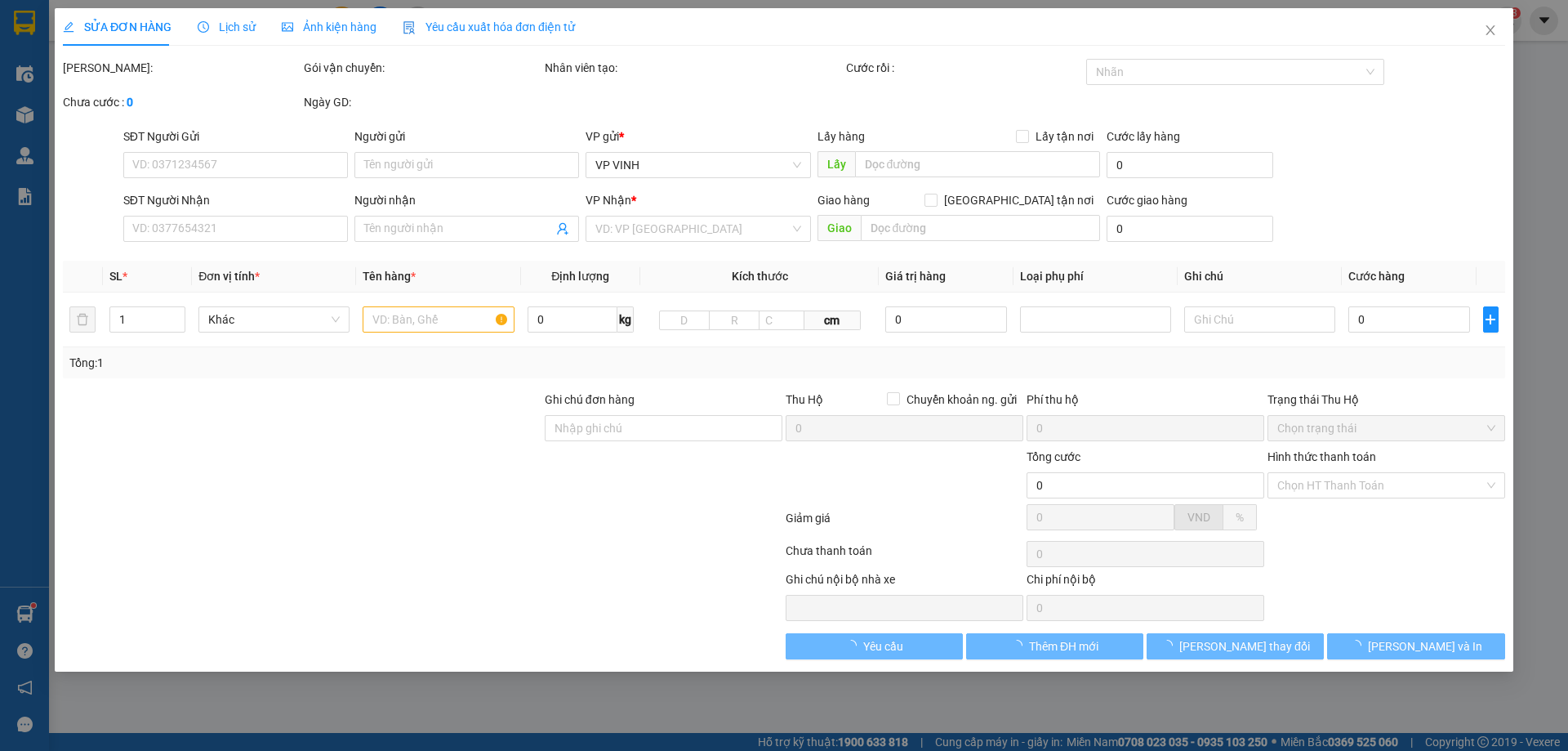
type input "nguyễn tuấn anh"
checkbox input "true"
type input "40 đại khang , hữu hòa , hà nội"
type input "80.000"
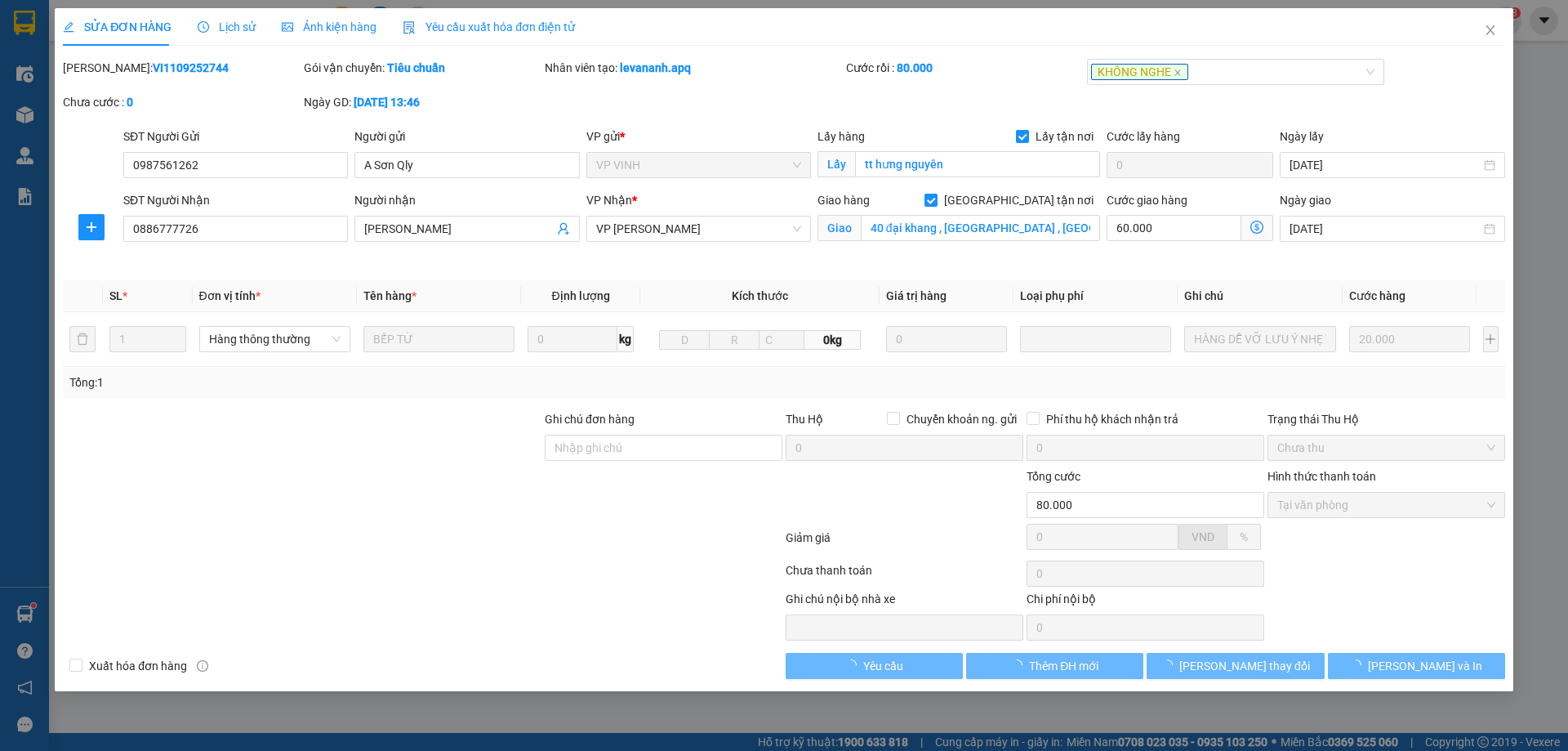
click at [237, 32] on span "Lịch sử" at bounding box center [226, 27] width 58 height 13
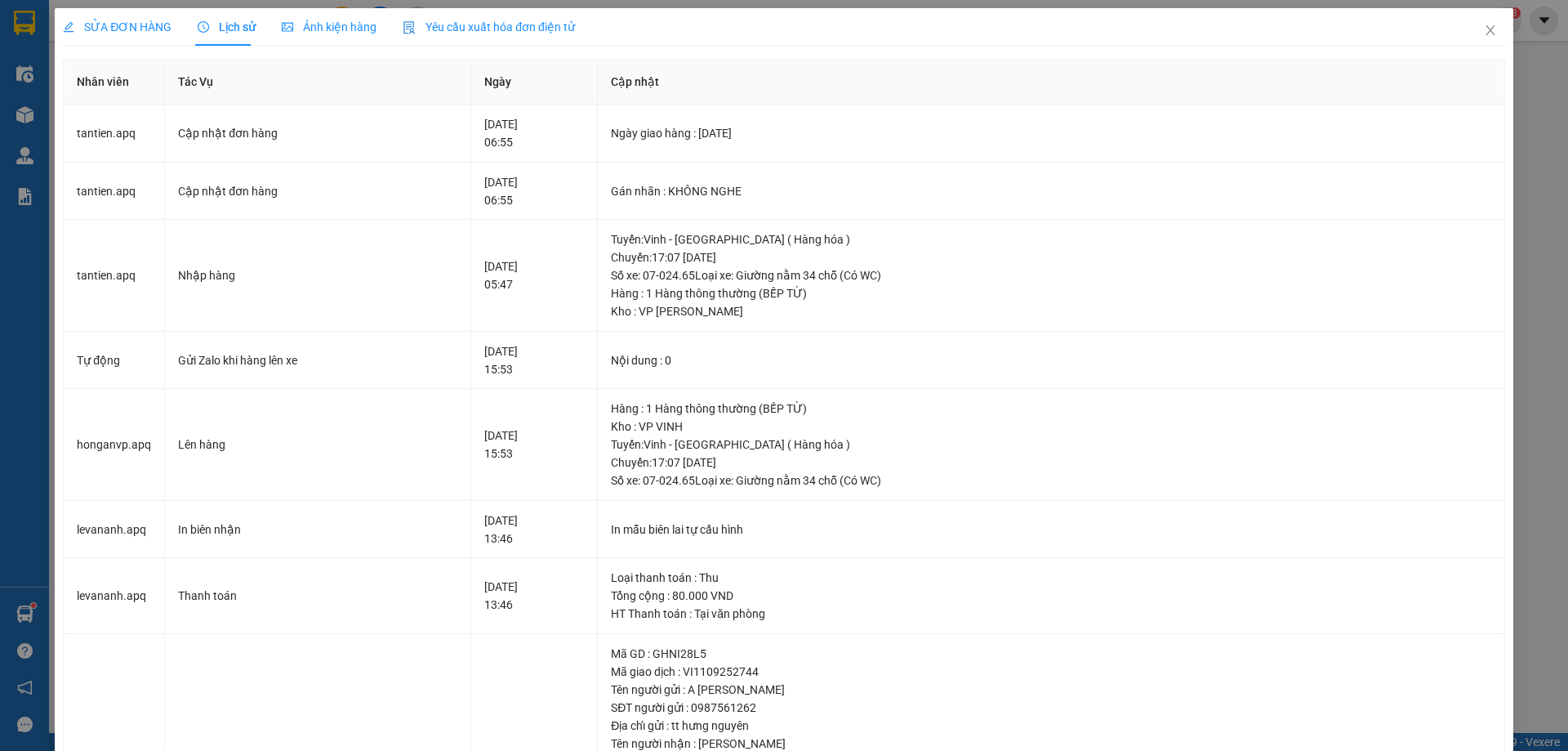
click at [171, 30] on div "SỬA ĐƠN HÀNG Lịch sử Ảnh kiện hàng Yêu cầu xuất hóa đơn điện tử" at bounding box center [319, 27] width 513 height 38
click at [162, 24] on span "SỬA ĐƠN HÀNG" at bounding box center [117, 27] width 109 height 13
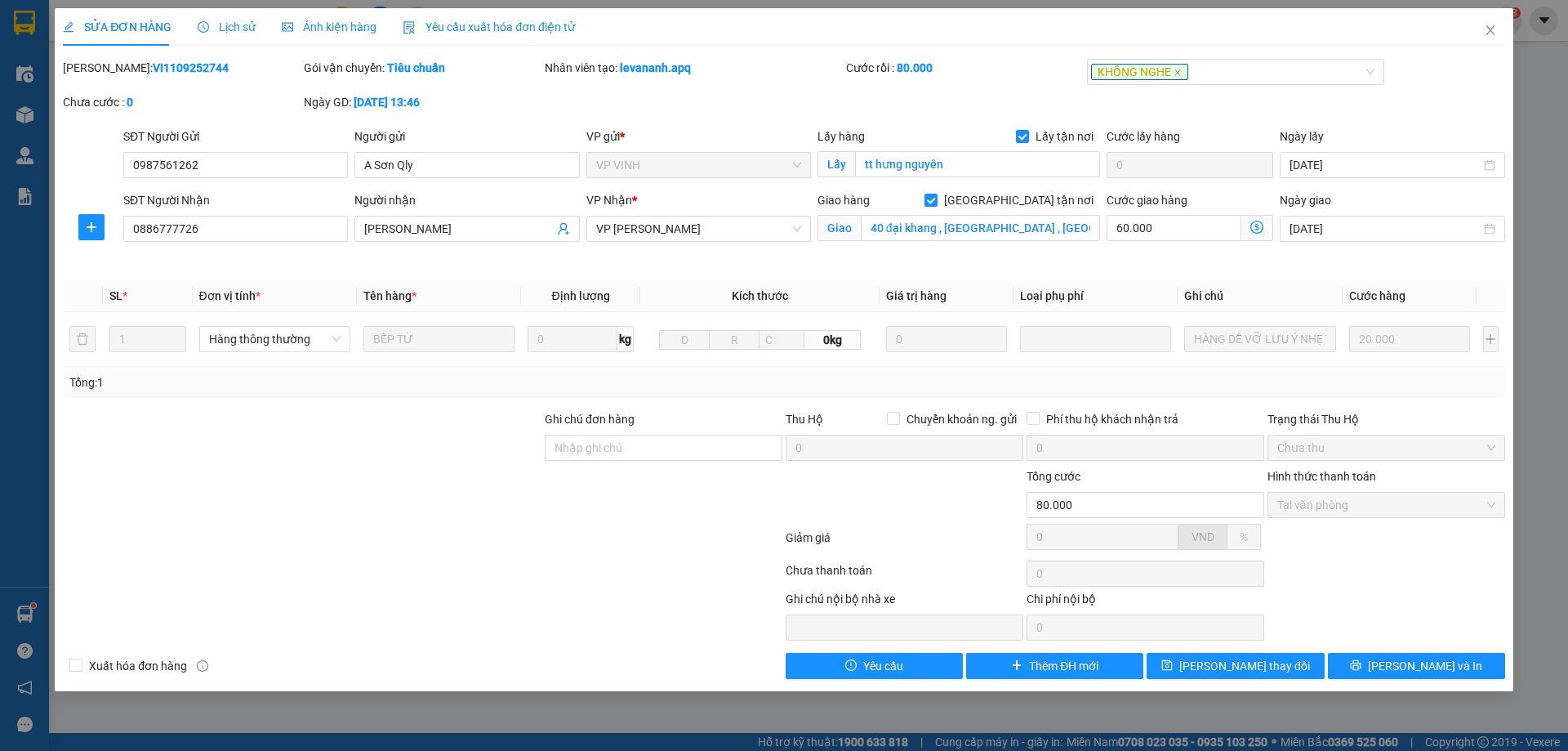
click at [231, 30] on span "Lịch sử" at bounding box center [226, 27] width 58 height 13
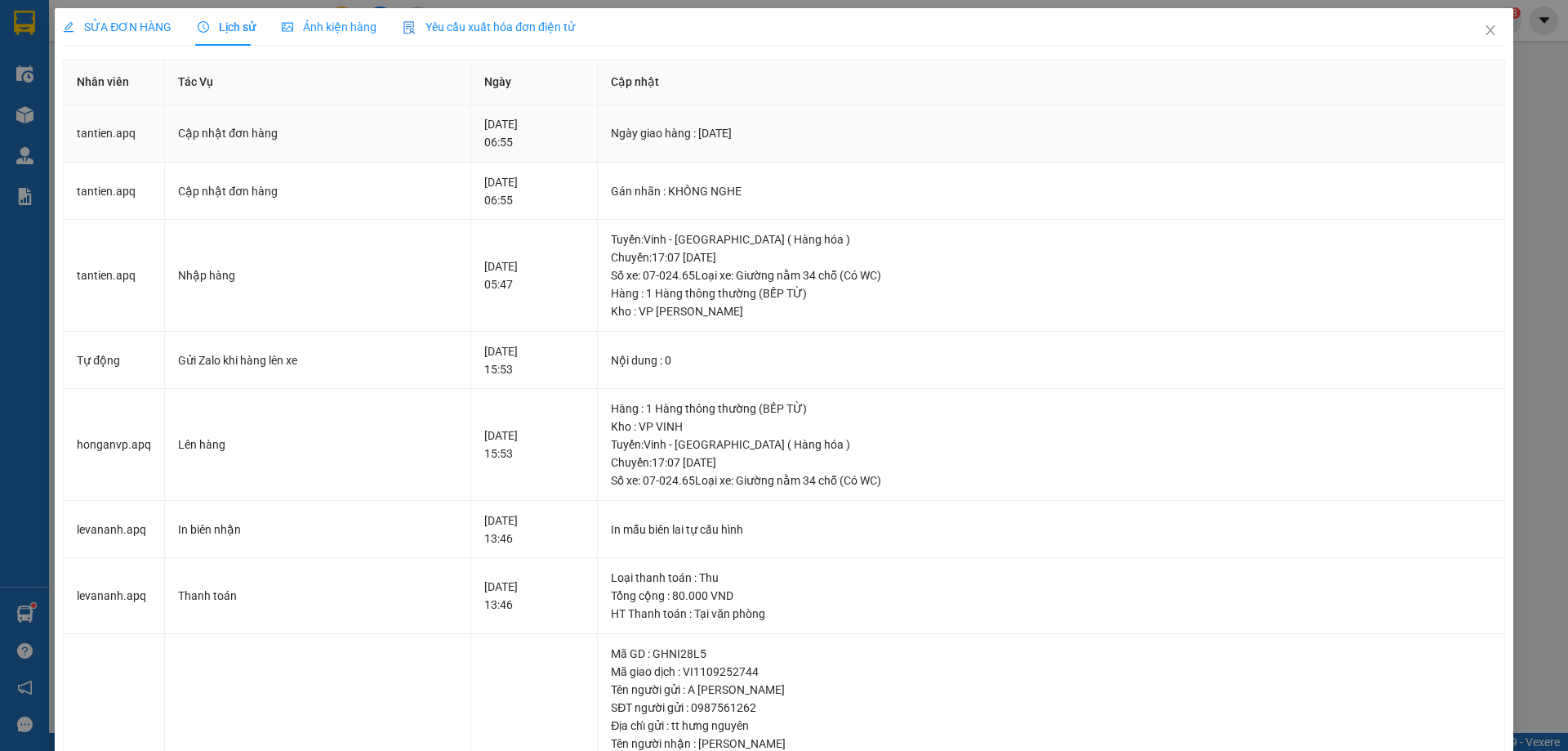
click at [253, 133] on div "Cập nhật đơn hàng" at bounding box center [318, 133] width 279 height 18
click at [139, 37] on div "SỬA ĐƠN HÀNG" at bounding box center [117, 27] width 109 height 38
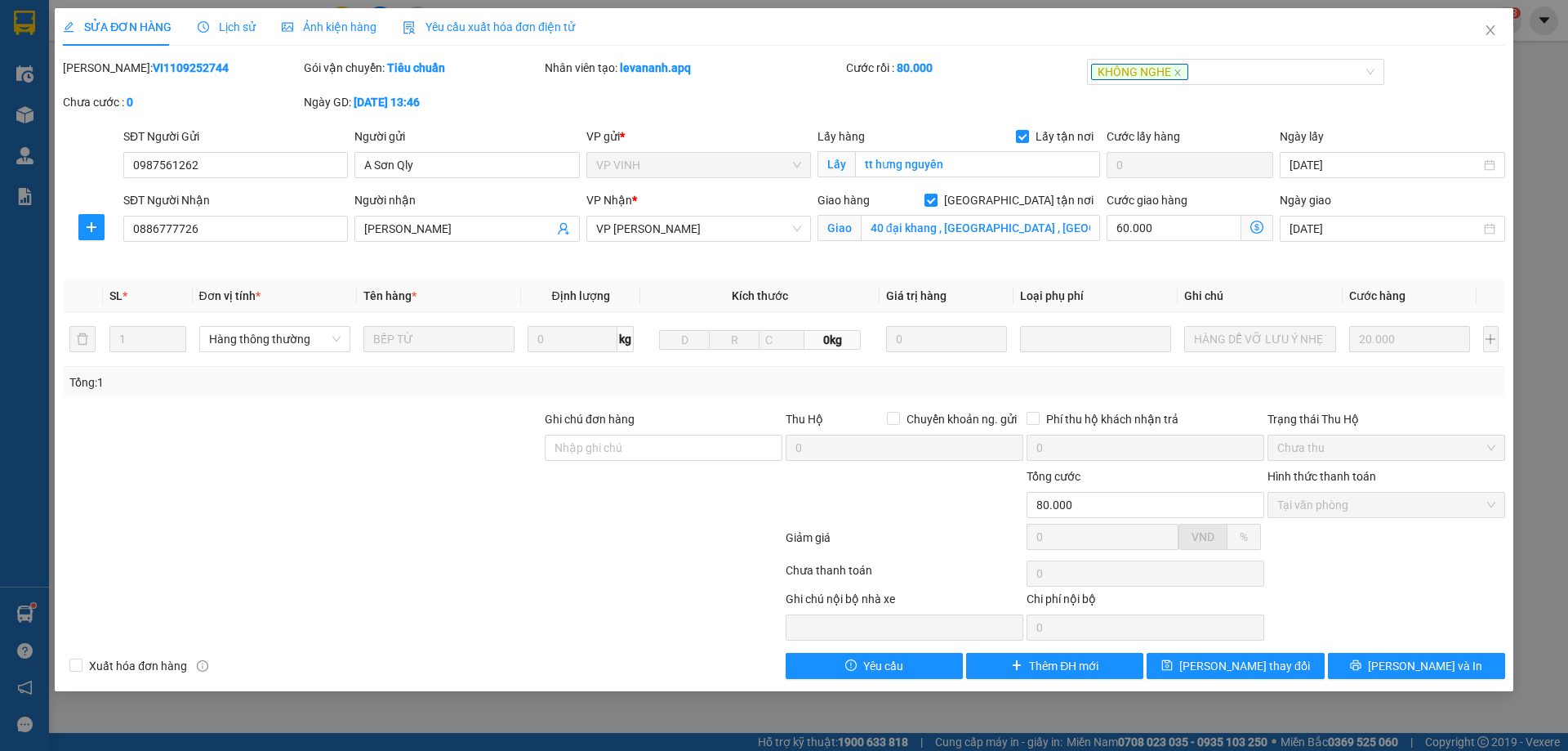
click at [382, 99] on b "11-09-2025 lúc 13:46" at bounding box center [386, 103] width 66 height 13
click at [382, 66] on div "Gói vận chuyển: Tiêu chuẩn" at bounding box center [423, 67] width 237 height 18
click at [498, 458] on div at bounding box center [302, 439] width 482 height 57
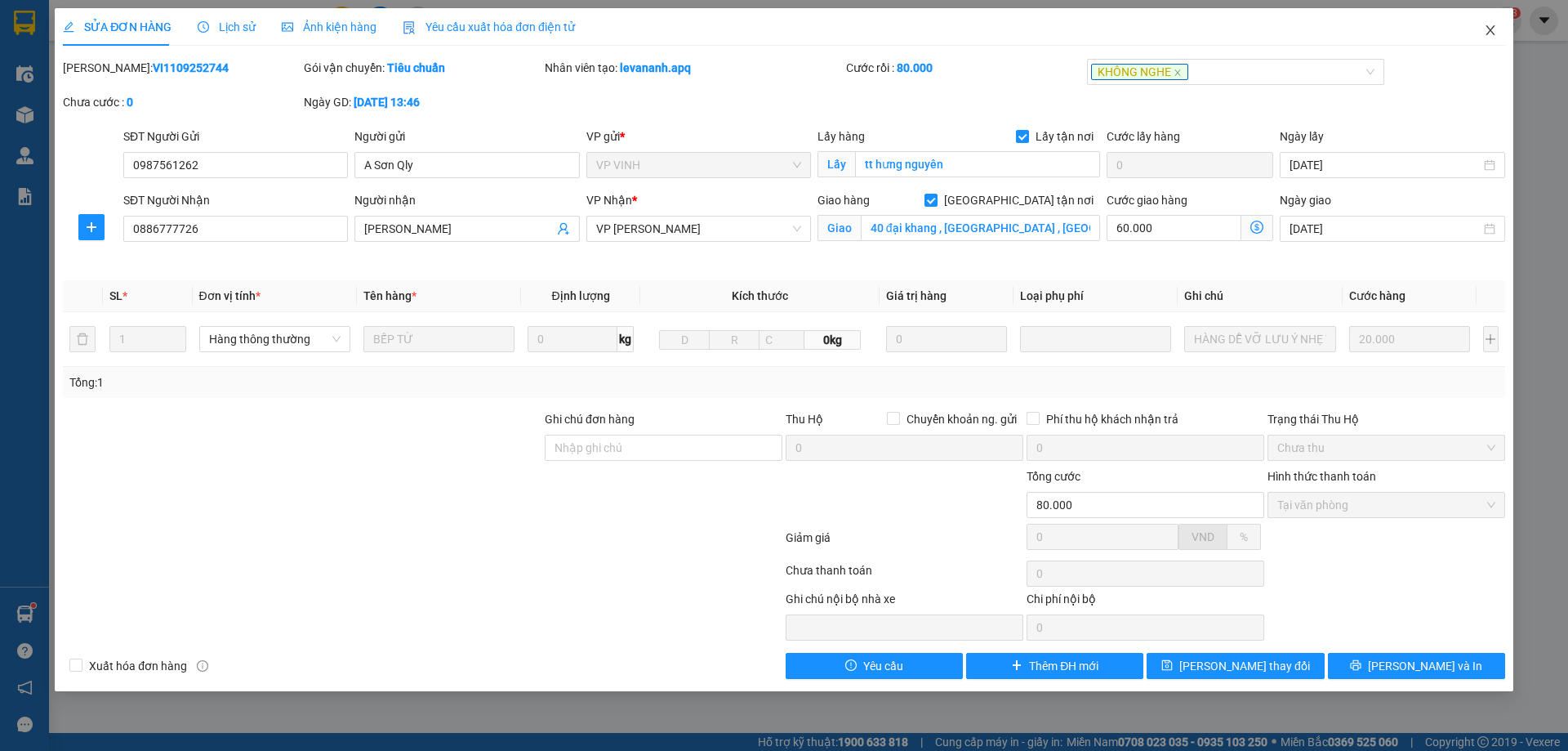
click at [1488, 23] on span "Close" at bounding box center [1491, 31] width 45 height 45
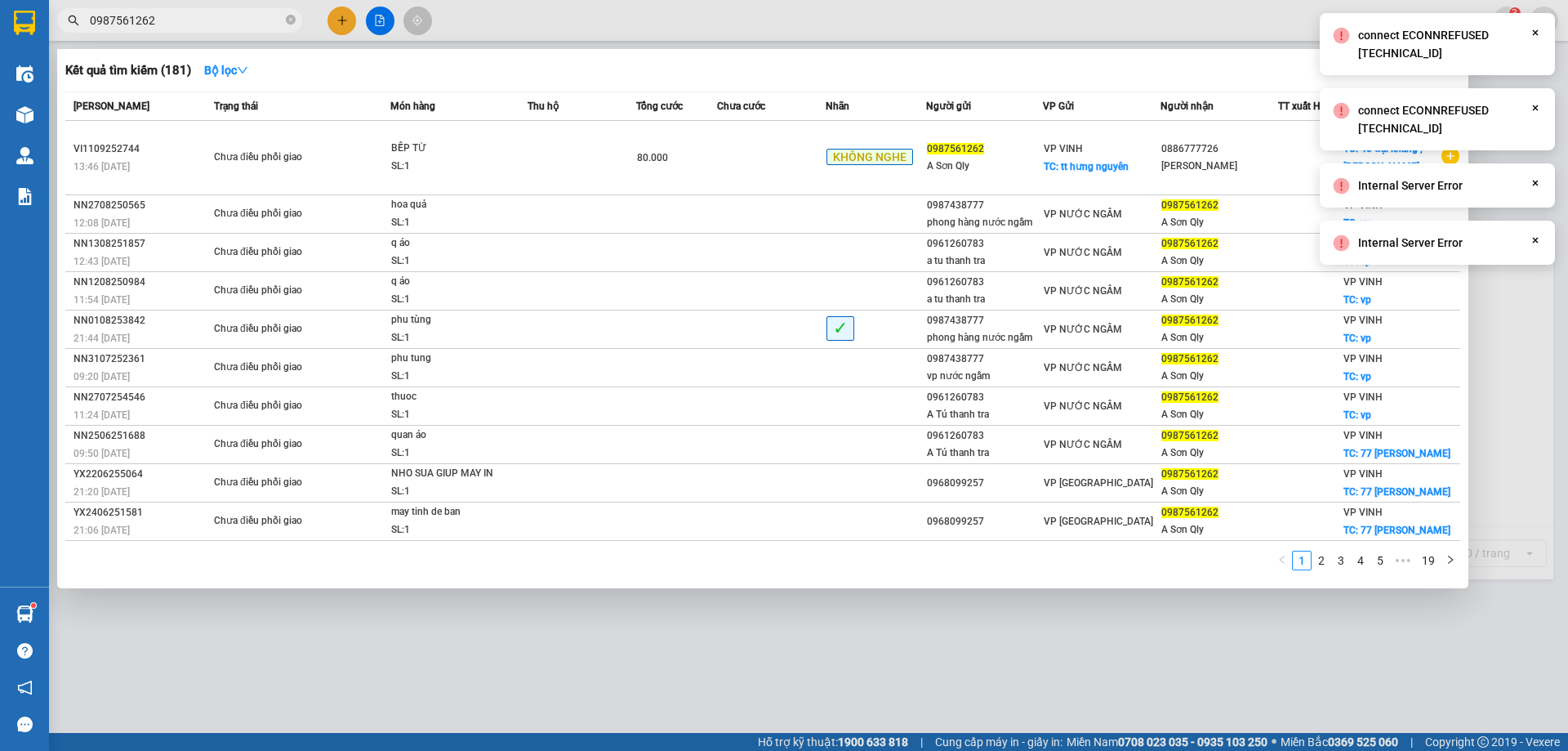
click at [195, 18] on input "0987561262" at bounding box center [186, 20] width 193 height 18
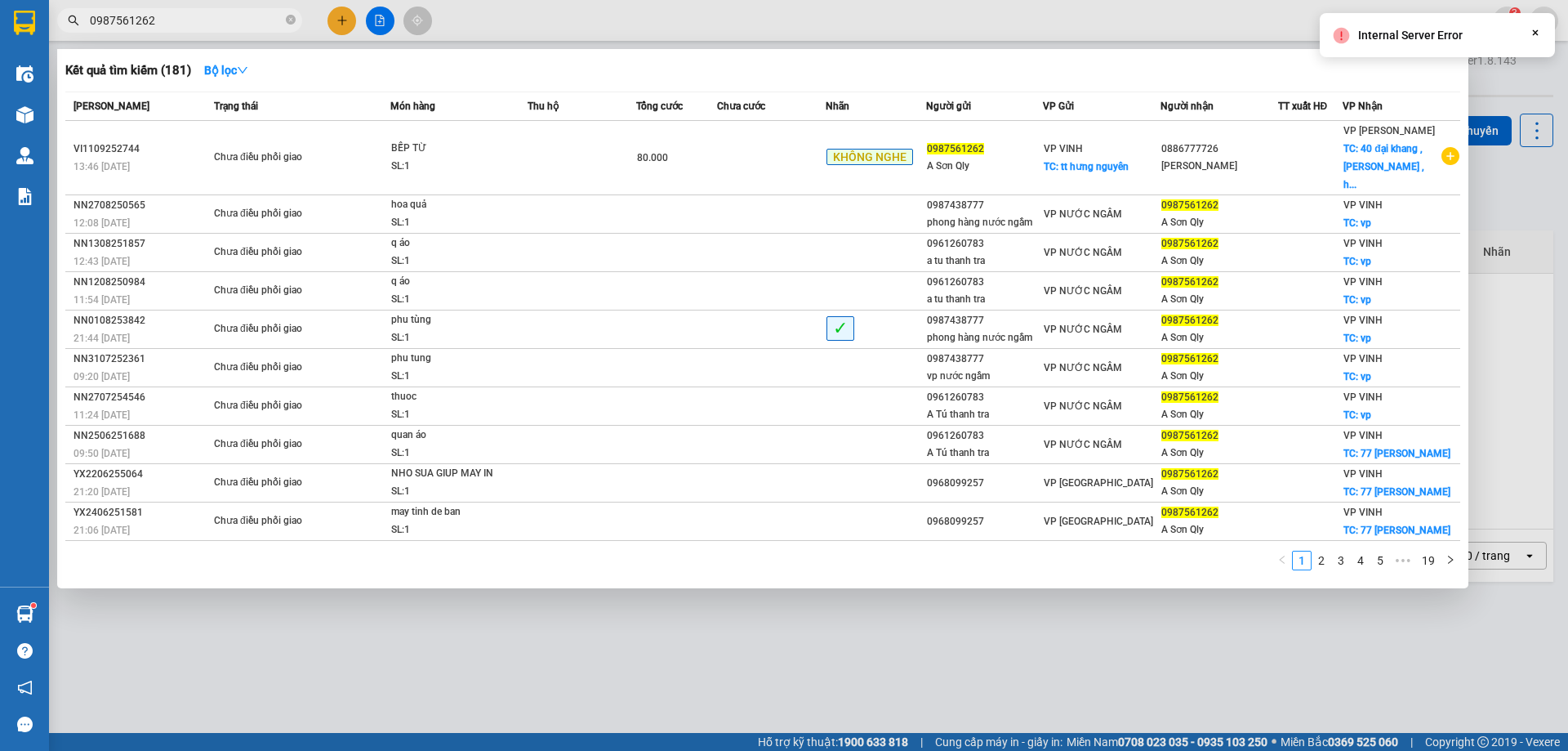
click at [1072, 24] on div at bounding box center [784, 376] width 1568 height 751
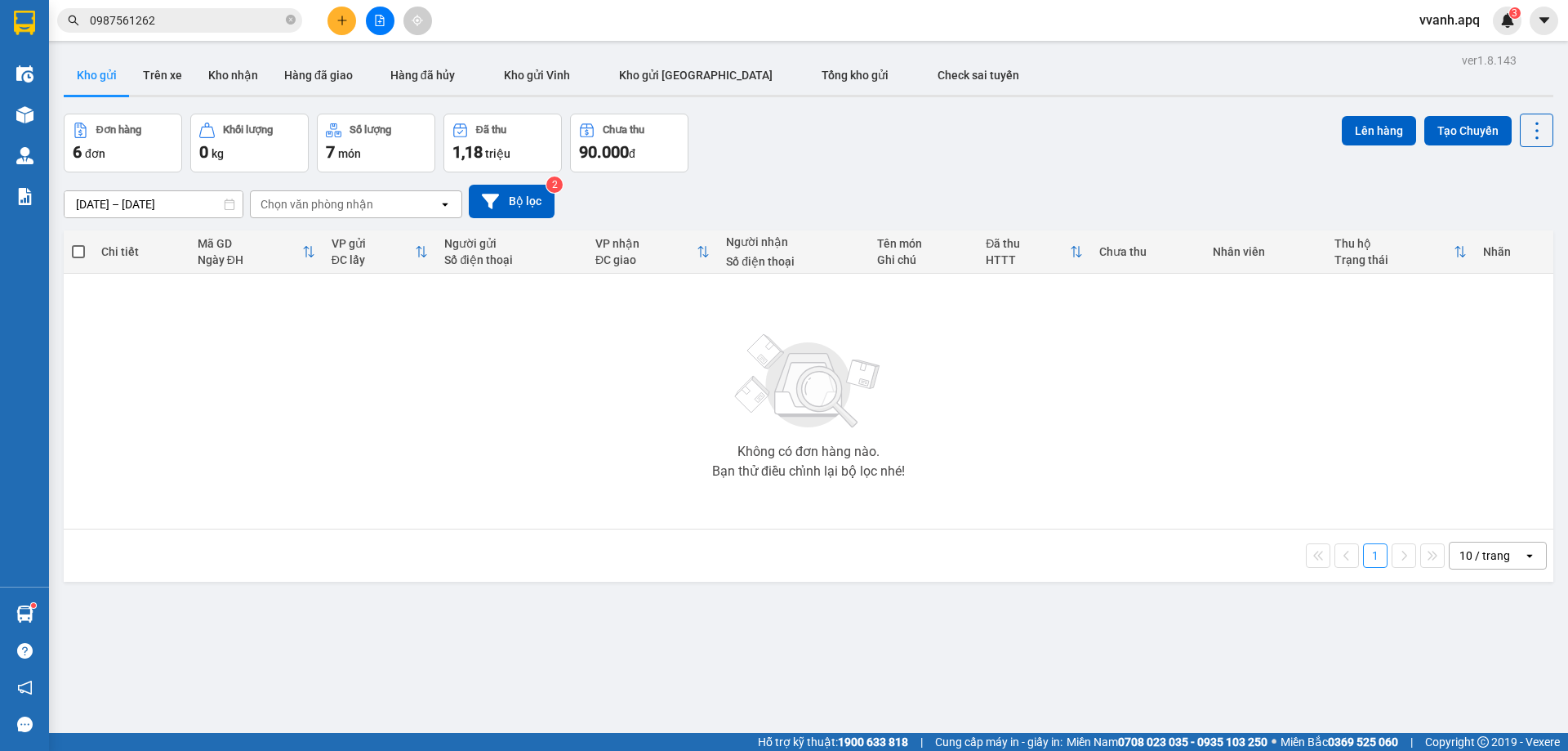
click at [347, 19] on icon "plus" at bounding box center [343, 20] width 12 height 12
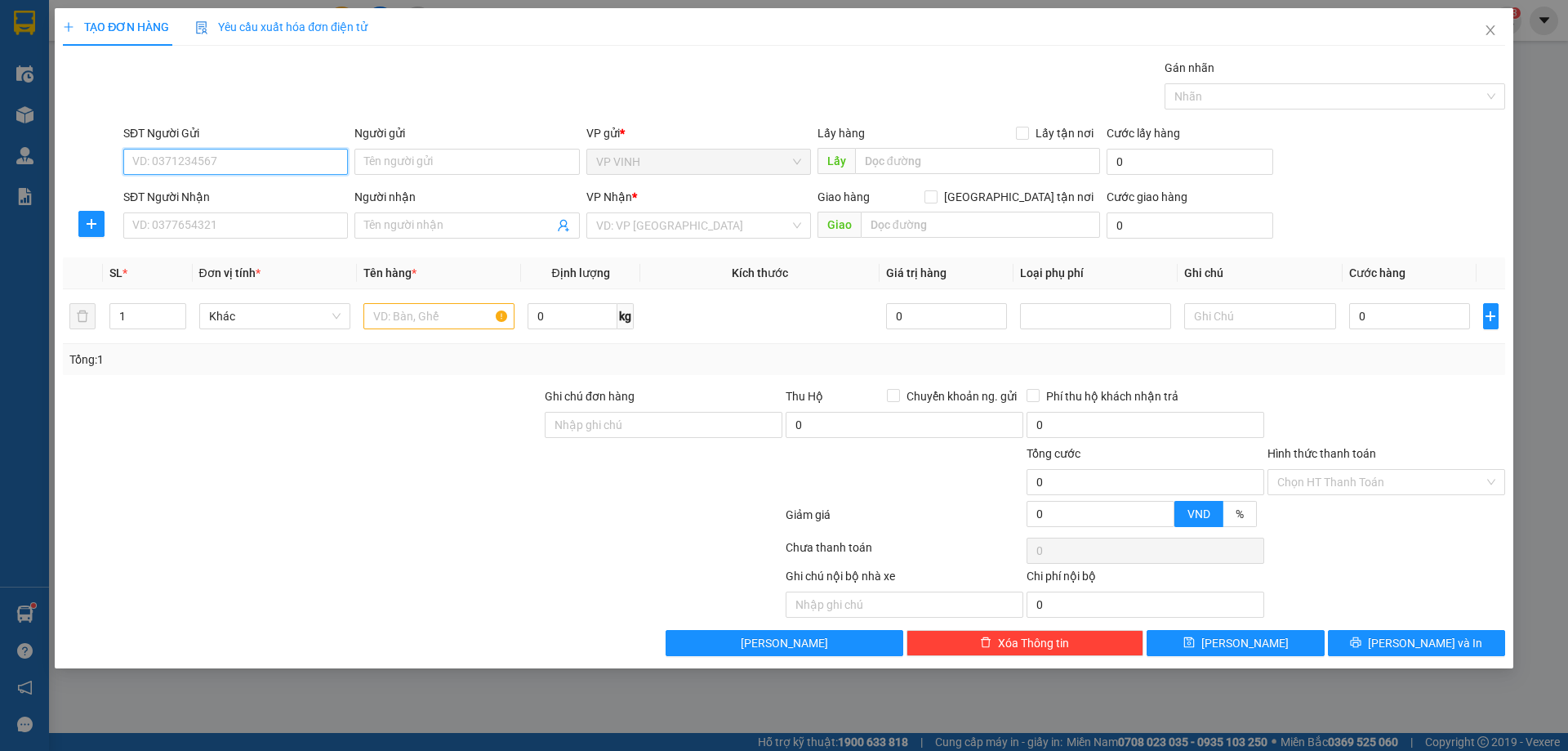
paste input "0979561698"
type input "0979561698"
click at [240, 195] on div "0979561698 - a LÂM0972777498" at bounding box center [236, 194] width 205 height 18
type input "a LÂM0972777498"
checkbox input "true"
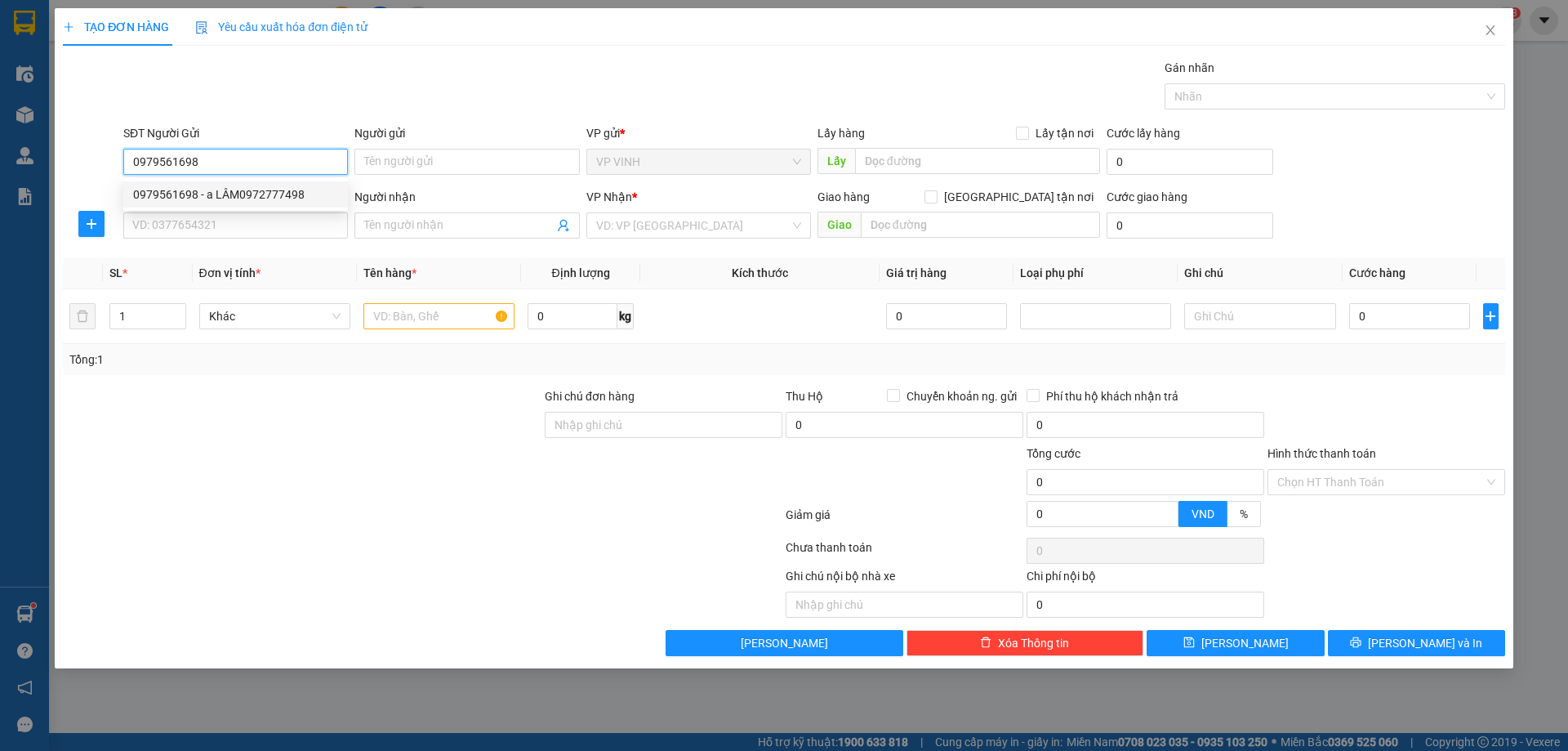
type input "27 trần đình san"
type input "0979561698"
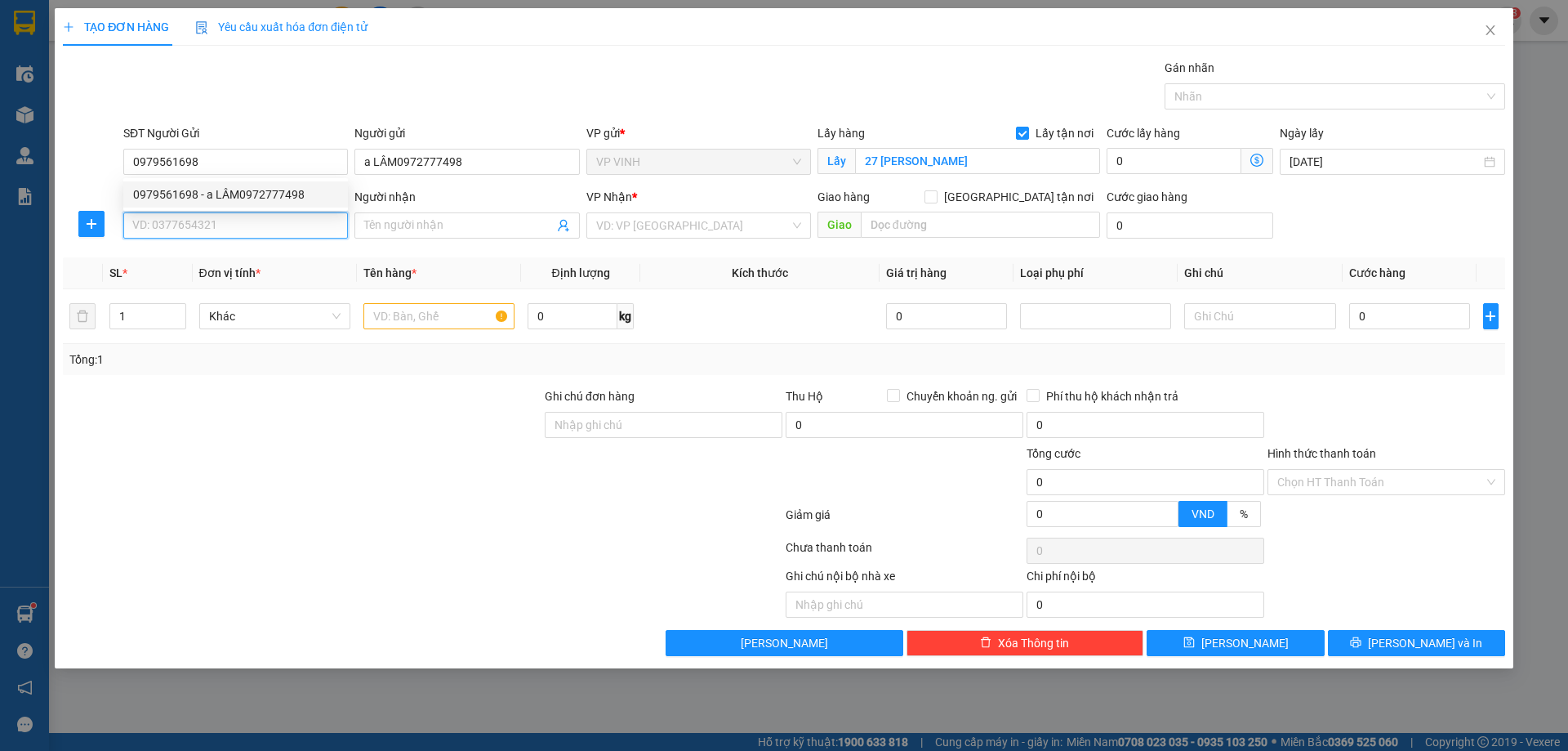
click at [269, 228] on input "SĐT Người Nhận" at bounding box center [236, 225] width 225 height 26
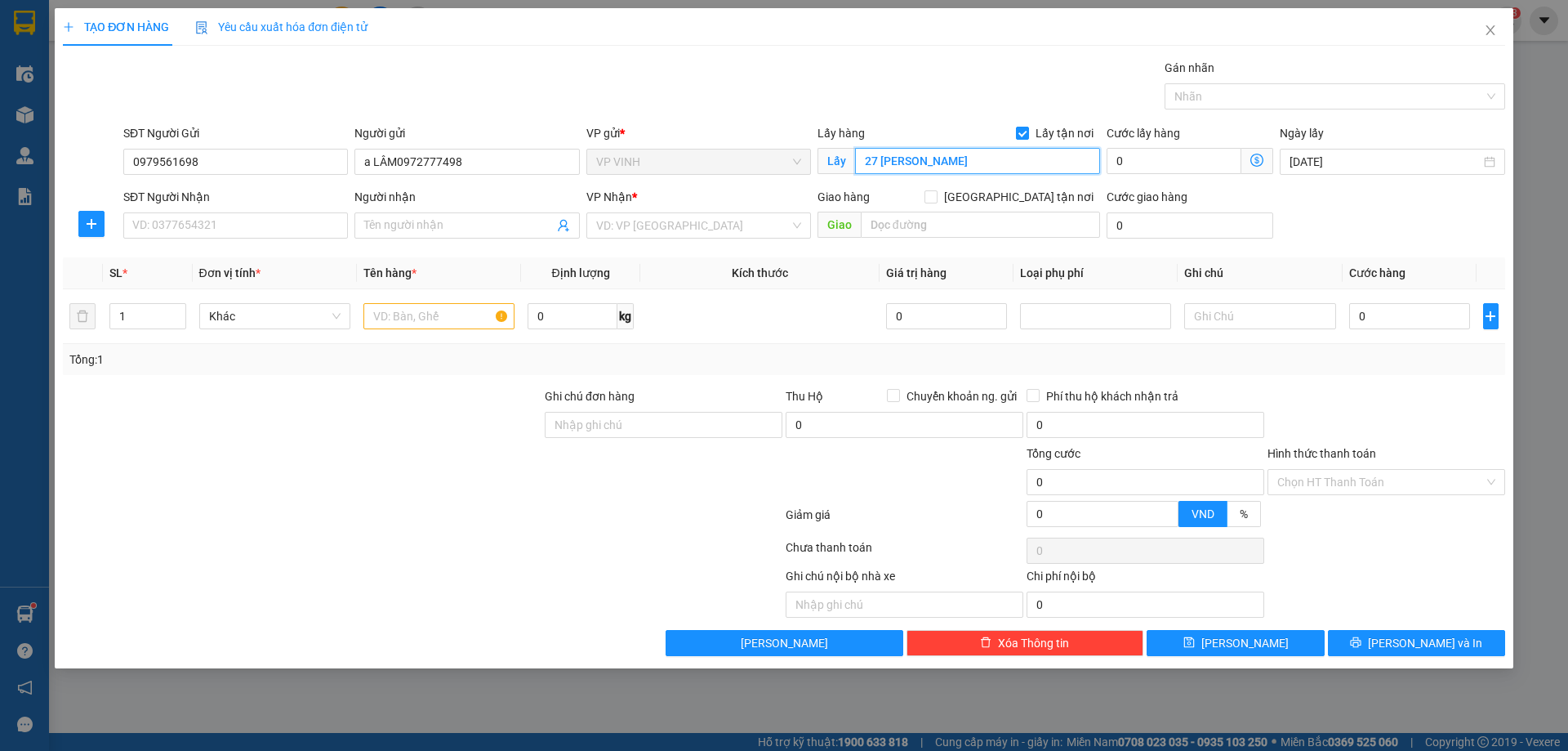
click at [925, 163] on input "27 trần đình san" at bounding box center [977, 161] width 245 height 26
paste input "bv hưng nguyê"
type input "bv hưng nguyên"
click at [319, 231] on input "SĐT Người Nhận" at bounding box center [236, 225] width 225 height 26
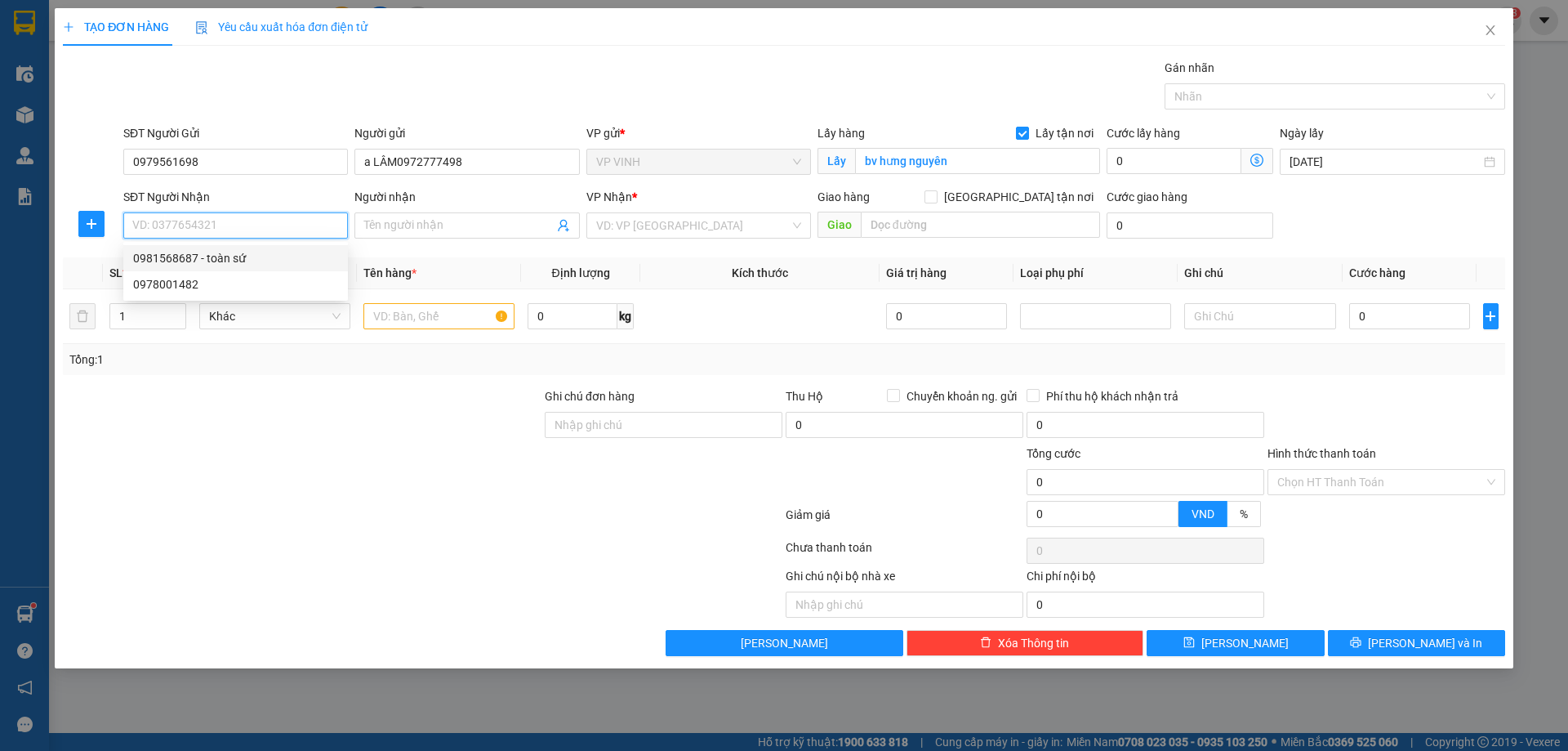
click at [244, 249] on div "0981568687 - toàn sứ" at bounding box center [236, 258] width 205 height 18
type input "0981568687"
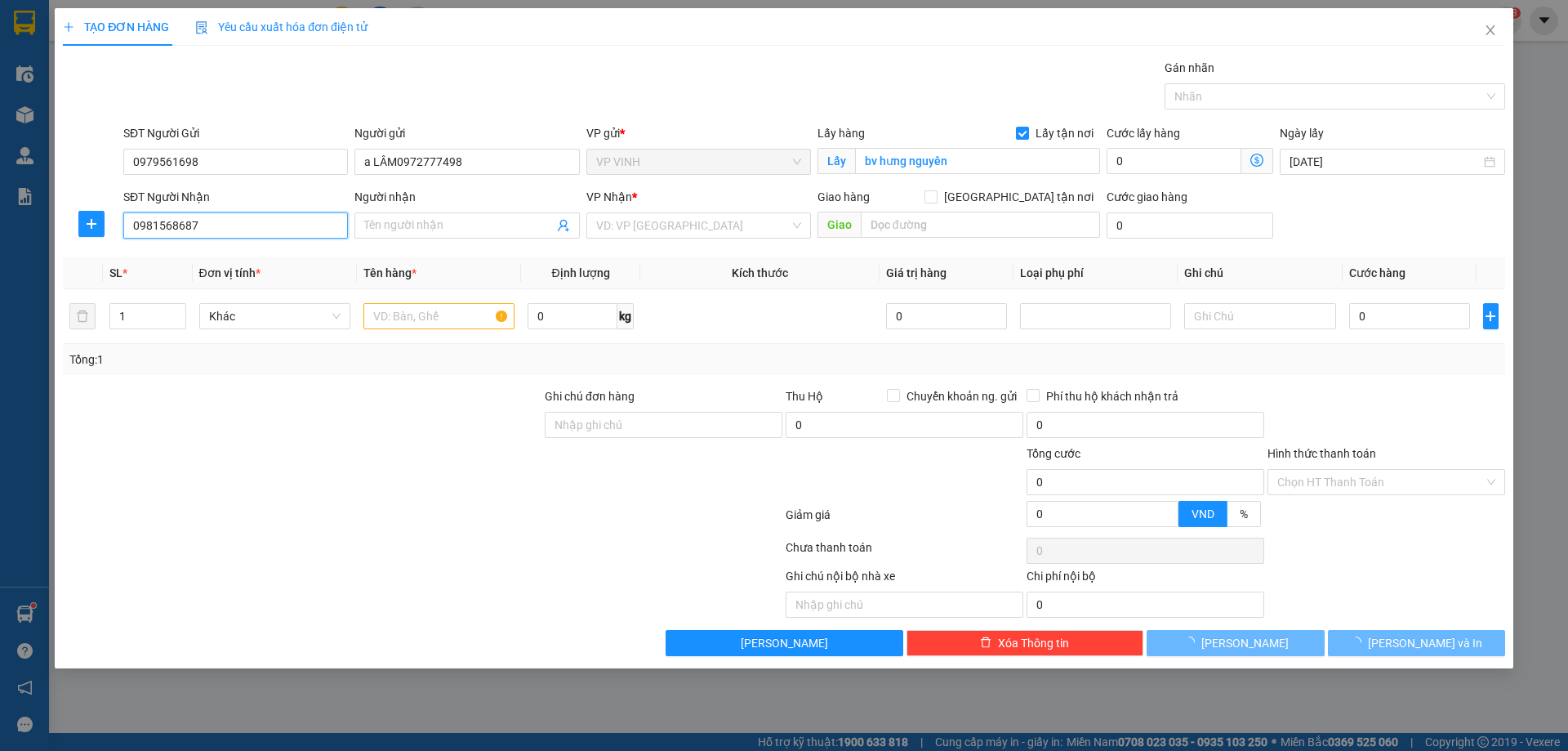
type input "toàn sứ"
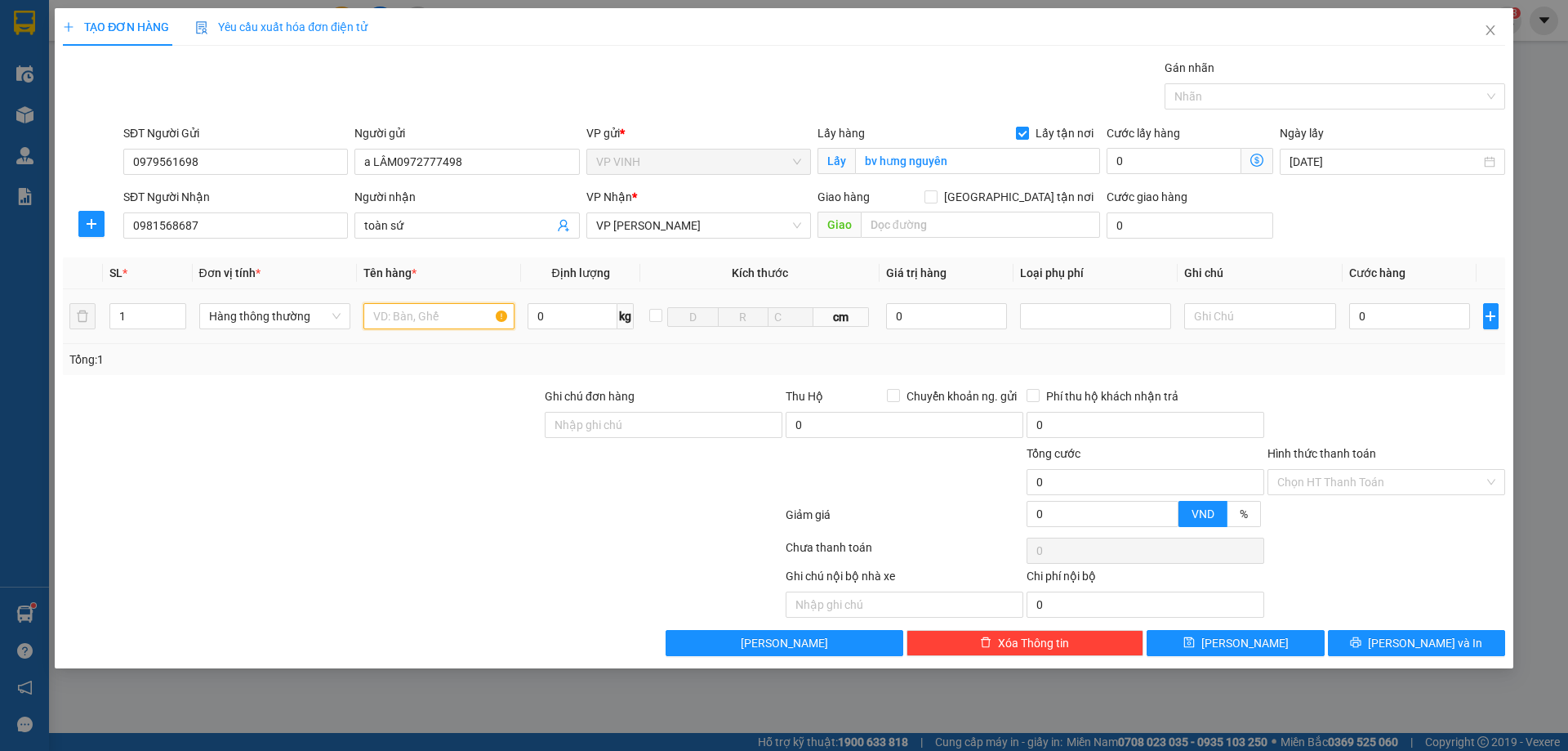
click at [462, 310] on input "text" at bounding box center [439, 316] width 151 height 26
type input "răng"
click at [1427, 338] on td "0" at bounding box center [1411, 317] width 135 height 55
click at [1420, 327] on input "0" at bounding box center [1410, 316] width 122 height 26
type input "30"
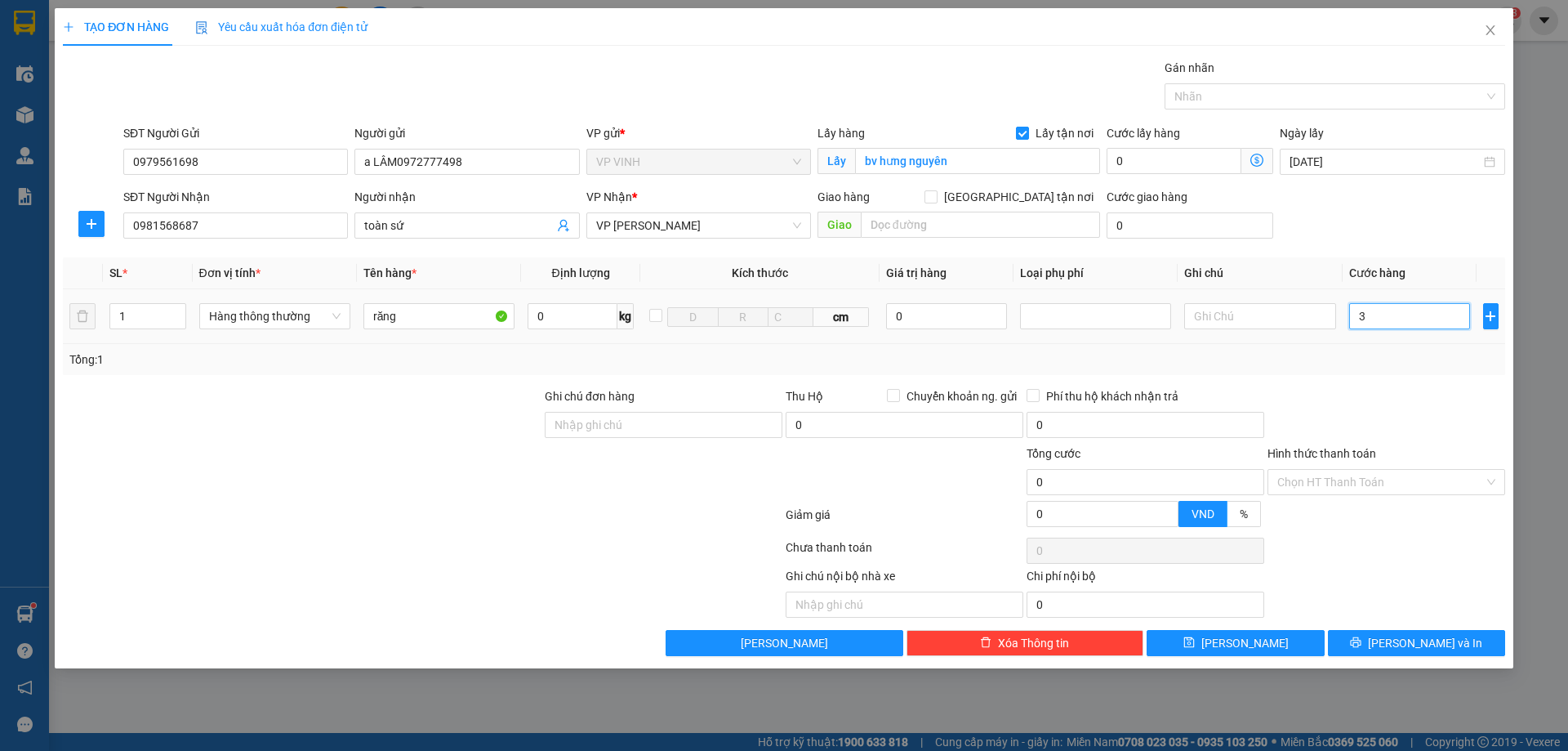
type input "30"
click at [1407, 380] on div "Transit Pickup Surcharge Ids Transit Deliver Surcharge Ids Transit Deliver Surc…" at bounding box center [784, 357] width 1443 height 597
type input "30.000"
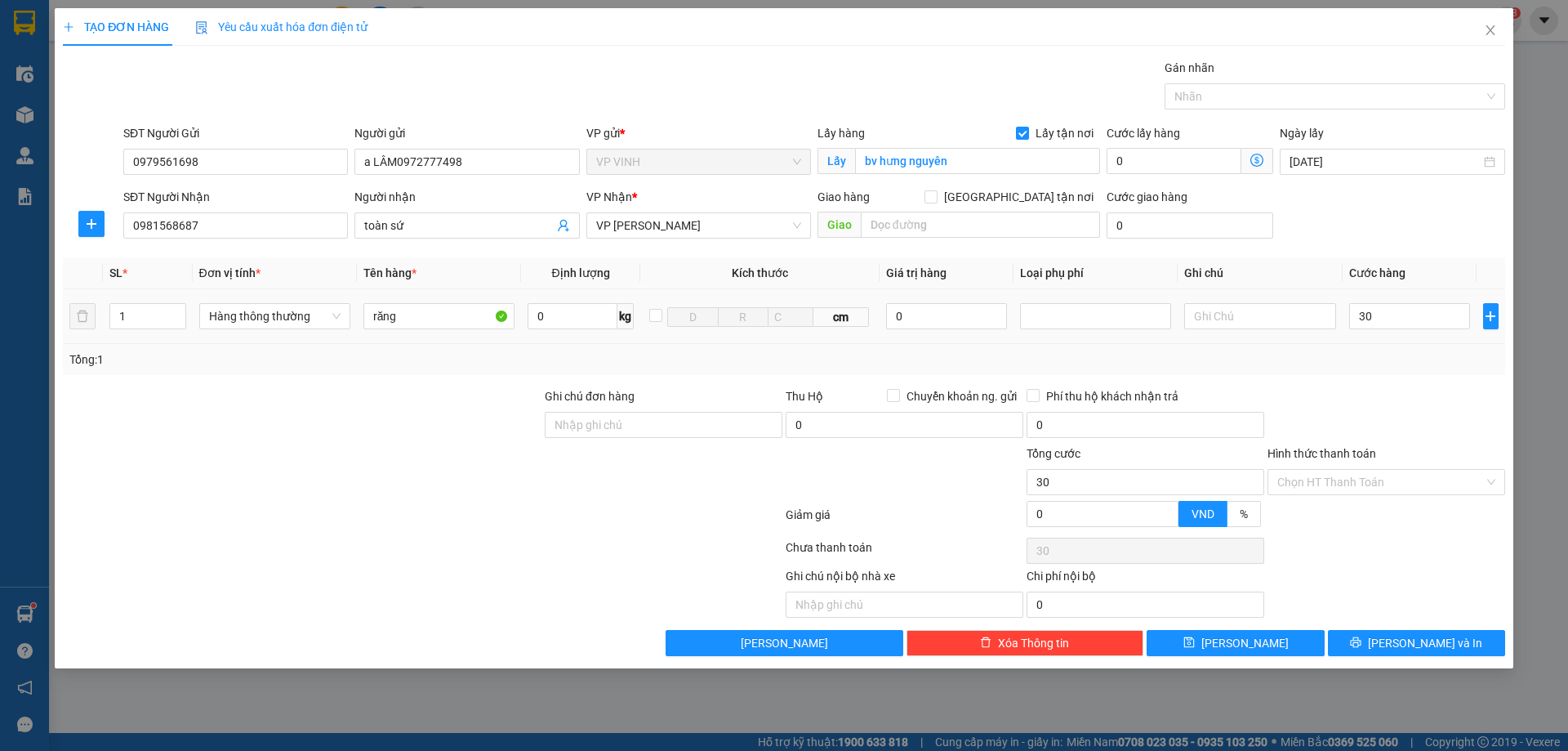
type input "30.000"
click at [1451, 652] on button "[PERSON_NAME] và In" at bounding box center [1417, 642] width 178 height 26
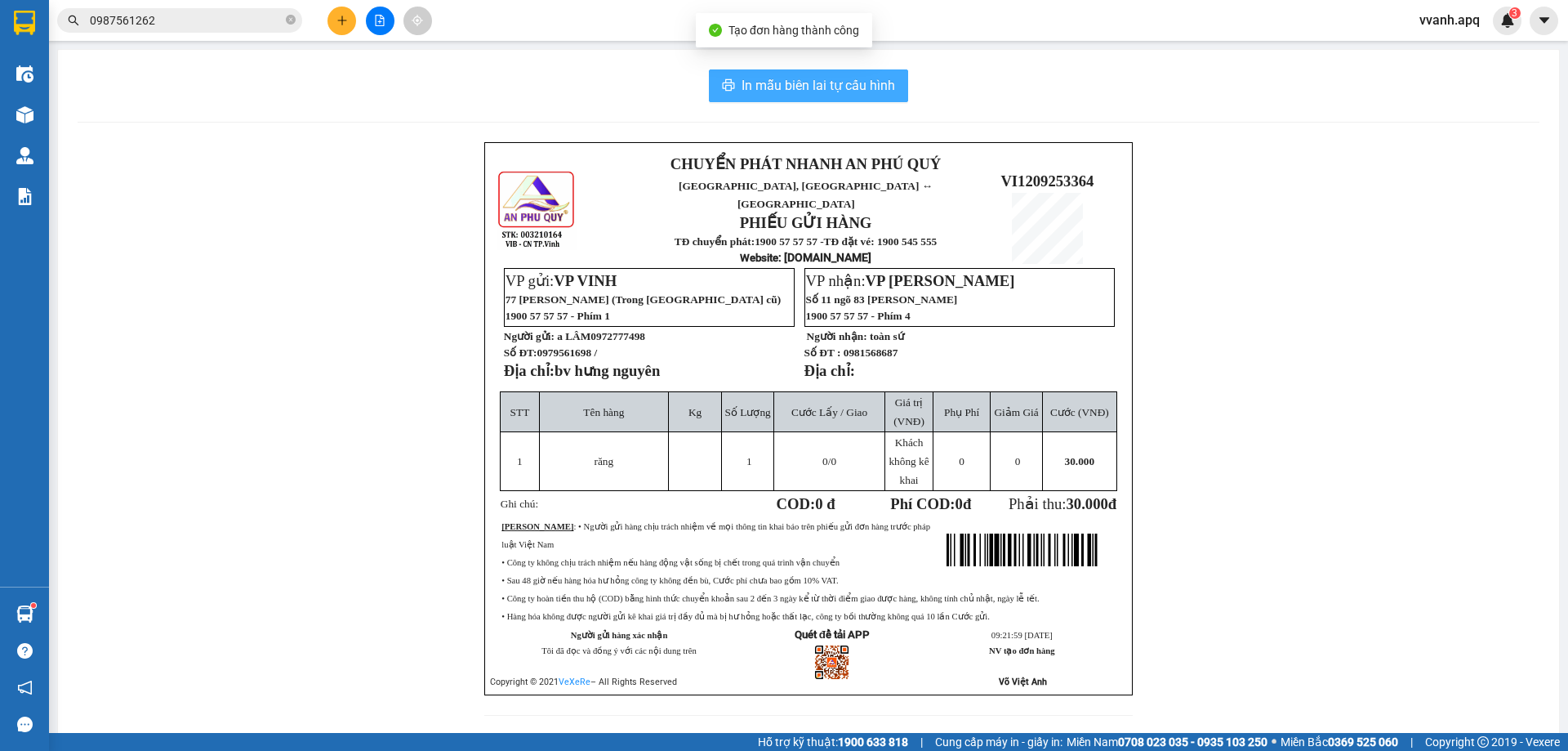
click at [819, 90] on span "In mẫu biên lai tự cấu hình" at bounding box center [818, 85] width 153 height 20
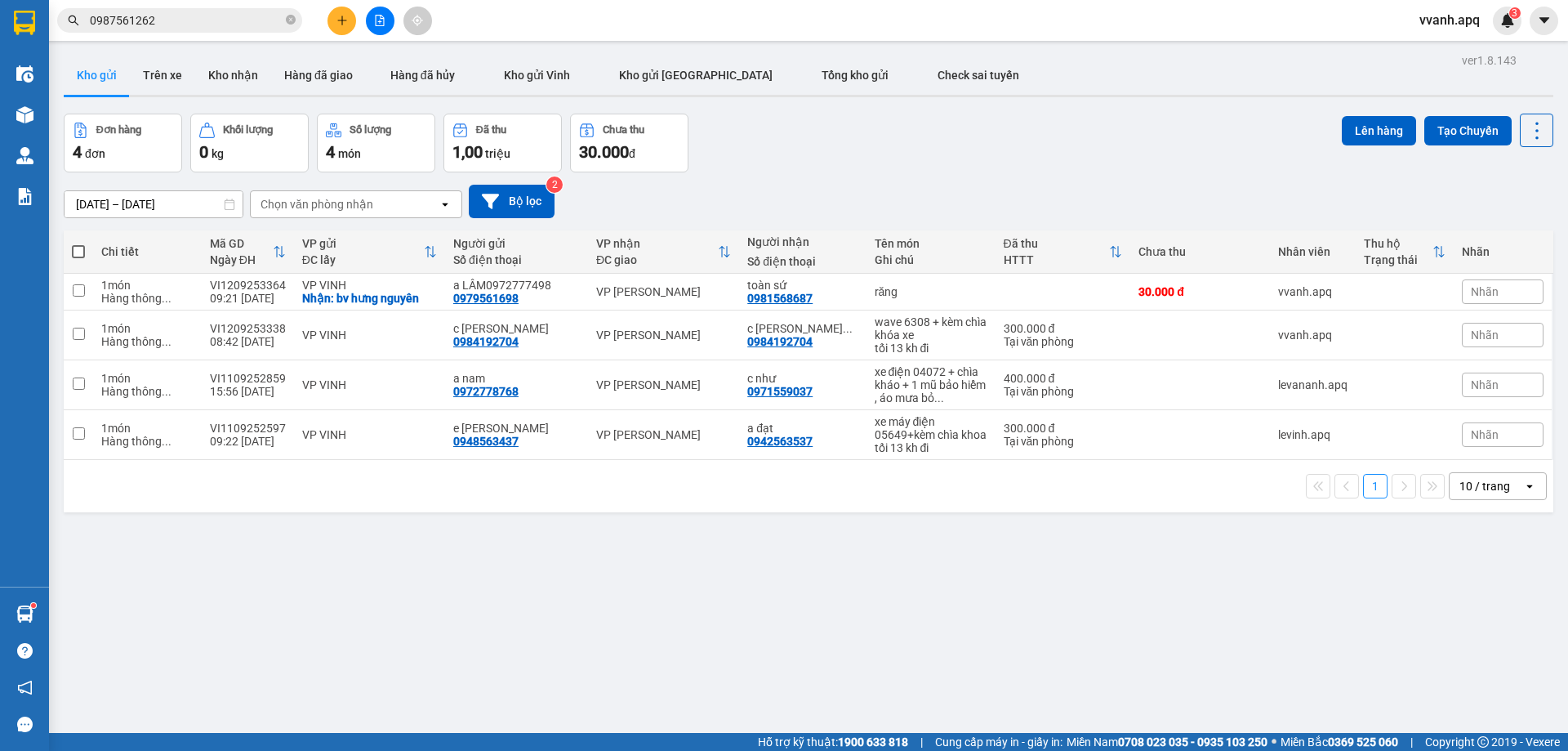
click at [233, 21] on input "0987561262" at bounding box center [186, 20] width 193 height 18
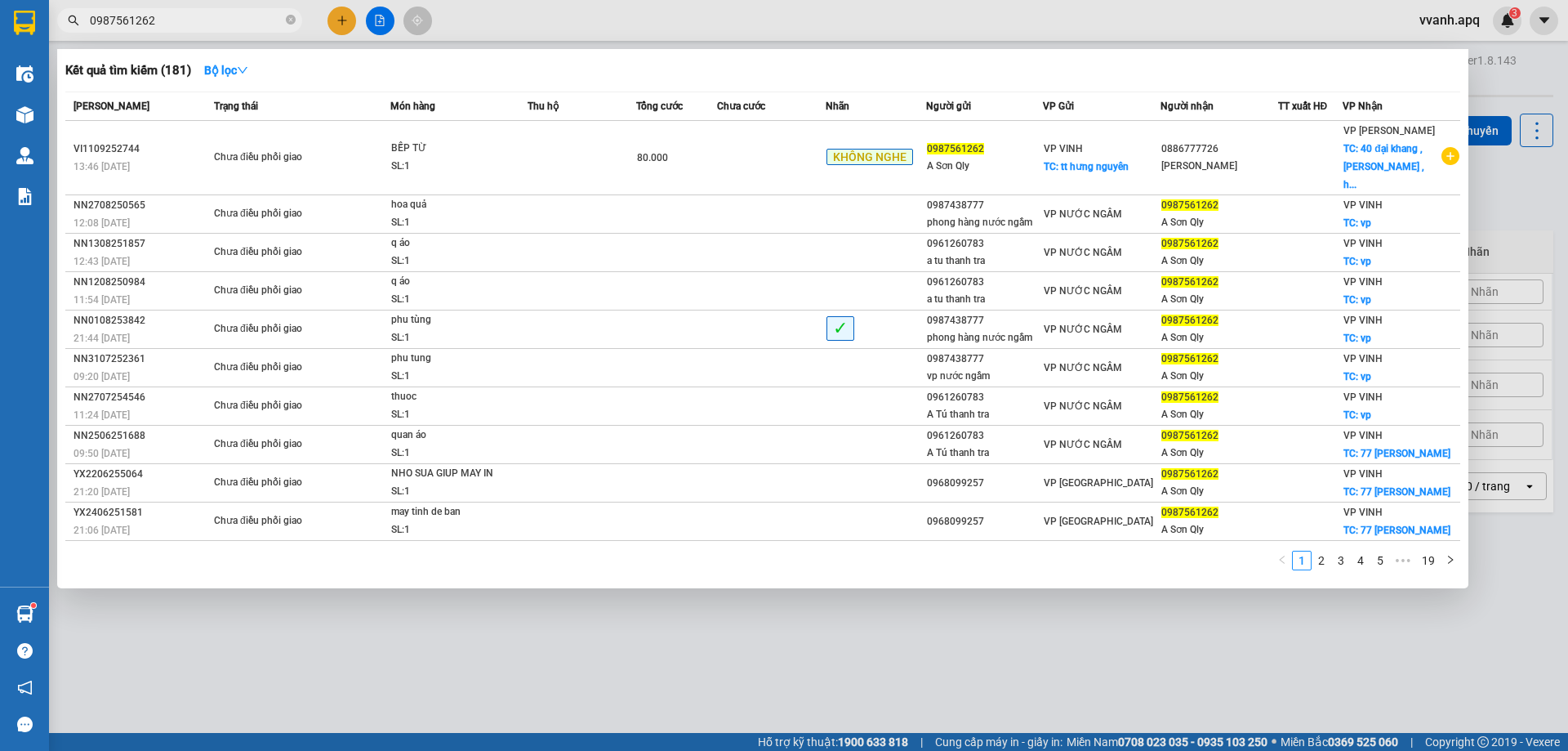
click at [233, 21] on input "0987561262" at bounding box center [186, 20] width 193 height 18
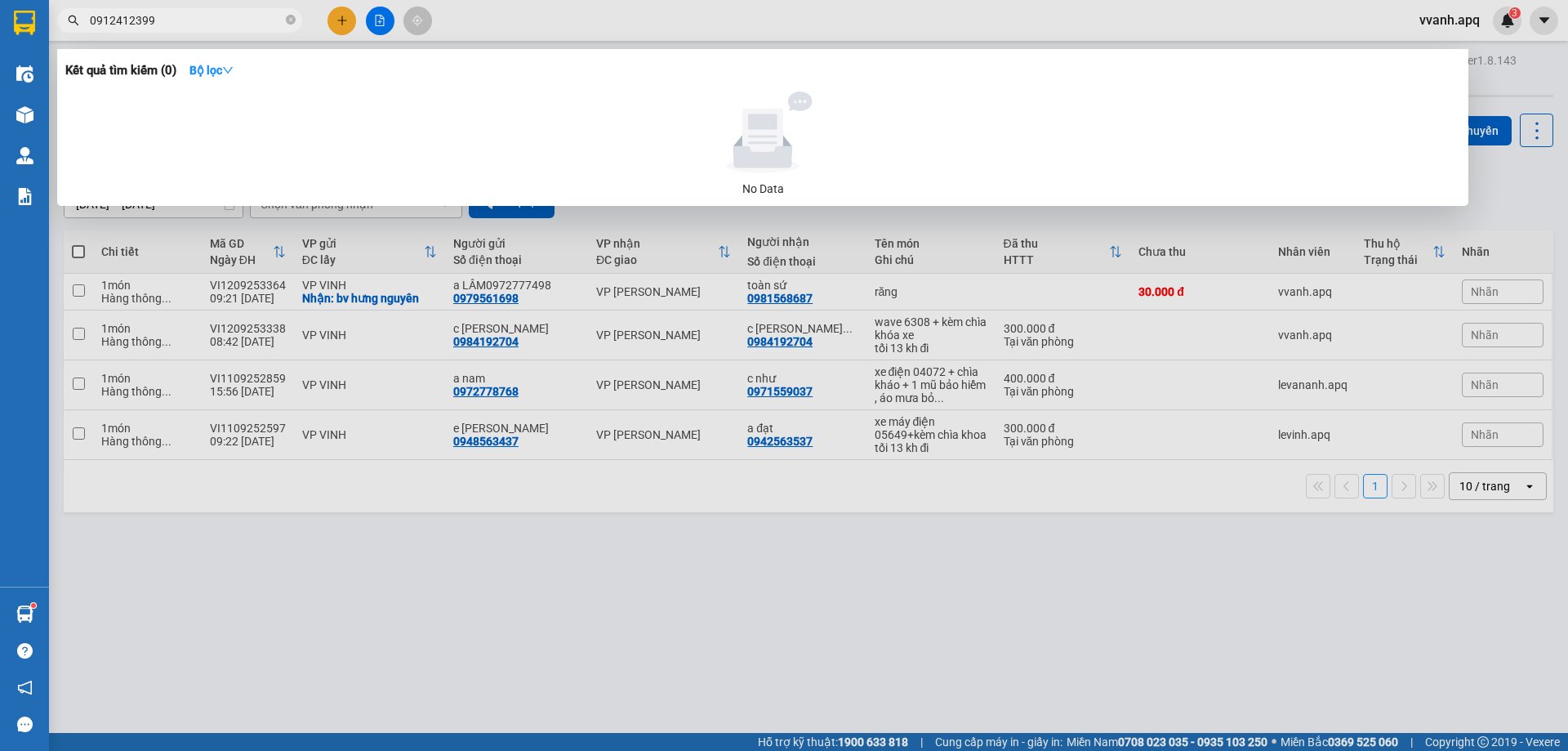
click at [208, 25] on input "0912412399" at bounding box center [186, 20] width 193 height 18
type input "0389234434"
click at [221, 21] on input "0389234434" at bounding box center [186, 20] width 193 height 18
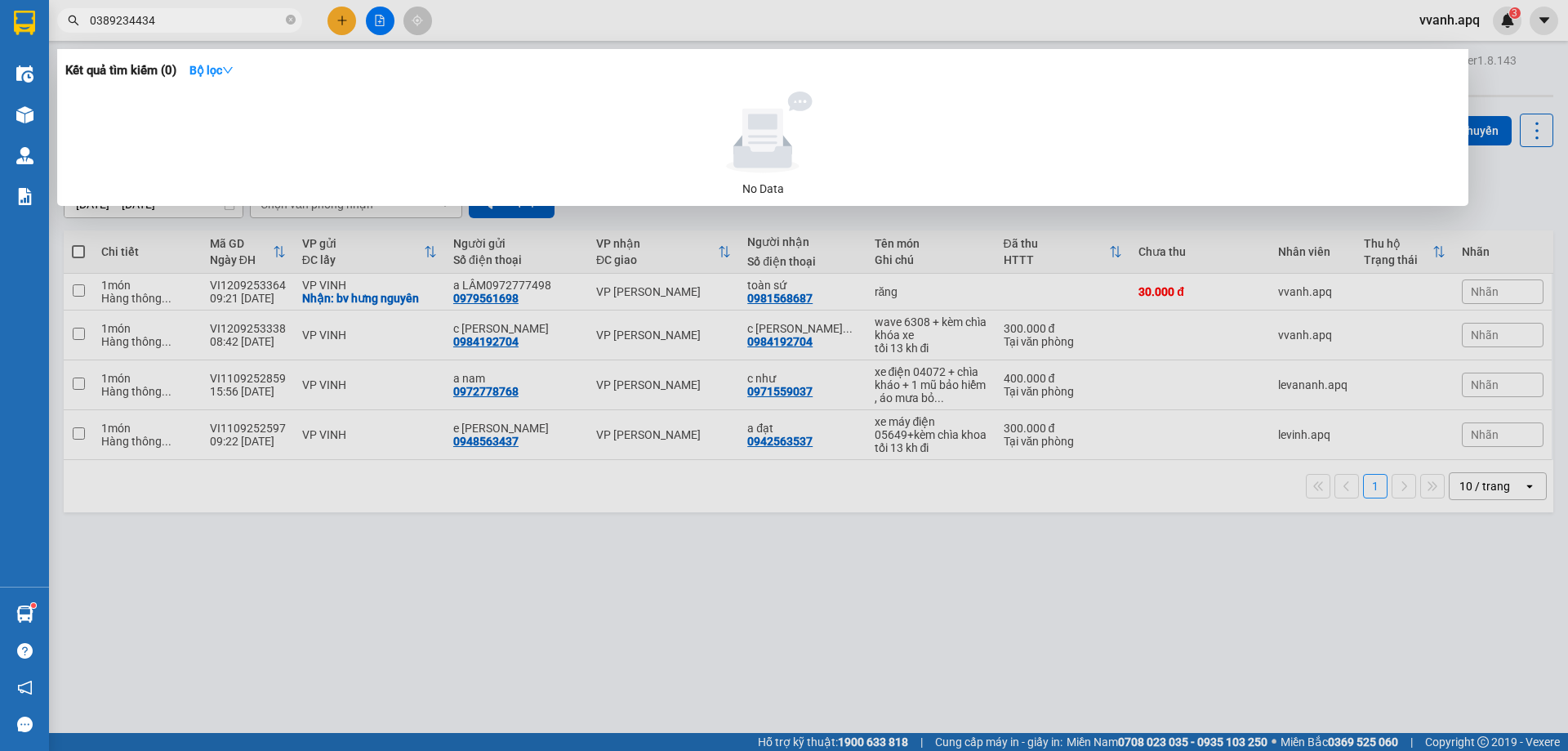
click at [342, 30] on div at bounding box center [784, 376] width 1568 height 751
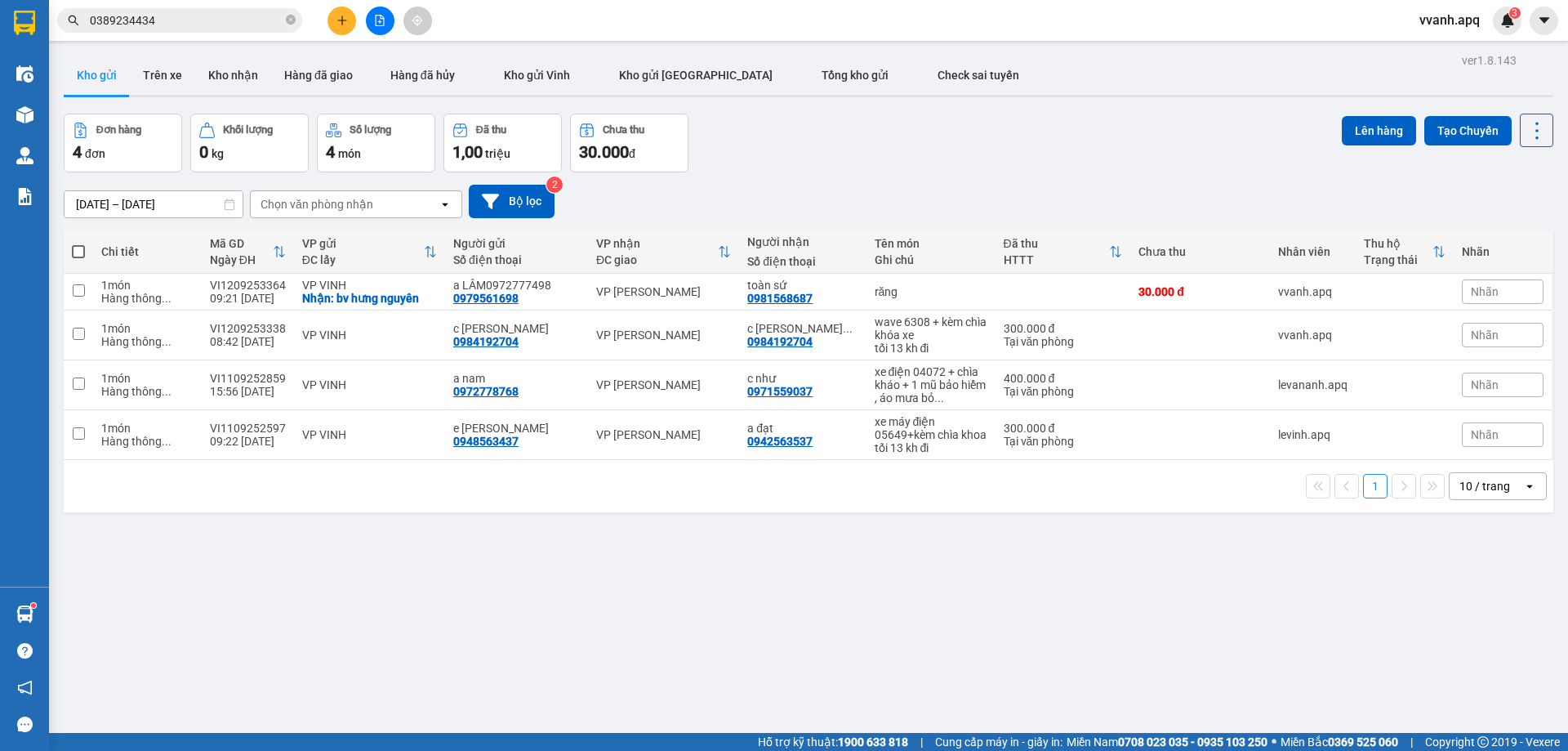
click at [342, 30] on button at bounding box center [342, 21] width 29 height 29
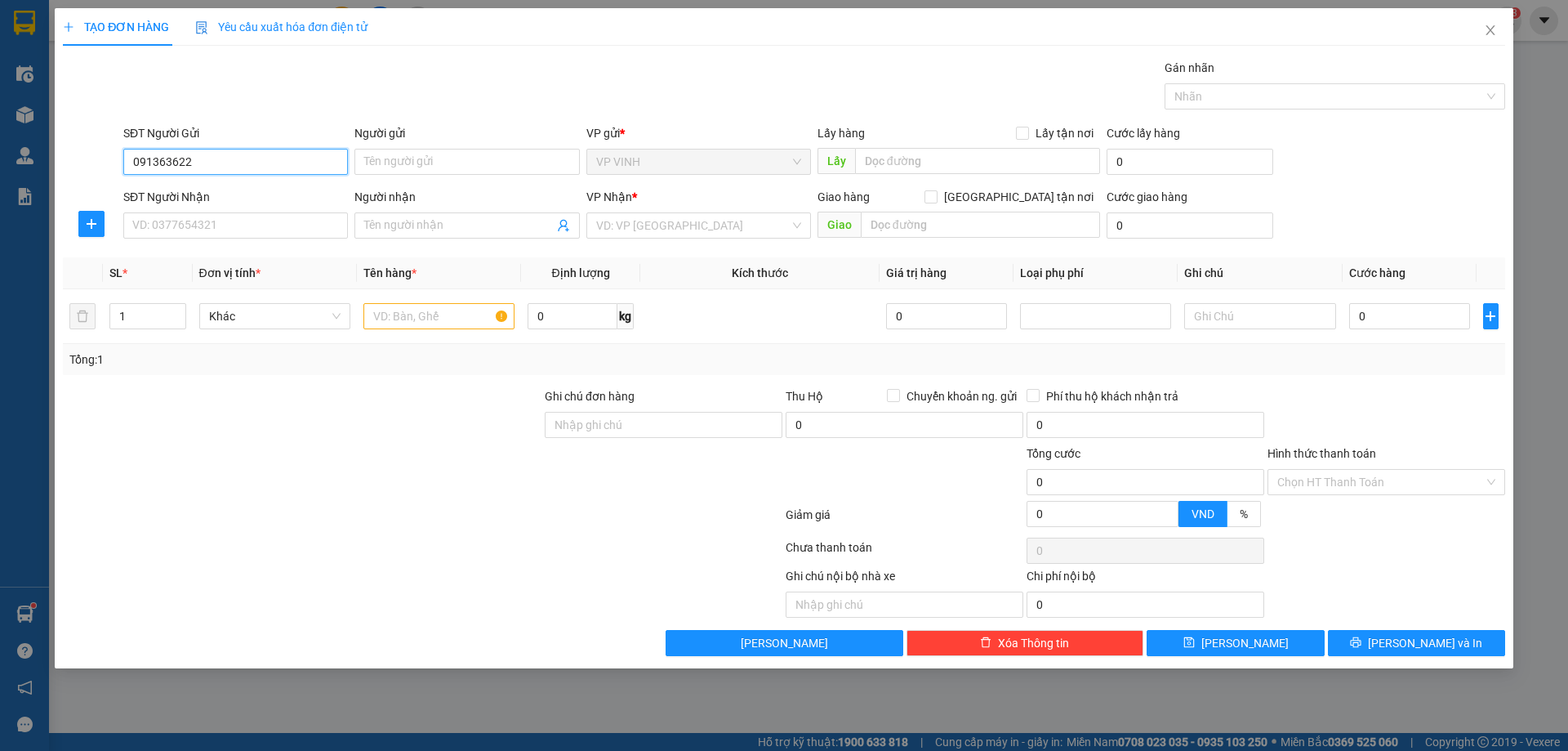
type input "0913636229"
click at [233, 197] on div "0913636229 - c liên" at bounding box center [236, 194] width 205 height 18
type input "c liên"
type input "0913636229"
click at [245, 221] on input "SĐT Người Nhận" at bounding box center [236, 225] width 225 height 26
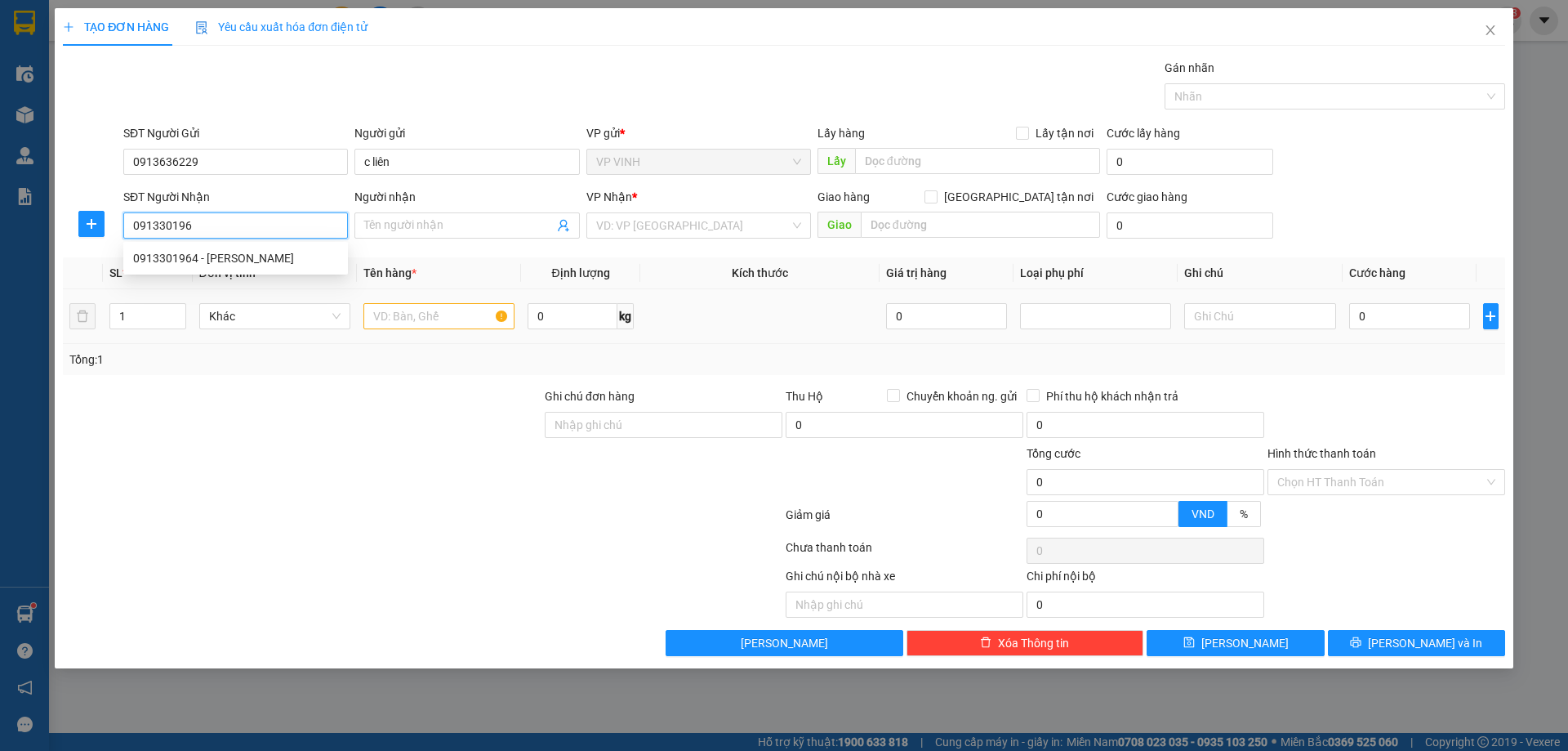
type input "0913301964"
click at [248, 268] on div "0913301964 - dương quang hạnh" at bounding box center [236, 258] width 225 height 26
type input "[PERSON_NAME]"
type input "0913301964"
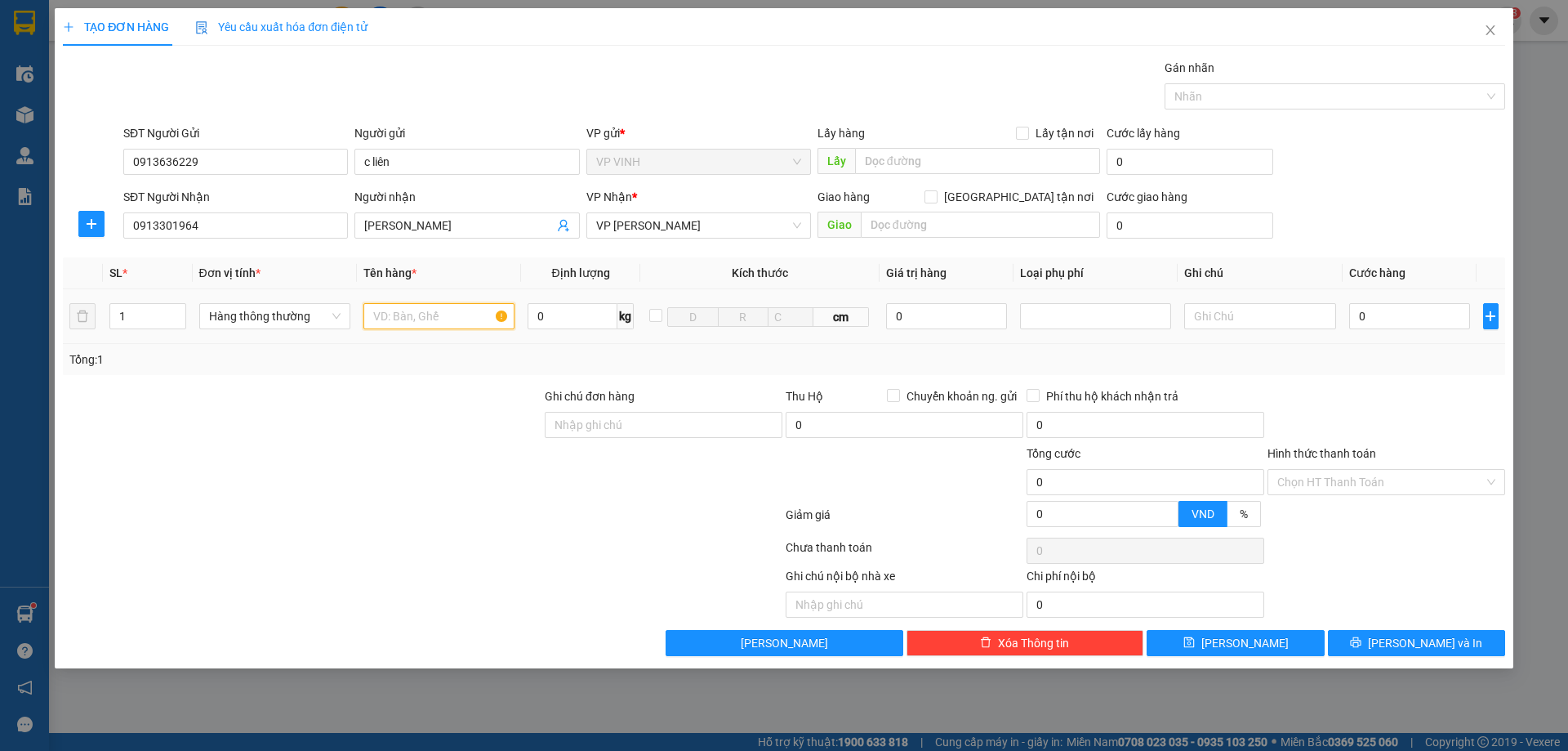
click at [409, 322] on input "text" at bounding box center [439, 316] width 151 height 26
type input "hoa quả"
click at [937, 93] on div "Gói vận chuyển * Tiêu chuẩn Gán nhãn Nhãn" at bounding box center [815, 88] width 1389 height 57
click at [552, 397] on label "Ghi chú đơn hàng" at bounding box center [589, 397] width 90 height 13
click at [552, 412] on input "Ghi chú đơn hàng" at bounding box center [663, 424] width 237 height 26
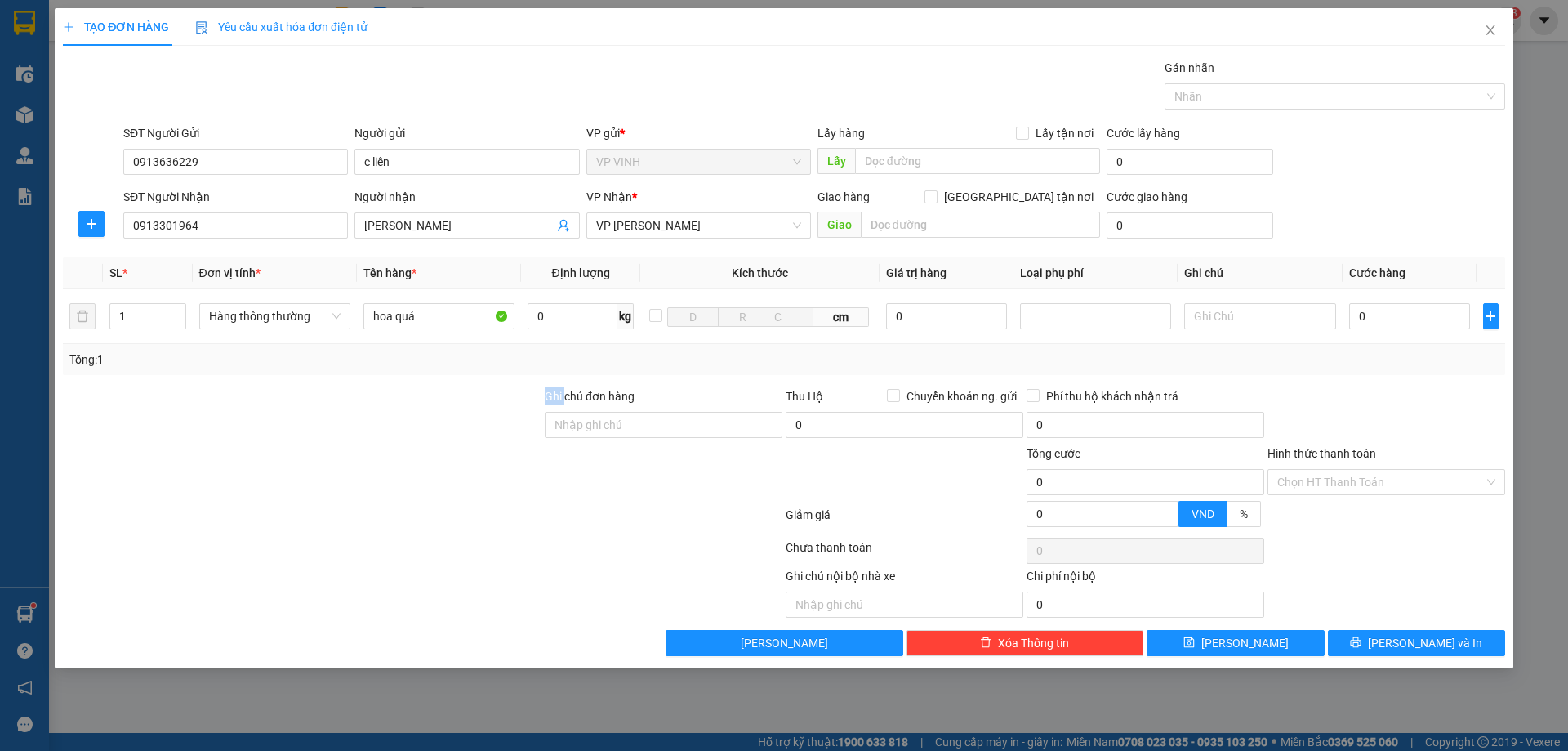
click at [552, 397] on label "Ghi chú đơn hàng" at bounding box center [589, 397] width 90 height 13
click at [552, 412] on input "Ghi chú đơn hàng" at bounding box center [663, 424] width 237 height 26
click at [573, 400] on label "Ghi chú đơn hàng" at bounding box center [589, 397] width 90 height 13
click at [573, 412] on input "Ghi chú đơn hàng" at bounding box center [663, 424] width 237 height 26
click at [573, 400] on label "Ghi chú đơn hàng" at bounding box center [589, 397] width 90 height 13
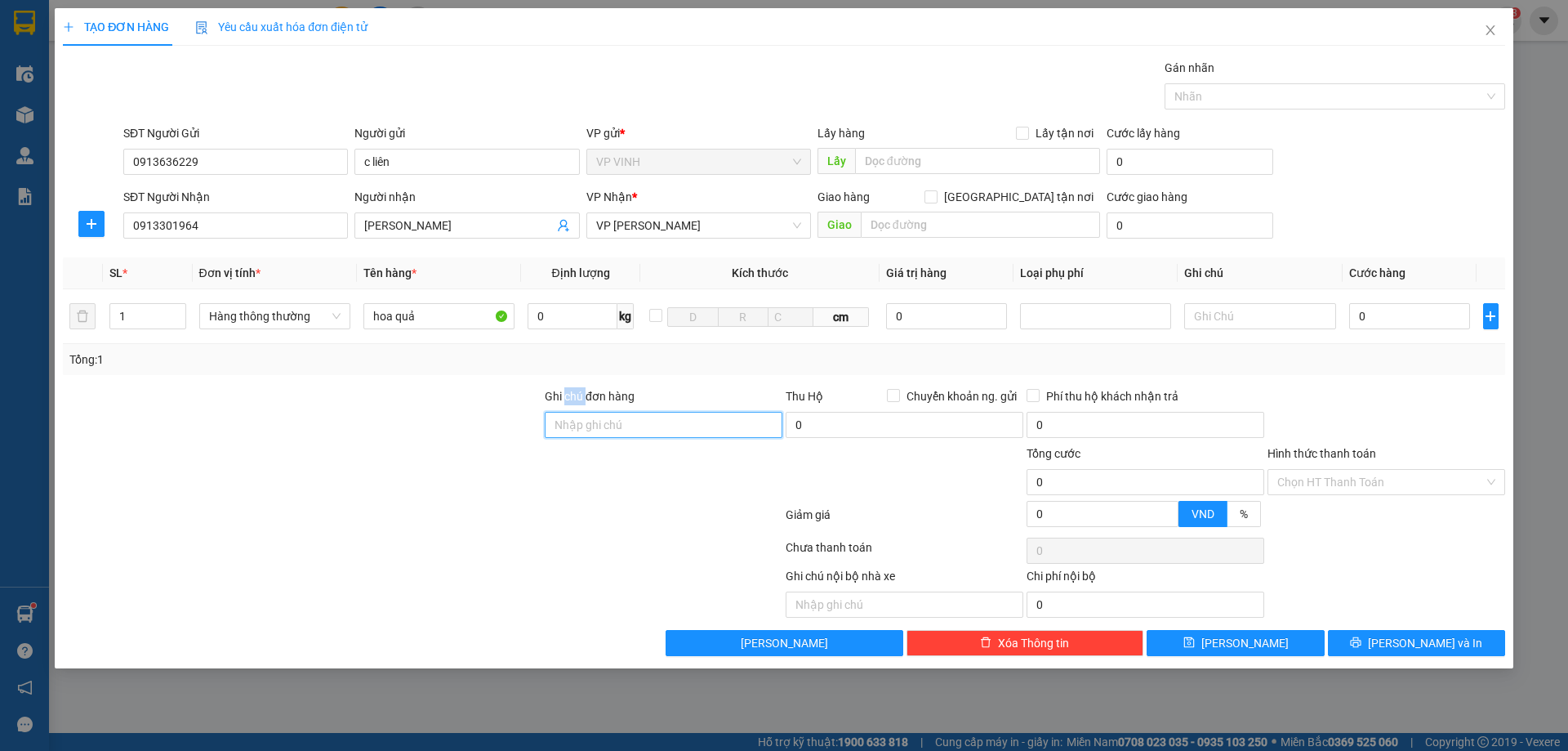
click at [573, 412] on input "Ghi chú đơn hàng" at bounding box center [663, 424] width 237 height 26
click at [600, 397] on label "Ghi chú đơn hàng" at bounding box center [589, 397] width 90 height 13
click at [600, 412] on input "Ghi chú đơn hàng" at bounding box center [663, 424] width 237 height 26
click at [600, 397] on label "Ghi chú đơn hàng" at bounding box center [589, 397] width 90 height 13
click at [600, 412] on input "Ghi chú đơn hàng" at bounding box center [663, 424] width 237 height 26
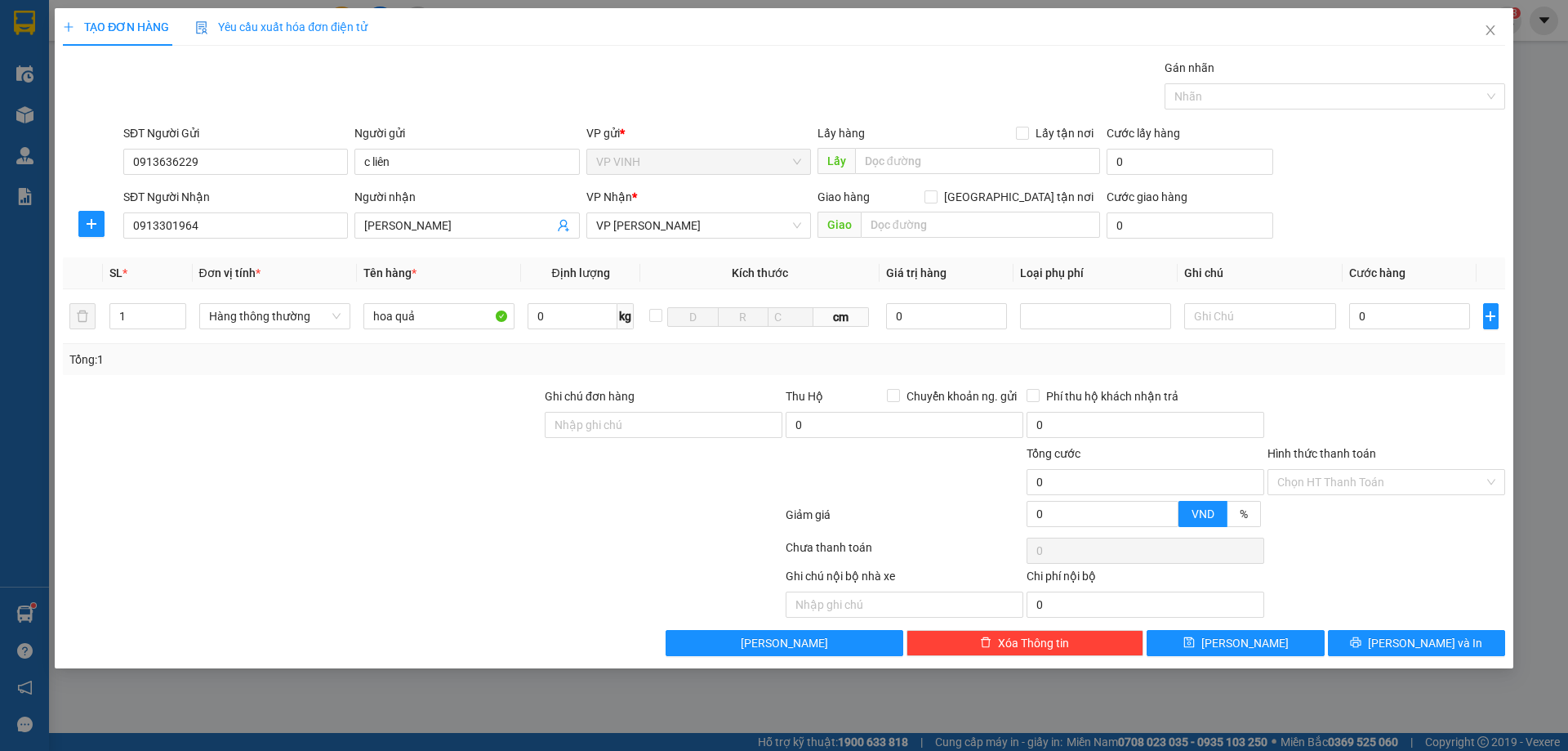
click at [627, 393] on label "Ghi chú đơn hàng" at bounding box center [589, 397] width 90 height 13
click at [627, 412] on input "Ghi chú đơn hàng" at bounding box center [663, 424] width 237 height 26
click at [627, 393] on label "Ghi chú đơn hàng" at bounding box center [589, 397] width 90 height 13
click at [627, 412] on input "Ghi chú đơn hàng" at bounding box center [663, 424] width 237 height 26
click at [258, 232] on input "0913301964" at bounding box center [236, 225] width 225 height 26
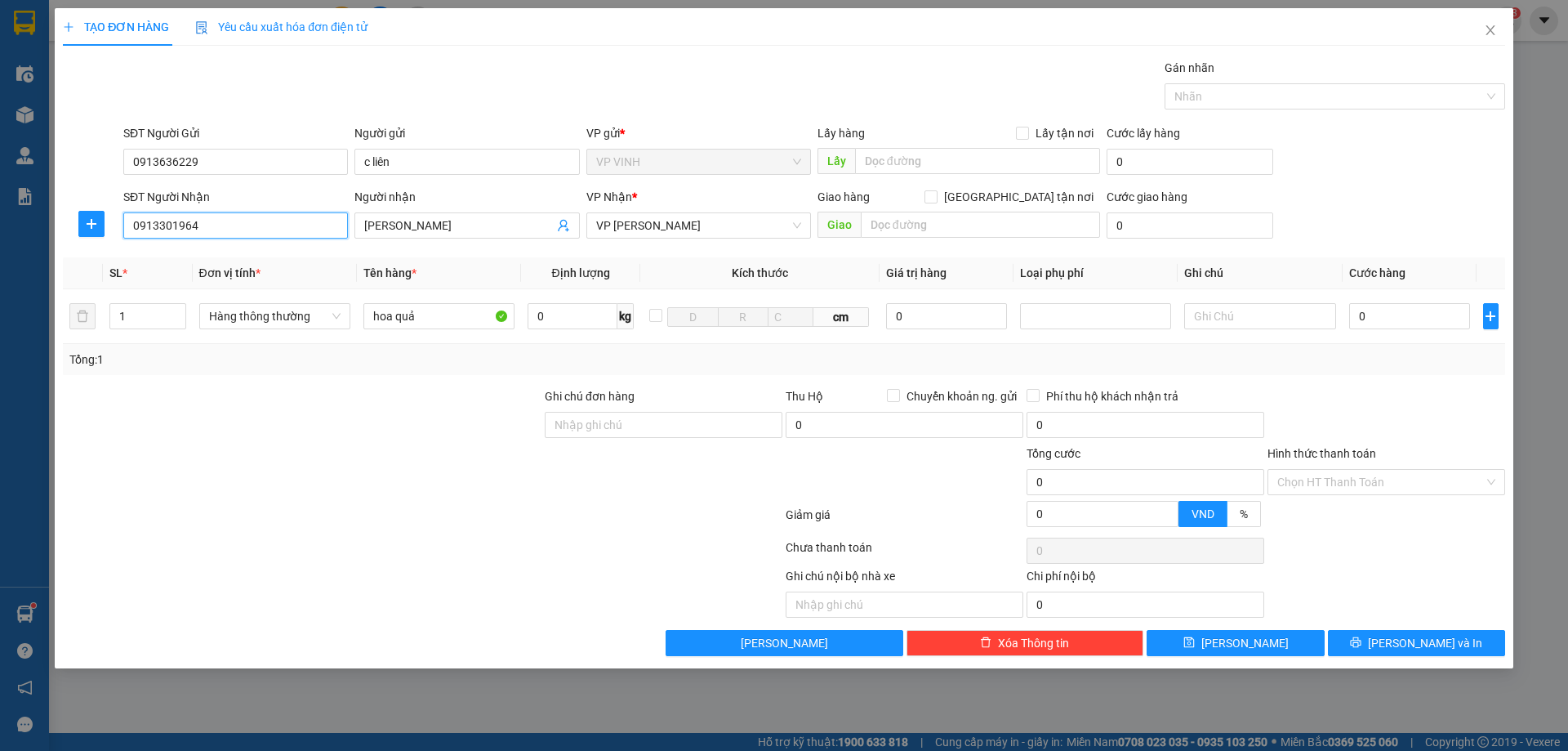
click at [258, 232] on input "0913301964" at bounding box center [236, 225] width 225 height 26
click at [1394, 321] on input "0" at bounding box center [1410, 316] width 122 height 26
type input "50"
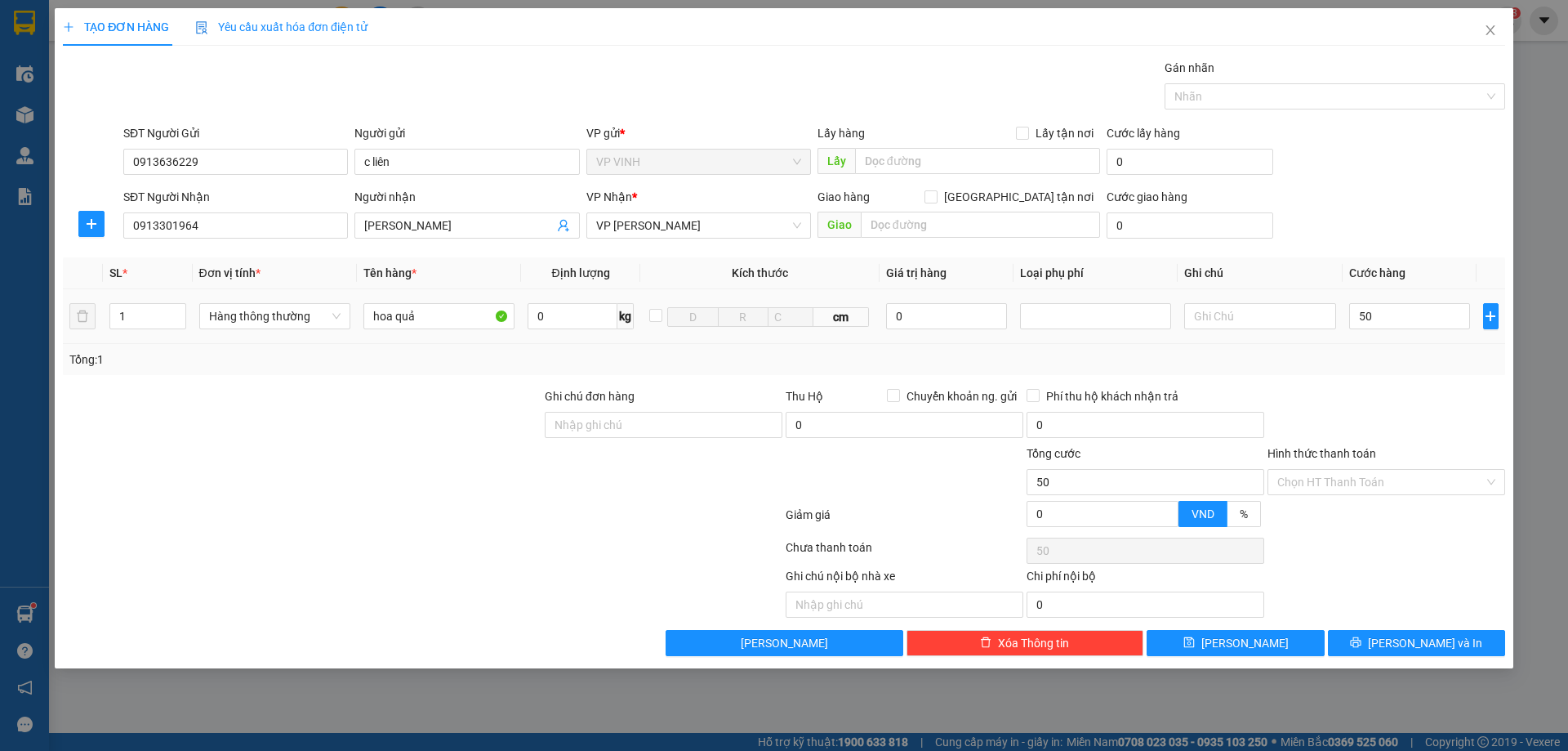
click at [1391, 381] on div "Transit Pickup Surcharge Ids Transit Deliver Surcharge Ids Transit Deliver Surc…" at bounding box center [784, 357] width 1443 height 597
type input "50.000"
click at [981, 115] on div "Gói vận chuyển * Tiêu chuẩn Gán nhãn Nhãn" at bounding box center [815, 88] width 1389 height 57
click at [1321, 418] on div at bounding box center [1386, 416] width 241 height 57
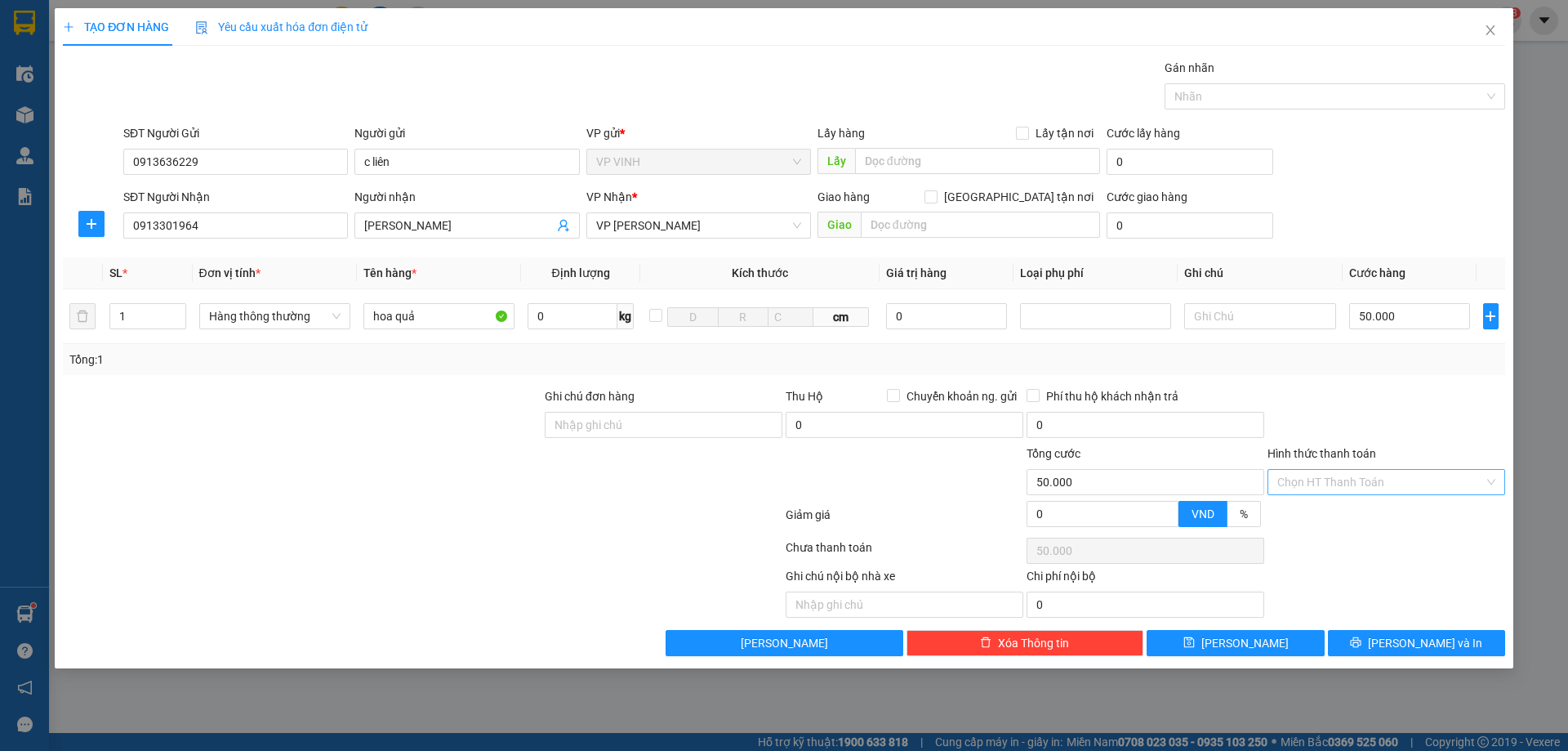
click at [1338, 492] on input "Hình thức thanh toán" at bounding box center [1381, 482] width 207 height 24
click at [1339, 507] on div "Tại văn phòng" at bounding box center [1386, 514] width 218 height 18
type input "0"
click at [1345, 438] on div at bounding box center [1386, 416] width 241 height 57
click at [1404, 636] on span "[PERSON_NAME] và In" at bounding box center [1426, 642] width 114 height 18
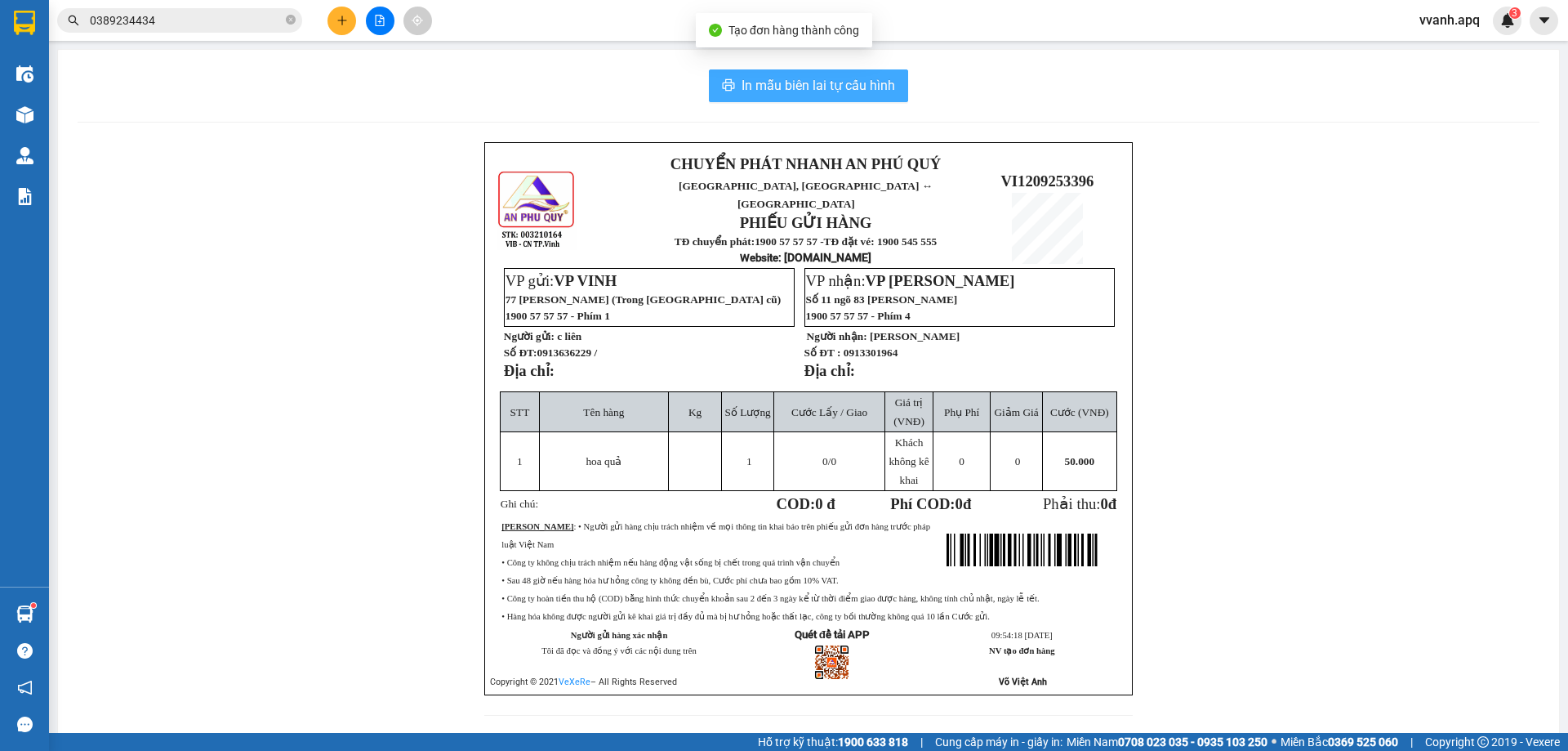
click at [826, 97] on button "In mẫu biên lai tự cấu hình" at bounding box center [808, 85] width 199 height 33
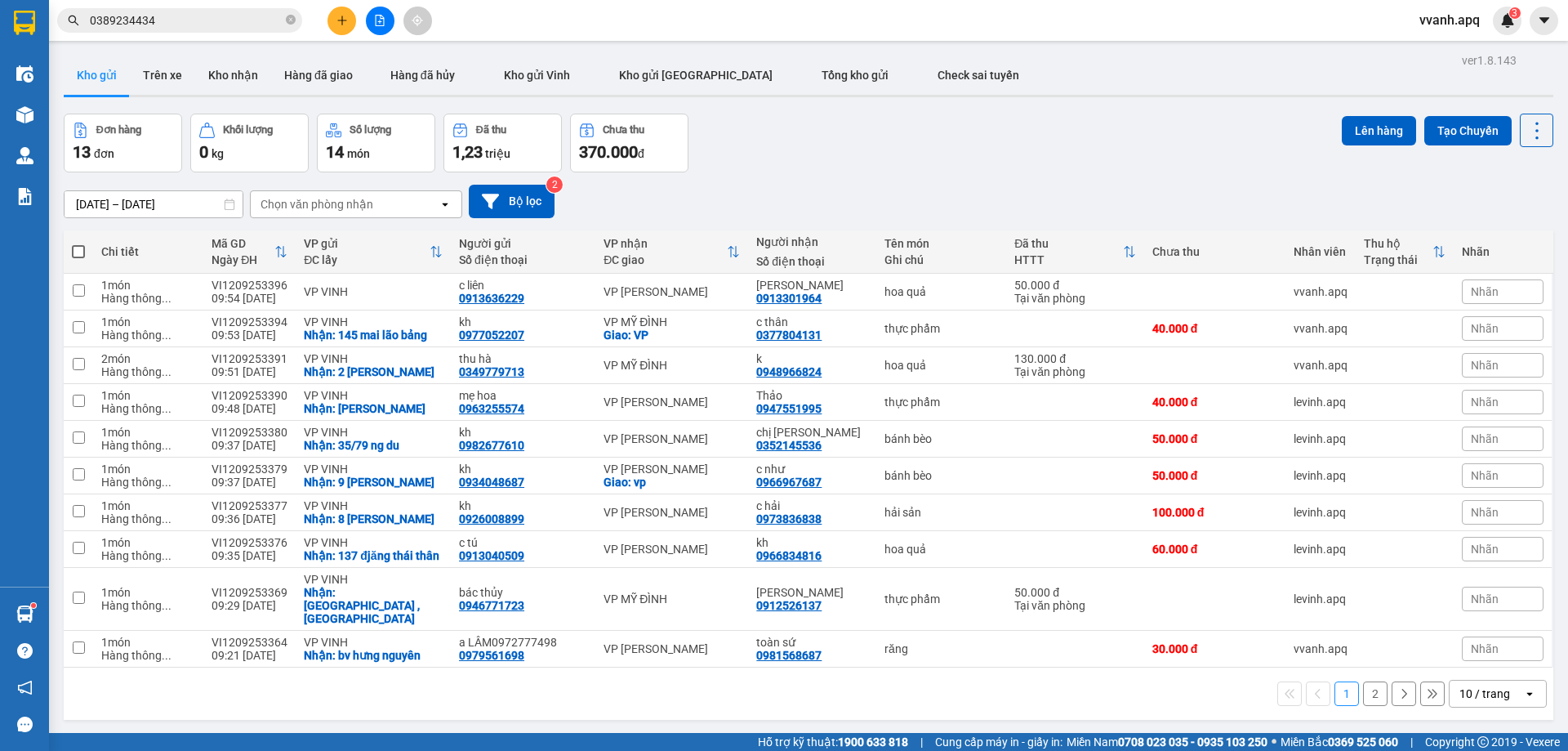
click at [1136, 184] on div "10/09/2025 – 12/09/2025 Press the down arrow key to interact with the calendar …" at bounding box center [809, 201] width 1490 height 34
click at [933, 182] on div "10/09/2025 – 12/09/2025 Press the down arrow key to interact with the calendar …" at bounding box center [809, 201] width 1490 height 58
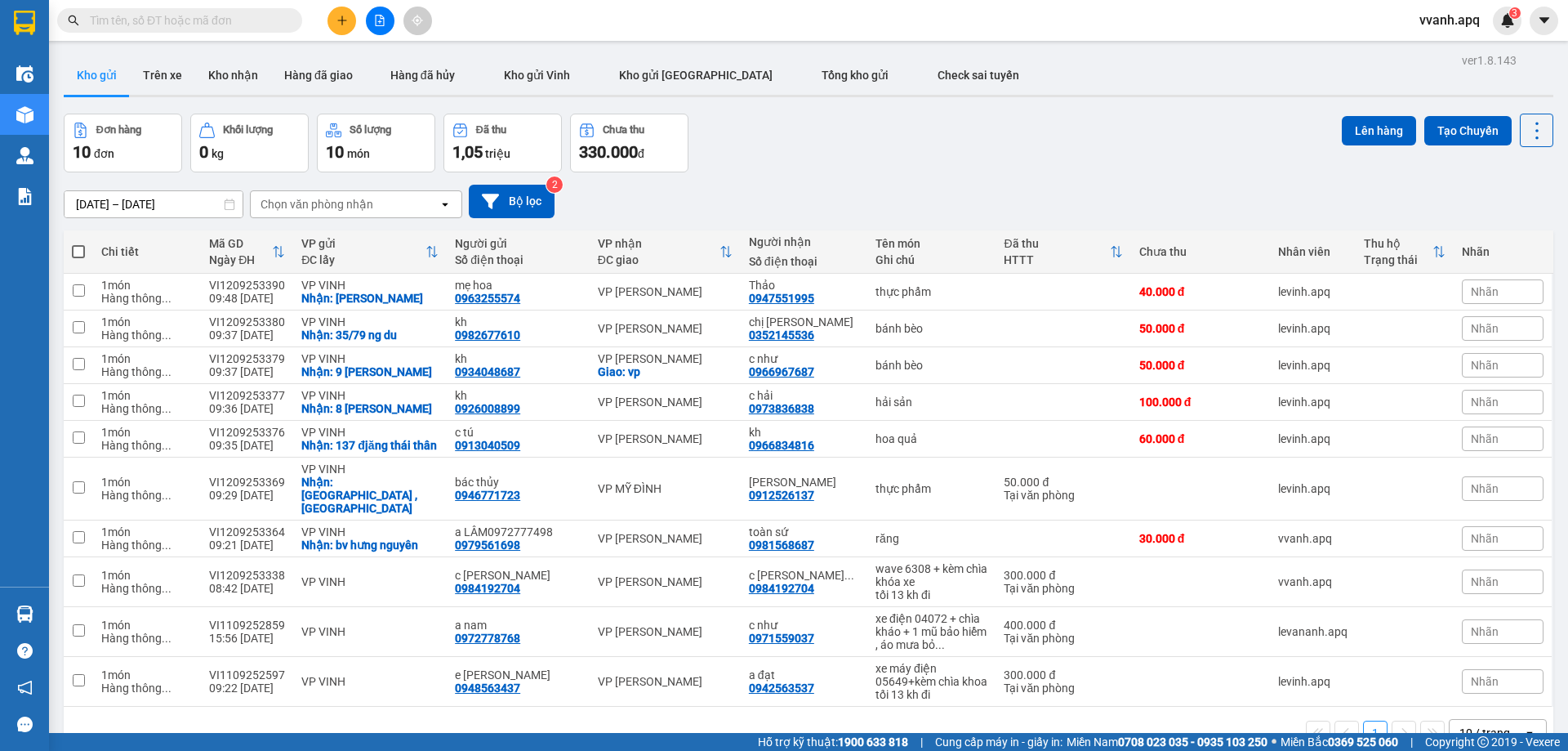
click at [345, 22] on icon "plus" at bounding box center [343, 20] width 12 height 12
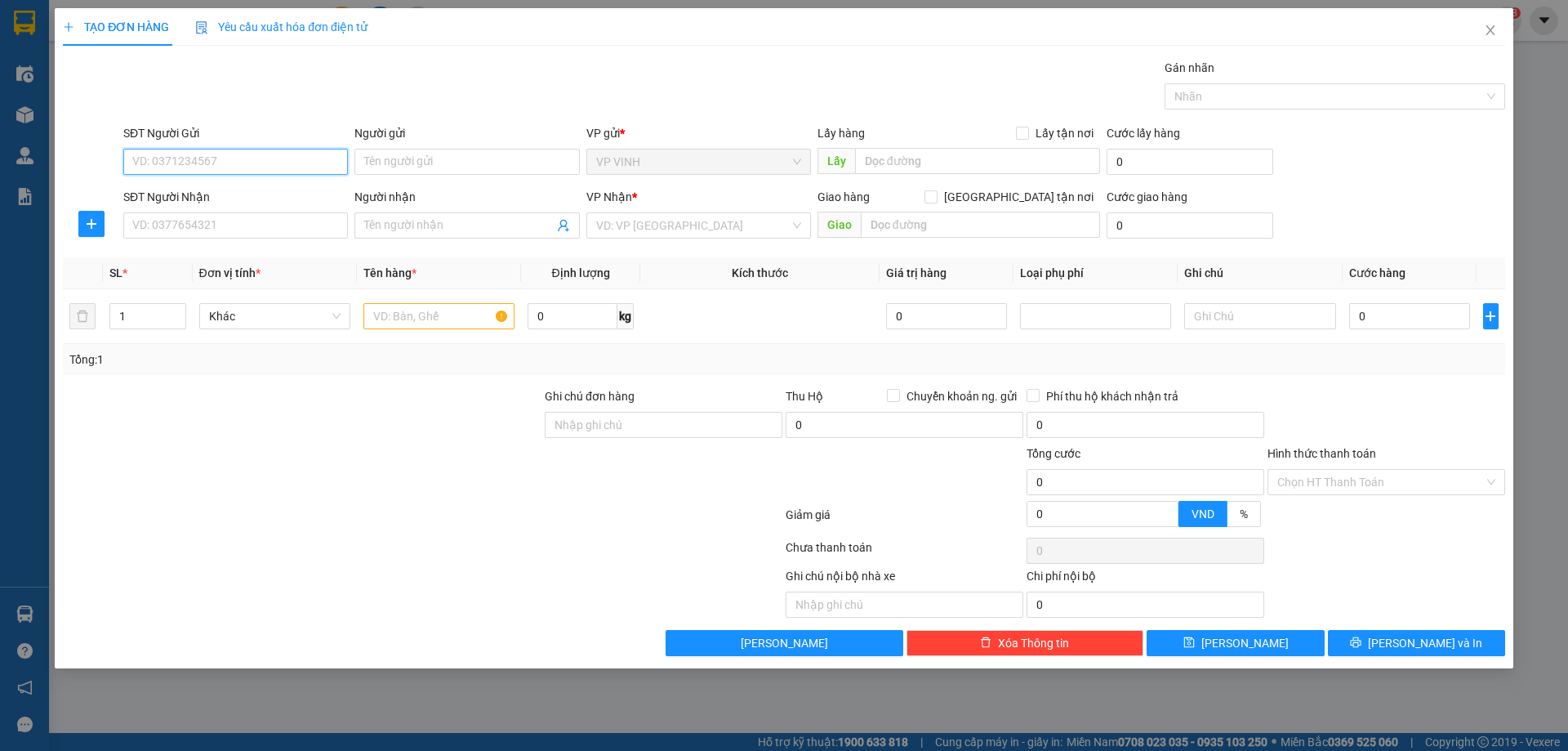
paste input "0349779713"
type input "0349779713"
click at [237, 157] on input "0349779713" at bounding box center [236, 162] width 225 height 26
click at [226, 186] on div "0349779713 - [PERSON_NAME]" at bounding box center [236, 194] width 205 height 18
type input "thu hà"
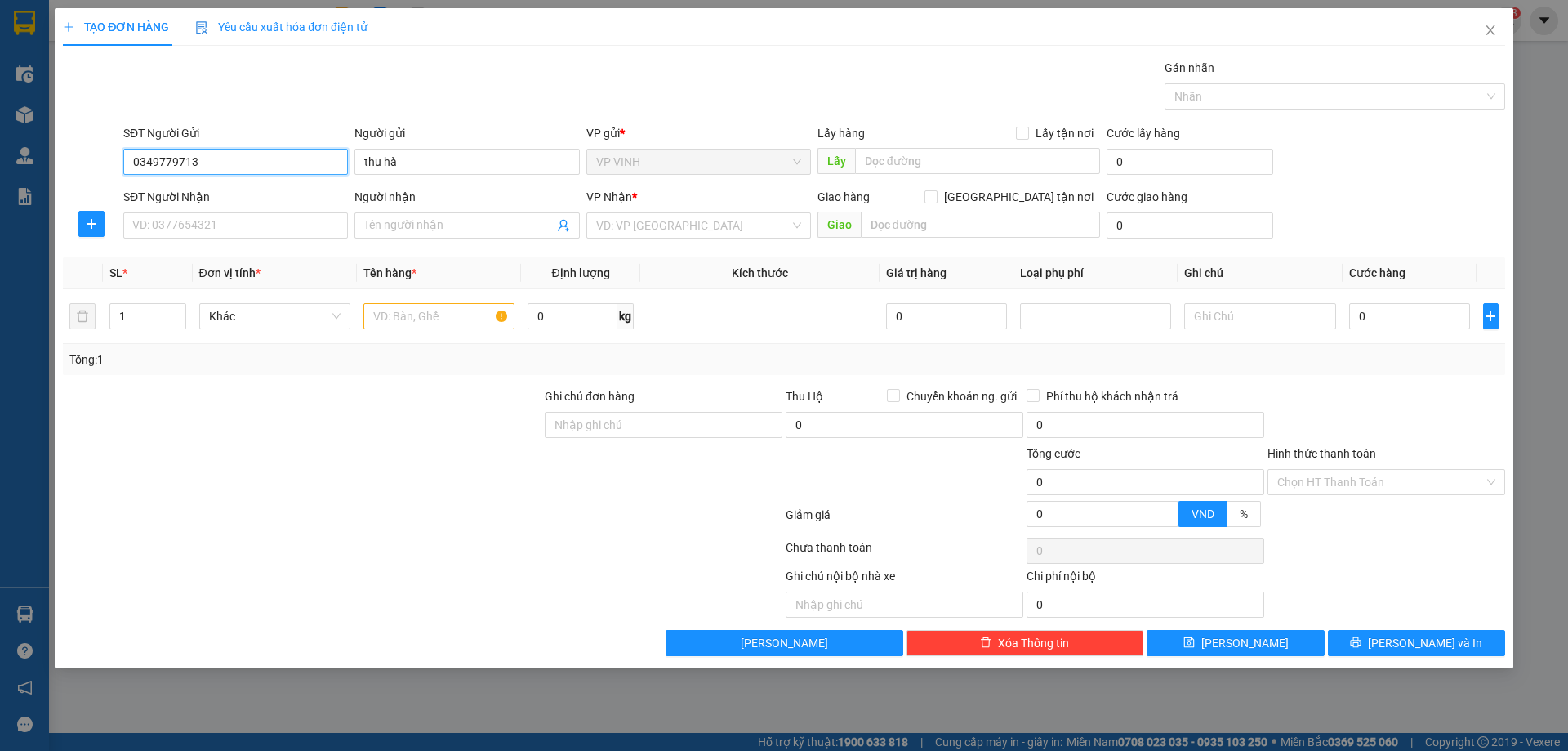
type input "0349779713"
click at [929, 159] on input "text" at bounding box center [977, 161] width 245 height 26
paste input "2 [PERSON_NAME]"
type input "2 [PERSON_NAME]"
click at [1024, 123] on div "Transit Pickup Surcharge Ids Transit Deliver Surcharge Ids Transit Deliver Surc…" at bounding box center [784, 357] width 1443 height 597
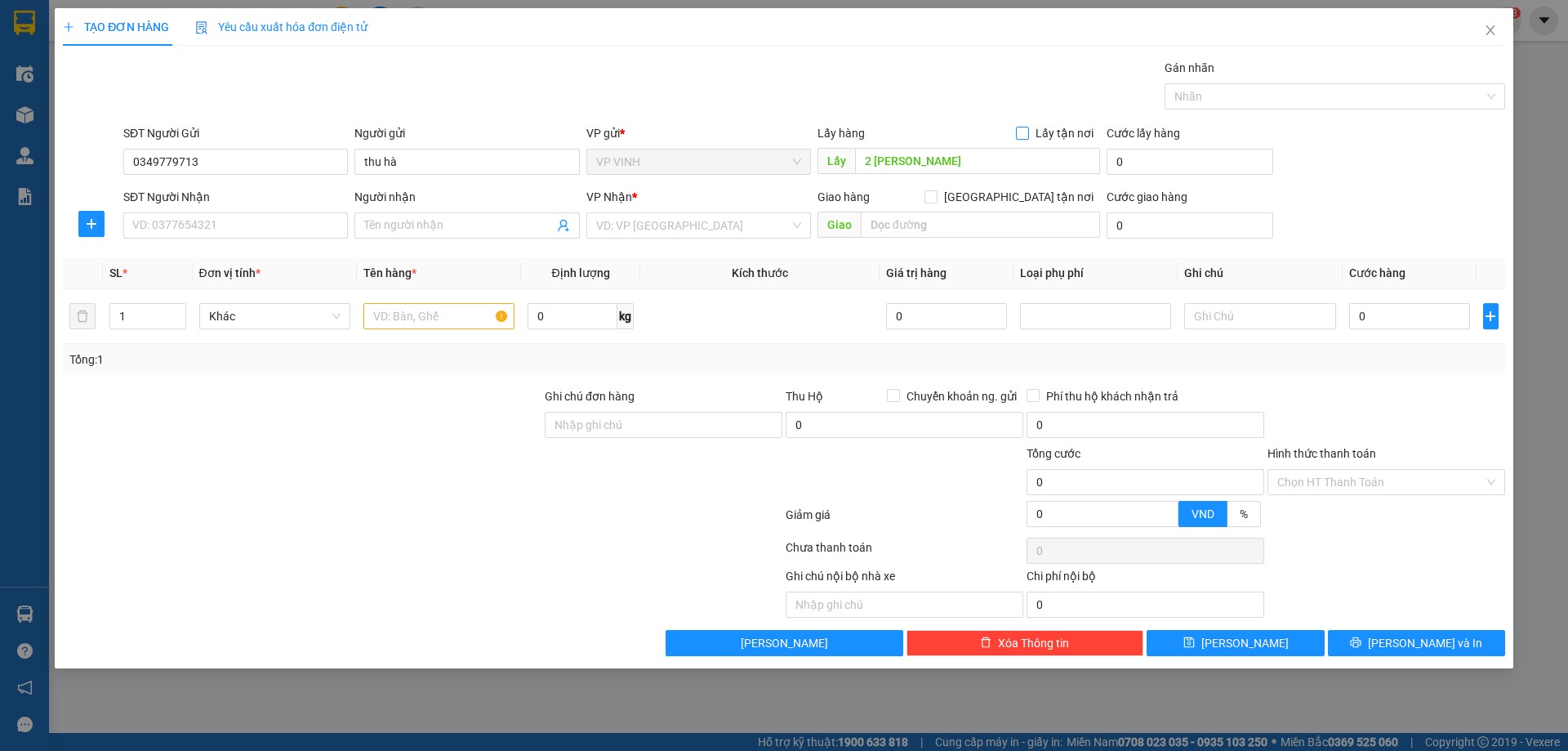
click at [1028, 128] on input "Lấy tận nơi" at bounding box center [1022, 132] width 12 height 12
checkbox input "true"
click at [258, 216] on input "SĐT Người Nhận" at bounding box center [236, 225] width 225 height 26
type input "0948966824"
click at [406, 216] on span at bounding box center [466, 225] width 225 height 26
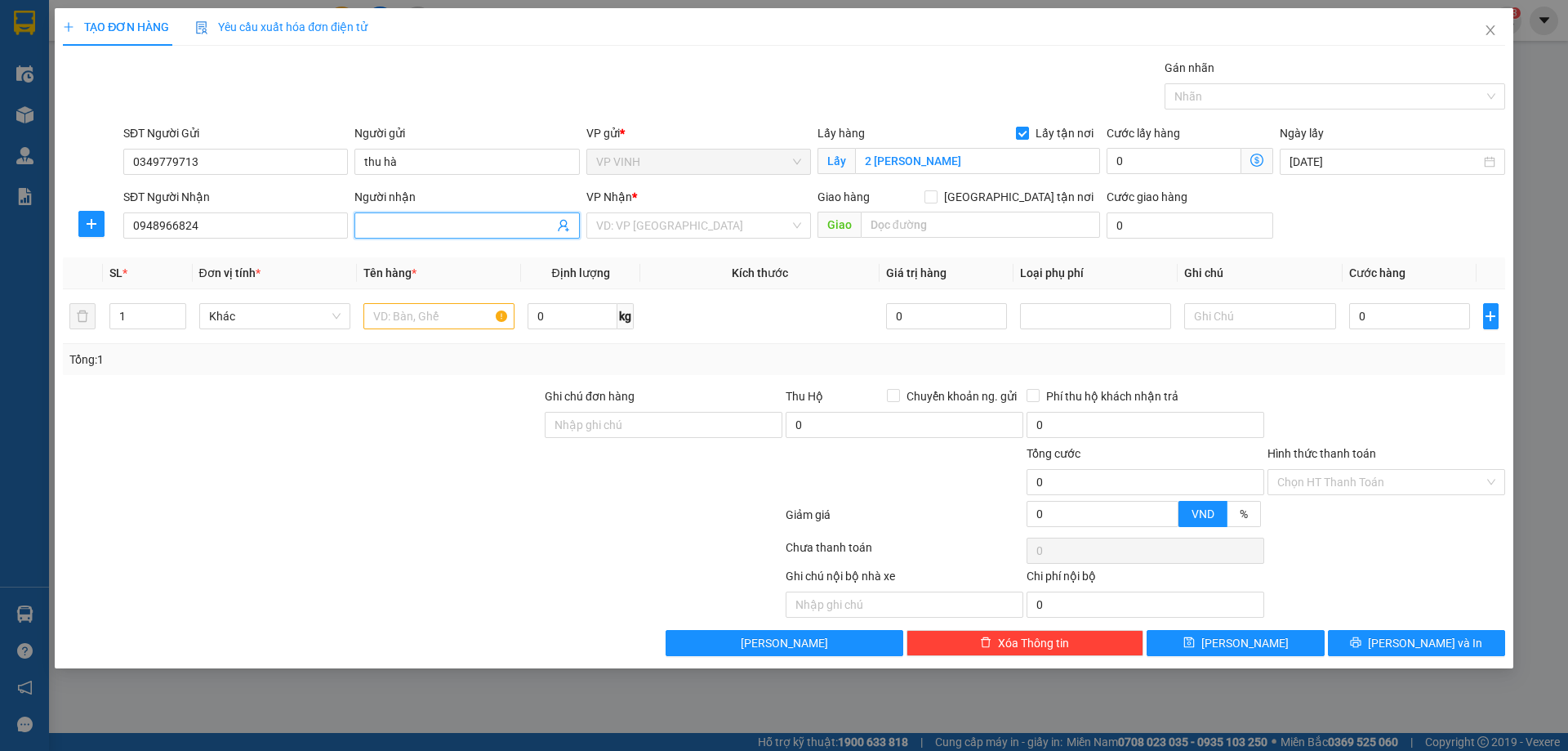
click at [416, 228] on input "Người nhận" at bounding box center [459, 225] width 189 height 18
type input "k"
click at [718, 224] on input "search" at bounding box center [694, 225] width 194 height 24
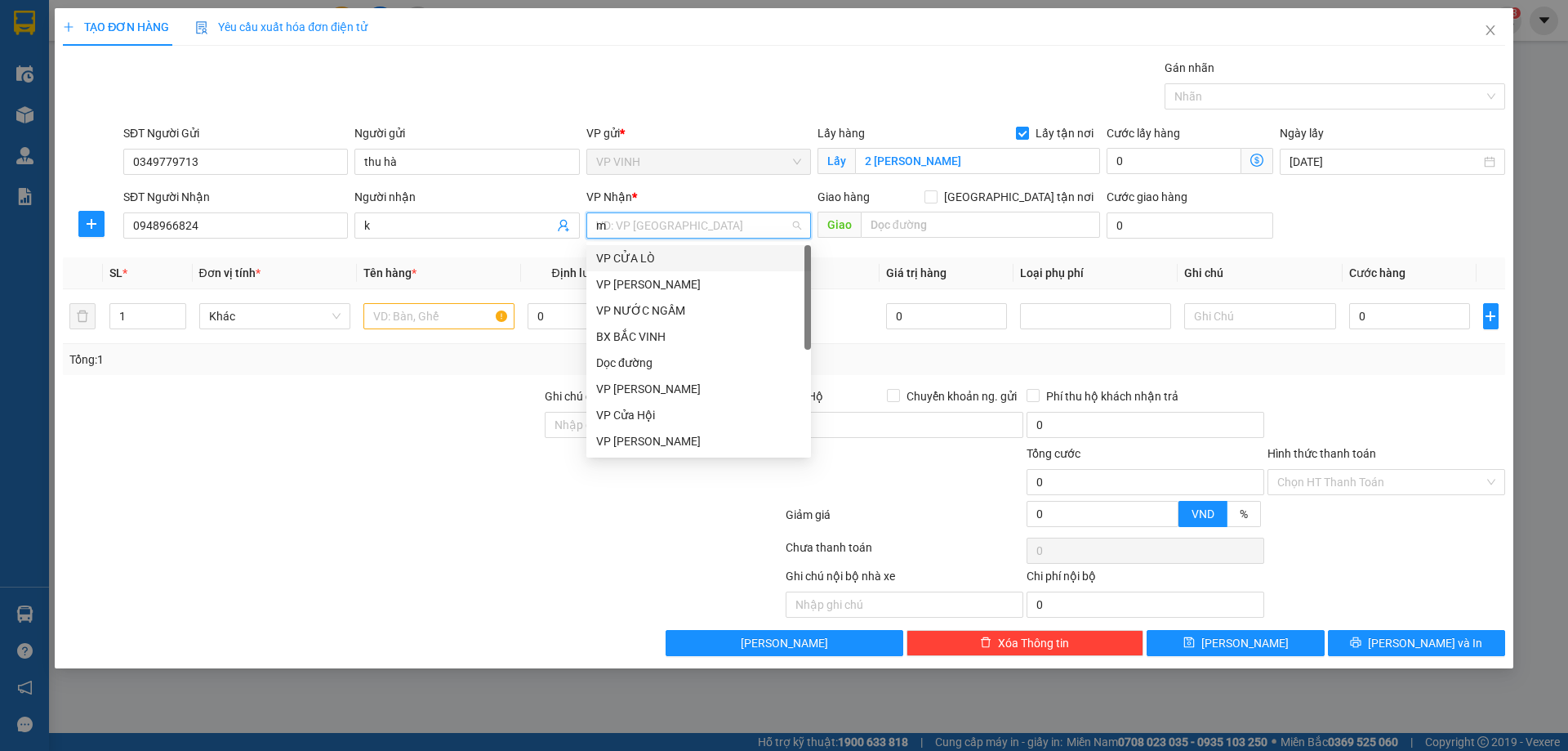
type input "md"
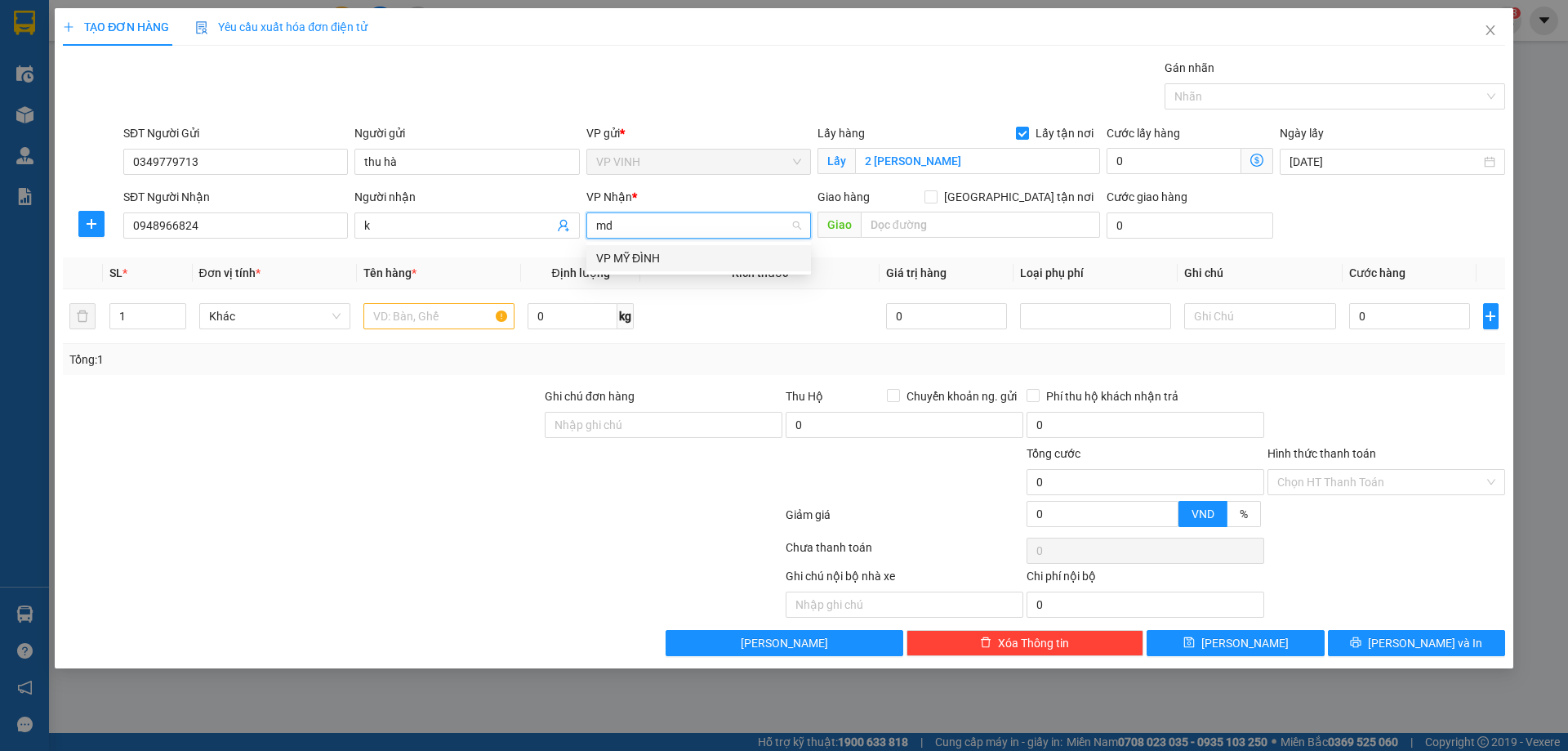
click at [694, 251] on div "VP MỸ ĐÌNH" at bounding box center [699, 258] width 205 height 18
click at [180, 314] on span "Decrease Value" at bounding box center [176, 321] width 18 height 14
click at [180, 312] on icon "up" at bounding box center [177, 312] width 6 height 6
type input "3"
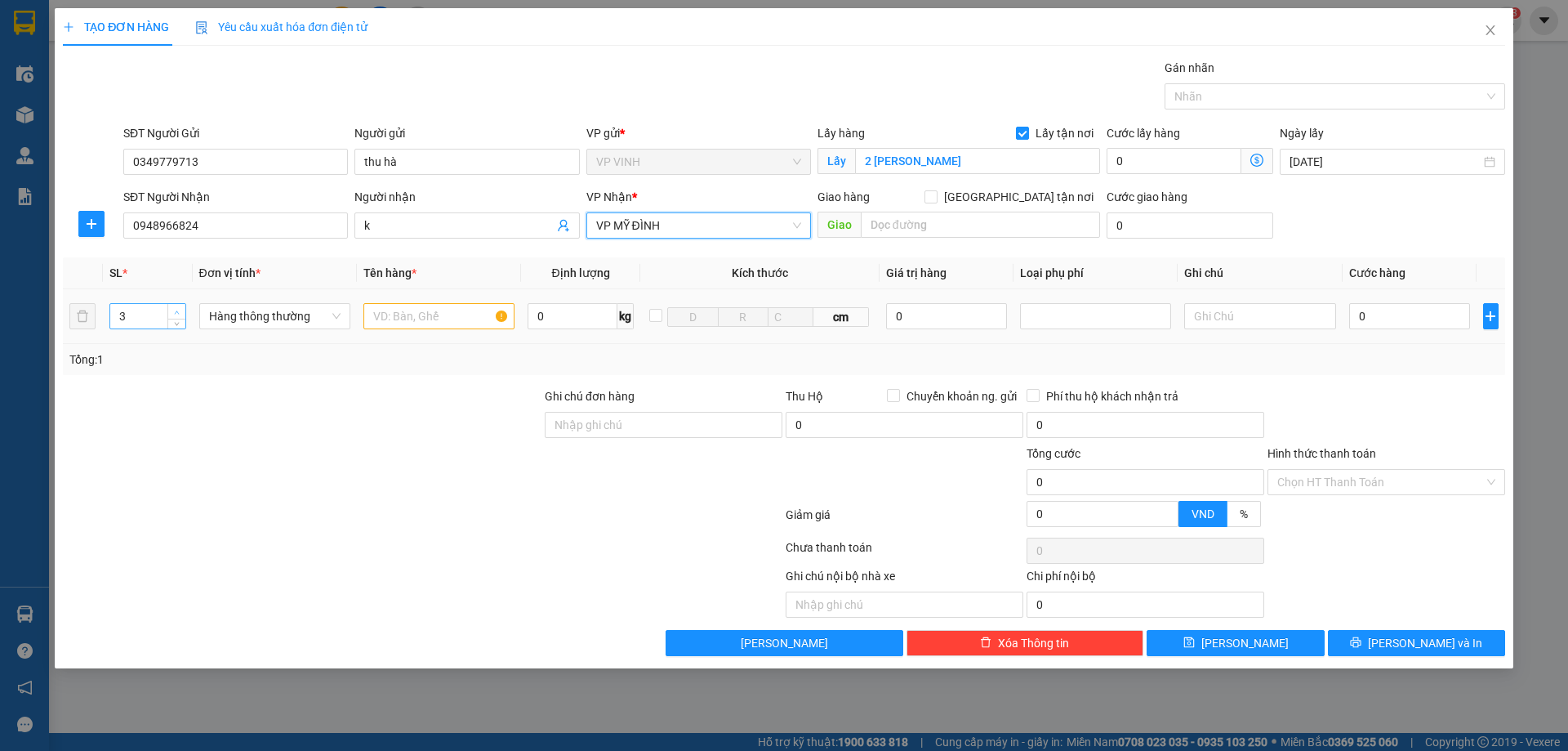
click at [180, 312] on icon "up" at bounding box center [177, 312] width 6 height 6
click at [414, 326] on input "text" at bounding box center [439, 316] width 151 height 26
type input "hoa quả"
click at [1363, 328] on input "0" at bounding box center [1410, 316] width 122 height 26
type input "13"
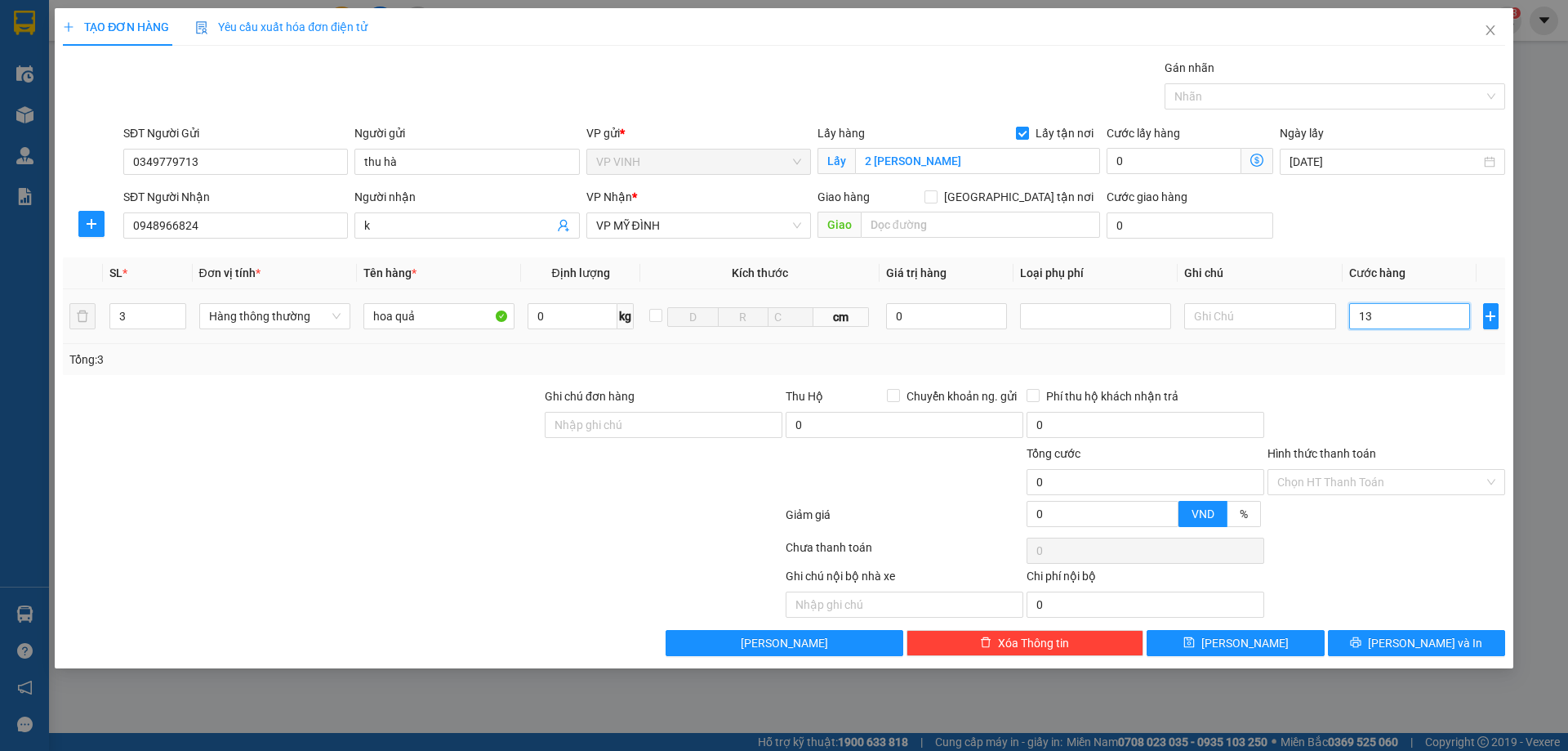
type input "13"
type input "130"
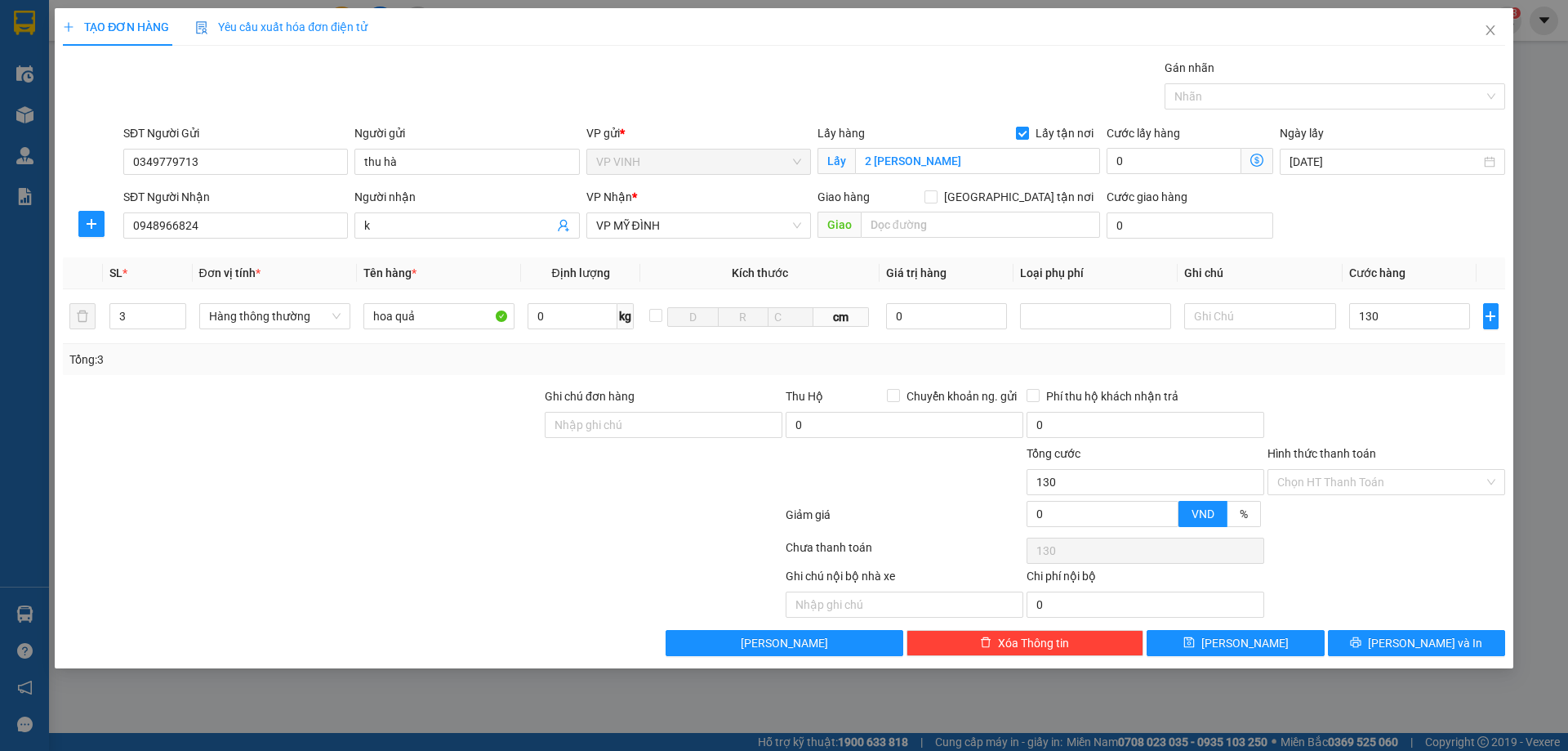
click at [1369, 401] on div at bounding box center [1386, 416] width 241 height 57
type input "130.000"
type input "2"
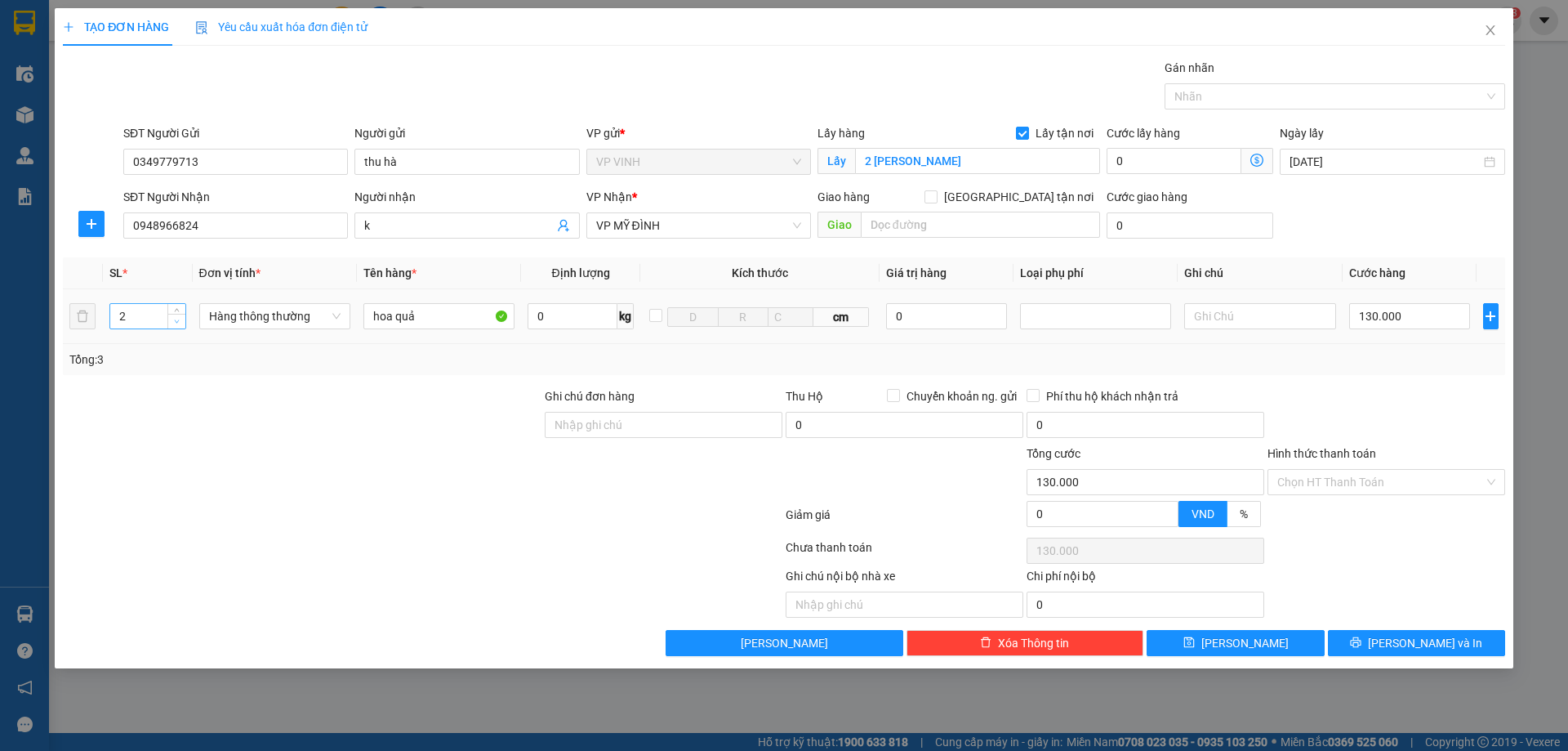
click at [178, 321] on icon "down" at bounding box center [177, 322] width 6 height 6
click at [1382, 409] on div at bounding box center [1386, 416] width 241 height 57
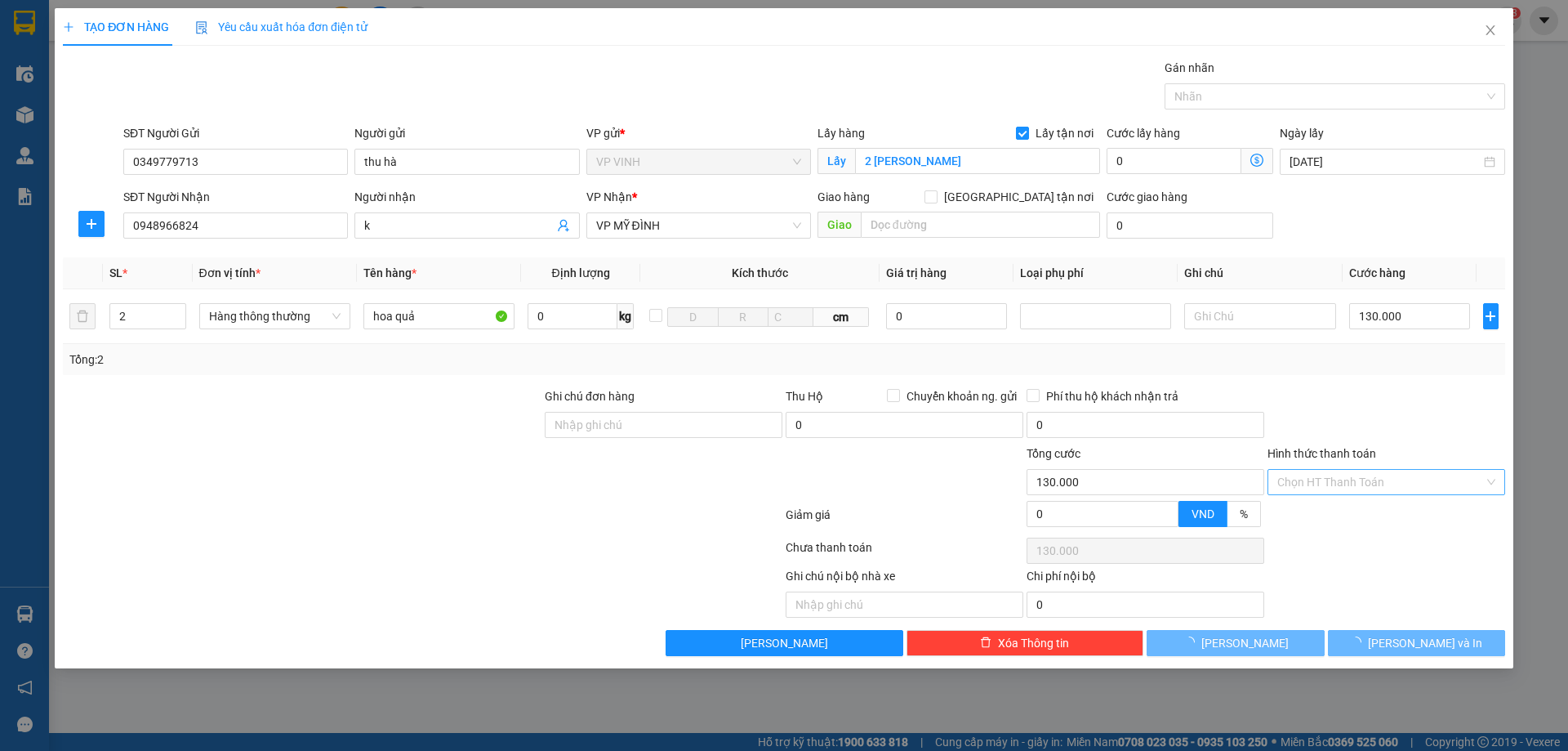
type input "0"
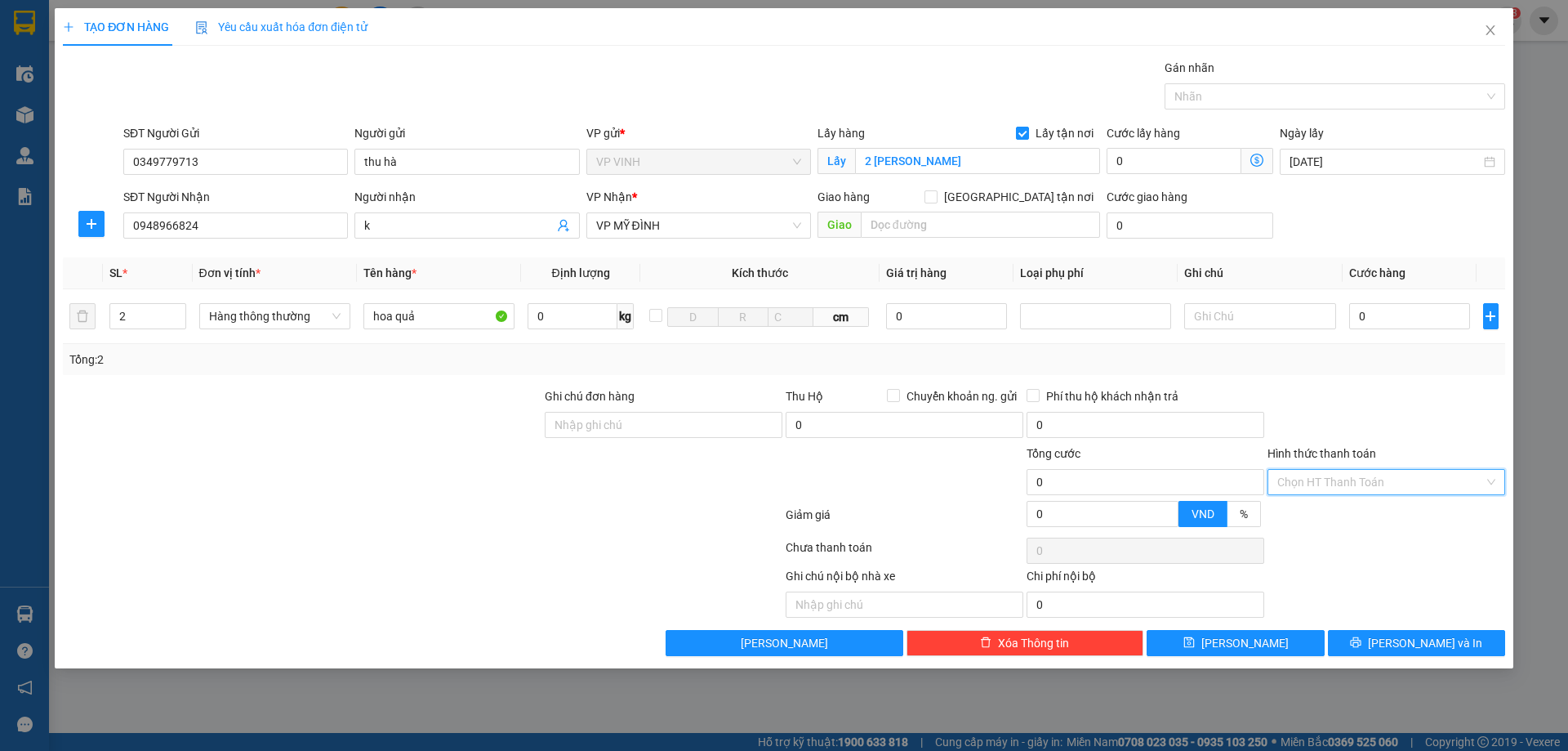
click at [1357, 486] on input "Hình thức thanh toán" at bounding box center [1381, 482] width 207 height 24
click at [1374, 333] on td "0" at bounding box center [1411, 317] width 135 height 55
click at [1377, 319] on input "0" at bounding box center [1410, 316] width 122 height 26
type input "13"
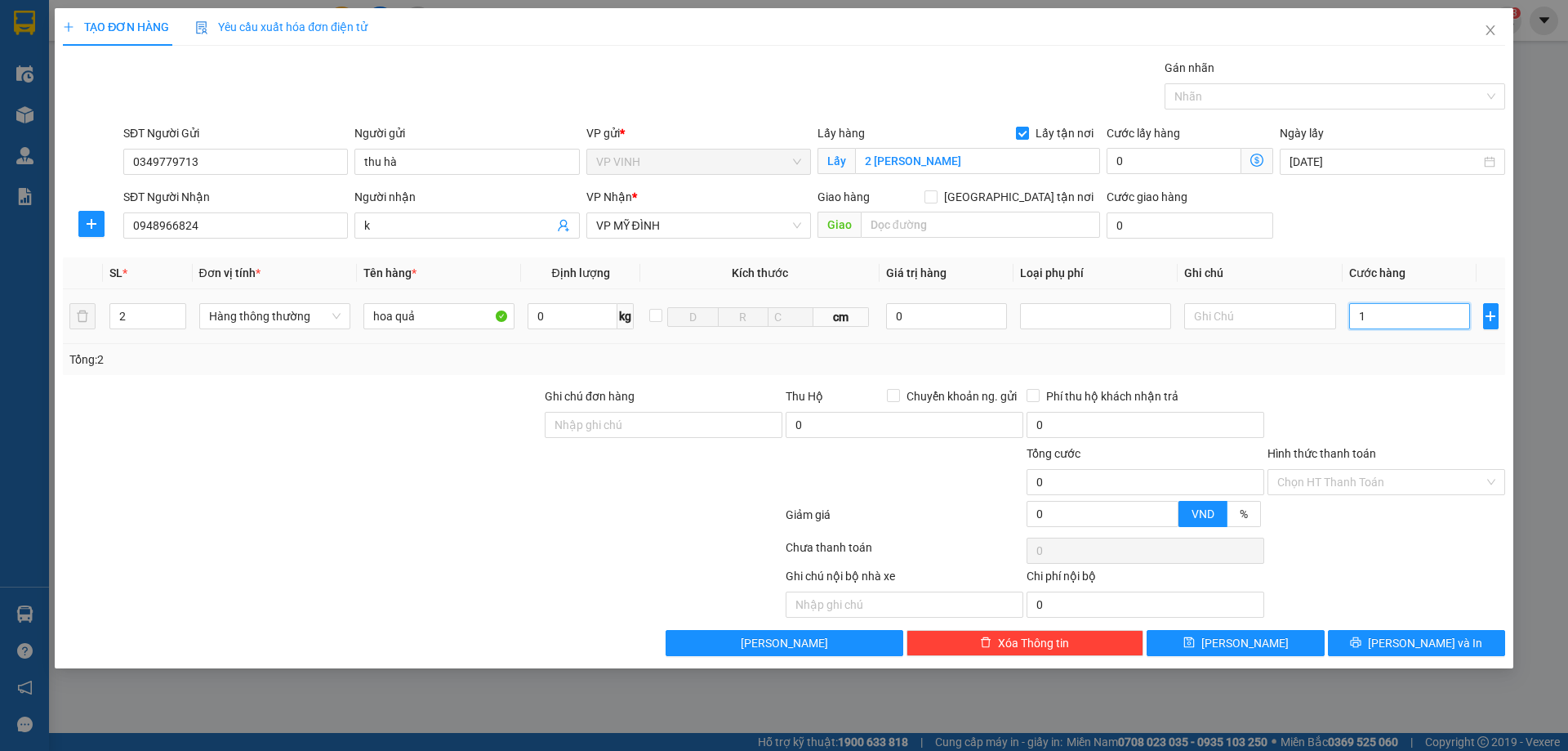
type input "13"
type input "130"
type input "130.000"
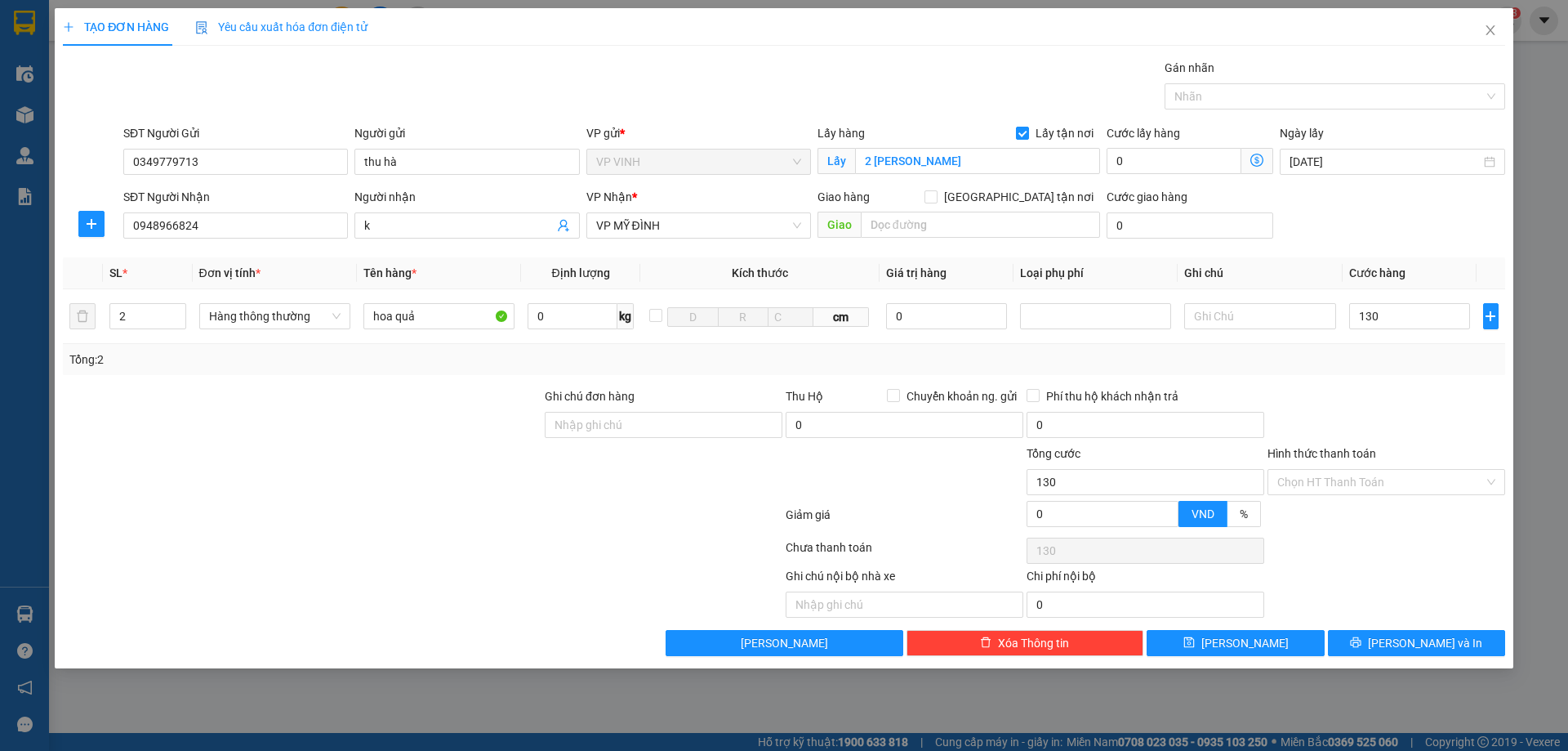
type input "130.000"
click at [1402, 353] on div "Tổng: 2" at bounding box center [784, 359] width 1429 height 18
click at [1373, 376] on div "Transit Pickup Surcharge Ids Transit Deliver Surcharge Ids Transit Deliver Surc…" at bounding box center [784, 357] width 1443 height 597
click at [1359, 484] on input "Hình thức thanh toán" at bounding box center [1381, 482] width 207 height 24
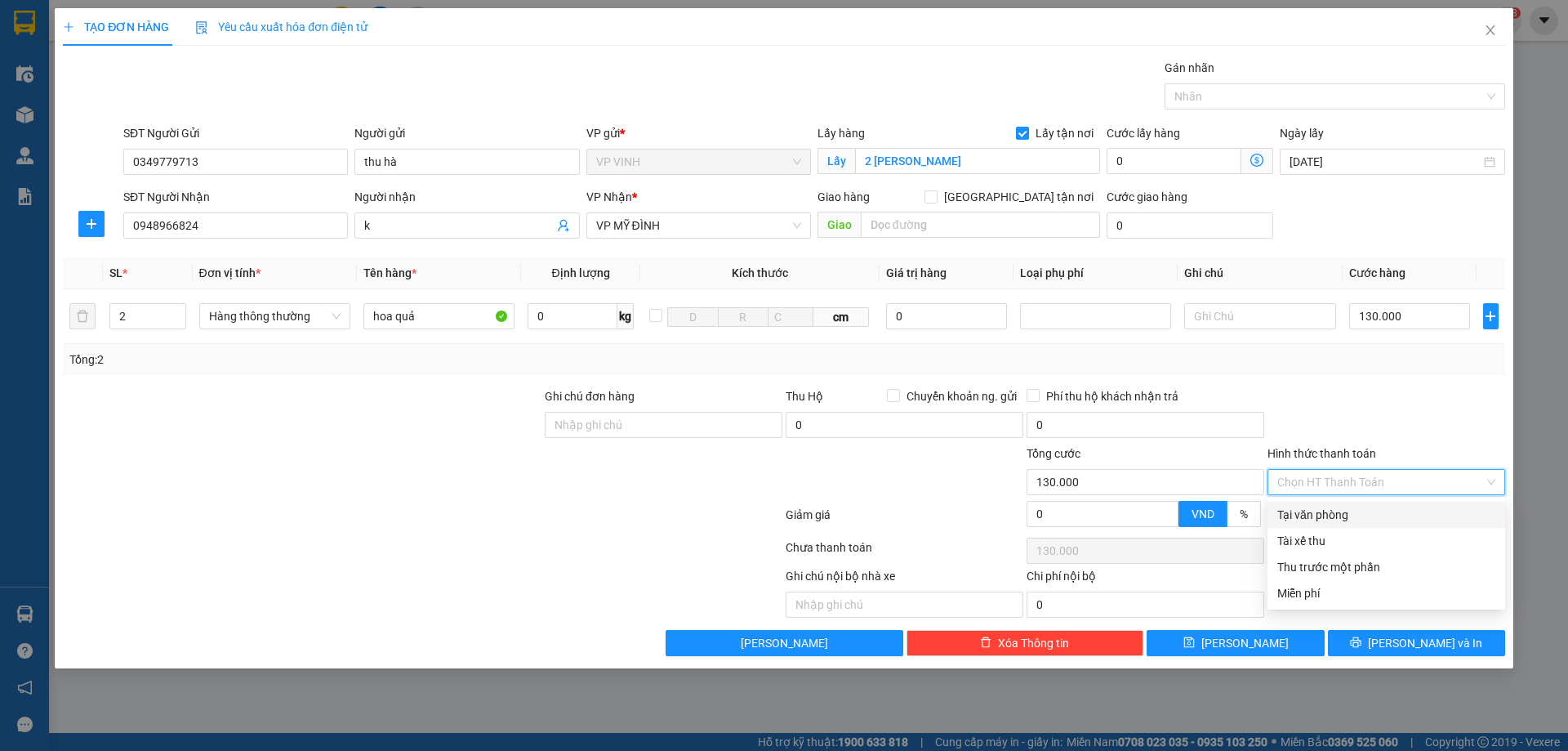
click at [1352, 514] on div "Tại văn phòng" at bounding box center [1386, 514] width 218 height 18
type input "0"
click at [1369, 422] on div at bounding box center [1386, 416] width 241 height 57
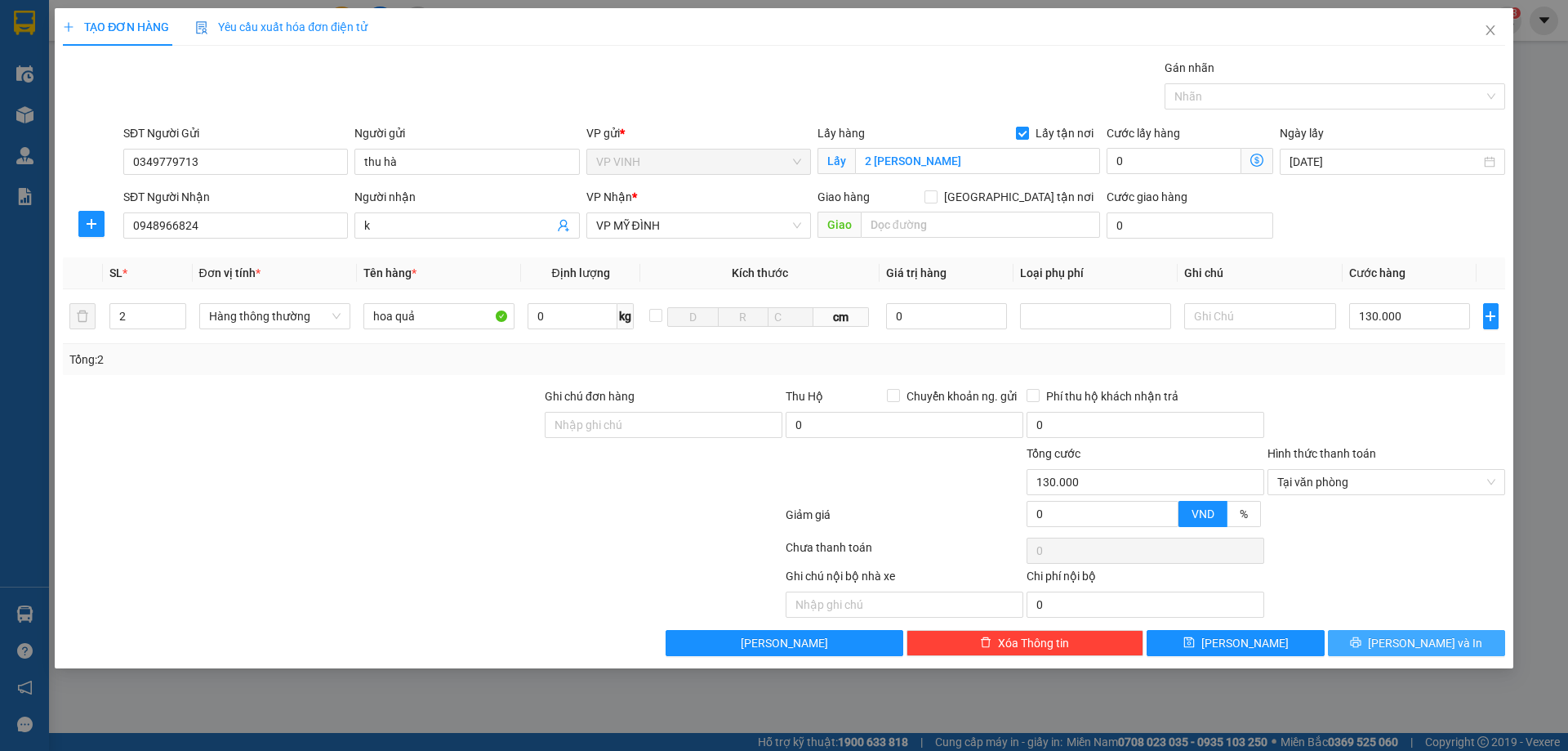
click at [1372, 642] on button "[PERSON_NAME] và In" at bounding box center [1417, 642] width 178 height 26
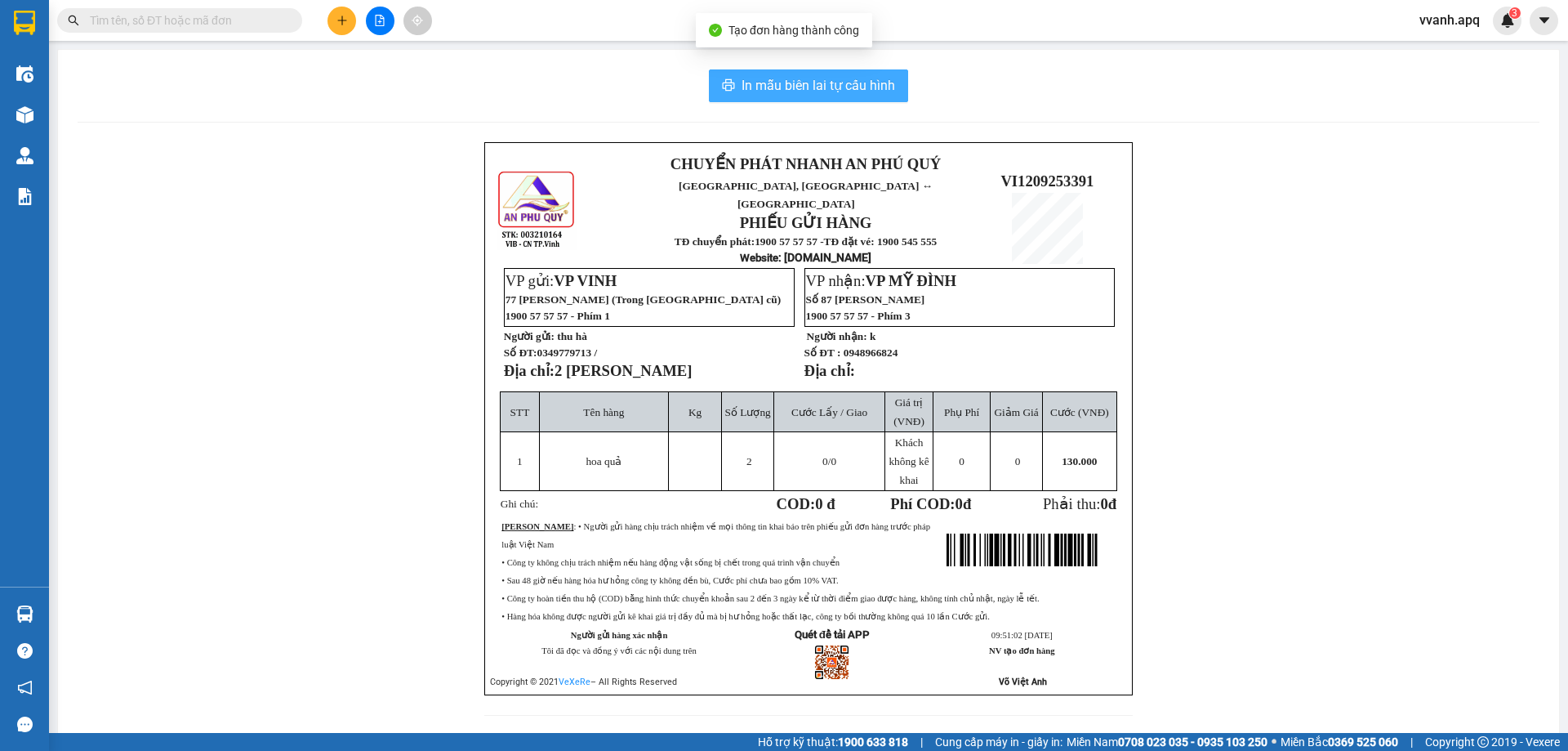
click at [829, 97] on button "In mẫu biên lai tự cấu hình" at bounding box center [808, 85] width 199 height 33
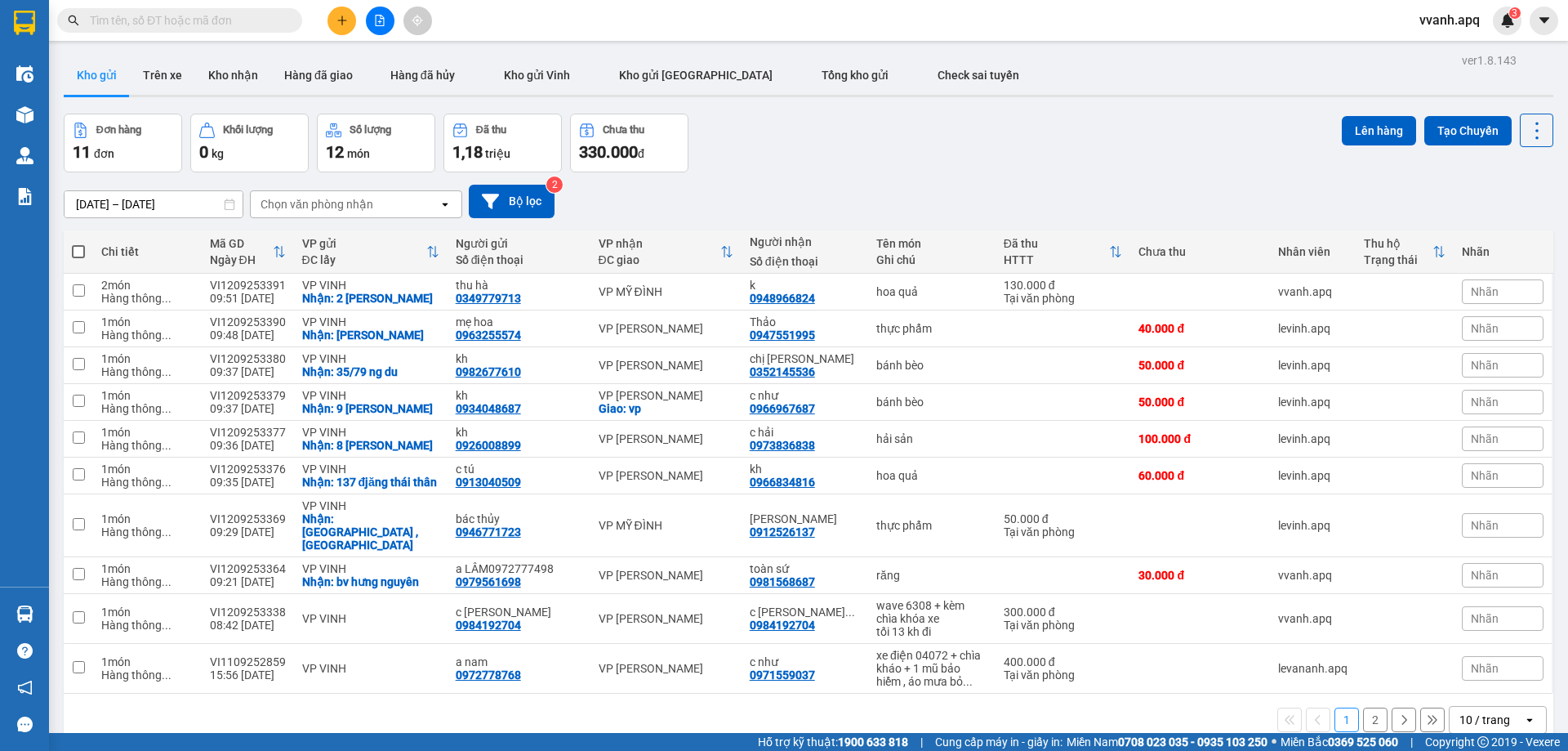
click at [1145, 163] on div "Đơn hàng 11 đơn Khối lượng 0 kg Số lượng 12 món Đã thu 1,18 triệu Chưa thu 330.…" at bounding box center [809, 143] width 1490 height 59
click at [347, 20] on icon "plus" at bounding box center [342, 19] width 9 height 1
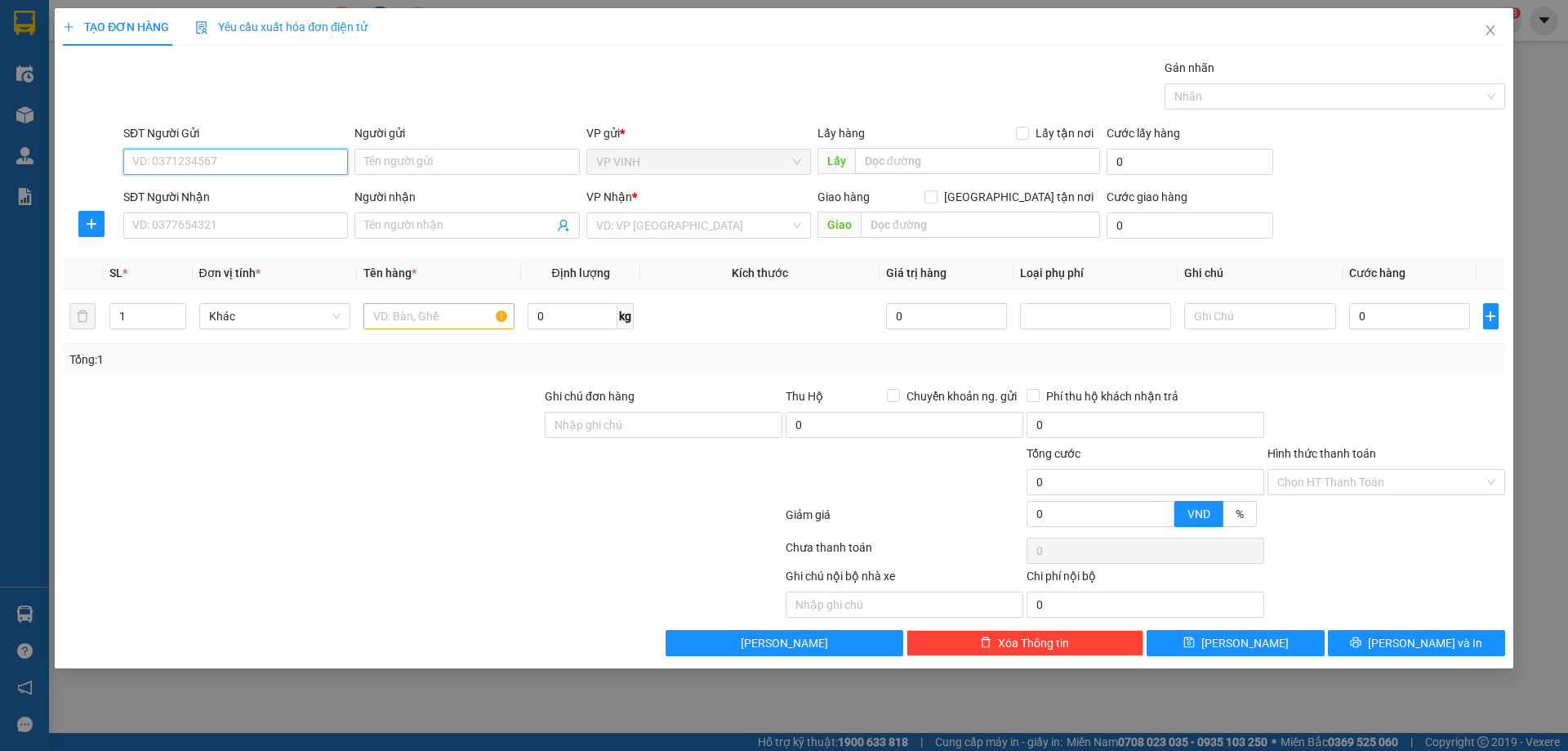
paste input "0977052207"
type input "0977052207"
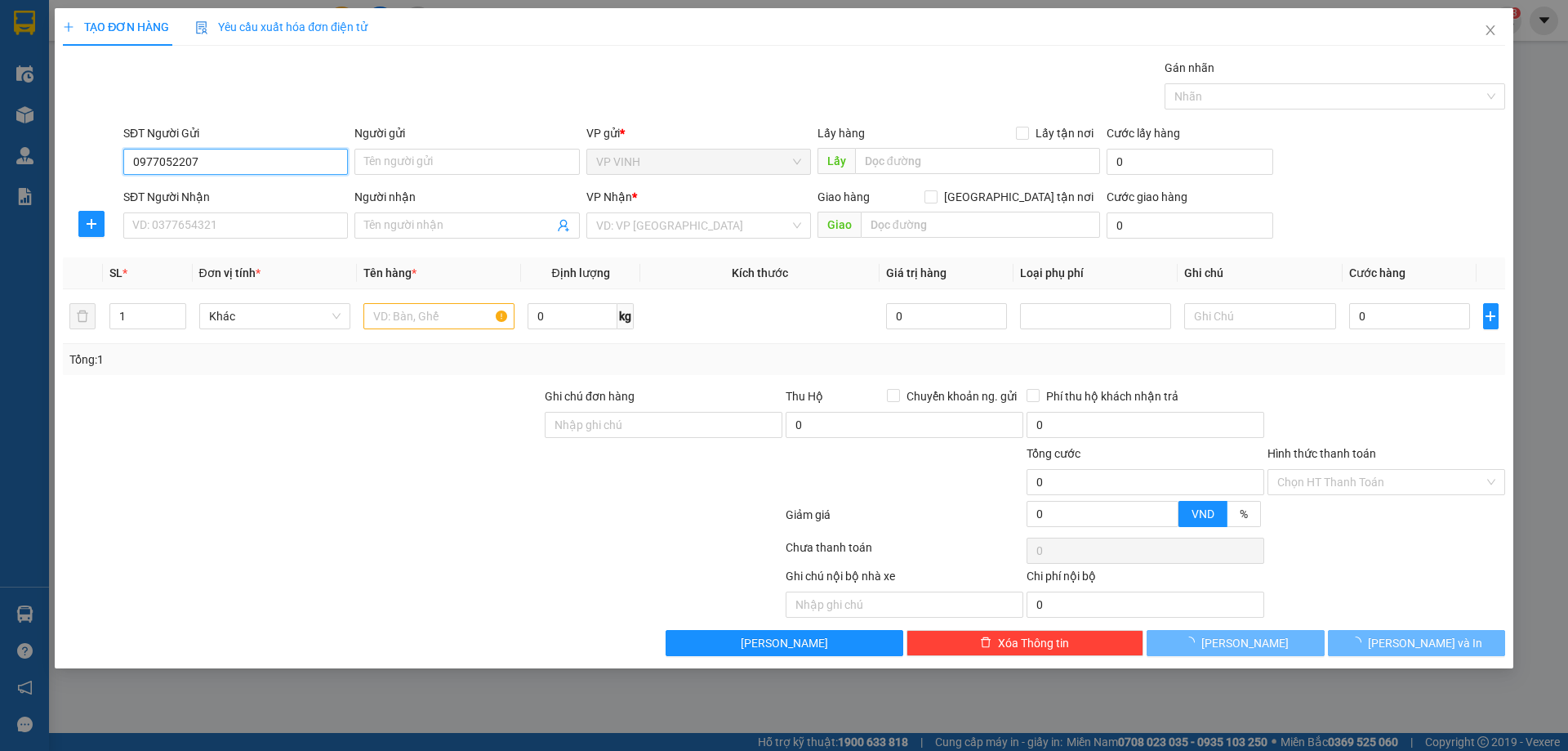
click at [251, 152] on input "0977052207" at bounding box center [236, 162] width 225 height 26
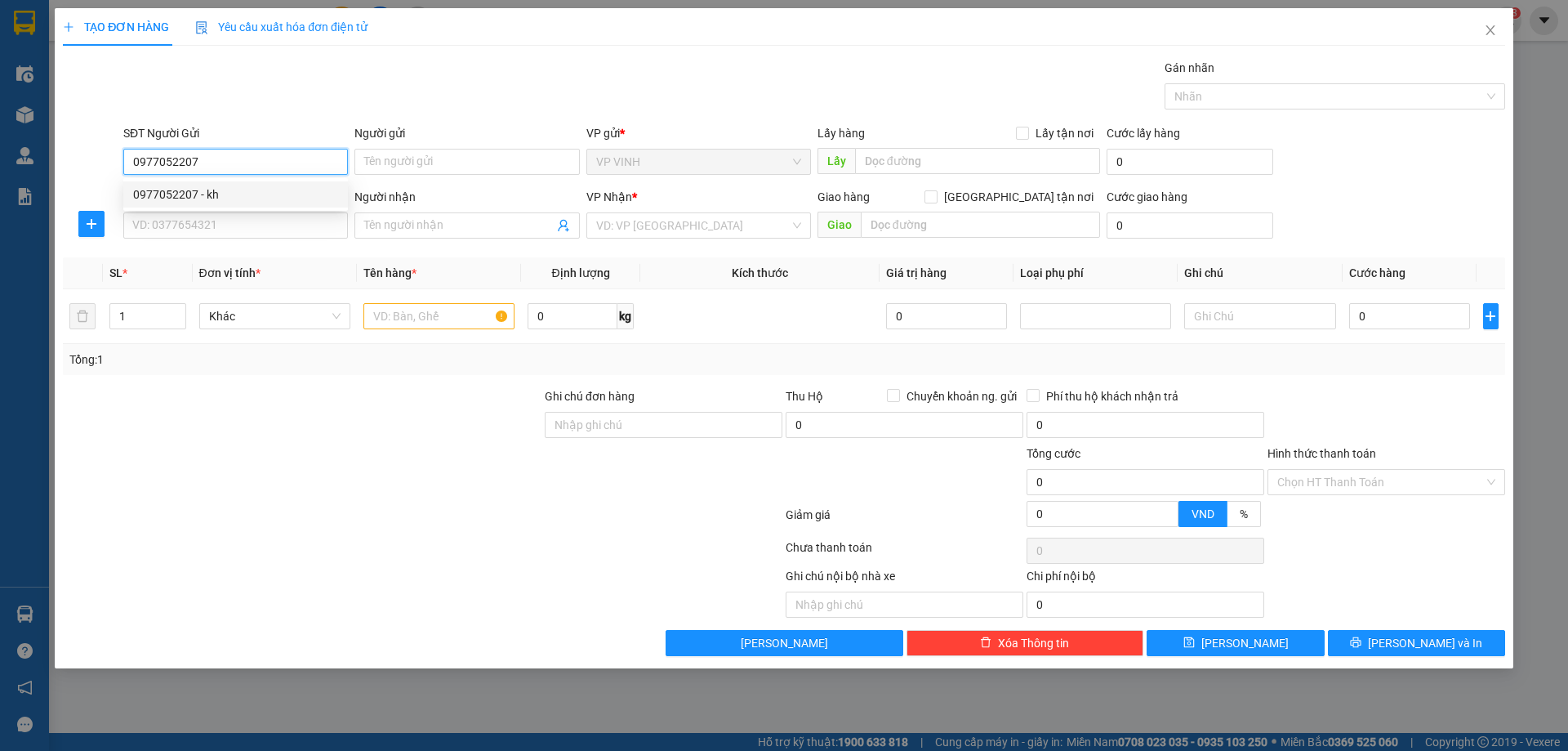
click at [239, 191] on div "0977052207 - kh" at bounding box center [236, 194] width 205 height 18
type input "kh"
checkbox input "true"
type input "145 mai lão bảng"
type input "0977052207"
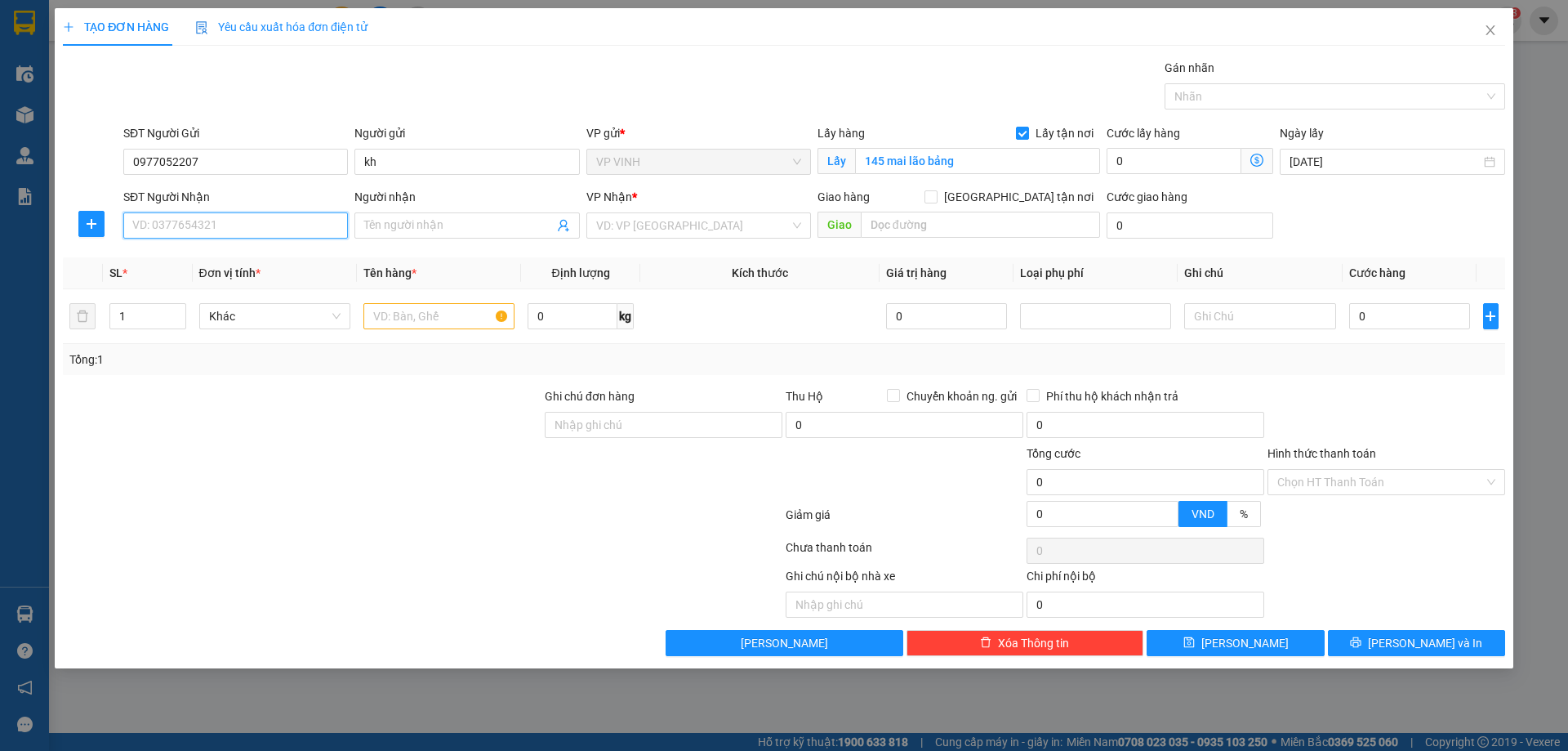
click at [252, 221] on input "SĐT Người Nhận" at bounding box center [236, 225] width 225 height 26
click at [250, 253] on div "0377804131 - c thân" at bounding box center [236, 258] width 205 height 18
type input "0377804131"
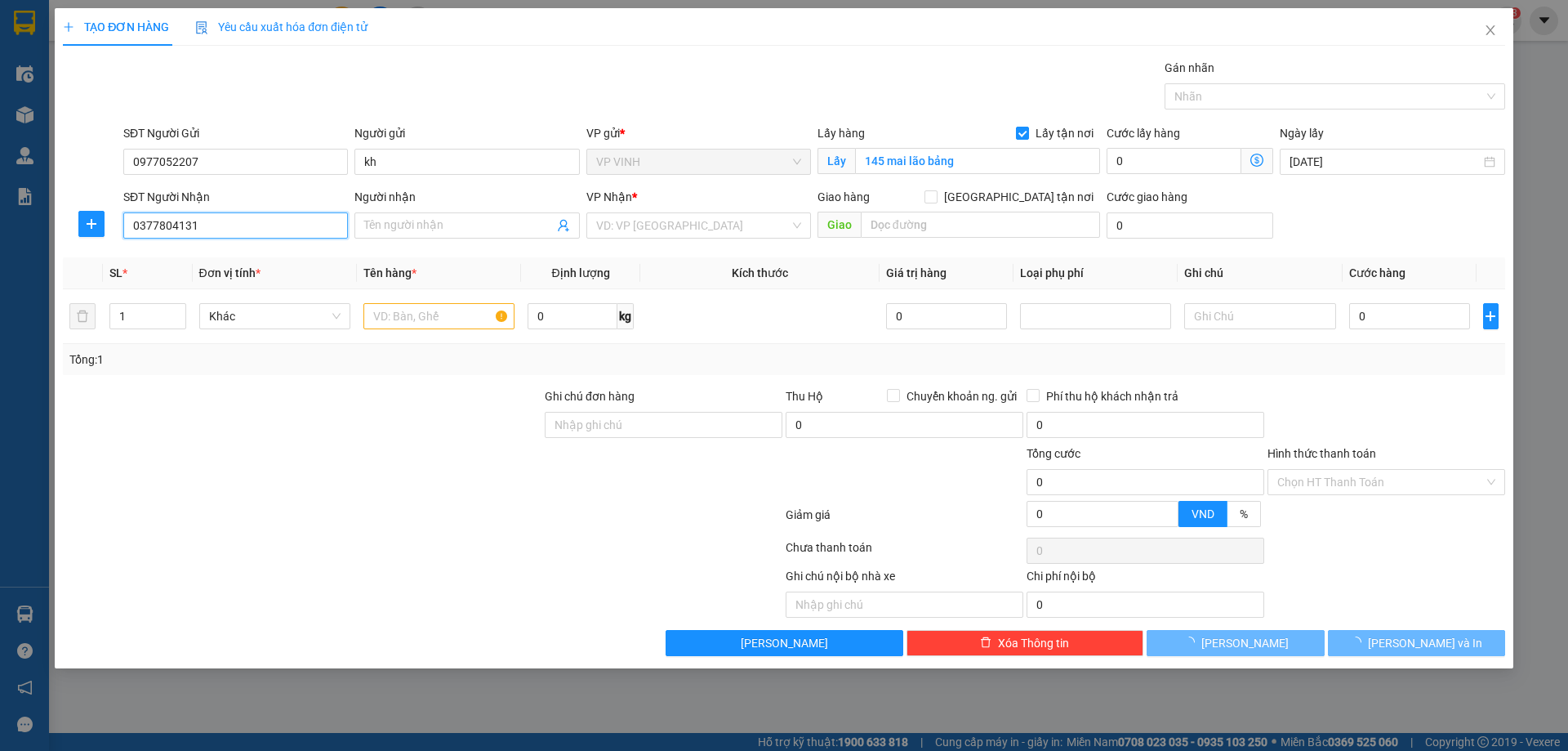
type input "c thân"
checkbox input "true"
type input "VP"
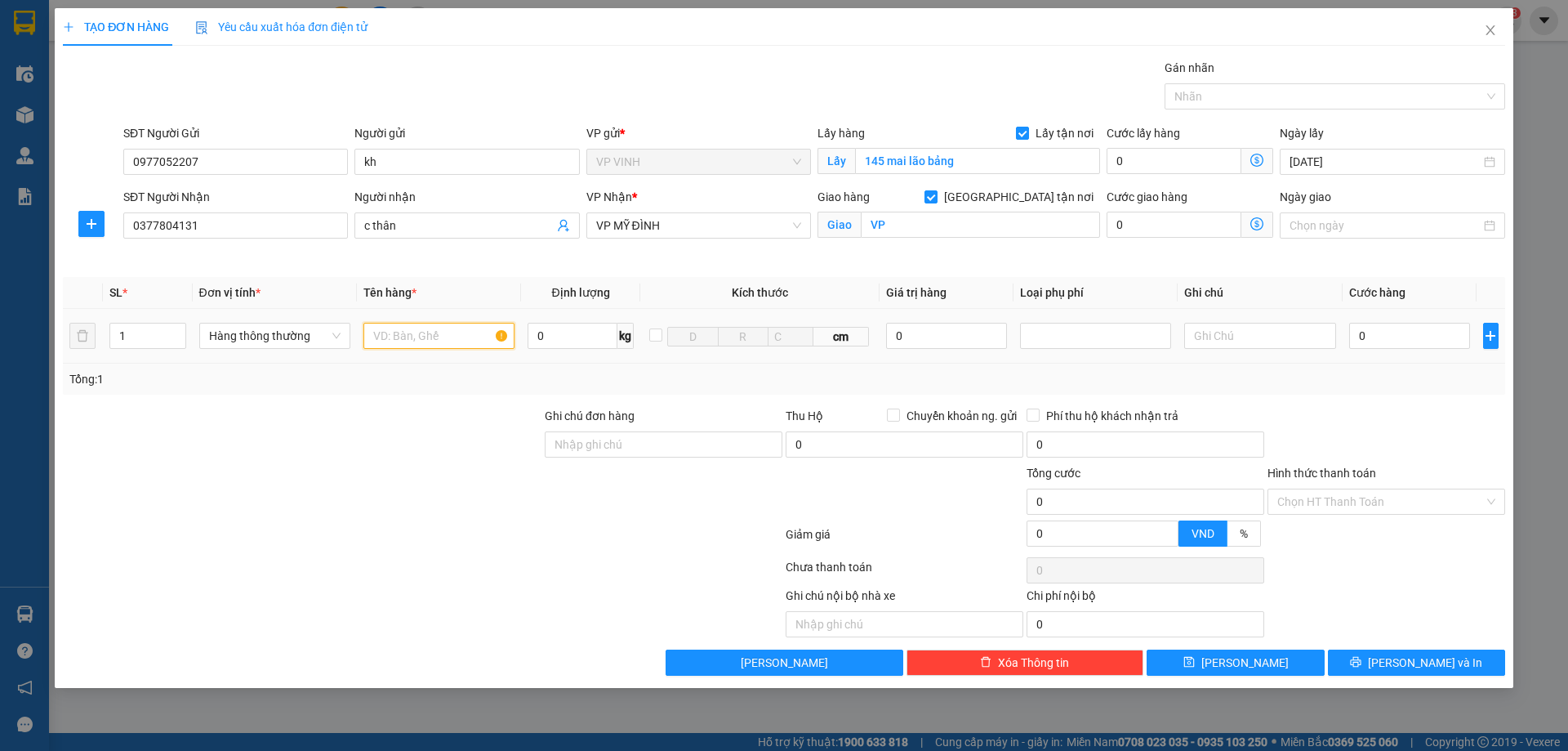
click at [402, 344] on input "text" at bounding box center [439, 335] width 151 height 26
type input "thực phẩm"
click at [1367, 322] on div "0" at bounding box center [1410, 335] width 122 height 33
click at [1367, 334] on input "0" at bounding box center [1410, 335] width 122 height 26
type input "4"
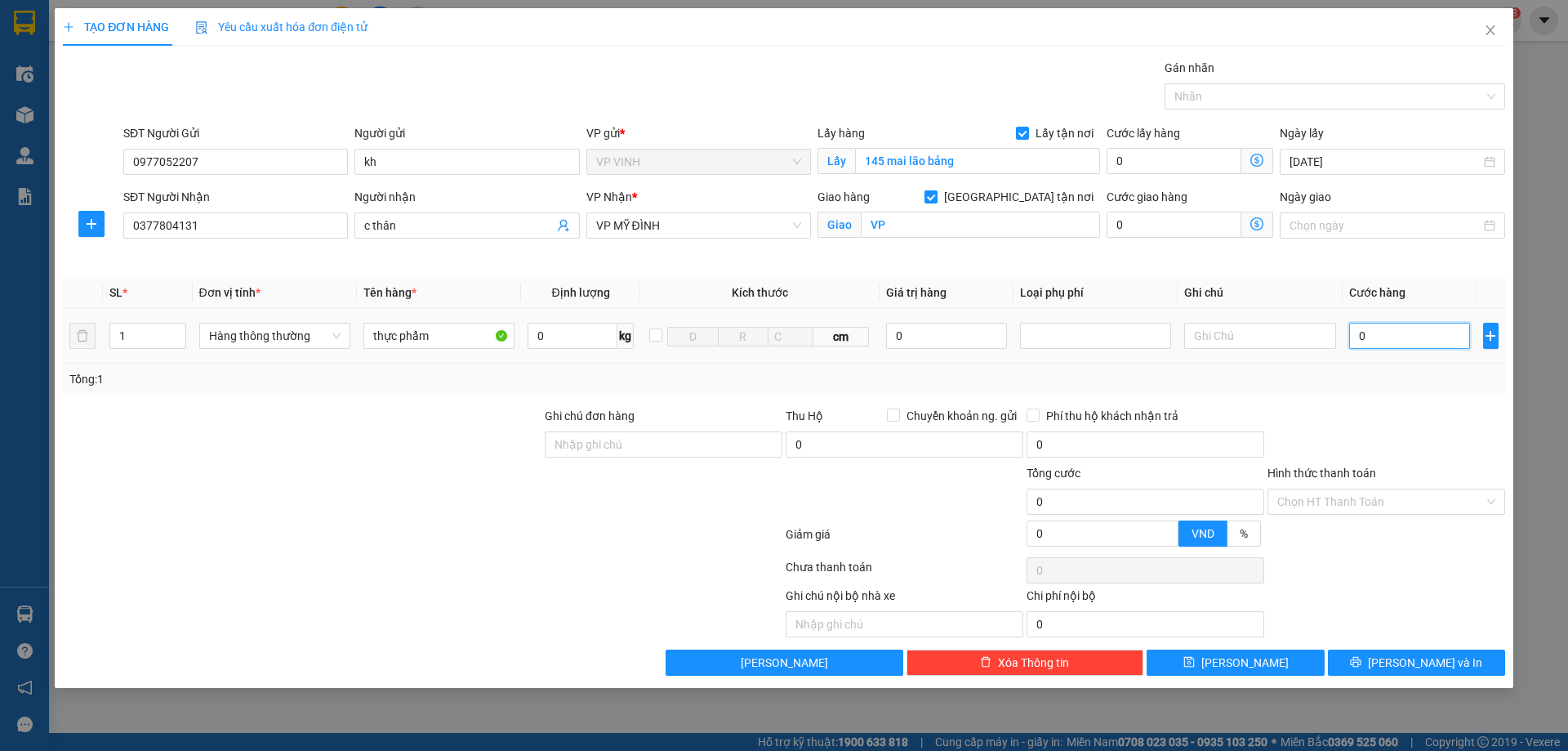
type input "4"
type input "40"
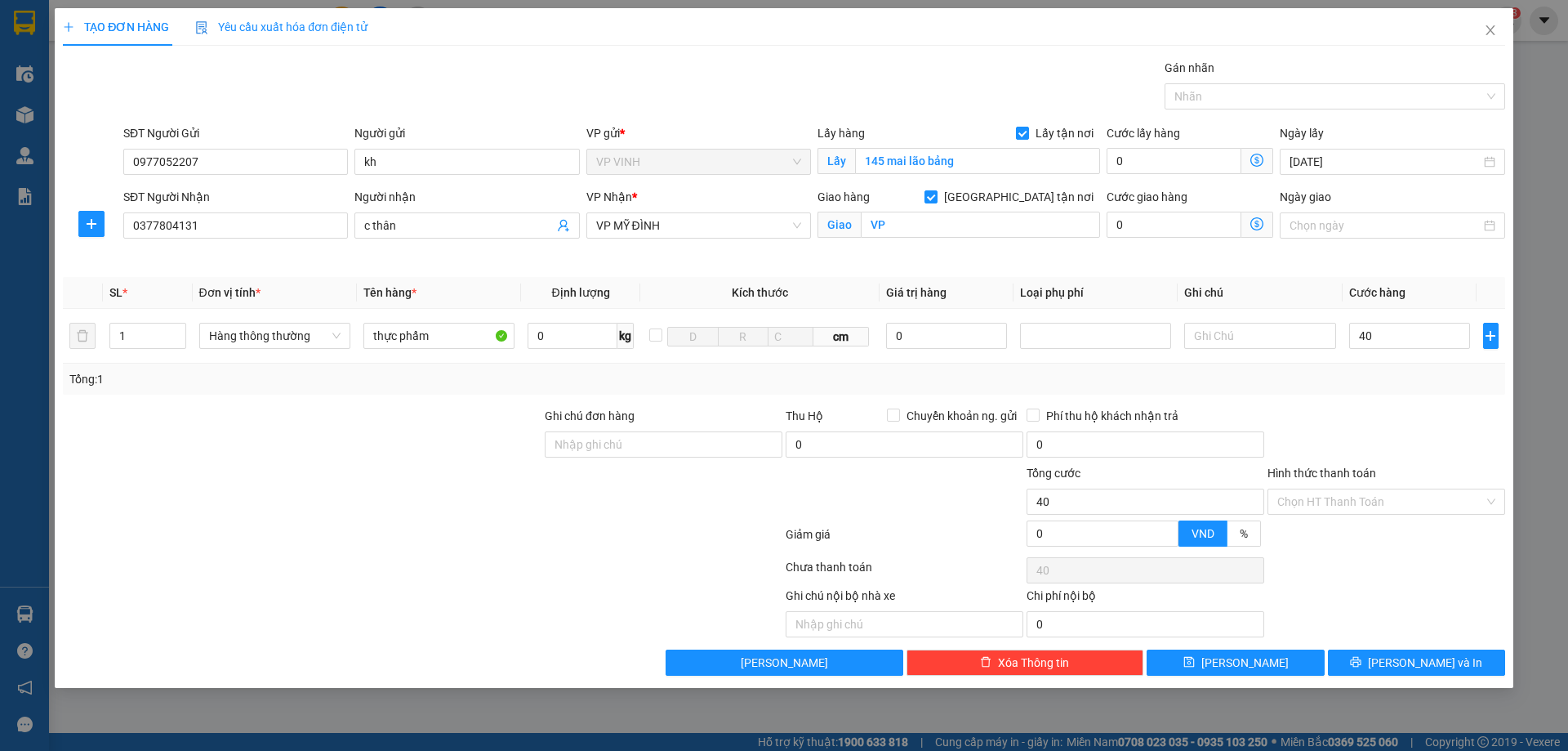
type input "40.000"
click at [1403, 416] on div at bounding box center [1386, 435] width 241 height 57
click at [1411, 662] on span "[PERSON_NAME] và In" at bounding box center [1426, 662] width 114 height 18
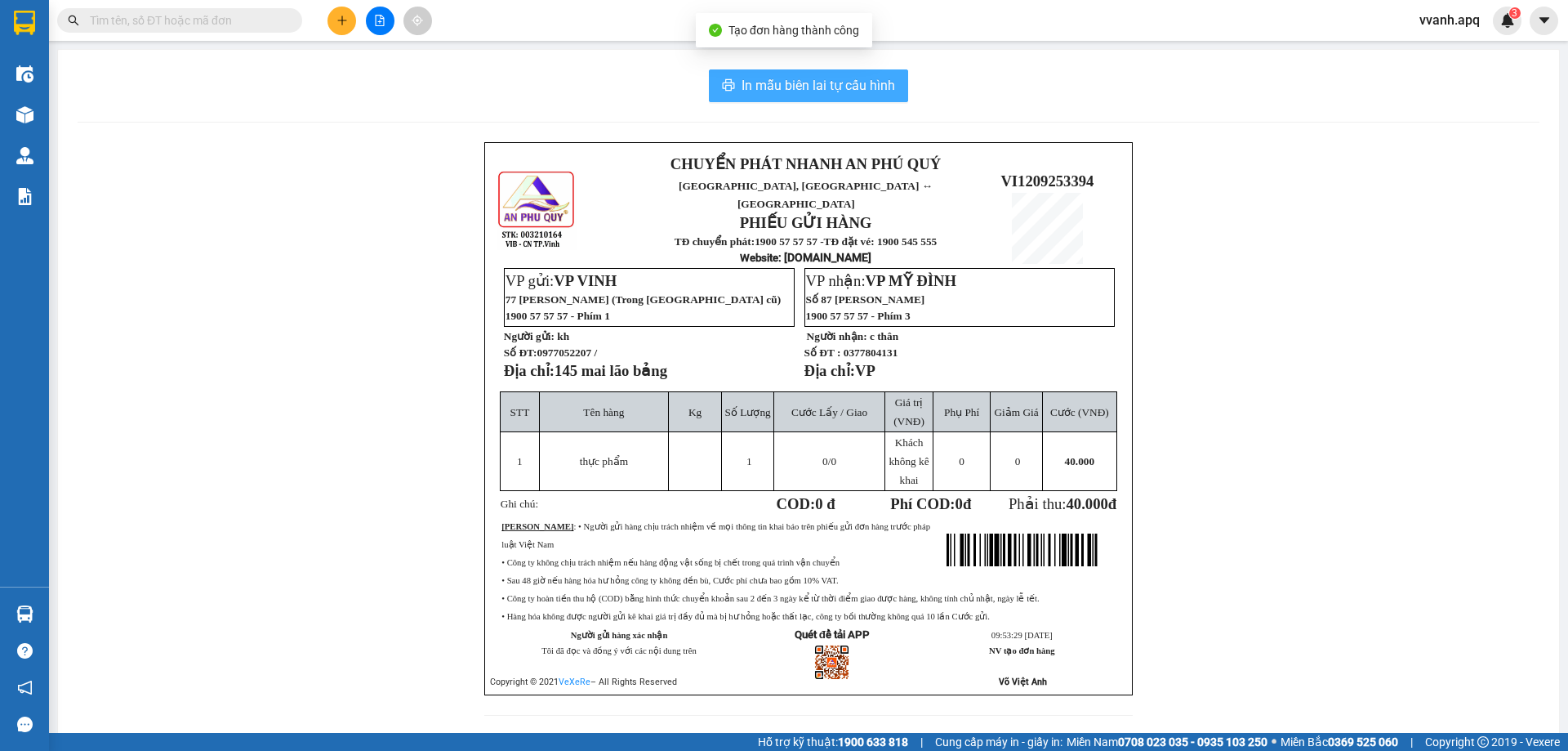
click at [819, 82] on span "In mẫu biên lai tự cấu hình" at bounding box center [818, 85] width 153 height 20
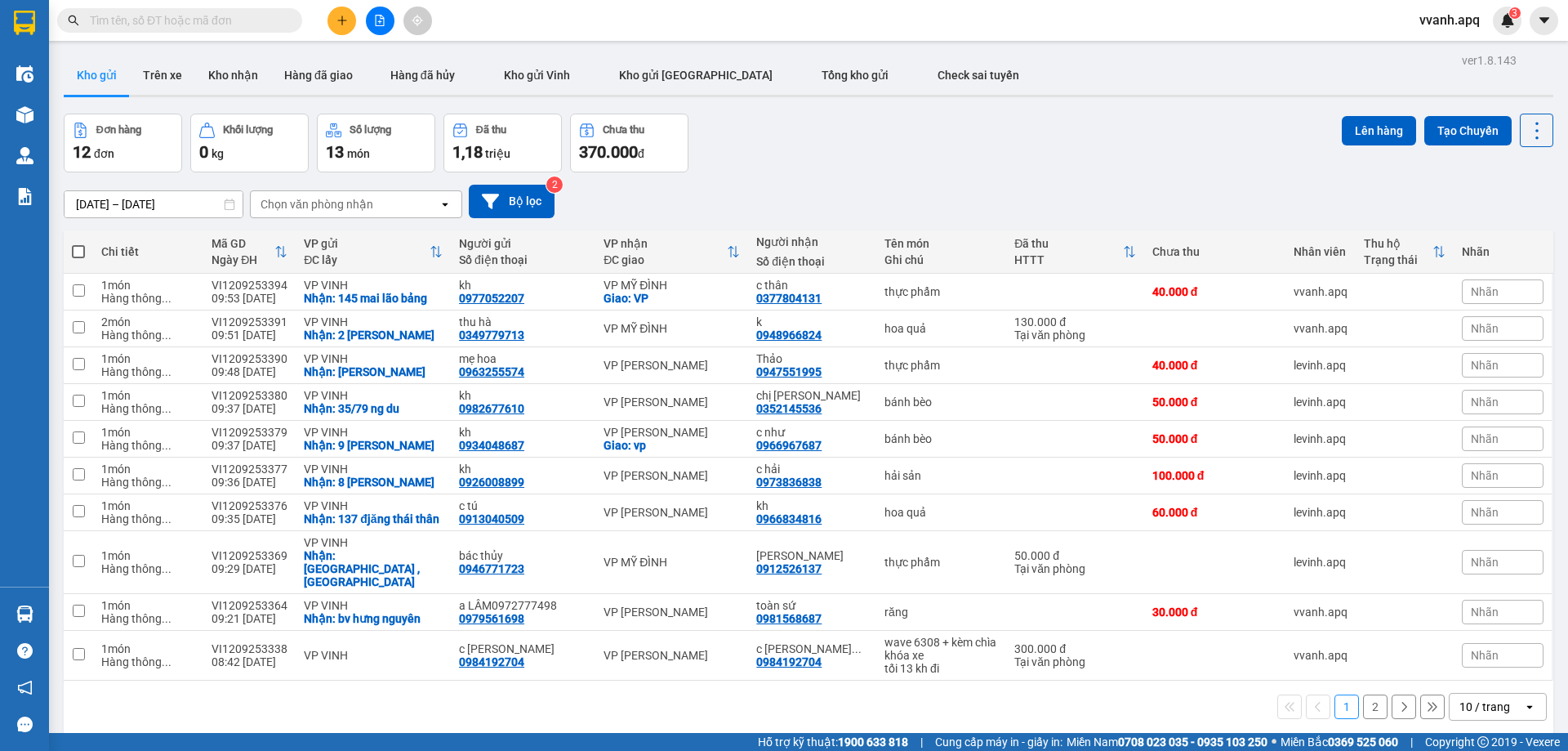
click at [246, 19] on input "text" at bounding box center [186, 20] width 193 height 18
paste input "0913301964"
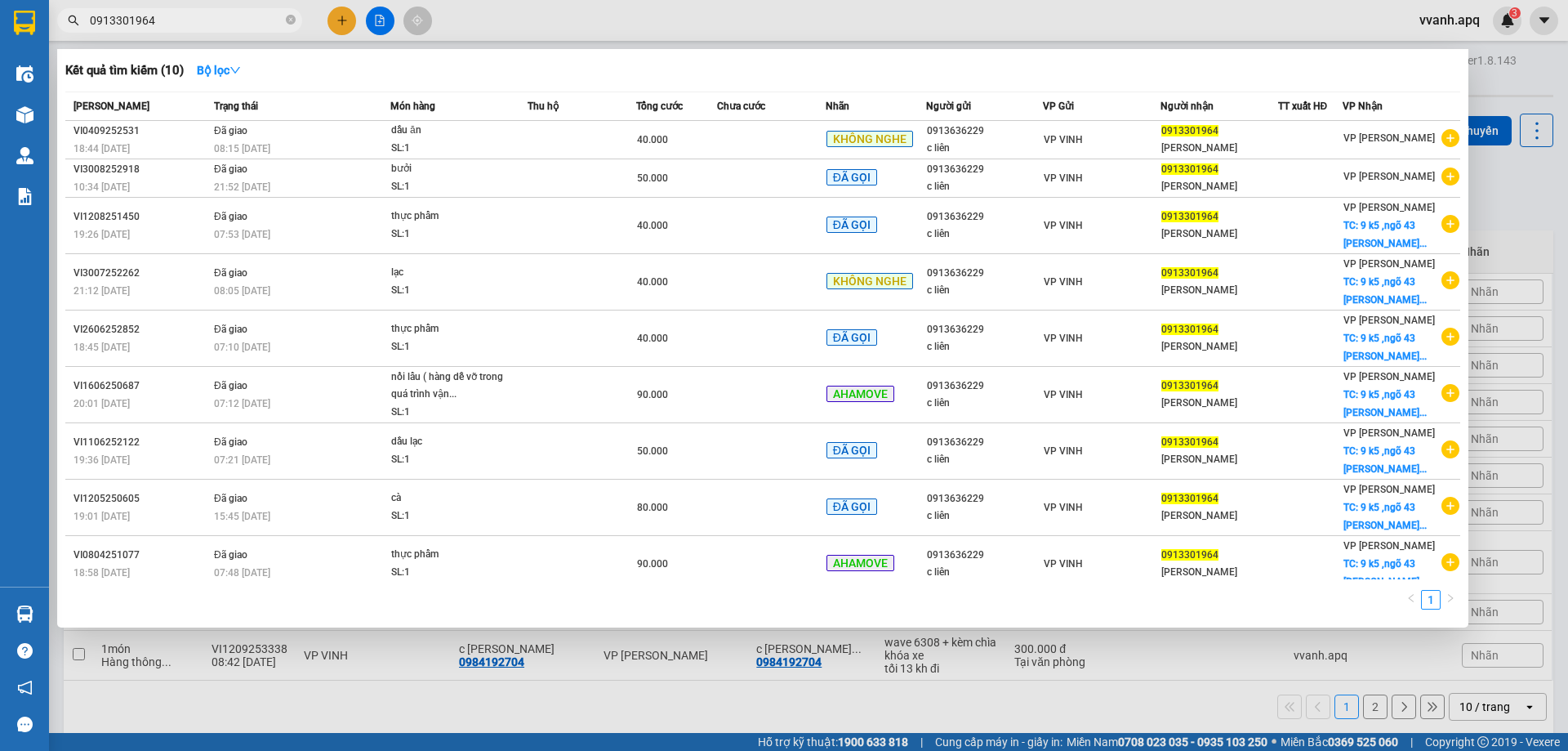
type input "0913301964"
click at [557, 29] on div at bounding box center [784, 376] width 1568 height 751
